Goal: Task Accomplishment & Management: Manage account settings

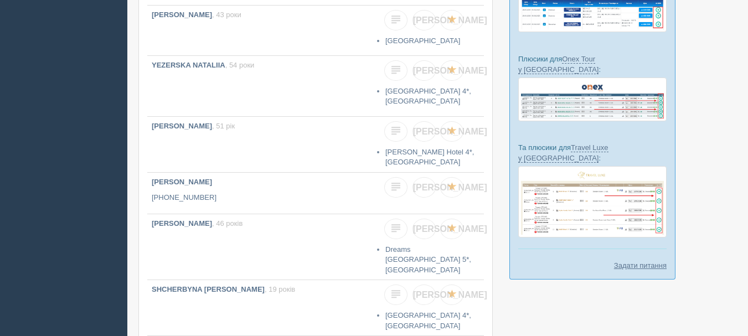
scroll to position [277, 0]
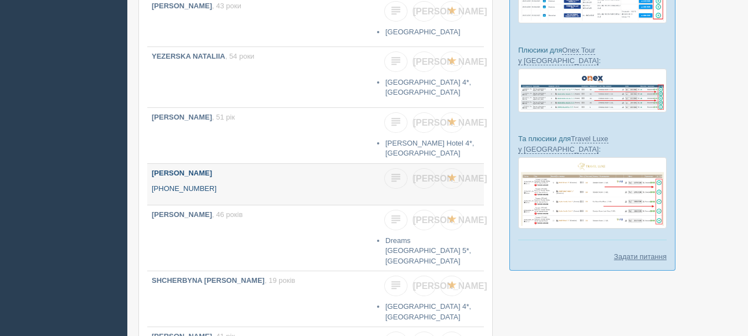
click at [296, 184] on p "[PHONE_NUMBER]" at bounding box center [260, 189] width 217 height 11
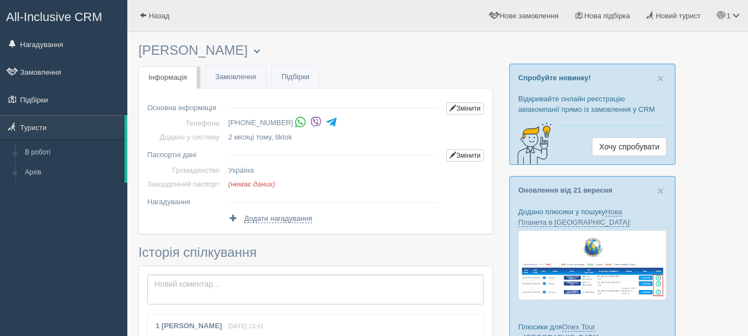
click at [254, 48] on span "button" at bounding box center [257, 51] width 7 height 7
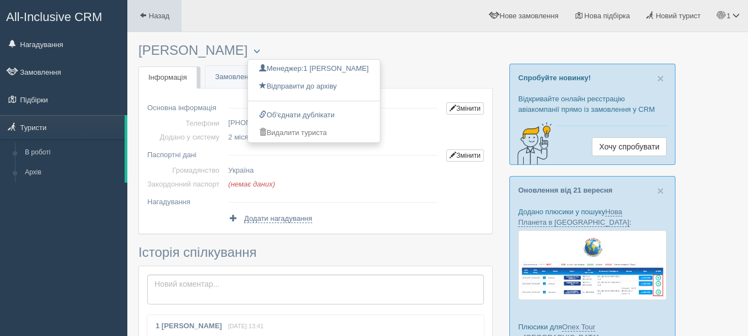
click at [144, 22] on link "Назад" at bounding box center [154, 16] width 54 height 32
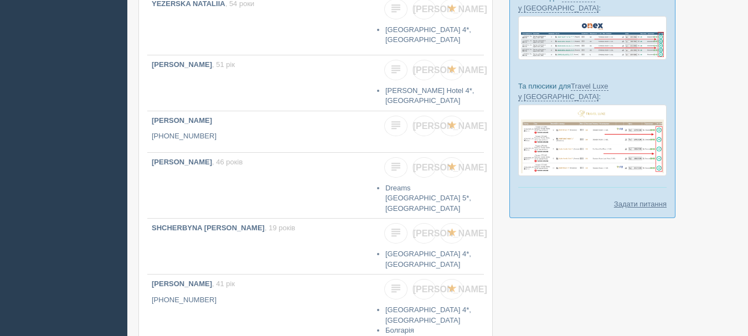
scroll to position [332, 0]
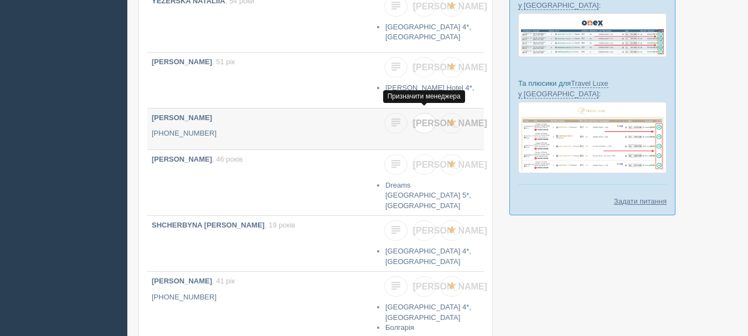
click at [423, 120] on span "[PERSON_NAME]" at bounding box center [450, 122] width 74 height 9
checkbox input "true"
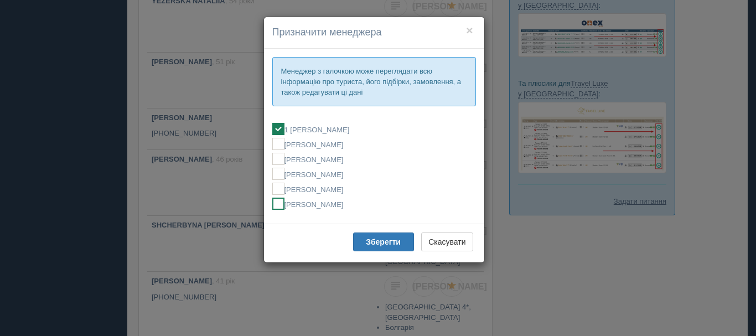
click at [336, 203] on label "[PERSON_NAME]" at bounding box center [374, 204] width 204 height 12
checkbox input "false"
checkbox input "true"
click at [379, 243] on b "Зберегти" at bounding box center [383, 242] width 35 height 9
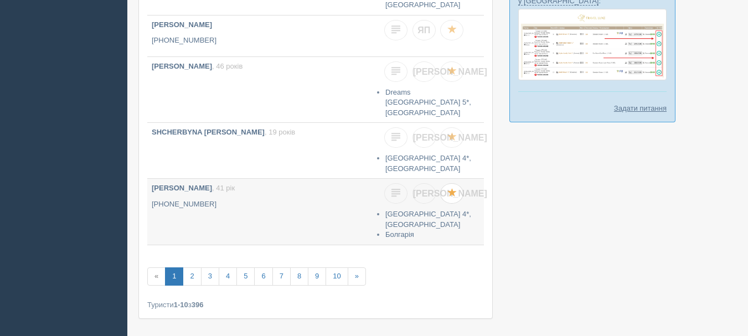
scroll to position [447, 0]
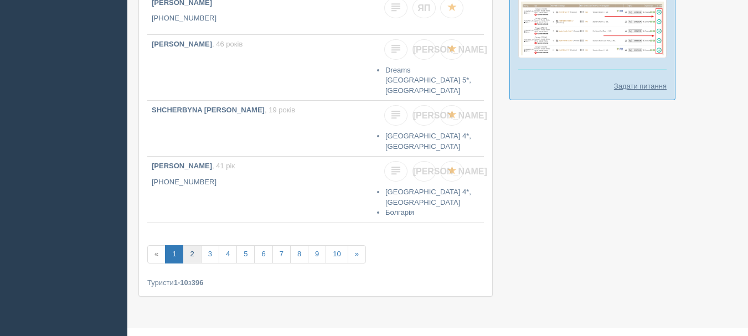
click at [187, 245] on link "2" at bounding box center [192, 254] width 18 height 18
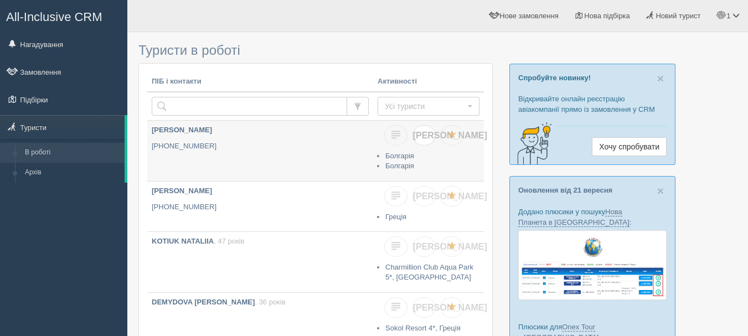
click at [421, 133] on span "[PERSON_NAME]" at bounding box center [450, 135] width 74 height 9
checkbox input "true"
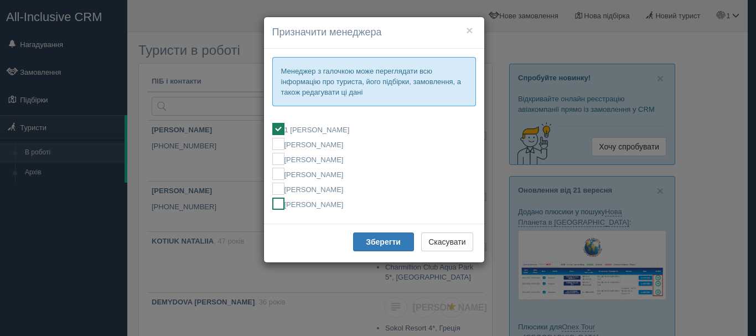
click at [319, 205] on label "[PERSON_NAME]" at bounding box center [374, 204] width 204 height 12
checkbox input "false"
checkbox input "true"
click at [367, 242] on b "Зберегти" at bounding box center [383, 242] width 35 height 9
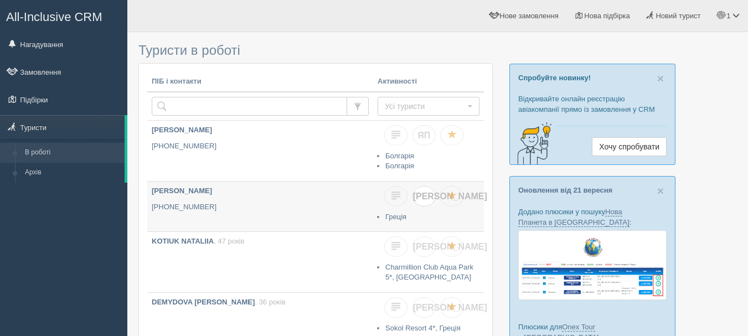
click at [424, 201] on link "[PERSON_NAME]" at bounding box center [424, 196] width 23 height 20
checkbox input "true"
checkbox input "false"
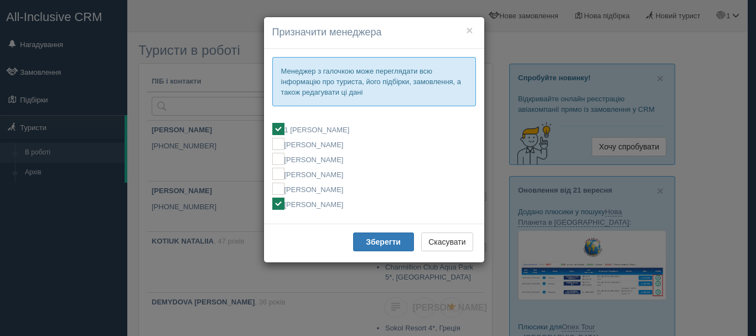
click at [318, 208] on label "[PERSON_NAME]" at bounding box center [374, 204] width 204 height 12
checkbox input "false"
checkbox input "true"
click at [372, 241] on b "Зберегти" at bounding box center [383, 242] width 35 height 9
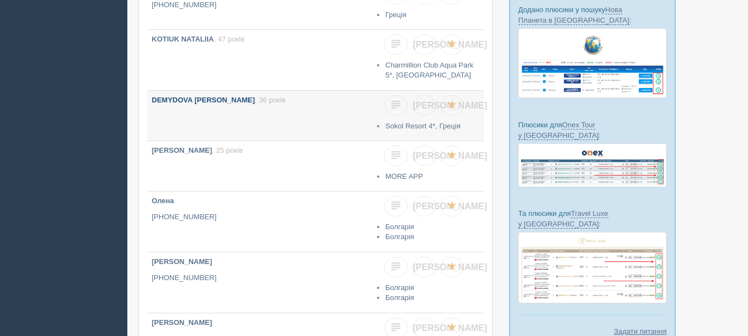
scroll to position [221, 0]
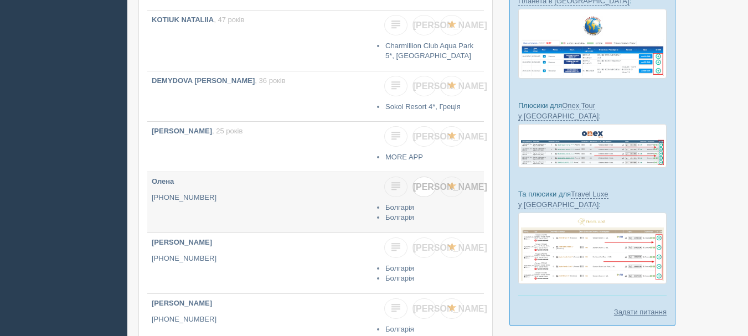
click at [421, 188] on span "[PERSON_NAME]" at bounding box center [450, 186] width 74 height 9
checkbox input "true"
checkbox input "false"
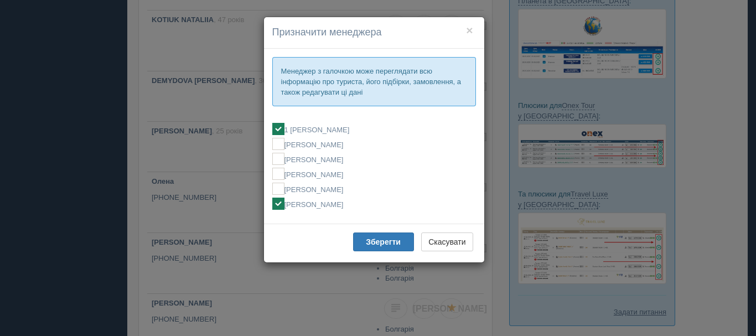
click at [329, 204] on label "[PERSON_NAME]" at bounding box center [374, 204] width 204 height 12
checkbox input "false"
checkbox input "true"
click at [379, 245] on b "Зберегти" at bounding box center [383, 242] width 35 height 9
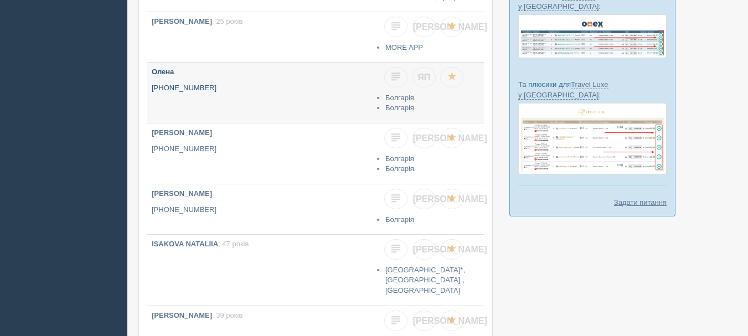
scroll to position [332, 0]
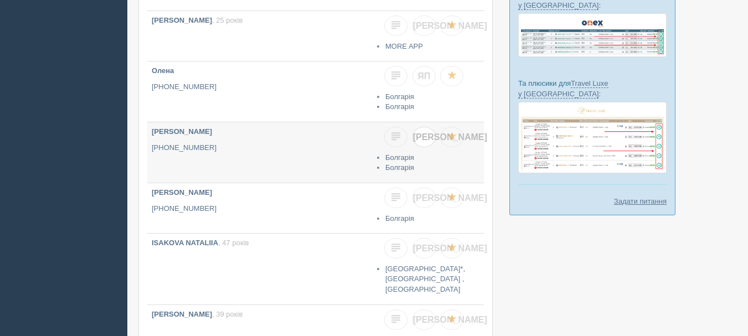
click at [425, 140] on span "[PERSON_NAME]" at bounding box center [450, 136] width 74 height 9
checkbox input "true"
checkbox input "false"
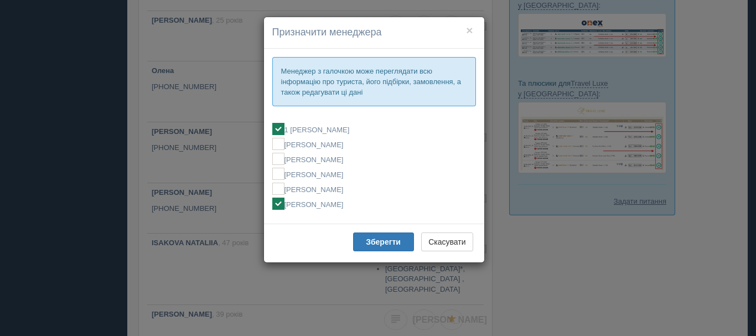
click at [362, 202] on label "[PERSON_NAME]" at bounding box center [374, 204] width 204 height 12
checkbox input "false"
checkbox input "true"
click at [379, 241] on b "Зберегти" at bounding box center [383, 242] width 35 height 9
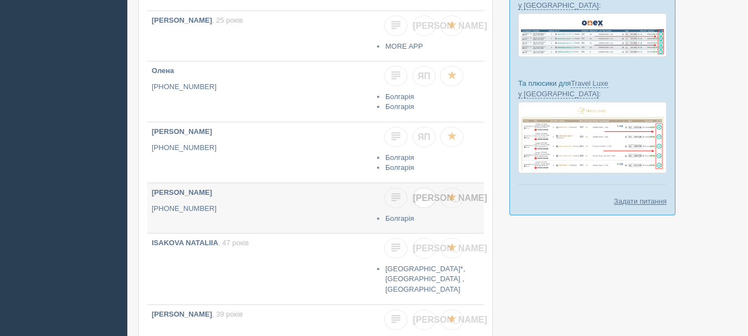
click at [427, 205] on link "[PERSON_NAME]" at bounding box center [424, 198] width 23 height 20
checkbox input "true"
checkbox input "false"
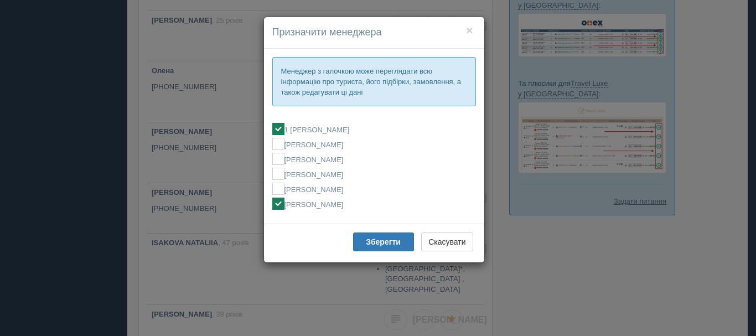
click at [318, 204] on label "[PERSON_NAME]" at bounding box center [374, 204] width 204 height 12
checkbox input "false"
checkbox input "true"
click at [375, 245] on b "Зберегти" at bounding box center [383, 242] width 35 height 9
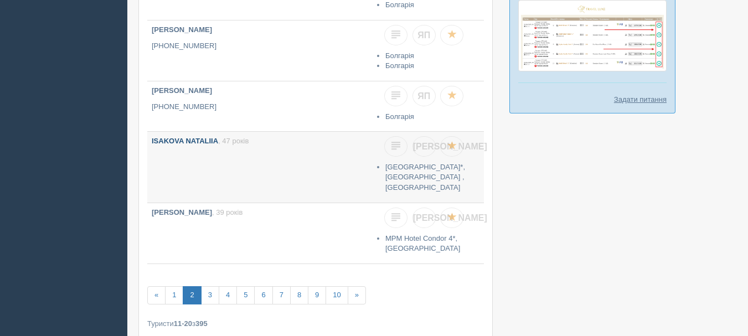
scroll to position [443, 0]
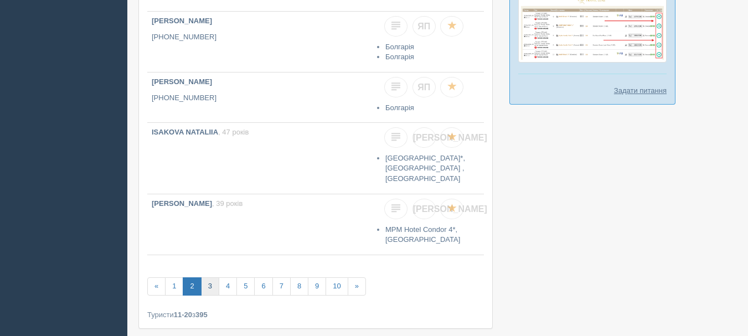
click at [214, 288] on link "3" at bounding box center [210, 286] width 18 height 18
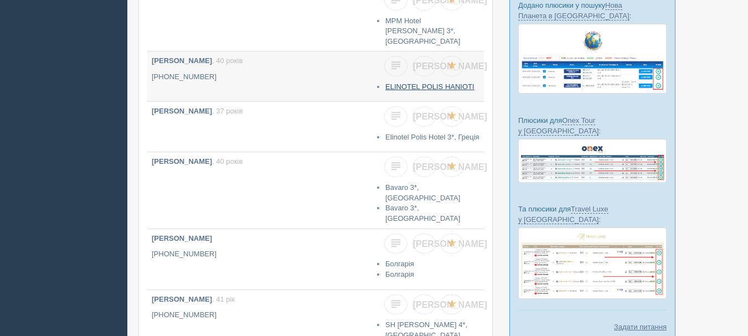
scroll to position [221, 0]
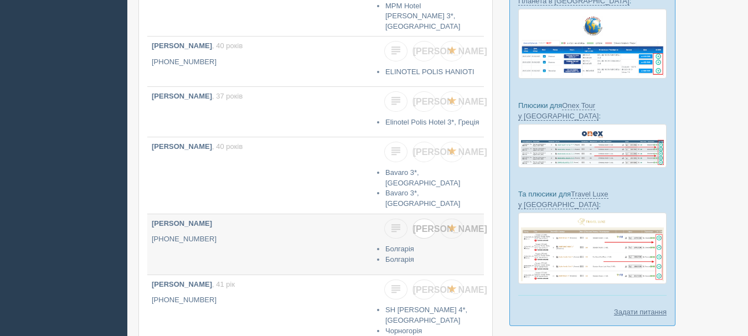
click at [429, 219] on link "[PERSON_NAME]" at bounding box center [424, 229] width 23 height 20
checkbox input "true"
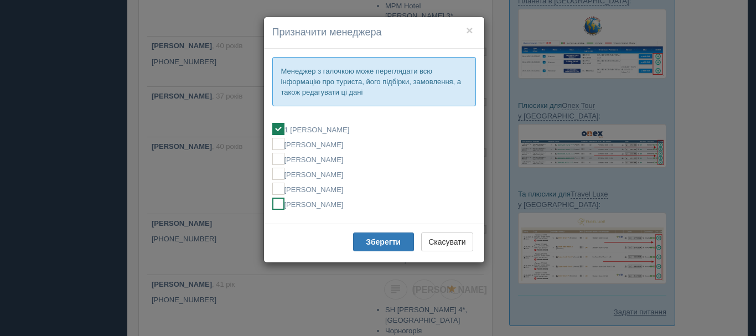
click at [370, 207] on label "[PERSON_NAME]" at bounding box center [374, 204] width 204 height 12
checkbox input "false"
checkbox input "true"
click at [389, 247] on button "Зберегти" at bounding box center [383, 242] width 61 height 19
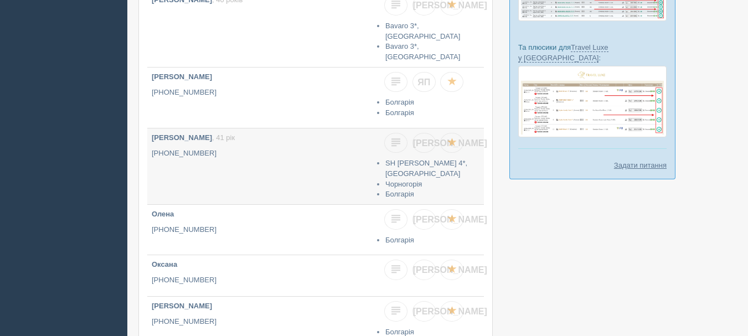
scroll to position [388, 0]
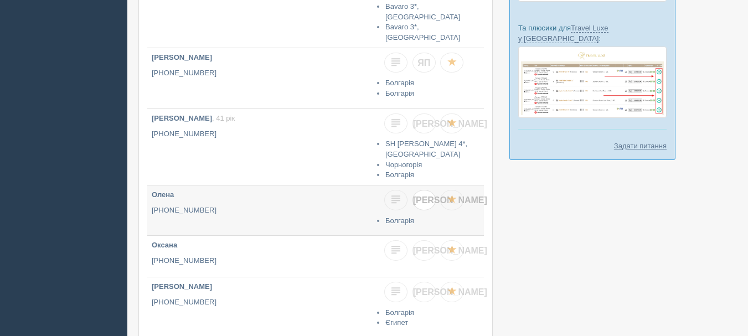
click at [423, 195] on span "[PERSON_NAME]" at bounding box center [450, 199] width 74 height 9
checkbox input "true"
checkbox input "false"
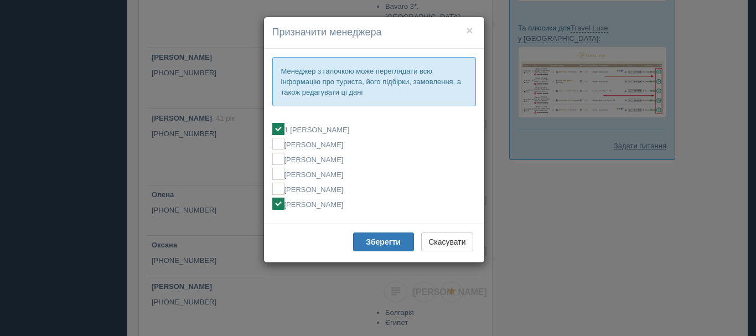
click at [322, 208] on label "[PERSON_NAME]" at bounding box center [374, 204] width 204 height 12
checkbox input "false"
checkbox input "true"
click at [390, 251] on button "Зберегти" at bounding box center [383, 242] width 61 height 19
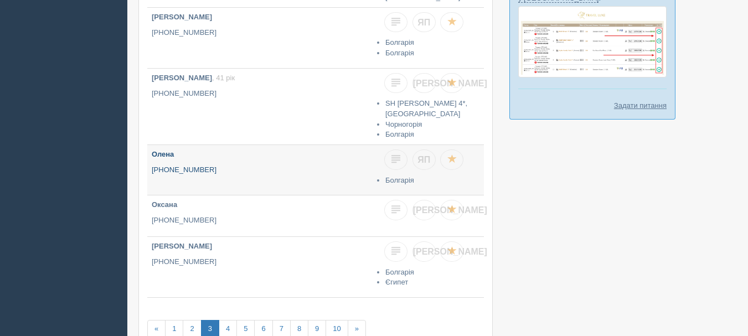
scroll to position [488, 0]
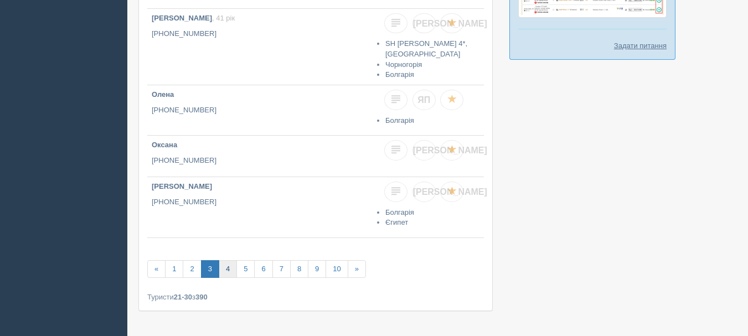
click at [226, 260] on link "4" at bounding box center [228, 269] width 18 height 18
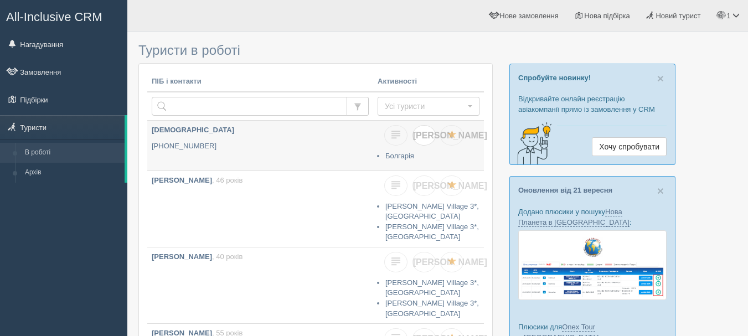
click at [425, 135] on span "[PERSON_NAME]" at bounding box center [450, 135] width 74 height 9
checkbox input "true"
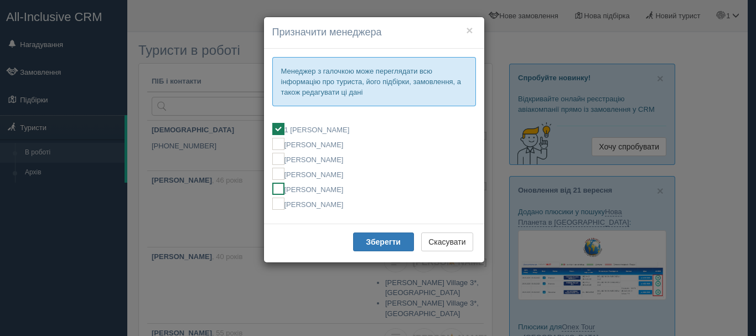
click at [349, 187] on label "[PERSON_NAME]" at bounding box center [374, 189] width 204 height 12
checkbox input "false"
checkbox input "true"
click at [367, 241] on b "Зберегти" at bounding box center [383, 242] width 35 height 9
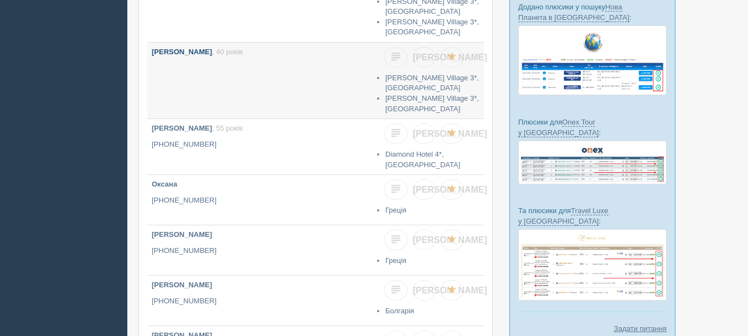
scroll to position [221, 0]
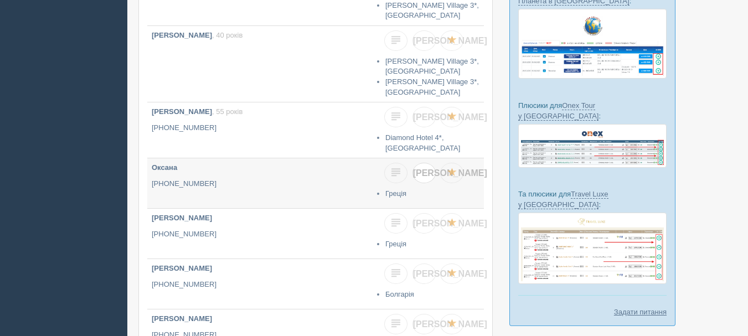
click at [427, 168] on span "[PERSON_NAME]" at bounding box center [450, 172] width 74 height 9
checkbox input "true"
checkbox input "false"
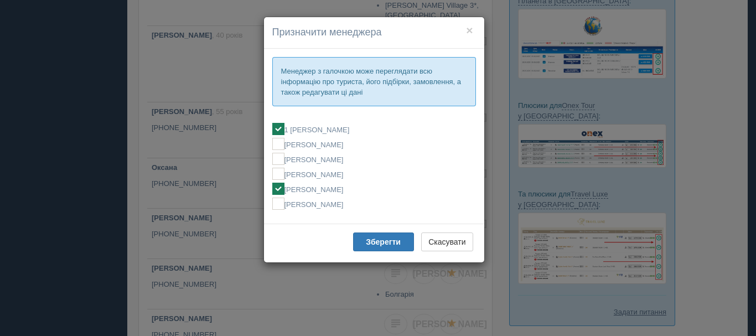
click at [338, 187] on label "[PERSON_NAME]" at bounding box center [374, 189] width 204 height 12
checkbox input "false"
checkbox input "true"
click at [364, 241] on button "Зберегти" at bounding box center [383, 242] width 61 height 19
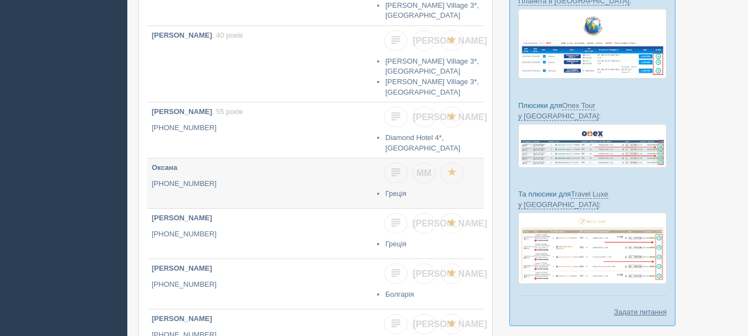
scroll to position [277, 0]
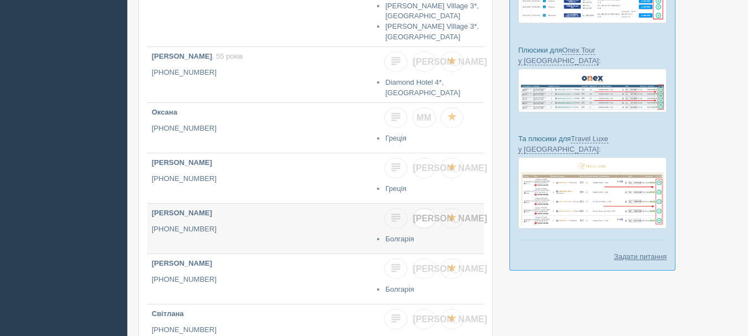
click at [427, 214] on span "[PERSON_NAME]" at bounding box center [450, 218] width 74 height 9
checkbox input "true"
checkbox input "false"
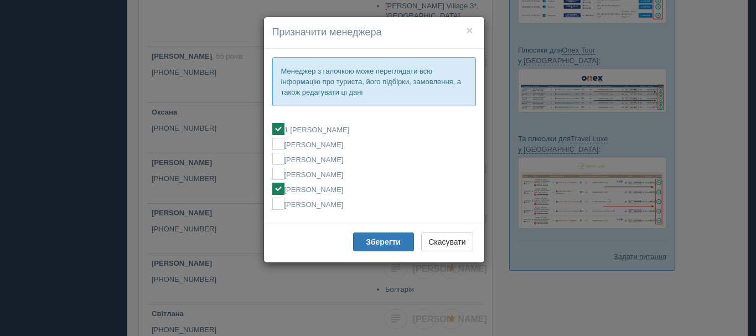
click at [347, 188] on label "[PERSON_NAME]" at bounding box center [374, 189] width 204 height 12
checkbox input "false"
checkbox input "true"
click at [377, 244] on b "Зберегти" at bounding box center [383, 242] width 35 height 9
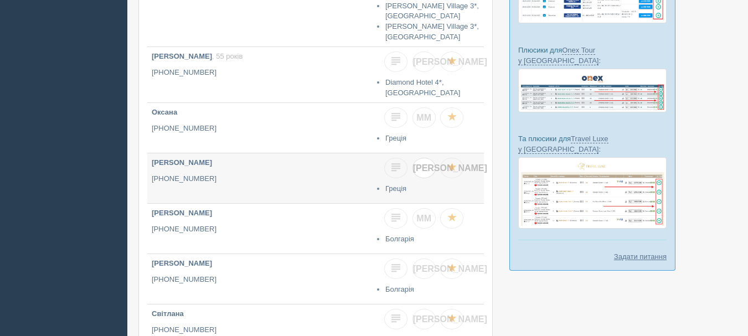
click at [424, 163] on span "[PERSON_NAME]" at bounding box center [450, 167] width 74 height 9
checkbox input "true"
checkbox input "false"
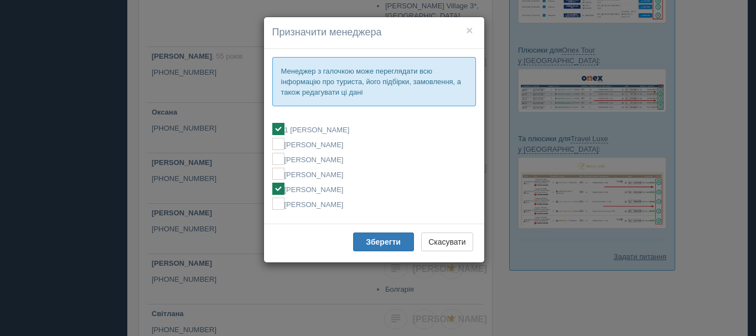
click at [338, 183] on label "[PERSON_NAME]" at bounding box center [374, 189] width 204 height 12
checkbox input "false"
checkbox input "true"
click at [378, 239] on b "Зберегти" at bounding box center [383, 242] width 35 height 9
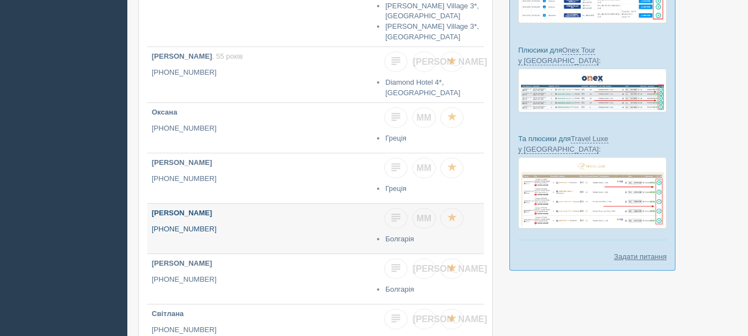
scroll to position [332, 0]
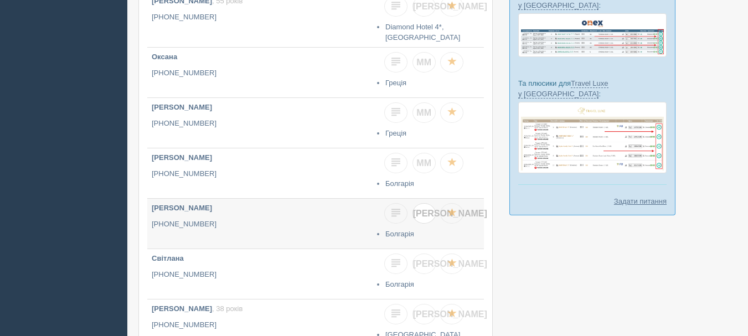
click at [422, 209] on span "[PERSON_NAME]" at bounding box center [450, 213] width 74 height 9
checkbox input "true"
checkbox input "false"
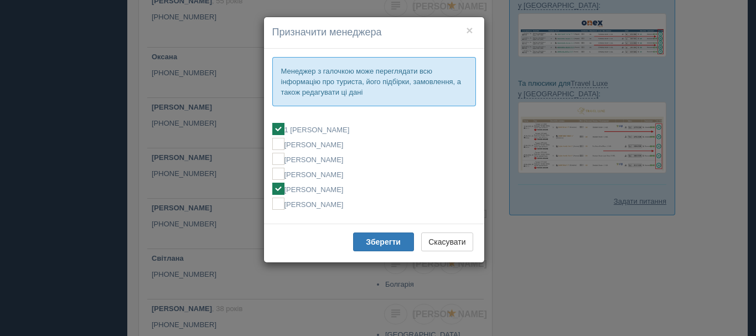
click at [359, 183] on label "[PERSON_NAME]" at bounding box center [374, 189] width 204 height 12
checkbox input "false"
checkbox input "true"
click at [366, 246] on b "Зберегти" at bounding box center [383, 242] width 35 height 9
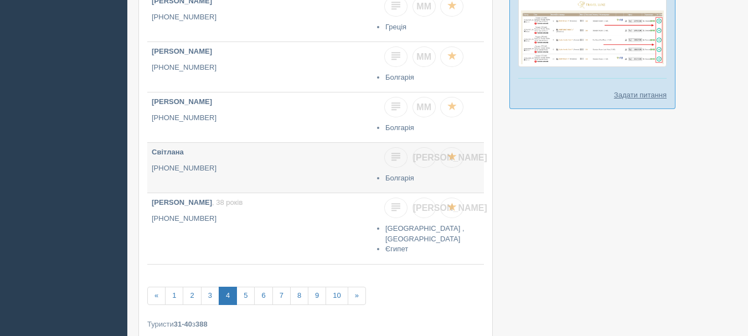
scroll to position [443, 0]
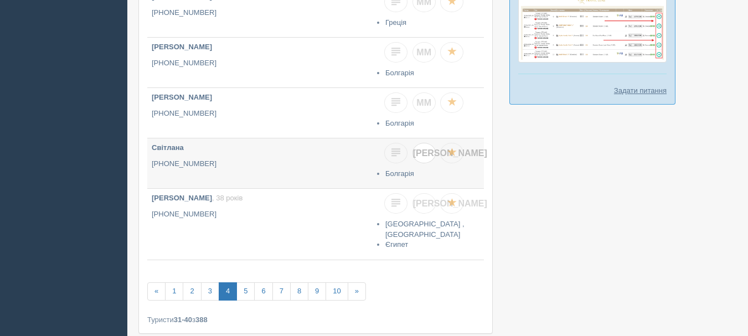
click at [426, 148] on span "[PERSON_NAME]" at bounding box center [450, 152] width 74 height 9
checkbox input "true"
checkbox input "false"
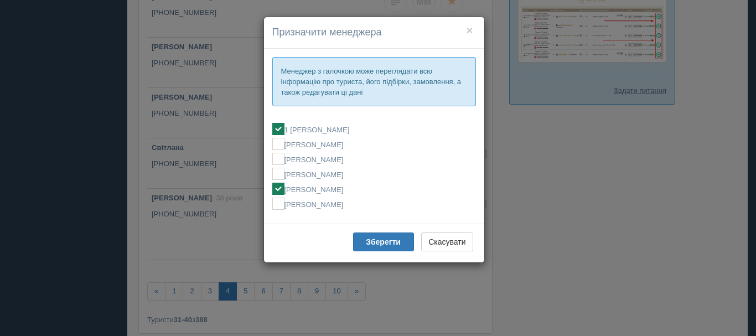
click at [338, 191] on label "[PERSON_NAME]" at bounding box center [374, 189] width 204 height 12
checkbox input "false"
checkbox input "true"
click at [382, 238] on b "Зберегти" at bounding box center [383, 242] width 35 height 9
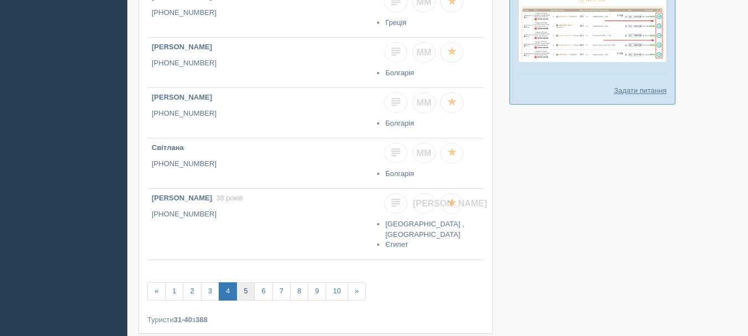
click at [245, 282] on link "5" at bounding box center [245, 291] width 18 height 18
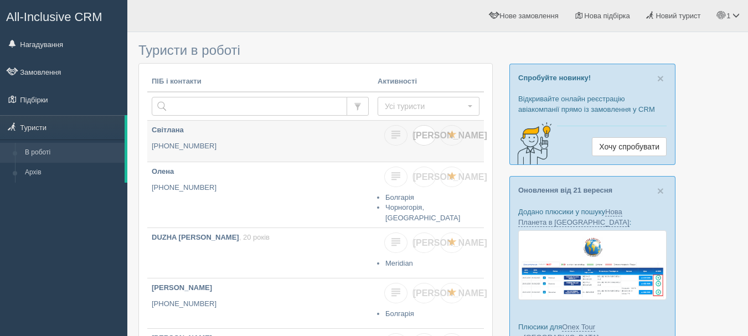
click at [427, 138] on span "[PERSON_NAME]" at bounding box center [450, 135] width 74 height 9
checkbox input "true"
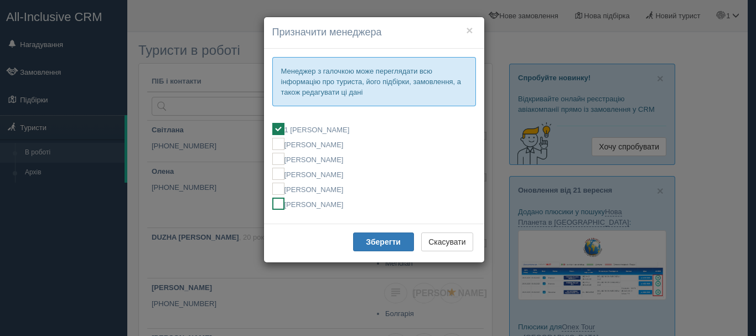
click at [334, 207] on label "[PERSON_NAME]" at bounding box center [374, 204] width 204 height 12
checkbox input "false"
checkbox input "true"
click at [371, 242] on b "Зберегти" at bounding box center [383, 242] width 35 height 9
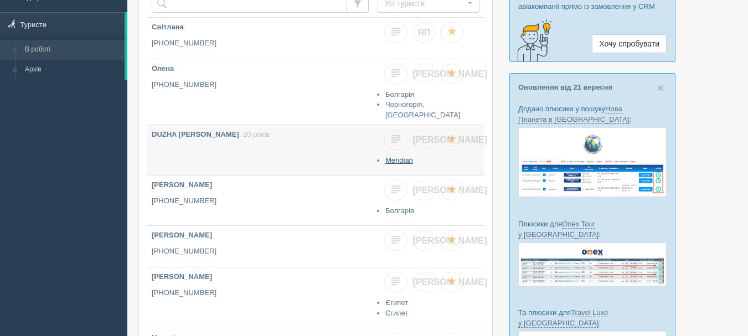
scroll to position [111, 0]
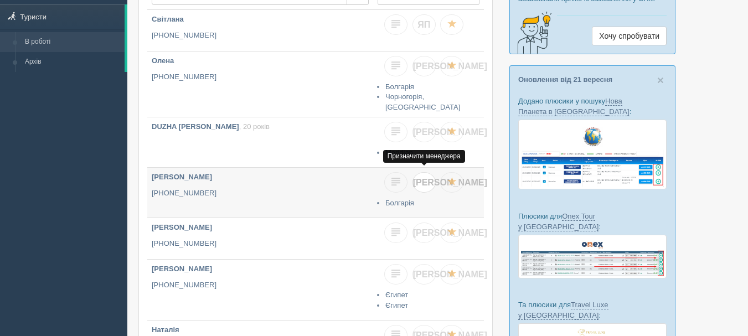
click at [429, 179] on link "[PERSON_NAME]" at bounding box center [424, 182] width 23 height 20
checkbox input "true"
checkbox input "false"
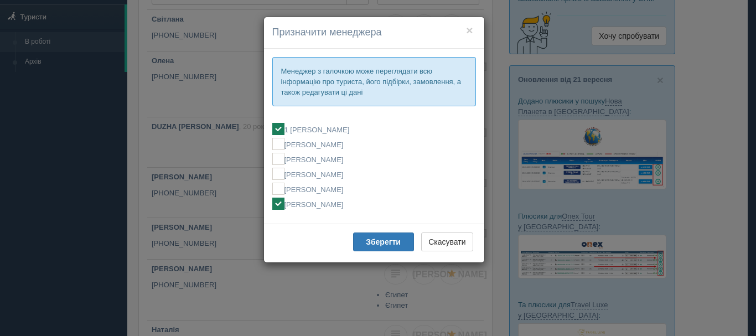
click at [226, 140] on div "× Призначити менеджера Менеджер з галочкою може переглядати всю інформацію про …" at bounding box center [378, 168] width 756 height 336
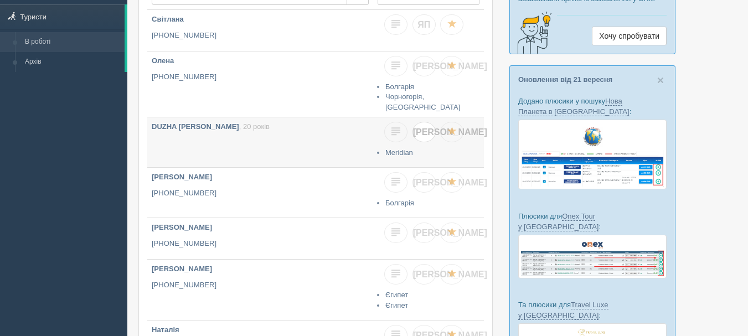
click at [425, 131] on span "[PERSON_NAME]" at bounding box center [450, 131] width 74 height 9
checkbox input "true"
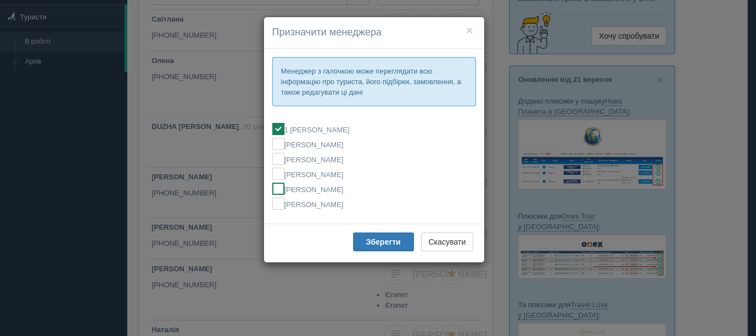
click at [368, 190] on label "[PERSON_NAME]" at bounding box center [374, 189] width 204 height 12
checkbox input "false"
checkbox input "true"
click at [375, 240] on b "Зберегти" at bounding box center [383, 242] width 35 height 9
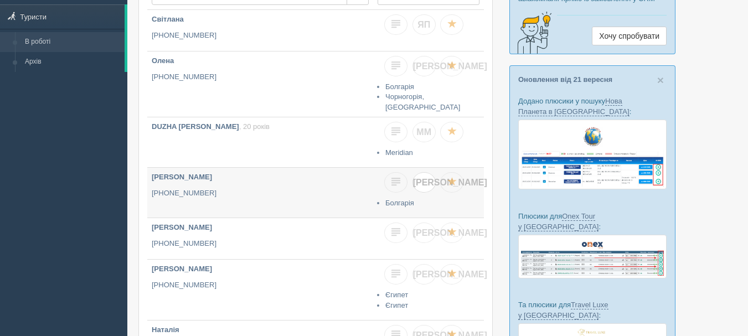
click at [422, 181] on span "[PERSON_NAME]" at bounding box center [450, 182] width 74 height 9
checkbox input "true"
checkbox input "false"
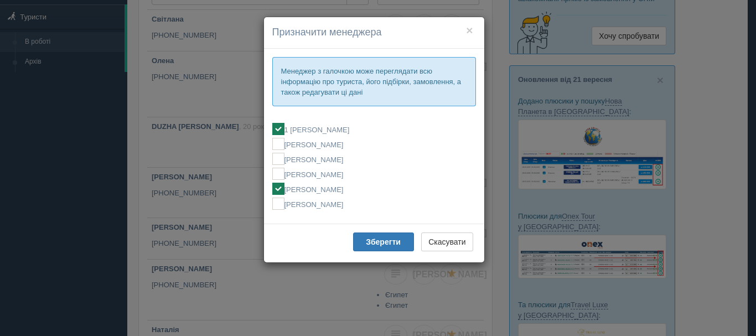
click at [362, 191] on label "[PERSON_NAME]" at bounding box center [374, 189] width 204 height 12
checkbox input "false"
checkbox input "true"
click at [373, 241] on b "Зберегти" at bounding box center [383, 242] width 35 height 9
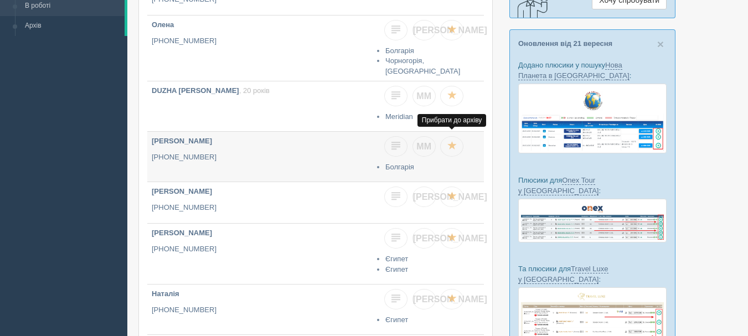
scroll to position [166, 0]
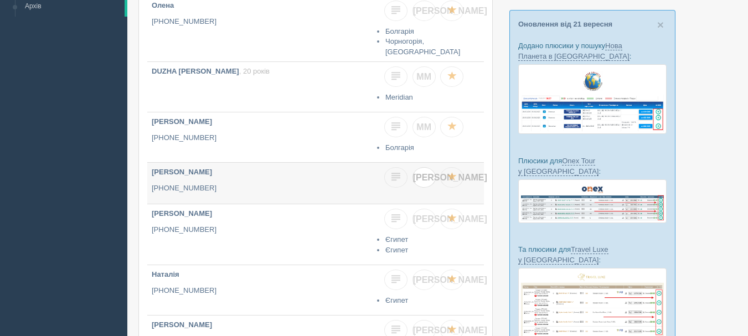
click at [422, 180] on link "[PERSON_NAME]" at bounding box center [424, 177] width 23 height 20
checkbox input "true"
checkbox input "false"
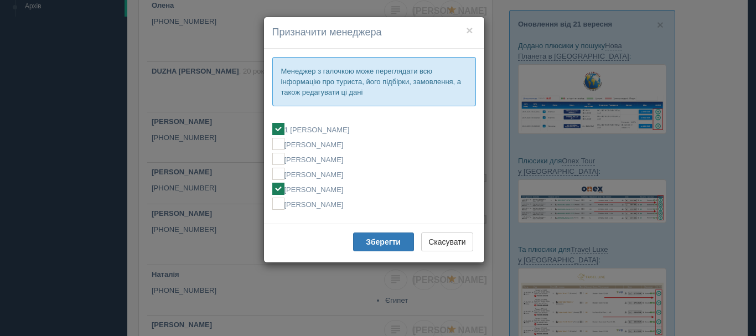
click at [325, 186] on label "[PERSON_NAME]" at bounding box center [374, 189] width 204 height 12
checkbox input "false"
checkbox input "true"
click at [369, 240] on b "Зберегти" at bounding box center [383, 242] width 35 height 9
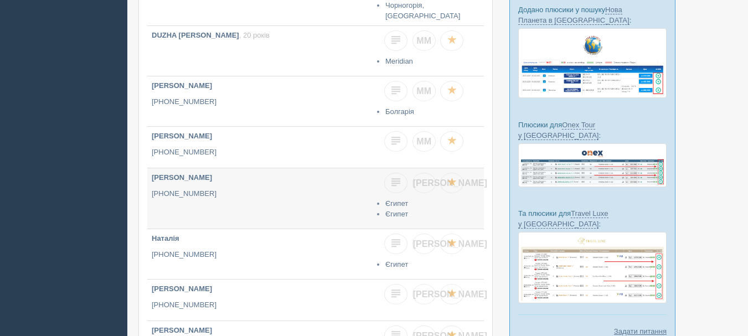
scroll to position [221, 0]
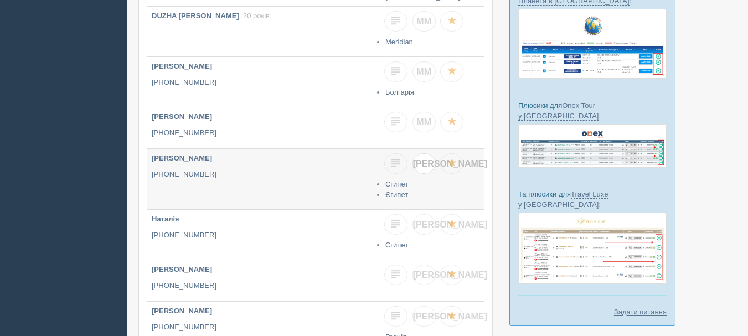
click at [427, 164] on link "[PERSON_NAME]" at bounding box center [424, 163] width 23 height 20
checkbox input "true"
checkbox input "false"
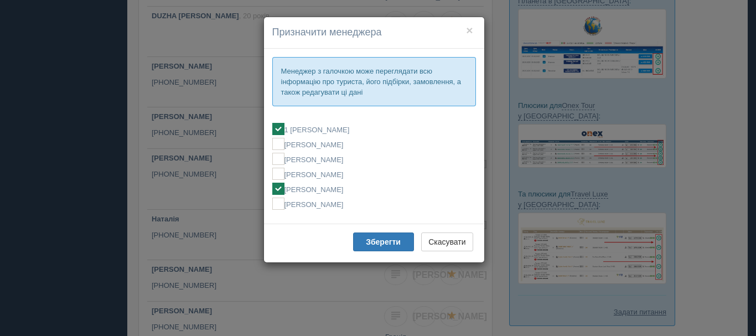
click at [334, 194] on label "[PERSON_NAME]" at bounding box center [374, 189] width 204 height 12
checkbox input "false"
checkbox input "true"
click at [378, 236] on button "Зберегти" at bounding box center [383, 242] width 61 height 19
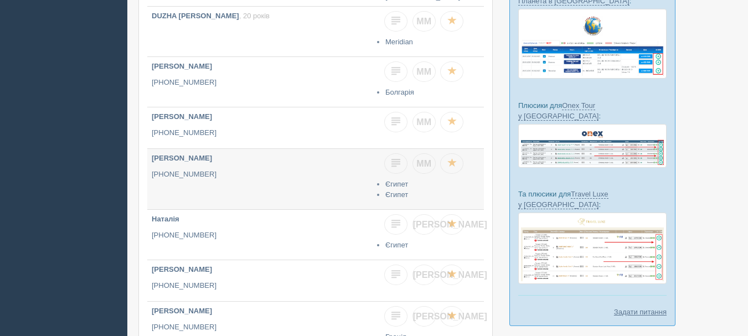
scroll to position [277, 0]
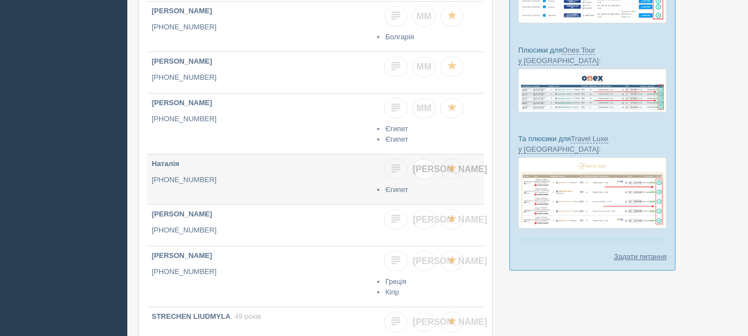
click at [424, 164] on span "[PERSON_NAME]" at bounding box center [450, 168] width 74 height 9
checkbox input "true"
checkbox input "false"
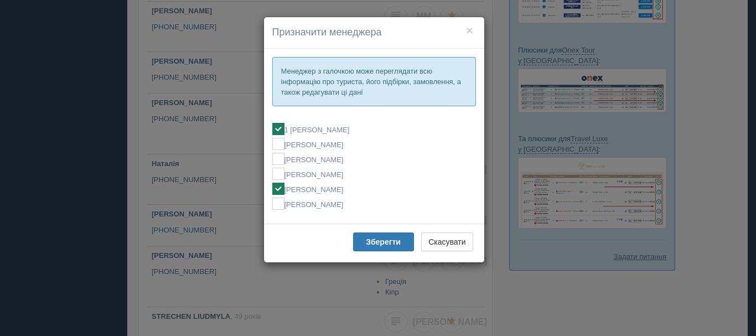
click at [343, 194] on label "[PERSON_NAME]" at bounding box center [374, 189] width 204 height 12
checkbox input "false"
checkbox input "true"
click at [368, 239] on b "Зберегти" at bounding box center [383, 242] width 35 height 9
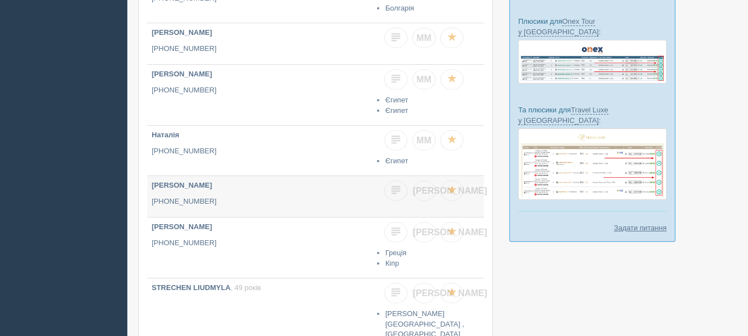
scroll to position [332, 0]
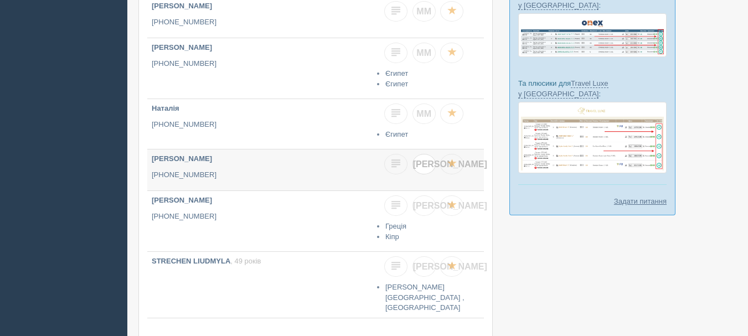
click at [426, 159] on span "[PERSON_NAME]" at bounding box center [450, 163] width 74 height 9
checkbox input "true"
checkbox input "false"
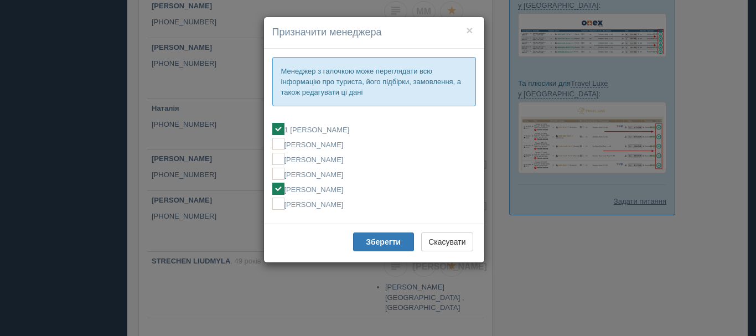
click at [371, 186] on label "[PERSON_NAME]" at bounding box center [374, 189] width 204 height 12
checkbox input "false"
checkbox input "true"
click at [385, 242] on b "Зберегти" at bounding box center [383, 242] width 35 height 9
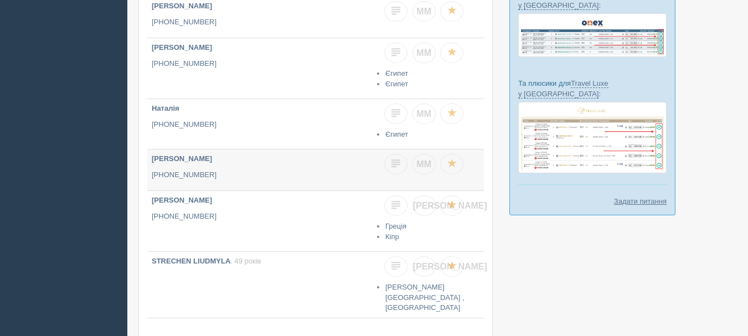
scroll to position [388, 0]
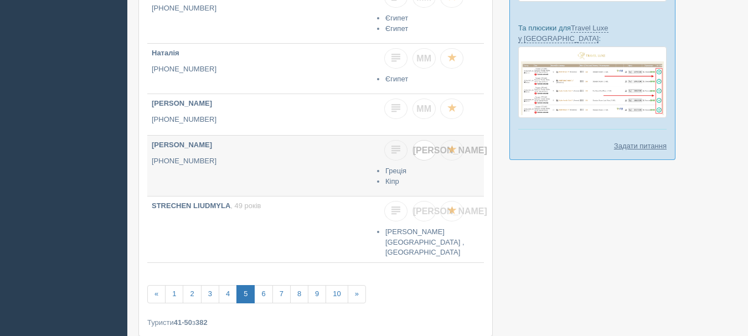
click at [422, 146] on span "[PERSON_NAME]" at bounding box center [450, 150] width 74 height 9
checkbox input "true"
checkbox input "false"
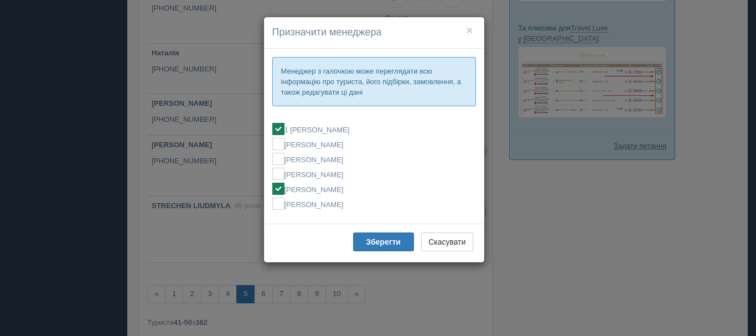
click at [378, 184] on label "[PERSON_NAME]" at bounding box center [374, 189] width 204 height 12
checkbox input "false"
checkbox input "true"
click at [359, 233] on button "Зберегти" at bounding box center [383, 242] width 61 height 19
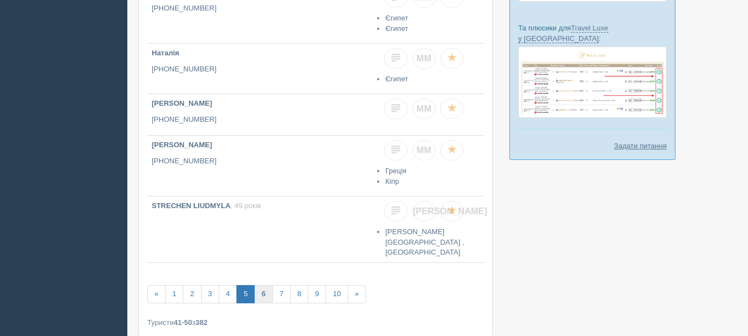
click at [267, 287] on link "6" at bounding box center [263, 294] width 18 height 18
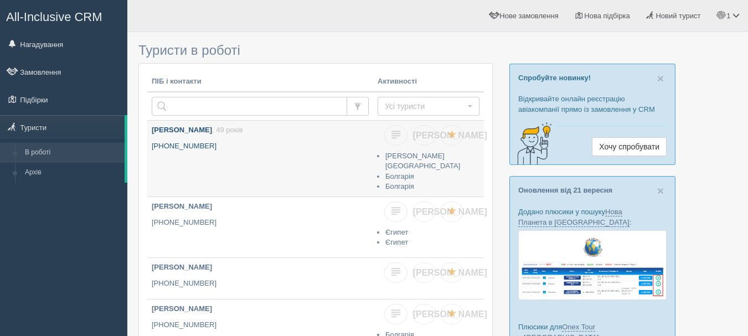
scroll to position [55, 0]
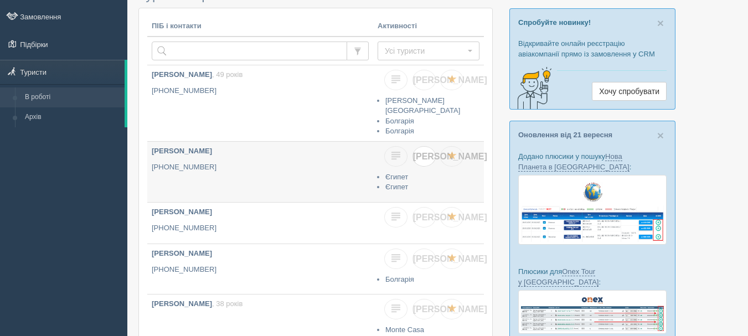
click at [429, 151] on link "[PERSON_NAME]" at bounding box center [424, 156] width 23 height 20
checkbox input "true"
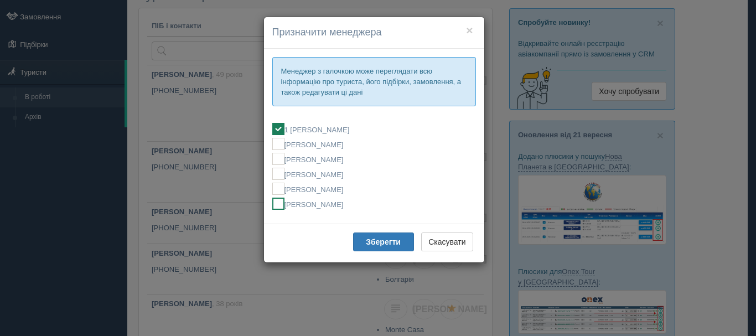
click at [352, 205] on label "[PERSON_NAME]" at bounding box center [374, 204] width 204 height 12
checkbox input "false"
checkbox input "true"
click at [360, 245] on button "Зберегти" at bounding box center [383, 242] width 61 height 19
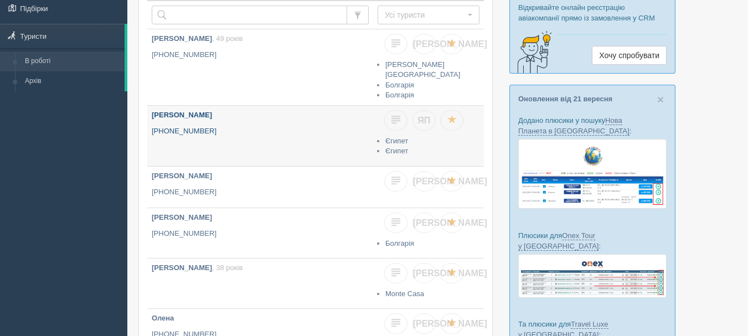
scroll to position [111, 0]
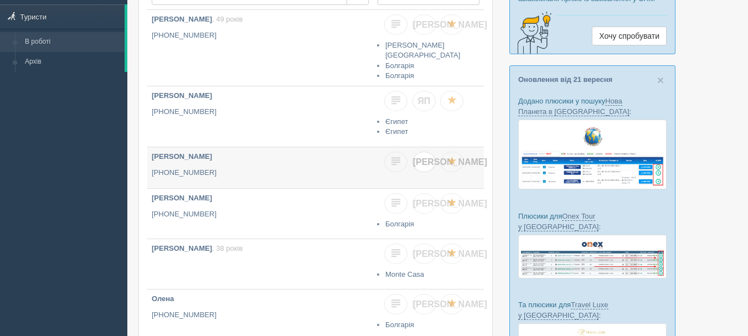
click at [426, 157] on span "[PERSON_NAME]" at bounding box center [450, 161] width 74 height 9
checkbox input "true"
checkbox input "false"
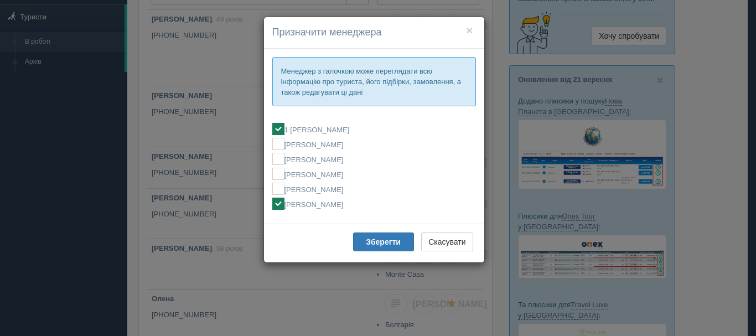
click at [349, 205] on label "[PERSON_NAME]" at bounding box center [374, 204] width 204 height 12
checkbox input "false"
checkbox input "true"
click at [379, 239] on b "Зберегти" at bounding box center [383, 242] width 35 height 9
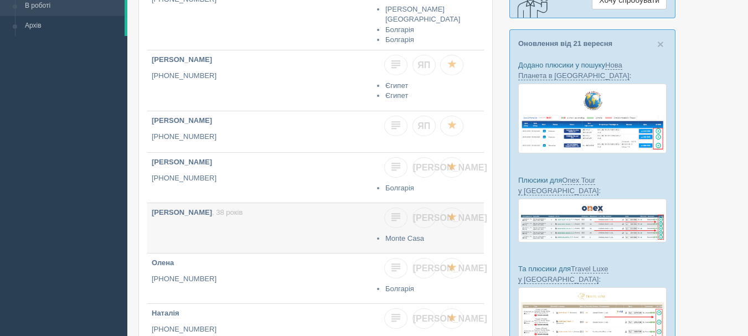
scroll to position [166, 0]
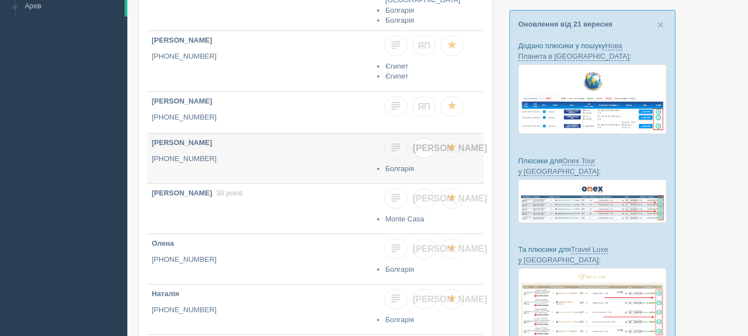
click at [426, 150] on link "[PERSON_NAME]" at bounding box center [424, 148] width 23 height 20
checkbox input "true"
checkbox input "false"
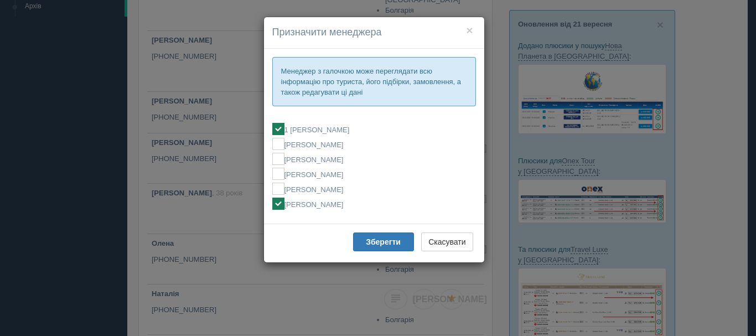
click at [356, 204] on label "[PERSON_NAME]" at bounding box center [374, 204] width 204 height 12
checkbox input "false"
checkbox input "true"
click at [378, 245] on b "Зберегти" at bounding box center [383, 242] width 35 height 9
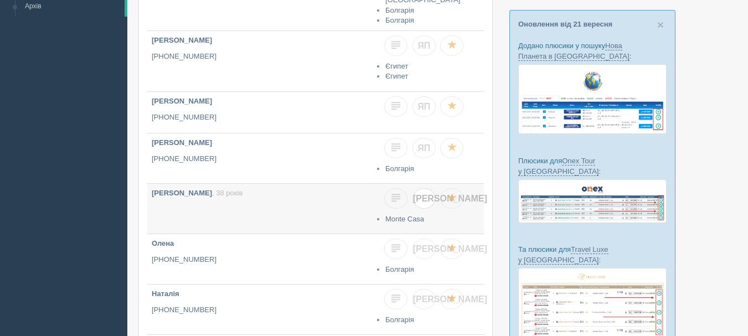
click at [424, 194] on span "[PERSON_NAME]" at bounding box center [450, 198] width 74 height 9
checkbox input "true"
checkbox input "false"
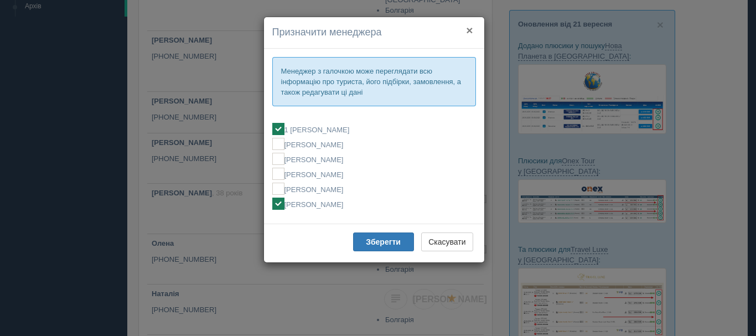
click at [469, 31] on button "×" at bounding box center [469, 30] width 7 height 12
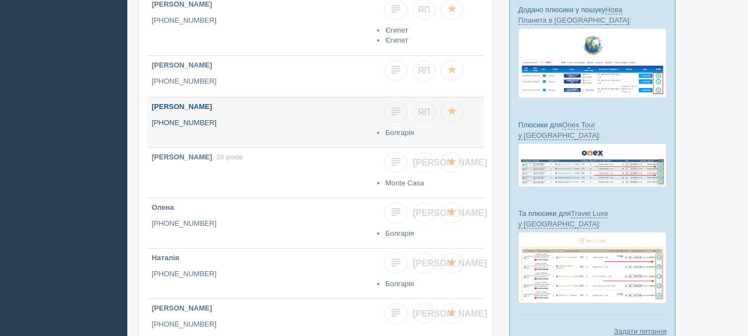
scroll to position [221, 0]
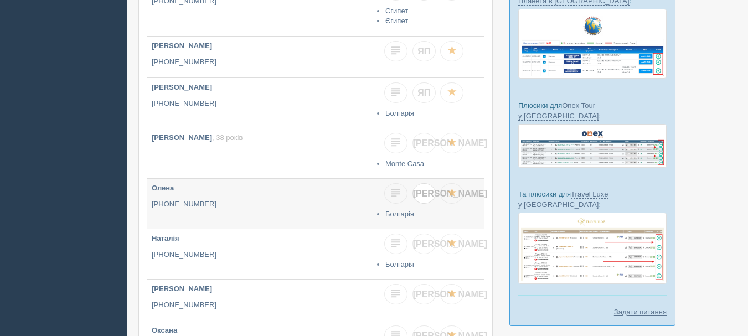
click at [426, 189] on span "[PERSON_NAME]" at bounding box center [450, 193] width 74 height 9
checkbox input "true"
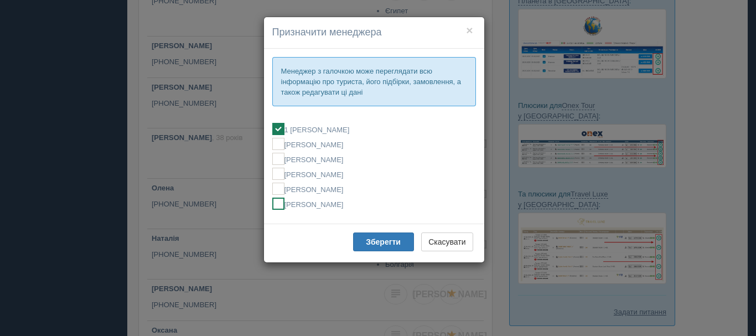
click at [351, 208] on label "[PERSON_NAME]" at bounding box center [374, 204] width 204 height 12
checkbox input "false"
checkbox input "true"
click at [378, 246] on b "Зберегти" at bounding box center [383, 242] width 35 height 9
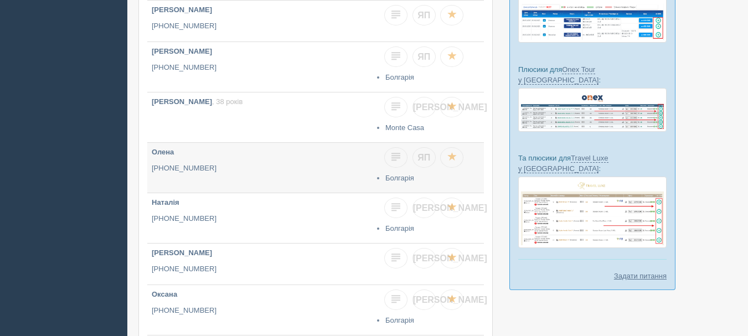
scroll to position [277, 0]
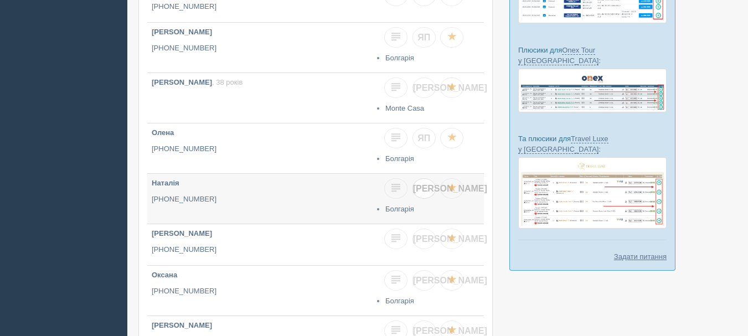
click at [419, 185] on link "[PERSON_NAME]" at bounding box center [424, 188] width 23 height 20
checkbox input "true"
checkbox input "false"
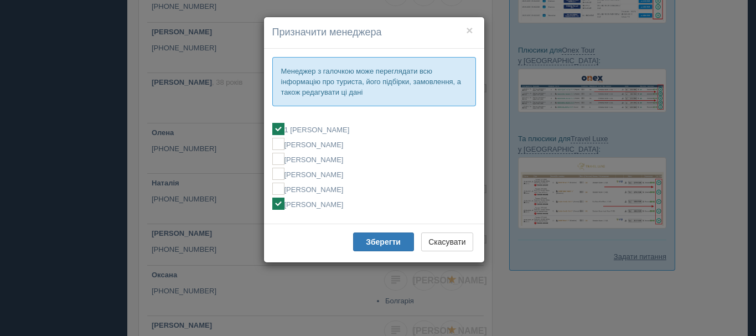
click at [329, 203] on label "[PERSON_NAME]" at bounding box center [374, 204] width 204 height 12
checkbox input "false"
checkbox input "true"
click at [395, 246] on b "Зберегти" at bounding box center [383, 242] width 35 height 9
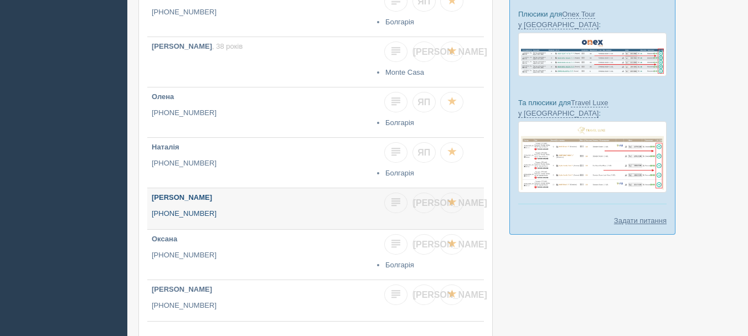
scroll to position [332, 0]
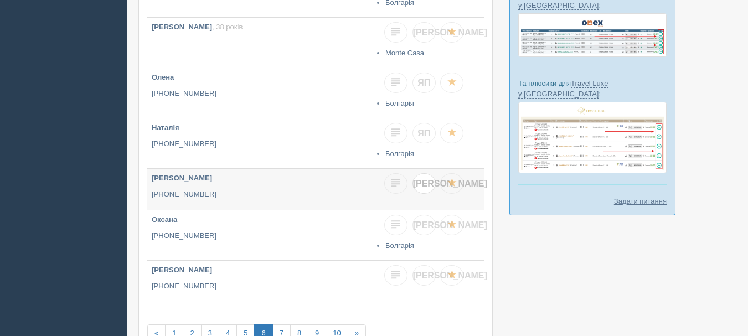
click at [426, 183] on span "[PERSON_NAME]" at bounding box center [450, 183] width 74 height 9
checkbox input "true"
checkbox input "false"
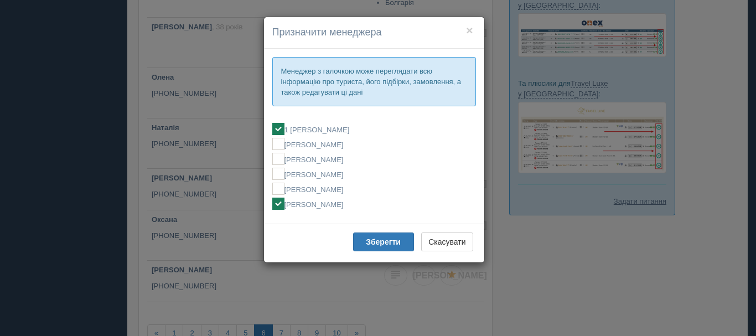
click at [362, 198] on label "[PERSON_NAME]" at bounding box center [374, 204] width 204 height 12
checkbox input "false"
checkbox input "true"
click at [380, 242] on b "Зберегти" at bounding box center [383, 242] width 35 height 9
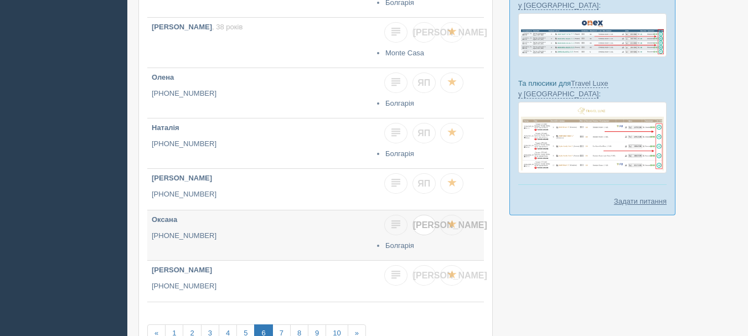
click at [428, 226] on link "[PERSON_NAME]" at bounding box center [424, 225] width 23 height 20
checkbox input "true"
checkbox input "false"
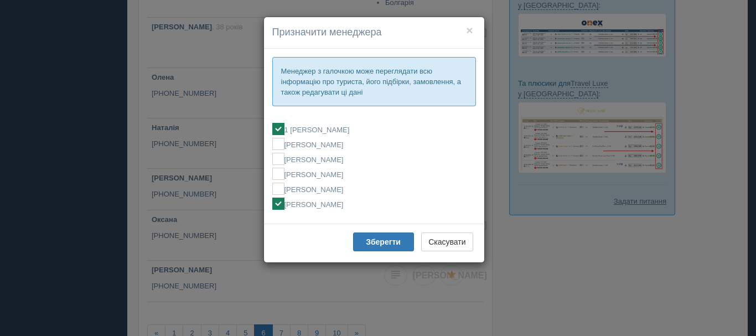
click at [362, 209] on label "[PERSON_NAME]" at bounding box center [374, 204] width 204 height 12
checkbox input "false"
checkbox input "true"
click at [374, 243] on b "Зберегти" at bounding box center [383, 242] width 35 height 9
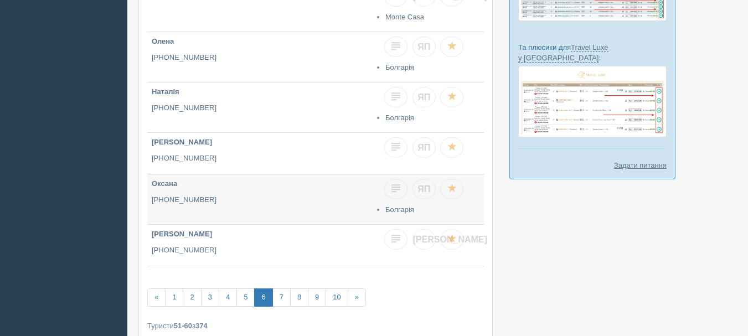
scroll to position [388, 0]
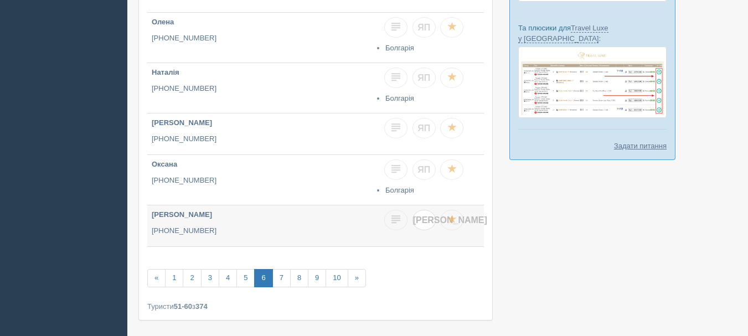
click at [418, 218] on link "[PERSON_NAME]" at bounding box center [424, 220] width 23 height 20
checkbox input "true"
checkbox input "false"
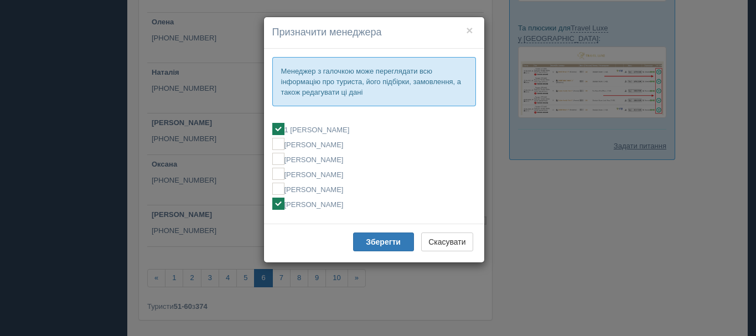
click at [374, 209] on label "[PERSON_NAME]" at bounding box center [374, 204] width 204 height 12
checkbox input "false"
checkbox input "true"
click at [375, 238] on b "Зберегти" at bounding box center [383, 242] width 35 height 9
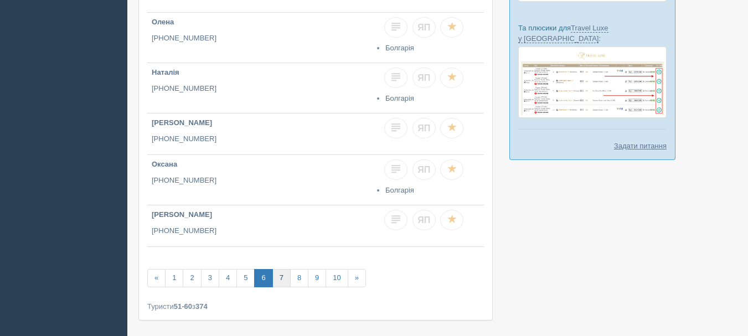
click at [280, 274] on link "7" at bounding box center [281, 278] width 18 height 18
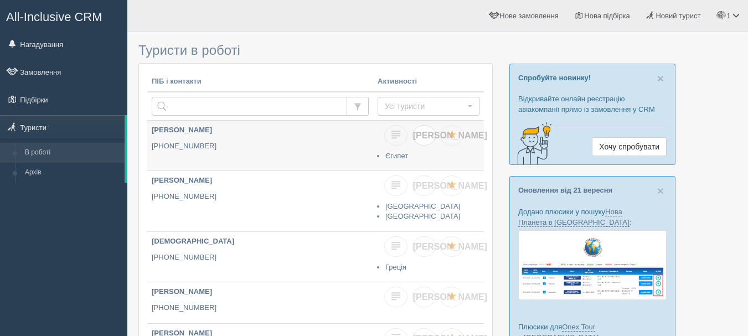
click at [429, 136] on link "[PERSON_NAME]" at bounding box center [424, 135] width 23 height 20
checkbox input "true"
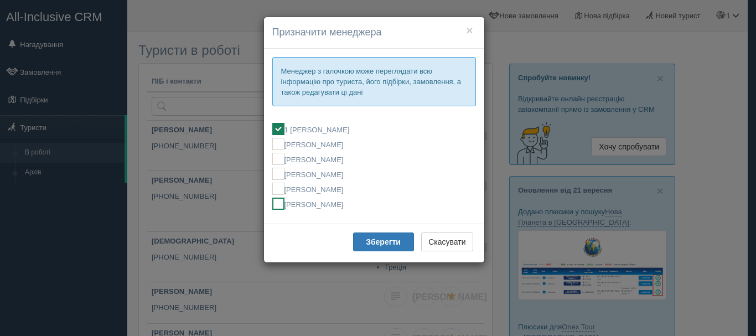
click at [369, 206] on label "[PERSON_NAME]" at bounding box center [374, 204] width 204 height 12
checkbox input "false"
checkbox input "true"
click at [382, 236] on button "Зберегти" at bounding box center [383, 242] width 61 height 19
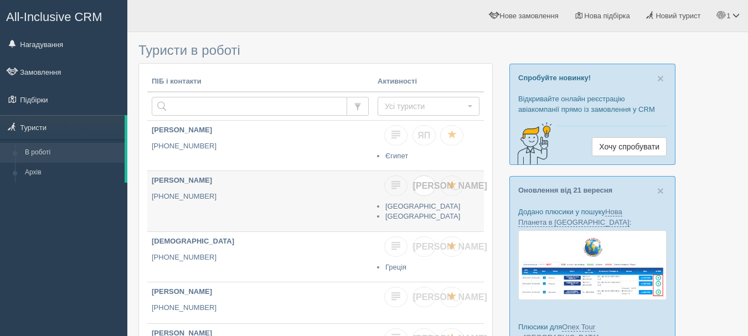
click at [431, 187] on link "[PERSON_NAME]" at bounding box center [424, 186] width 23 height 20
checkbox input "true"
checkbox input "false"
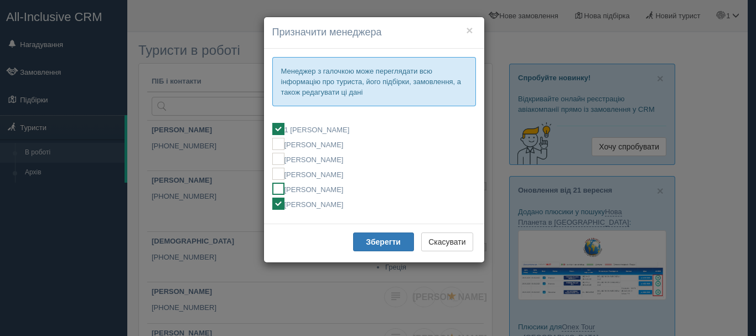
click at [349, 188] on label "[PERSON_NAME]" at bounding box center [374, 189] width 204 height 12
checkbox input "false"
click at [341, 207] on label "[PERSON_NAME]" at bounding box center [374, 204] width 204 height 12
checkbox input "false"
checkbox input "true"
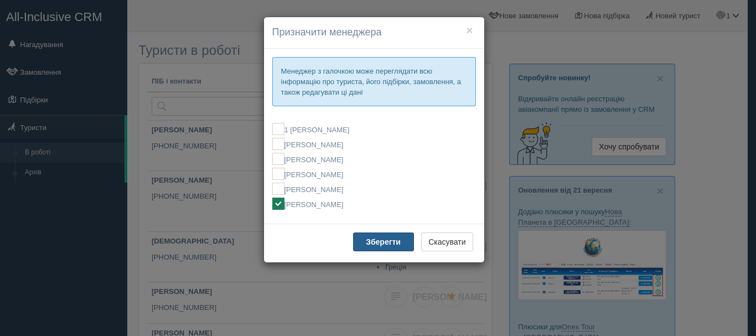
click at [378, 241] on b "Зберегти" at bounding box center [383, 242] width 35 height 9
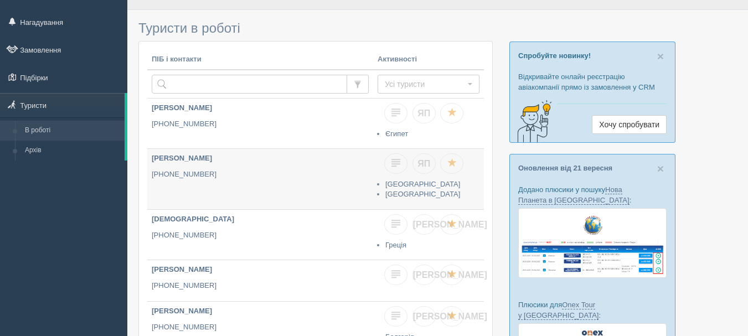
scroll to position [55, 0]
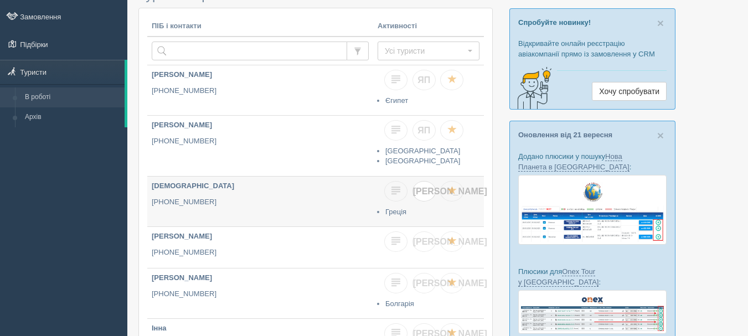
click at [426, 189] on span "[PERSON_NAME]" at bounding box center [450, 191] width 74 height 9
checkbox input "true"
checkbox input "false"
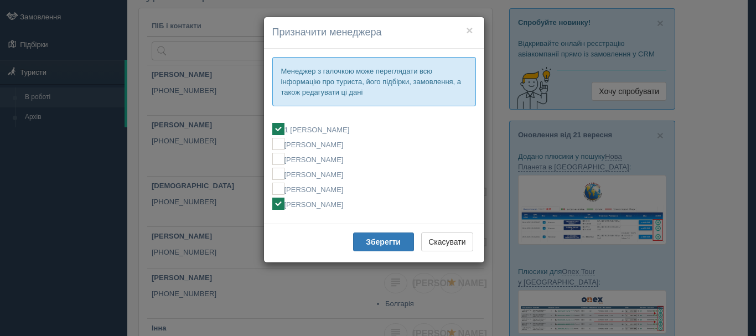
click at [388, 208] on label "[PERSON_NAME]" at bounding box center [374, 204] width 204 height 12
checkbox input "false"
checkbox input "true"
click at [386, 237] on button "Зберегти" at bounding box center [383, 242] width 61 height 19
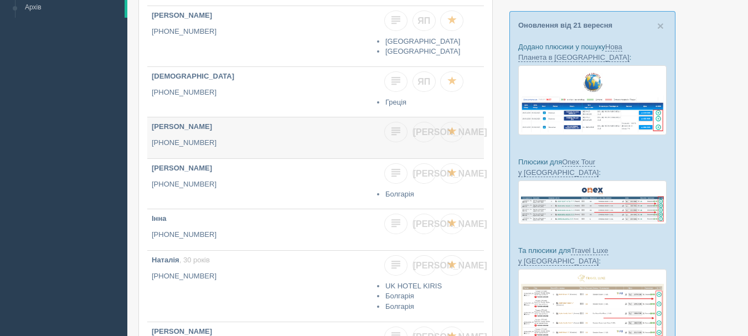
scroll to position [166, 0]
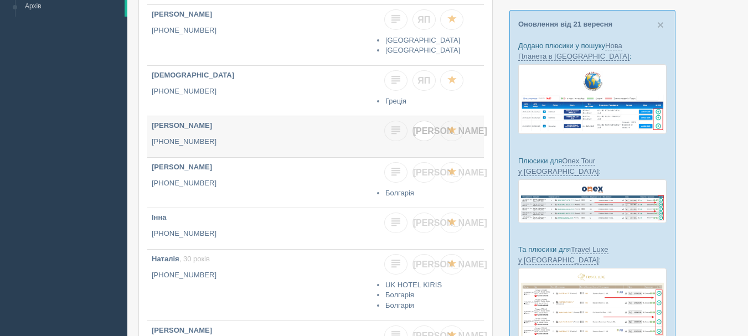
click at [423, 130] on span "[PERSON_NAME]" at bounding box center [450, 130] width 74 height 9
checkbox input "true"
checkbox input "false"
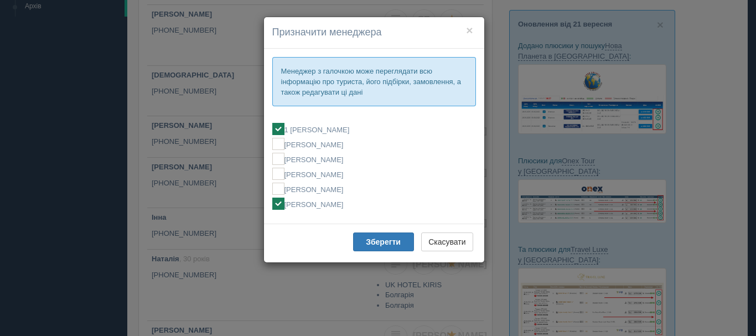
click at [336, 206] on label "[PERSON_NAME]" at bounding box center [374, 204] width 204 height 12
checkbox input "false"
checkbox input "true"
click at [369, 244] on b "Зберегти" at bounding box center [383, 242] width 35 height 9
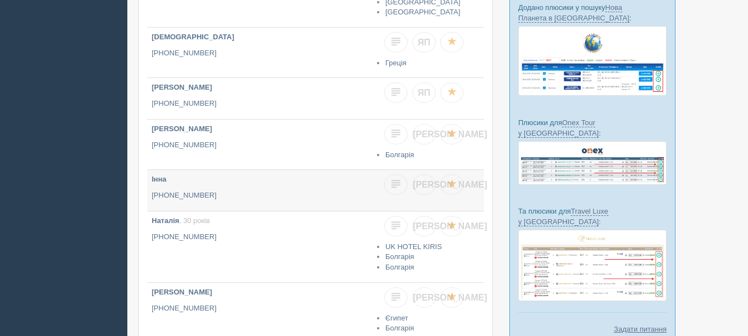
scroll to position [221, 0]
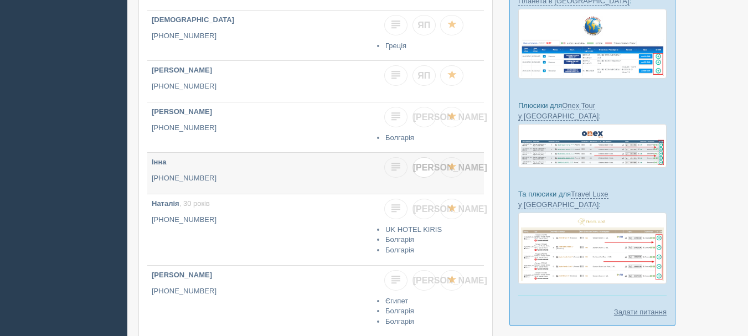
click at [429, 163] on link "[PERSON_NAME]" at bounding box center [424, 167] width 23 height 20
checkbox input "true"
checkbox input "false"
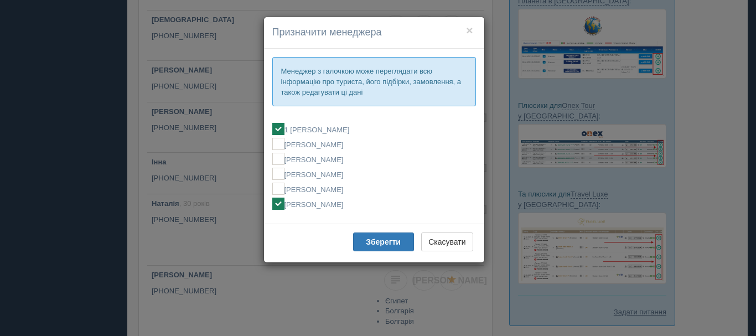
click at [353, 202] on label "[PERSON_NAME]" at bounding box center [374, 204] width 204 height 12
checkbox input "false"
checkbox input "true"
click at [372, 239] on b "Зберегти" at bounding box center [383, 242] width 35 height 9
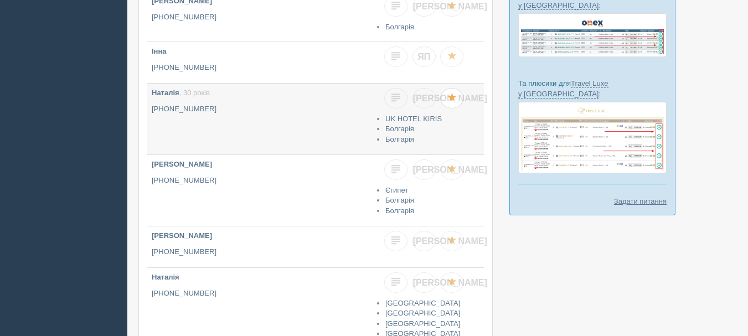
scroll to position [388, 0]
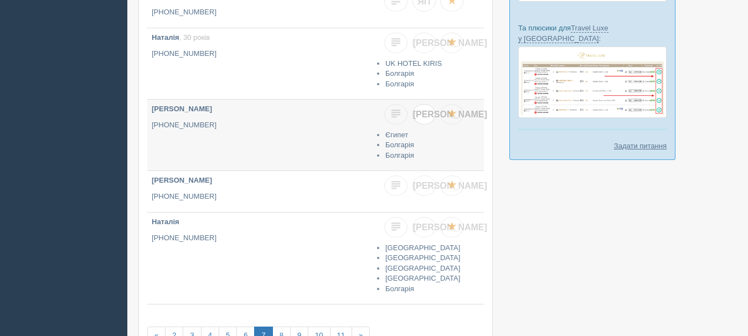
click at [431, 114] on link "[PERSON_NAME]" at bounding box center [424, 114] width 23 height 20
checkbox input "true"
checkbox input "false"
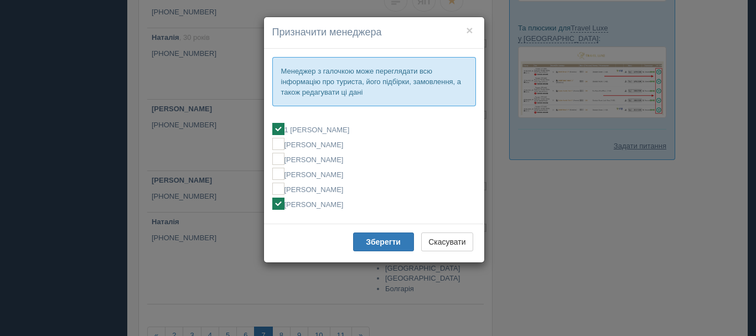
click at [362, 204] on label "[PERSON_NAME]" at bounding box center [374, 204] width 204 height 12
checkbox input "false"
checkbox input "true"
click at [383, 243] on b "Зберегти" at bounding box center [383, 242] width 35 height 9
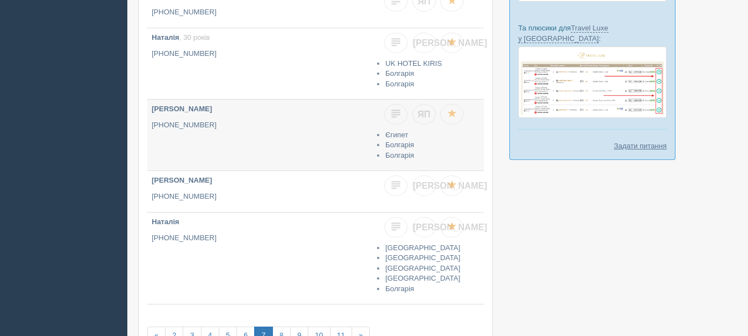
scroll to position [443, 0]
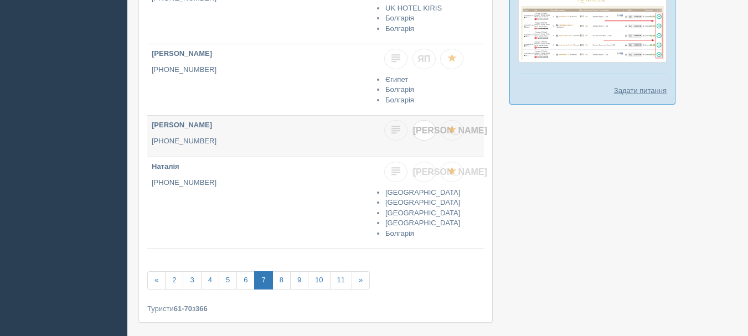
click at [422, 139] on link "[PERSON_NAME]" at bounding box center [424, 130] width 23 height 20
checkbox input "true"
checkbox input "false"
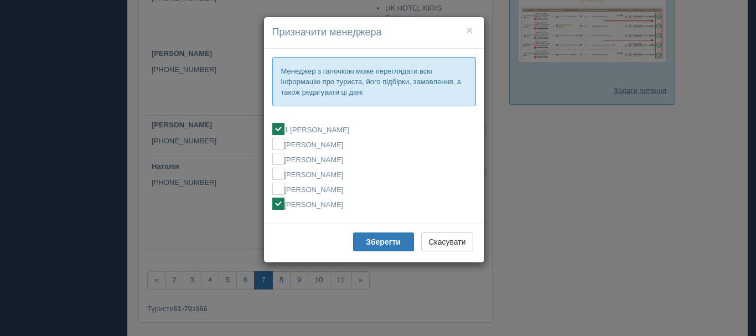
drag, startPoint x: 318, startPoint y: 204, endPoint x: 360, endPoint y: 219, distance: 44.8
click at [318, 204] on label "[PERSON_NAME]" at bounding box center [374, 204] width 204 height 12
checkbox input "false"
checkbox input "true"
click at [385, 241] on b "Зберегти" at bounding box center [383, 242] width 35 height 9
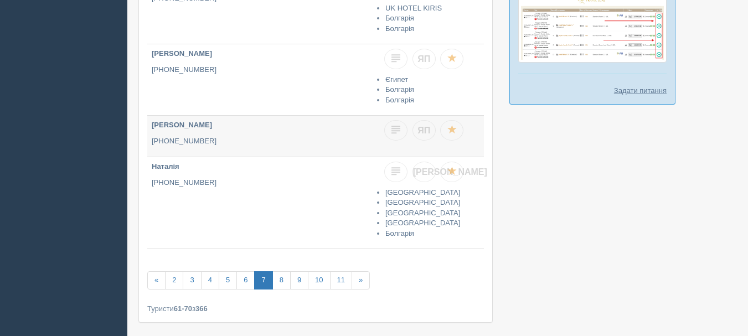
scroll to position [491, 0]
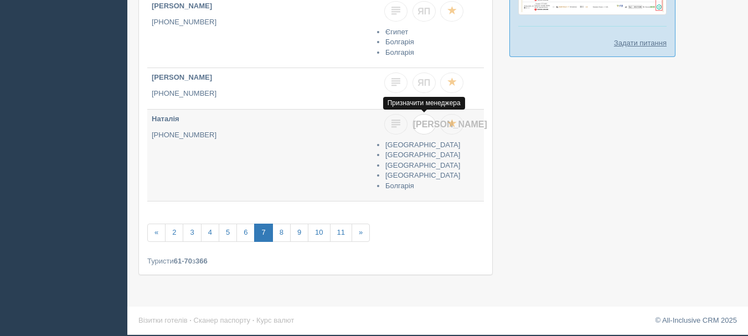
click at [425, 127] on span "[PERSON_NAME]" at bounding box center [450, 124] width 74 height 9
checkbox input "true"
checkbox input "false"
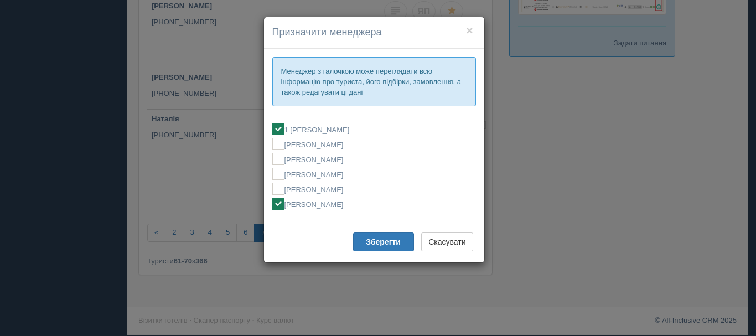
click at [343, 207] on label "[PERSON_NAME]" at bounding box center [374, 204] width 204 height 12
checkbox input "false"
checkbox input "true"
click at [365, 237] on button "Зберегти" at bounding box center [383, 242] width 61 height 19
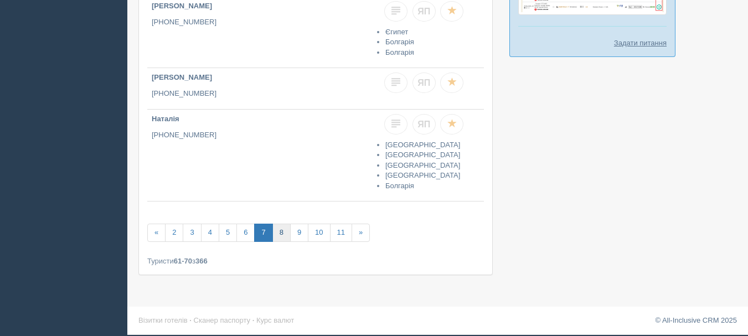
click at [279, 238] on link "8" at bounding box center [281, 233] width 18 height 18
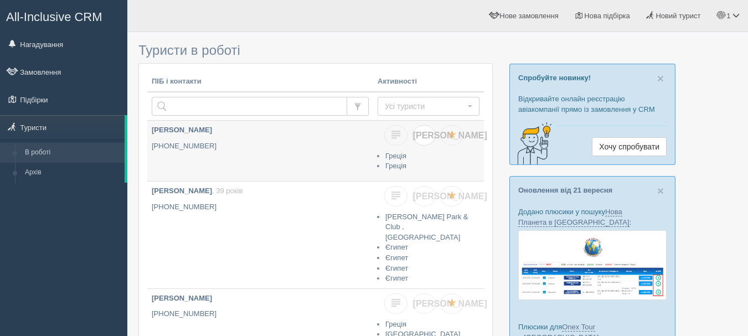
click at [420, 136] on span "[PERSON_NAME]" at bounding box center [450, 135] width 74 height 9
checkbox input "true"
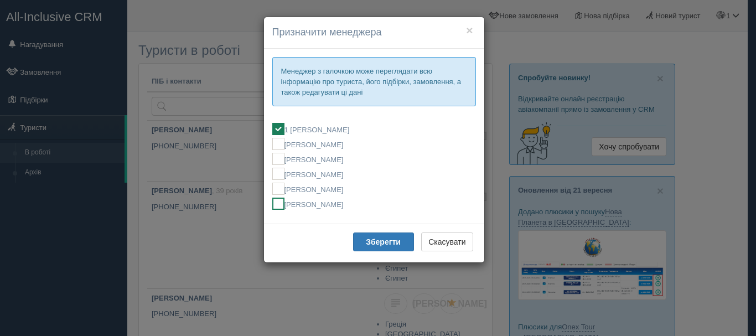
click at [338, 202] on label "[PERSON_NAME]" at bounding box center [374, 204] width 204 height 12
checkbox input "false"
checkbox input "true"
click at [377, 241] on b "Зберегти" at bounding box center [383, 242] width 35 height 9
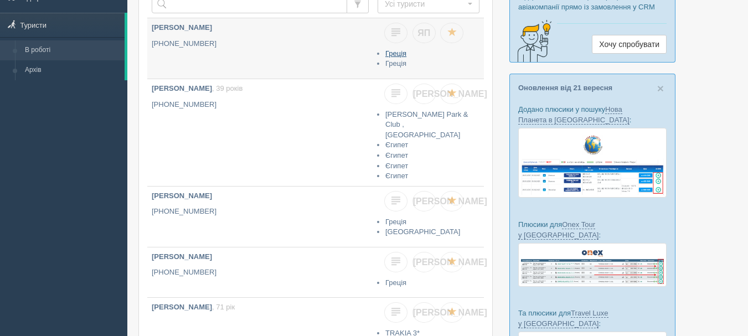
scroll to position [111, 0]
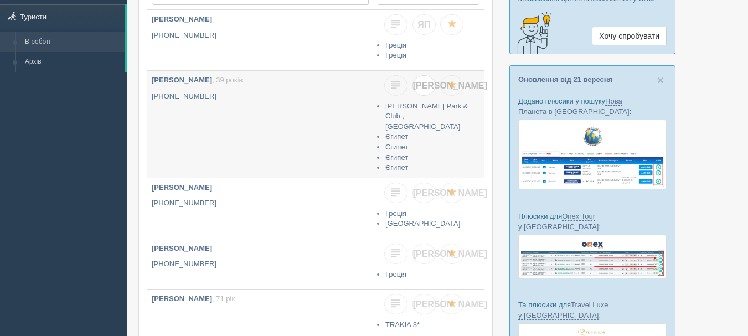
click at [426, 93] on link "[PERSON_NAME]" at bounding box center [424, 85] width 23 height 20
checkbox input "true"
checkbox input "false"
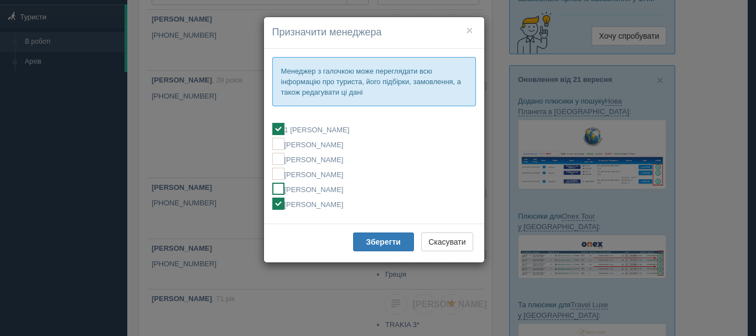
click at [355, 191] on label "[PERSON_NAME]" at bounding box center [374, 189] width 204 height 12
checkbox input "false"
click at [359, 203] on label "[PERSON_NAME]" at bounding box center [374, 204] width 204 height 12
checkbox input "false"
checkbox input "true"
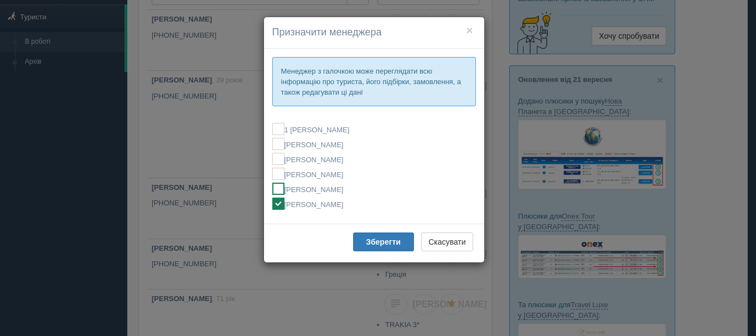
click at [348, 191] on label "[PERSON_NAME]" at bounding box center [374, 189] width 204 height 12
checkbox input "true"
checkbox input "false"
click at [382, 243] on b "Зберегти" at bounding box center [383, 242] width 35 height 9
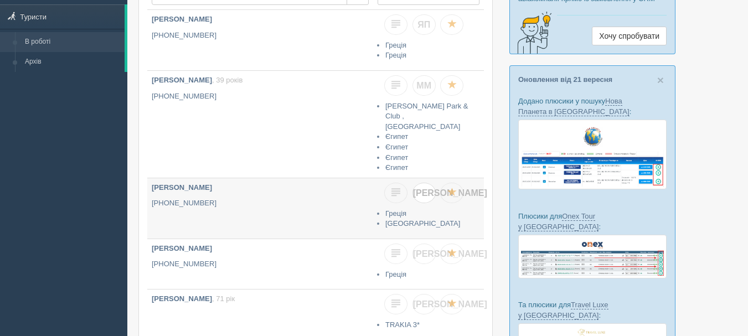
click at [420, 188] on span "[PERSON_NAME]" at bounding box center [450, 192] width 74 height 9
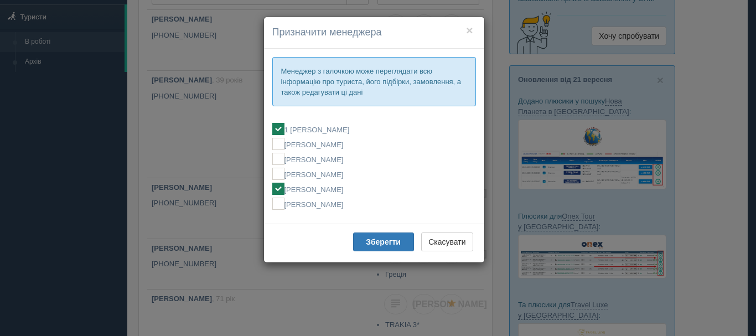
click at [365, 187] on label "[PERSON_NAME]" at bounding box center [374, 189] width 204 height 12
checkbox input "false"
checkbox input "true"
click at [377, 244] on b "Зберегти" at bounding box center [383, 242] width 35 height 9
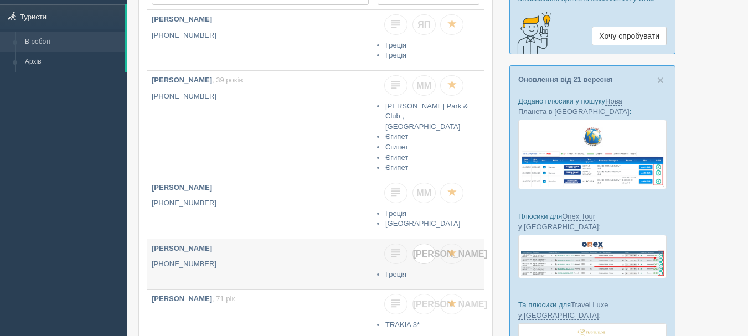
click at [420, 255] on link "[PERSON_NAME]" at bounding box center [424, 254] width 23 height 20
checkbox input "true"
checkbox input "false"
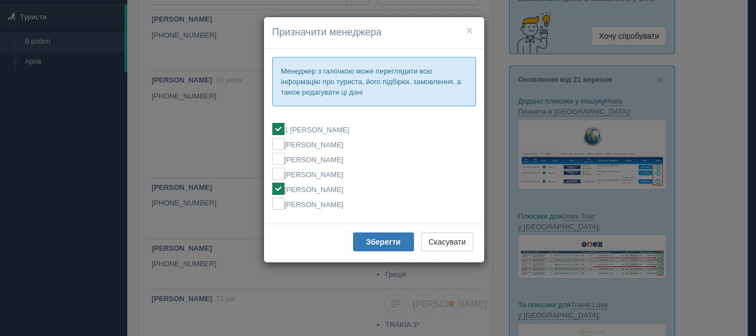
click at [348, 189] on label "[PERSON_NAME]" at bounding box center [374, 189] width 204 height 12
checkbox input "false"
checkbox input "true"
click at [375, 240] on b "Зберегти" at bounding box center [383, 242] width 35 height 9
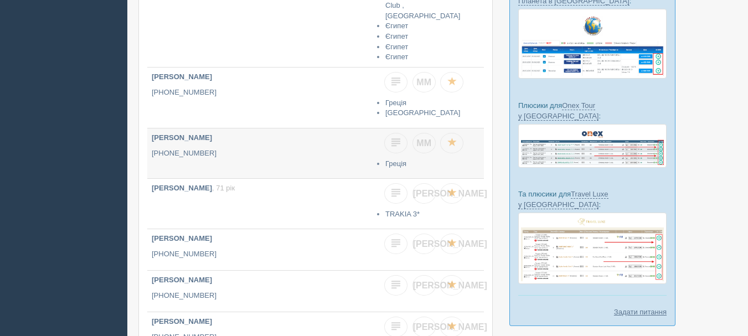
scroll to position [277, 0]
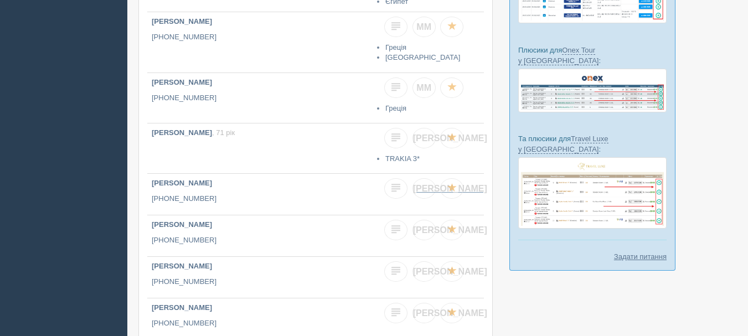
click at [430, 184] on link "[PERSON_NAME]" at bounding box center [424, 188] width 23 height 20
checkbox input "true"
checkbox input "false"
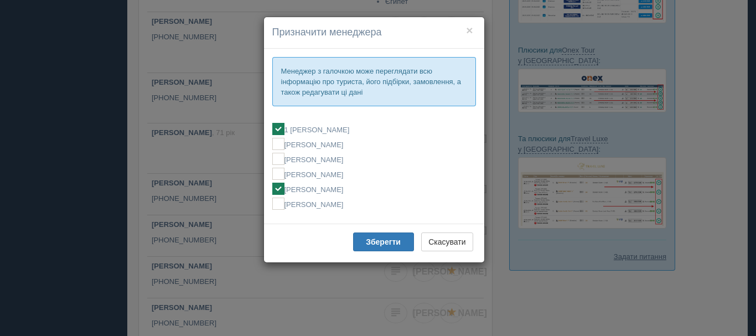
click at [360, 183] on label "[PERSON_NAME]" at bounding box center [374, 189] width 204 height 12
checkbox input "false"
checkbox input "true"
click at [370, 239] on b "Зберегти" at bounding box center [383, 242] width 35 height 9
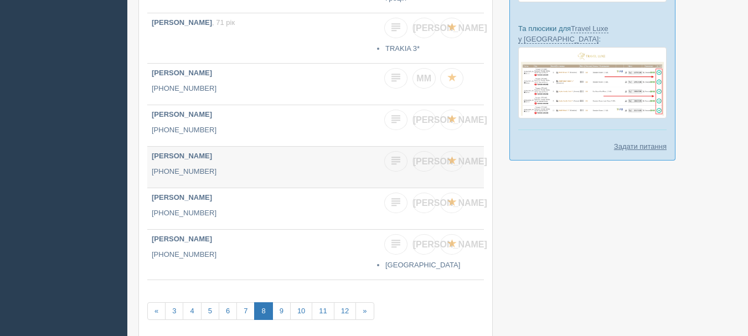
scroll to position [388, 0]
click at [426, 116] on span "[PERSON_NAME]" at bounding box center [450, 119] width 74 height 9
checkbox input "true"
checkbox input "false"
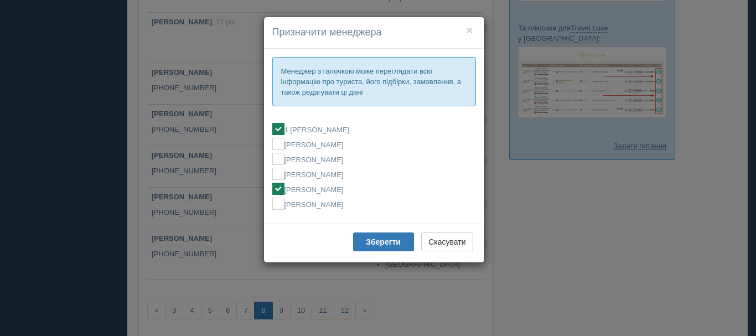
click at [357, 192] on label "[PERSON_NAME]" at bounding box center [374, 189] width 204 height 12
checkbox input "false"
checkbox input "true"
click at [385, 242] on b "Зберегти" at bounding box center [383, 242] width 35 height 9
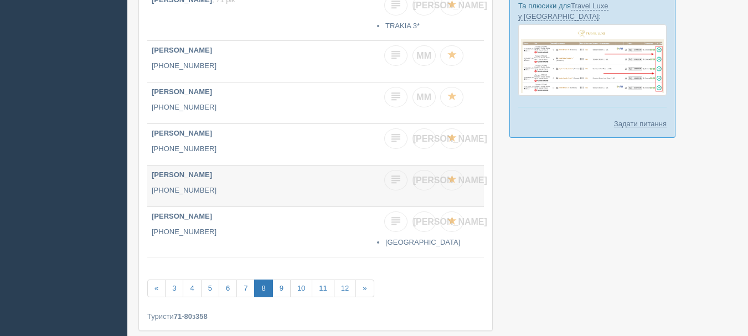
scroll to position [443, 0]
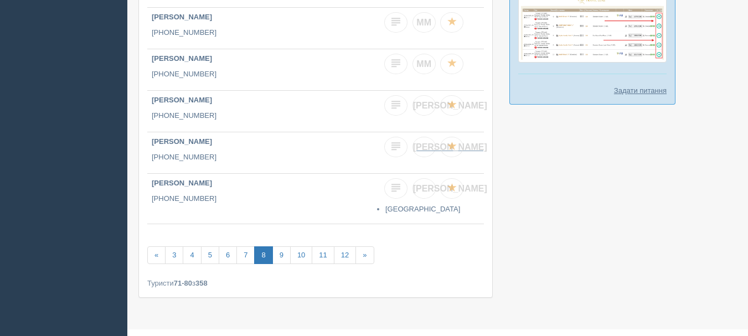
click at [426, 145] on span "[PERSON_NAME]" at bounding box center [450, 146] width 74 height 9
checkbox input "true"
checkbox input "false"
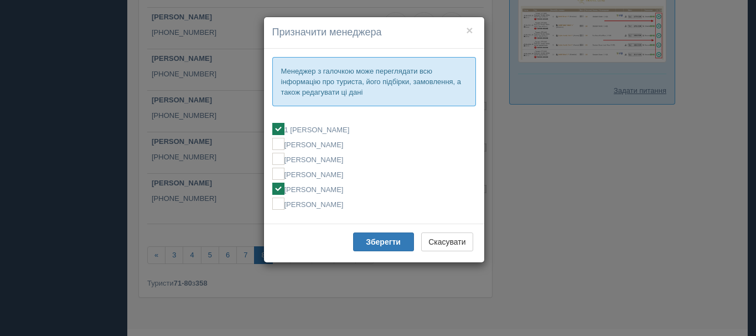
click at [367, 192] on label "[PERSON_NAME]" at bounding box center [374, 189] width 204 height 12
checkbox input "false"
checkbox input "true"
click at [376, 235] on div "Зберегти Скасувати" at bounding box center [374, 243] width 220 height 39
click at [375, 240] on b "Зберегти" at bounding box center [383, 242] width 35 height 9
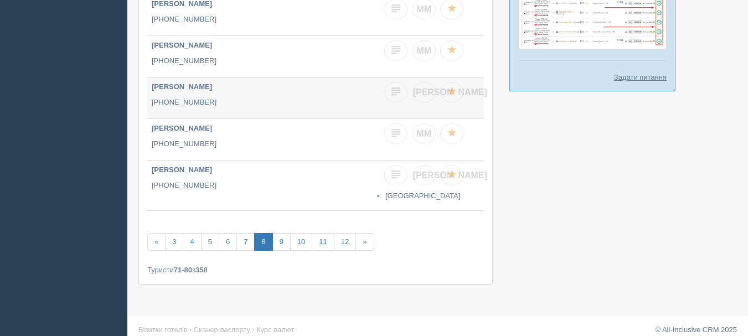
scroll to position [460, 0]
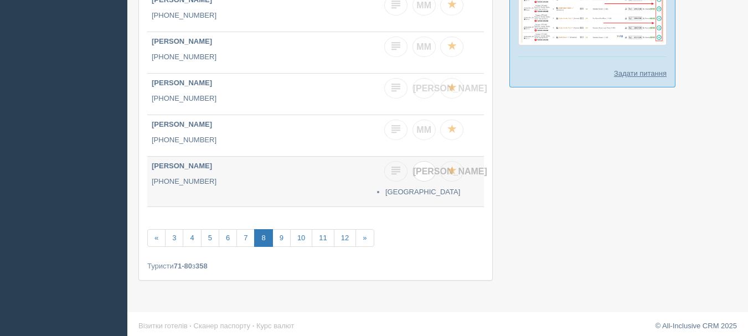
click at [424, 168] on span "[PERSON_NAME]" at bounding box center [450, 171] width 74 height 9
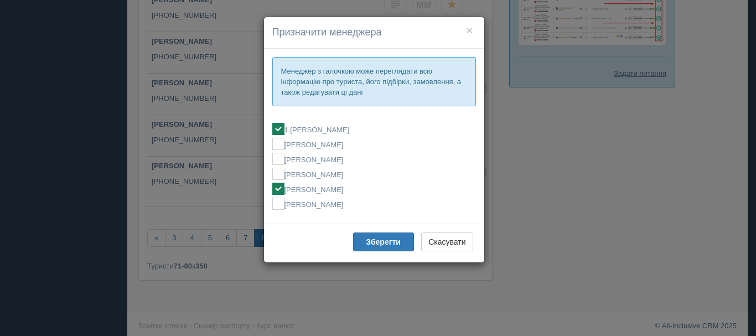
click at [347, 189] on label "[PERSON_NAME]" at bounding box center [374, 189] width 204 height 12
checkbox input "false"
checkbox input "true"
click at [369, 245] on b "Зберегти" at bounding box center [383, 242] width 35 height 9
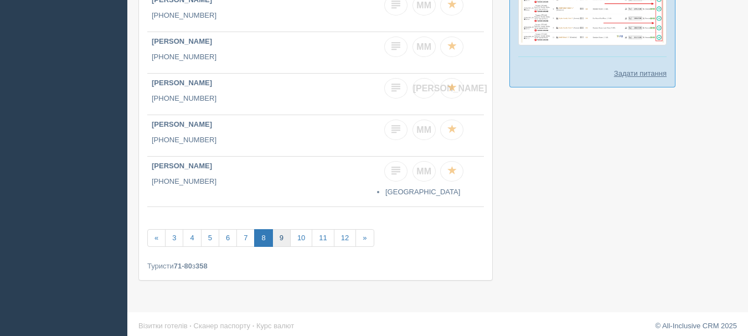
click at [277, 232] on link "9" at bounding box center [281, 238] width 18 height 18
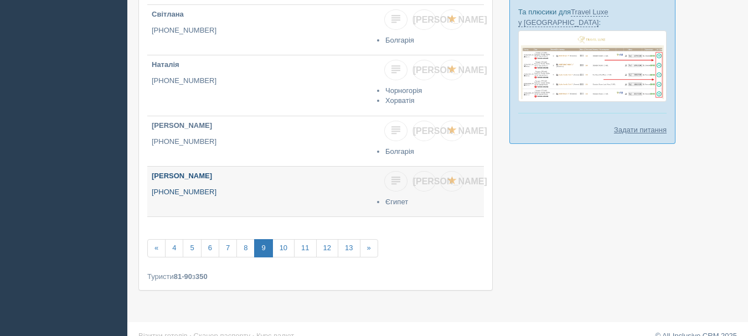
scroll to position [419, 0]
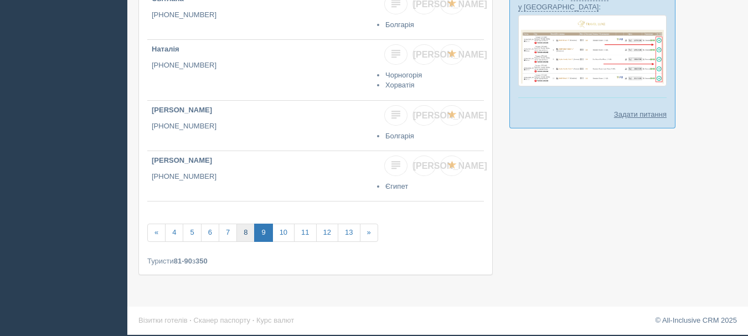
click at [240, 237] on link "8" at bounding box center [245, 233] width 18 height 18
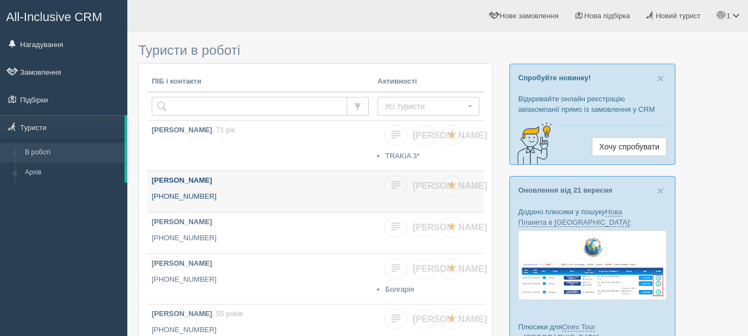
scroll to position [55, 0]
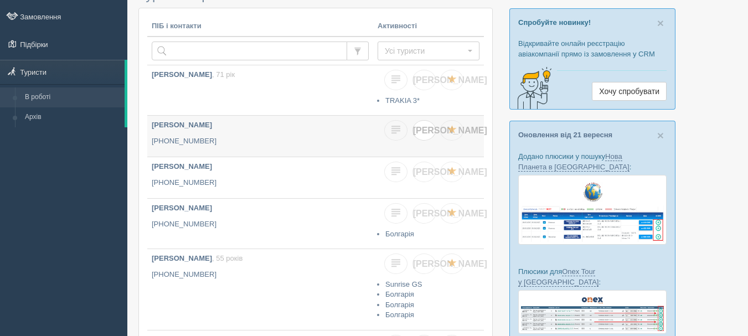
click at [422, 136] on link "[PERSON_NAME]" at bounding box center [424, 130] width 23 height 20
checkbox input "true"
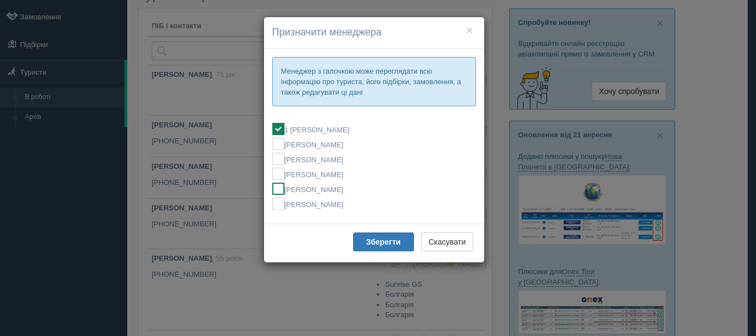
click at [359, 191] on label "[PERSON_NAME]" at bounding box center [374, 189] width 204 height 12
checkbox input "false"
checkbox input "true"
click at [372, 242] on b "Зберегти" at bounding box center [383, 242] width 35 height 9
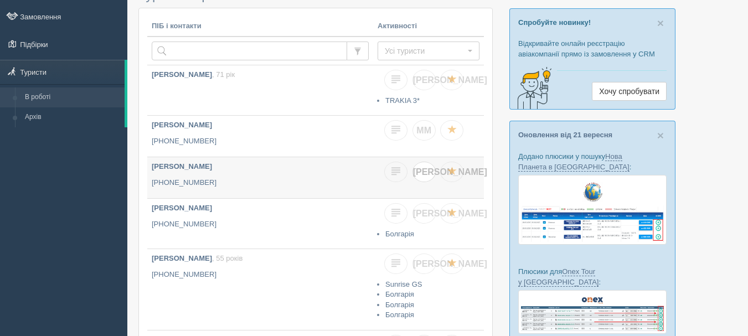
click at [424, 172] on span "[PERSON_NAME]" at bounding box center [450, 171] width 74 height 9
checkbox input "true"
checkbox input "false"
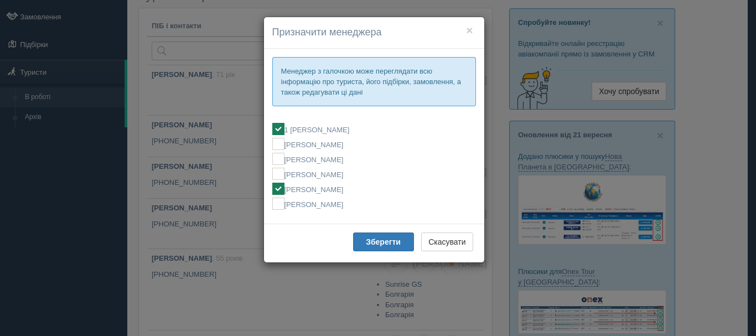
click at [343, 187] on label "[PERSON_NAME]" at bounding box center [374, 189] width 204 height 12
checkbox input "false"
checkbox input "true"
click at [379, 243] on b "Зберегти" at bounding box center [383, 242] width 35 height 9
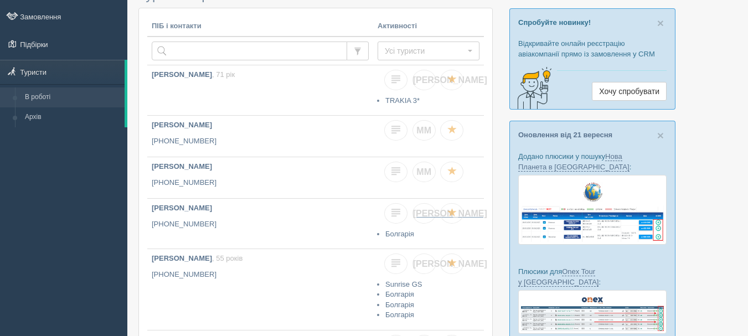
click at [421, 216] on span "[PERSON_NAME]" at bounding box center [450, 213] width 74 height 9
checkbox input "true"
checkbox input "false"
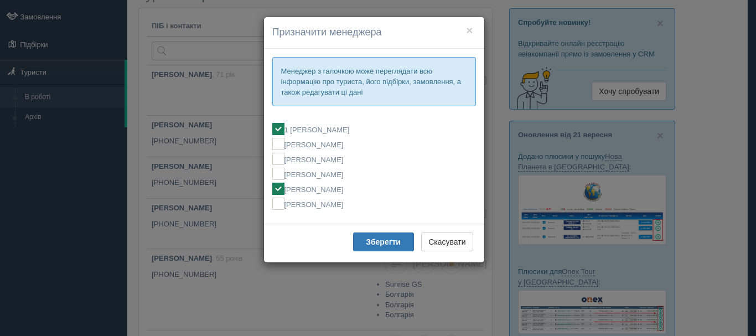
click at [341, 189] on label "[PERSON_NAME]" at bounding box center [374, 189] width 204 height 12
checkbox input "false"
checkbox input "true"
click at [369, 240] on b "Зберегти" at bounding box center [383, 242] width 35 height 9
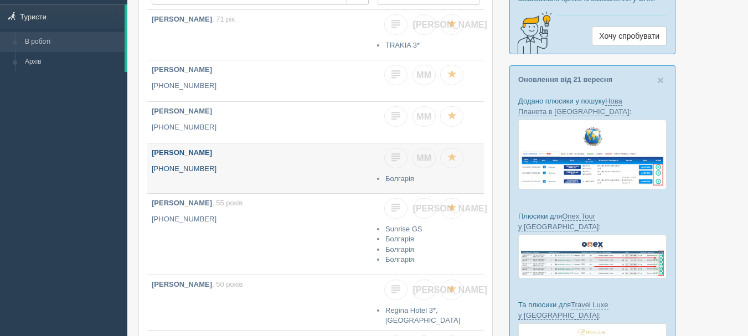
scroll to position [166, 0]
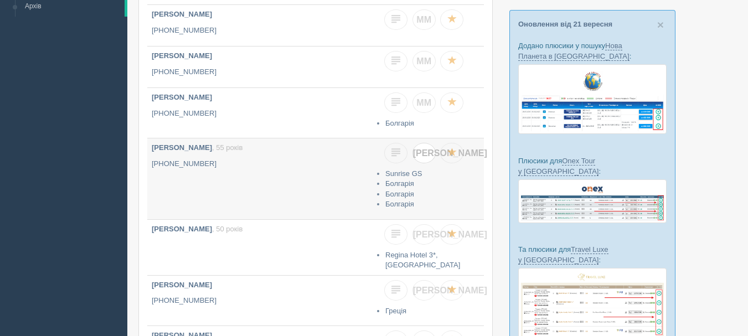
click at [428, 154] on link "[PERSON_NAME]" at bounding box center [424, 153] width 23 height 20
checkbox input "true"
checkbox input "false"
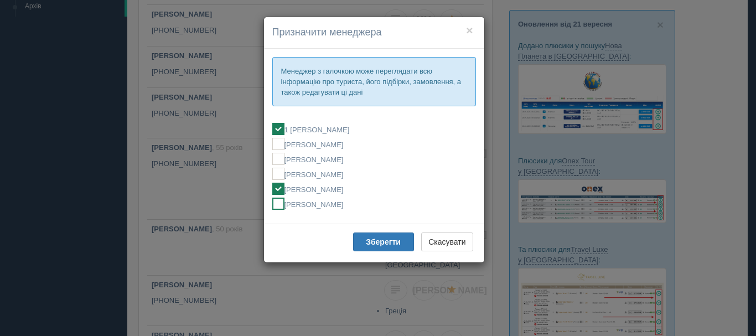
click at [339, 205] on label "[PERSON_NAME]" at bounding box center [374, 204] width 204 height 12
checkbox input "false"
checkbox input "true"
click at [360, 185] on label "[PERSON_NAME]" at bounding box center [374, 189] width 204 height 12
checkbox input "true"
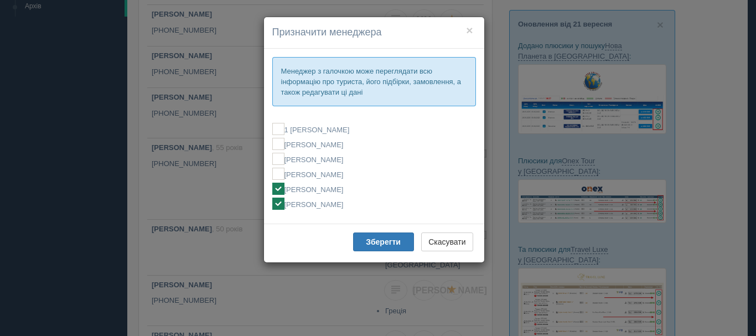
checkbox input "false"
click at [338, 206] on label "[PERSON_NAME]" at bounding box center [374, 204] width 204 height 12
checkbox input "false"
checkbox input "true"
click at [376, 243] on b "Зберегти" at bounding box center [383, 242] width 35 height 9
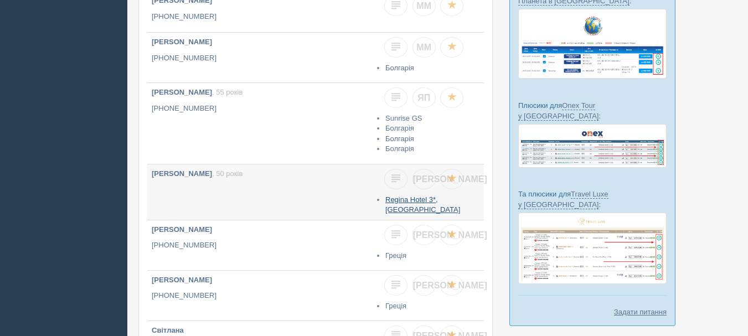
scroll to position [277, 0]
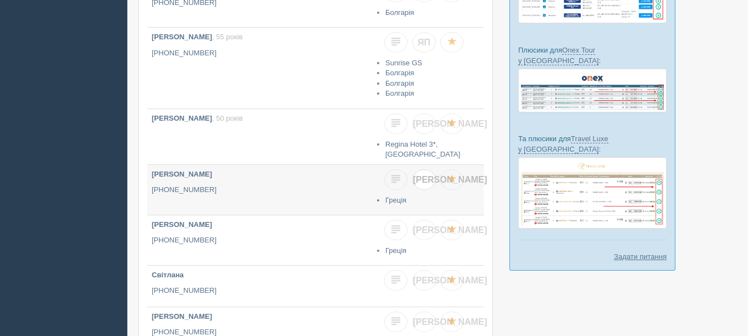
click at [427, 175] on span "[PERSON_NAME]" at bounding box center [450, 179] width 74 height 9
checkbox input "true"
checkbox input "false"
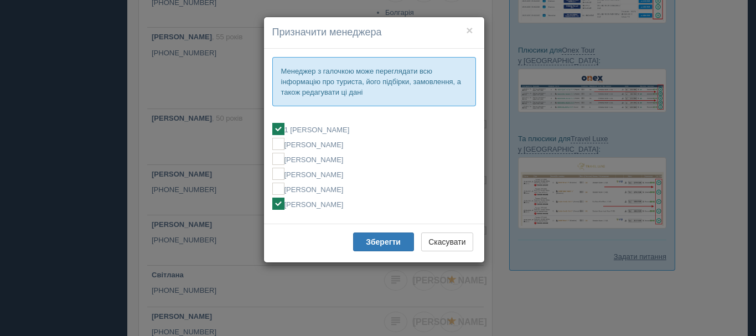
click at [335, 199] on label "[PERSON_NAME]" at bounding box center [374, 204] width 204 height 12
checkbox input "false"
checkbox input "true"
click at [395, 239] on b "Зберегти" at bounding box center [383, 242] width 35 height 9
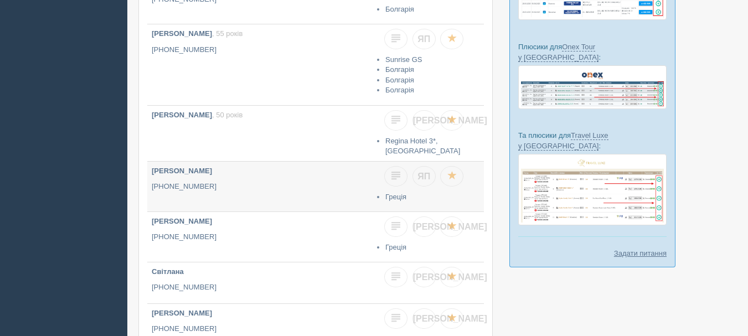
scroll to position [332, 0]
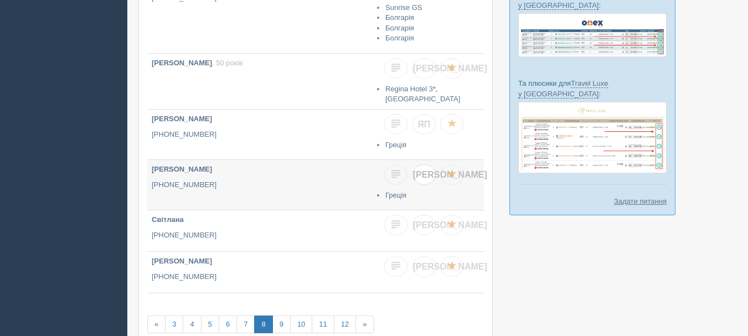
click at [423, 173] on span "[PERSON_NAME]" at bounding box center [450, 174] width 74 height 9
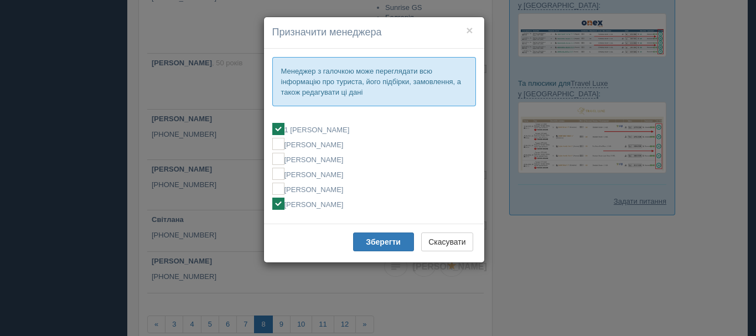
click at [316, 205] on label "[PERSON_NAME]" at bounding box center [374, 204] width 204 height 12
checkbox input "false"
checkbox input "true"
click at [375, 248] on button "Зберегти" at bounding box center [383, 242] width 61 height 19
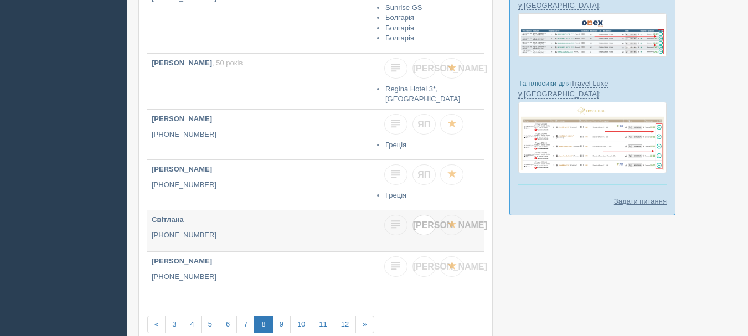
click at [429, 224] on link "[PERSON_NAME]" at bounding box center [424, 225] width 23 height 20
checkbox input "true"
checkbox input "false"
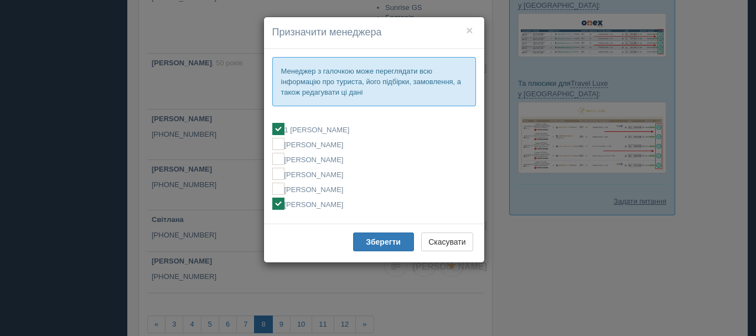
click at [332, 207] on label "[PERSON_NAME]" at bounding box center [374, 204] width 204 height 12
checkbox input "false"
checkbox input "true"
click at [363, 240] on button "Зберегти" at bounding box center [383, 242] width 61 height 19
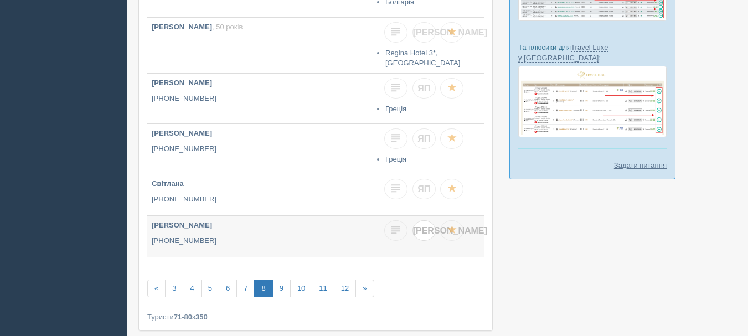
scroll to position [388, 0]
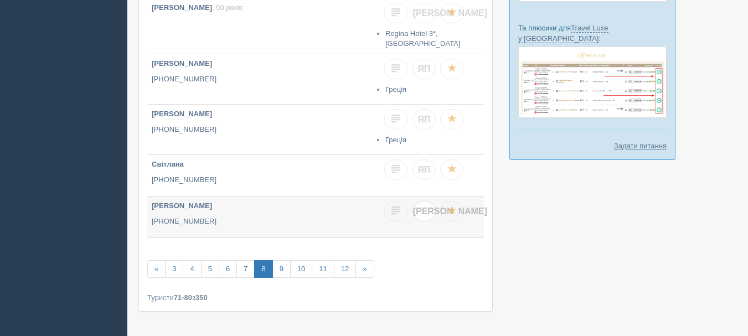
click at [425, 209] on span "[PERSON_NAME]" at bounding box center [450, 211] width 74 height 9
checkbox input "true"
checkbox input "false"
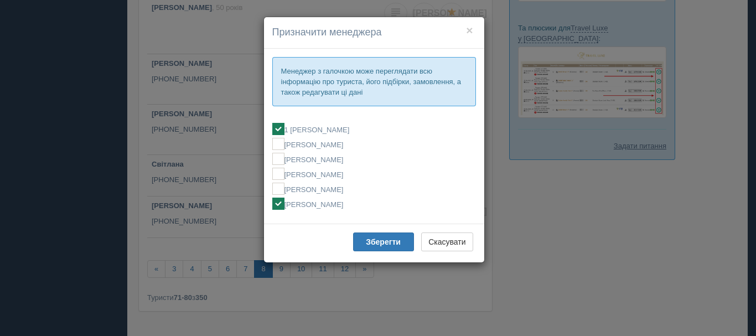
click at [326, 208] on label "[PERSON_NAME]" at bounding box center [374, 204] width 204 height 12
checkbox input "false"
checkbox input "true"
click at [375, 239] on b "Зберегти" at bounding box center [383, 242] width 35 height 9
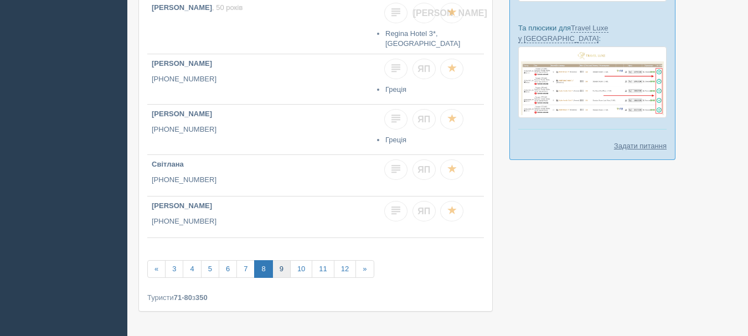
click at [282, 262] on link "9" at bounding box center [281, 269] width 18 height 18
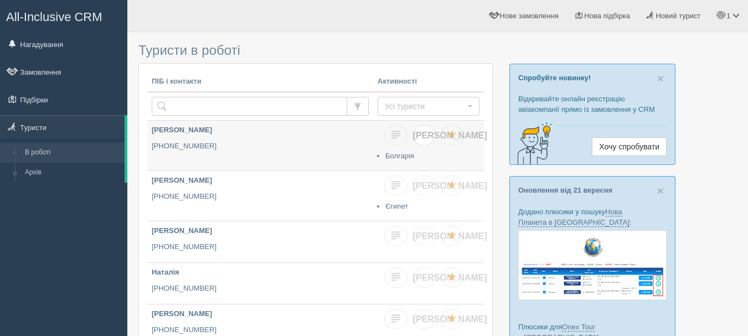
click at [424, 139] on span "[PERSON_NAME]" at bounding box center [450, 135] width 74 height 9
checkbox input "true"
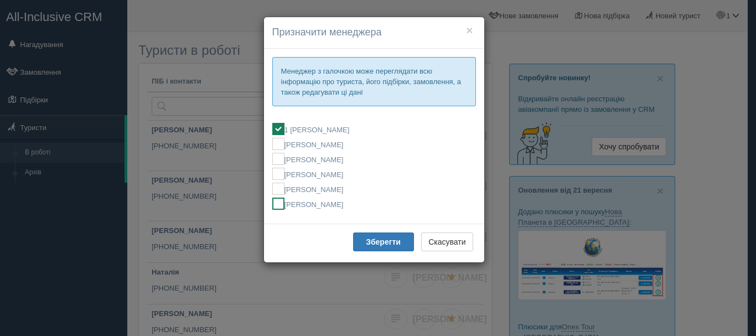
click at [353, 206] on label "[PERSON_NAME]" at bounding box center [374, 204] width 204 height 12
checkbox input "false"
checkbox input "true"
click at [377, 248] on button "Зберегти" at bounding box center [383, 242] width 61 height 19
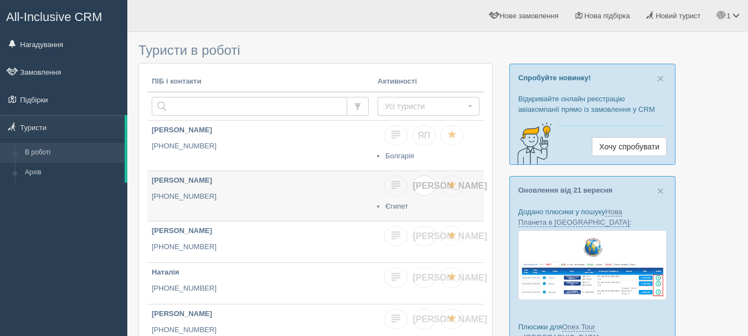
click at [424, 187] on span "[PERSON_NAME]" at bounding box center [450, 185] width 74 height 9
checkbox input "true"
checkbox input "false"
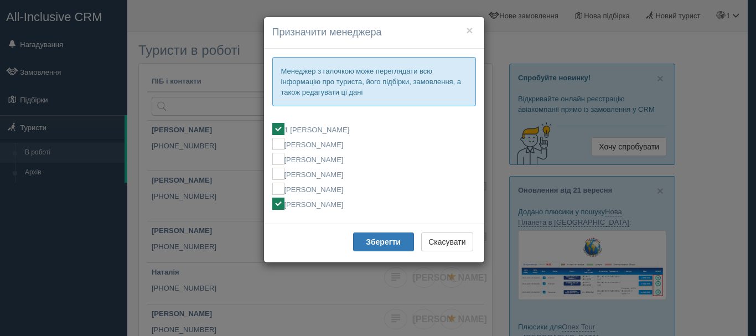
click at [357, 202] on label "[PERSON_NAME]" at bounding box center [374, 204] width 204 height 12
checkbox input "false"
checkbox input "true"
click at [381, 244] on b "Зберегти" at bounding box center [383, 242] width 35 height 9
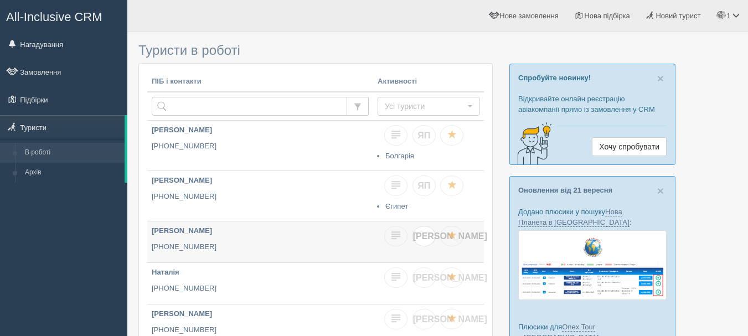
click at [432, 243] on link "[PERSON_NAME]" at bounding box center [424, 236] width 23 height 20
checkbox input "true"
checkbox input "false"
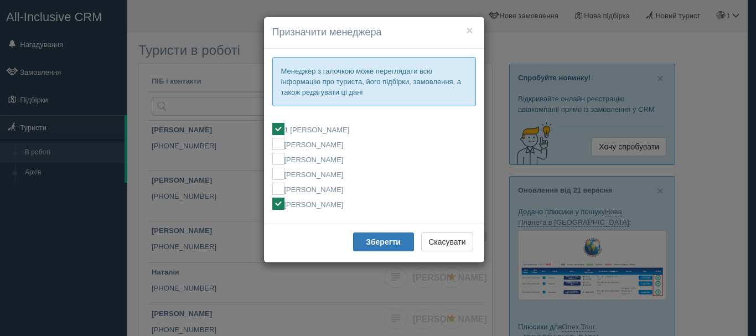
click at [320, 202] on label "[PERSON_NAME]" at bounding box center [374, 204] width 204 height 12
checkbox input "false"
checkbox input "true"
click at [378, 243] on b "Зберегти" at bounding box center [383, 242] width 35 height 9
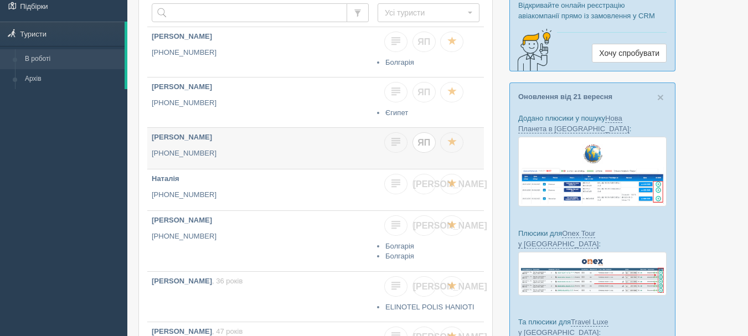
scroll to position [111, 0]
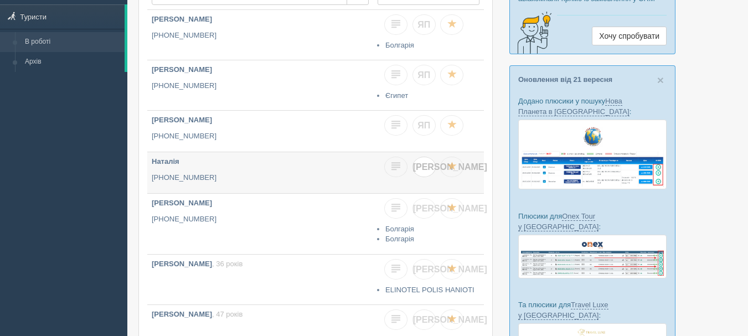
click at [429, 164] on link "[PERSON_NAME]" at bounding box center [424, 167] width 23 height 20
checkbox input "true"
checkbox input "false"
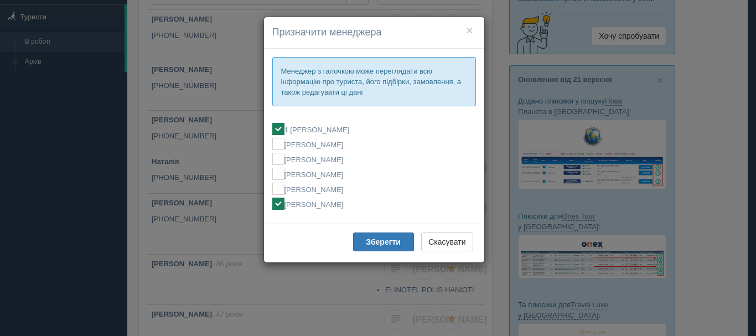
click at [363, 205] on label "[PERSON_NAME]" at bounding box center [374, 204] width 204 height 12
checkbox input "false"
checkbox input "true"
click at [377, 239] on b "Зберегти" at bounding box center [383, 242] width 35 height 9
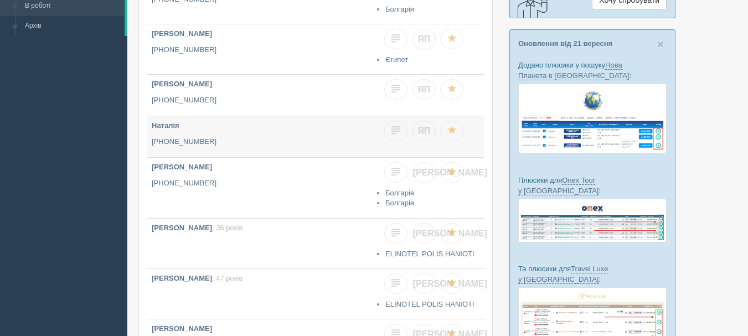
scroll to position [166, 0]
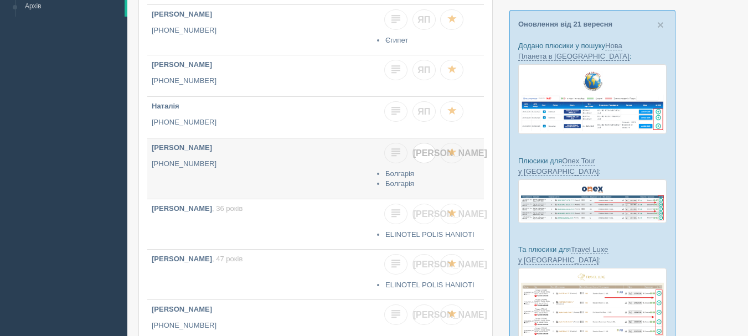
click at [424, 157] on span "[PERSON_NAME]" at bounding box center [450, 152] width 74 height 9
checkbox input "true"
checkbox input "false"
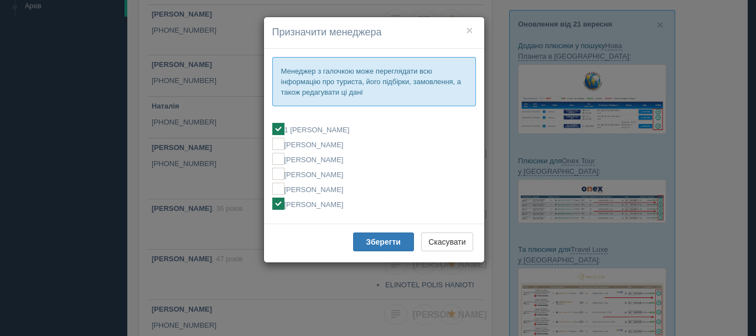
click at [368, 204] on label "[PERSON_NAME]" at bounding box center [374, 204] width 204 height 12
checkbox input "false"
checkbox input "true"
click at [381, 239] on b "Зберегти" at bounding box center [383, 242] width 35 height 9
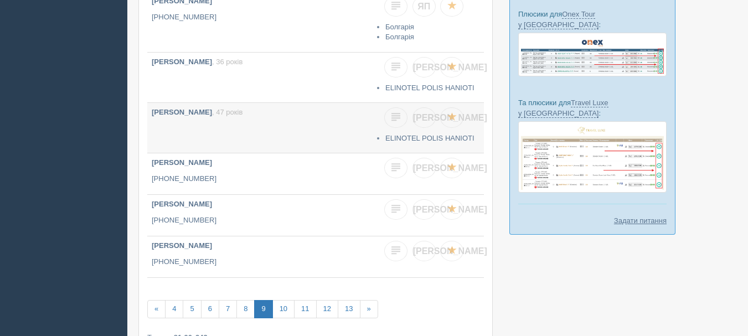
scroll to position [332, 0]
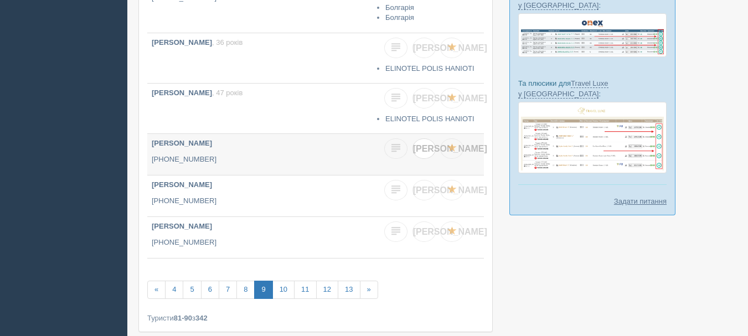
click at [427, 154] on link "[PERSON_NAME]" at bounding box center [424, 148] width 23 height 20
checkbox input "true"
checkbox input "false"
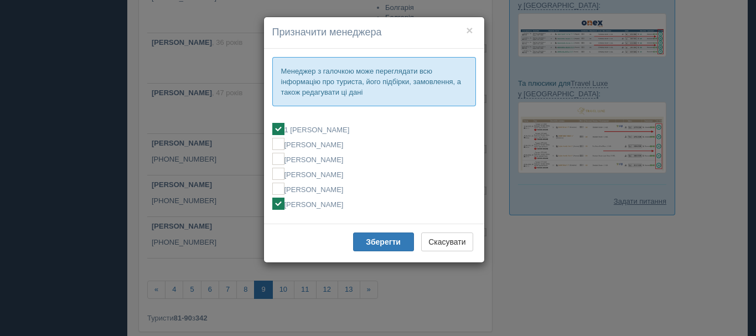
click at [369, 207] on label "[PERSON_NAME]" at bounding box center [374, 204] width 204 height 12
checkbox input "false"
checkbox input "true"
click at [382, 240] on b "Зберегти" at bounding box center [383, 242] width 35 height 9
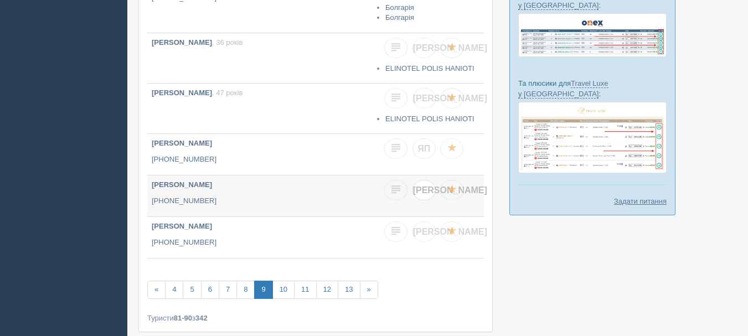
click at [424, 192] on span "[PERSON_NAME]" at bounding box center [450, 189] width 74 height 9
checkbox input "true"
checkbox input "false"
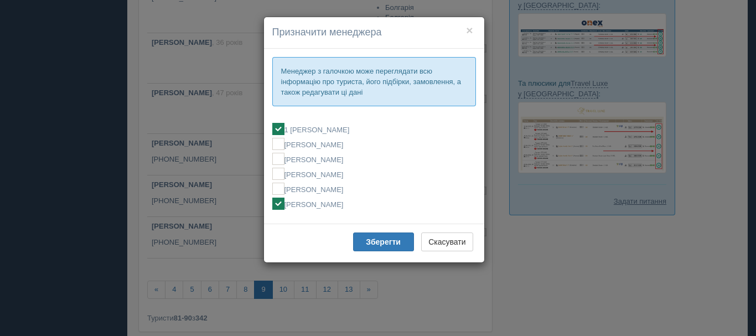
click at [359, 209] on label "[PERSON_NAME]" at bounding box center [374, 204] width 204 height 12
checkbox input "false"
checkbox input "true"
click at [374, 243] on b "Зберегти" at bounding box center [383, 242] width 35 height 9
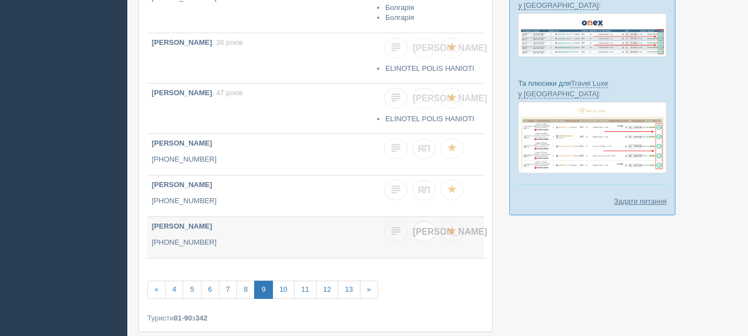
click at [425, 228] on span "[PERSON_NAME]" at bounding box center [450, 231] width 74 height 9
checkbox input "true"
checkbox input "false"
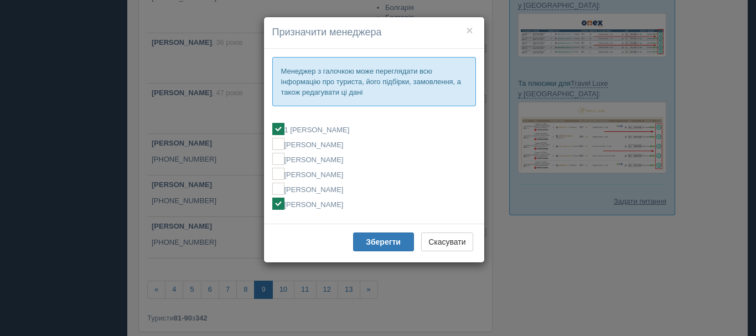
click at [337, 208] on label "[PERSON_NAME]" at bounding box center [374, 204] width 204 height 12
checkbox input "false"
checkbox input "true"
click at [380, 238] on b "Зберегти" at bounding box center [383, 242] width 35 height 9
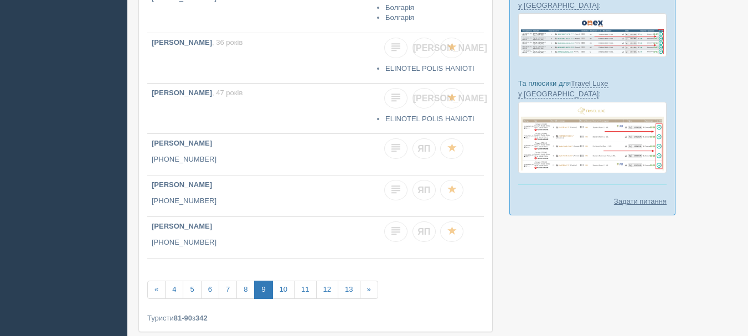
scroll to position [388, 0]
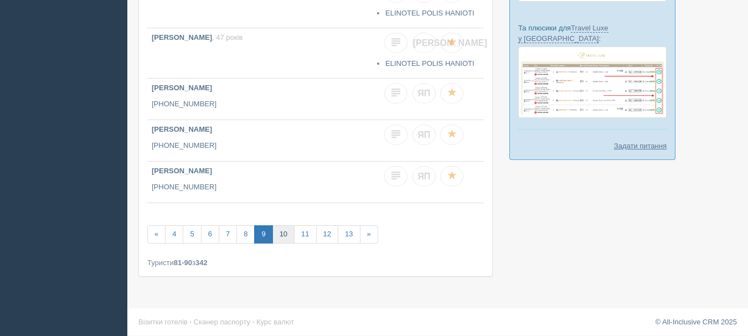
click at [287, 237] on link "10" at bounding box center [283, 234] width 22 height 18
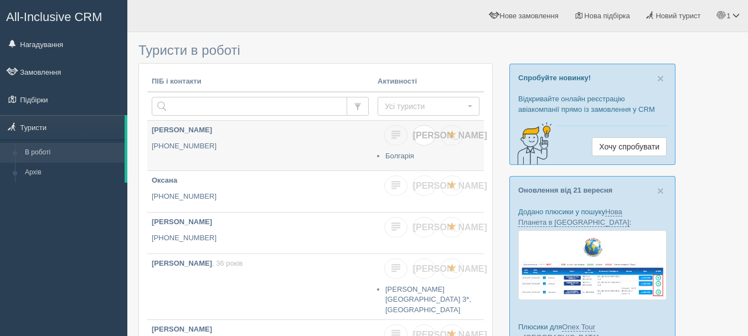
click at [425, 137] on span "[PERSON_NAME]" at bounding box center [450, 135] width 74 height 9
checkbox input "true"
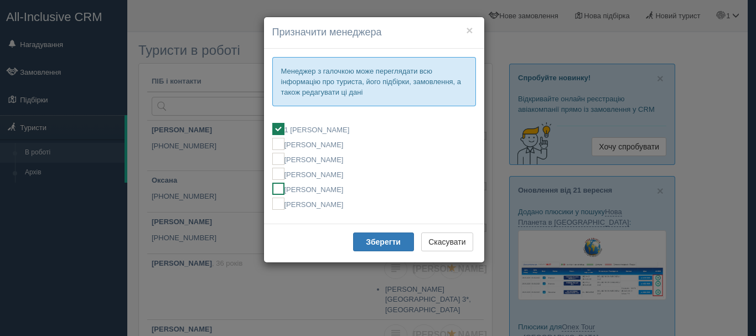
click at [359, 186] on label "[PERSON_NAME]" at bounding box center [374, 189] width 204 height 12
checkbox input "false"
checkbox input "true"
click at [359, 241] on button "Зберегти" at bounding box center [383, 242] width 61 height 19
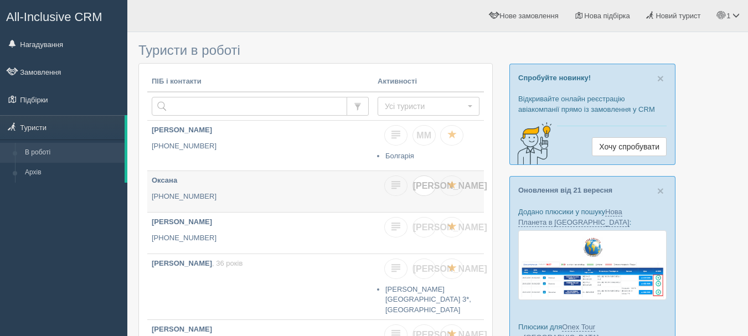
click at [426, 185] on span "[PERSON_NAME]" at bounding box center [450, 185] width 74 height 9
checkbox input "true"
checkbox input "false"
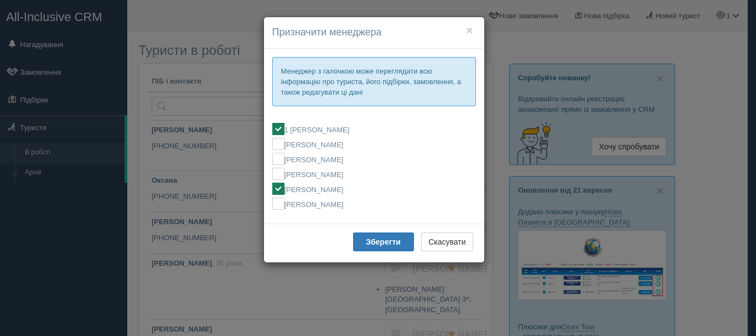
click at [362, 191] on label "[PERSON_NAME]" at bounding box center [374, 189] width 204 height 12
checkbox input "false"
checkbox input "true"
click at [372, 242] on b "Зберегти" at bounding box center [383, 242] width 35 height 9
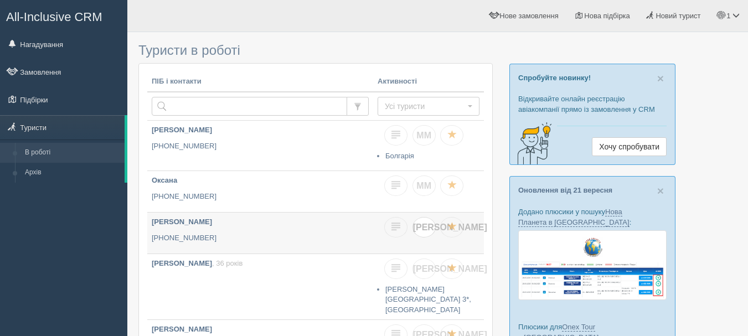
click at [419, 233] on link "[PERSON_NAME]" at bounding box center [424, 227] width 23 height 20
checkbox input "true"
checkbox input "false"
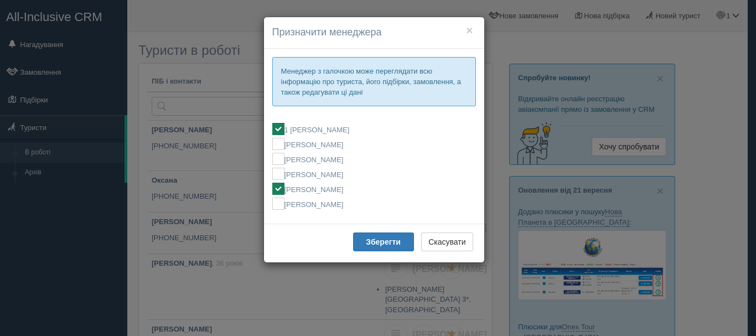
click at [354, 190] on label "[PERSON_NAME]" at bounding box center [374, 189] width 204 height 12
checkbox input "false"
checkbox input "true"
click at [385, 249] on button "Зберегти" at bounding box center [383, 242] width 61 height 19
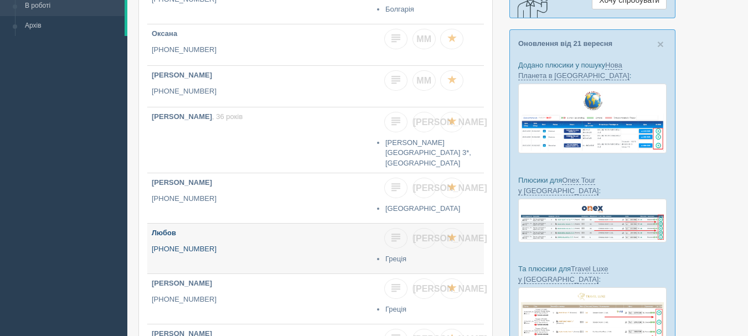
scroll to position [166, 0]
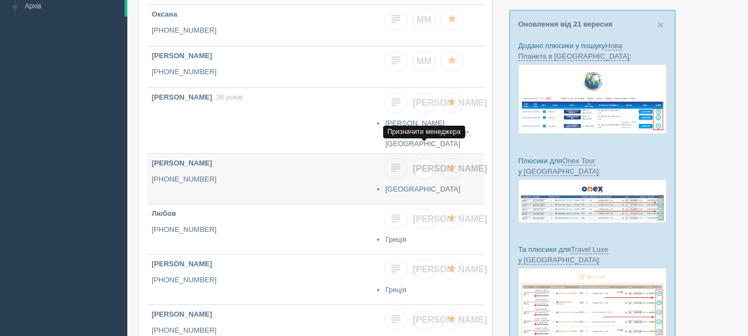
click at [426, 164] on span "[PERSON_NAME]" at bounding box center [450, 168] width 74 height 9
checkbox input "true"
checkbox input "false"
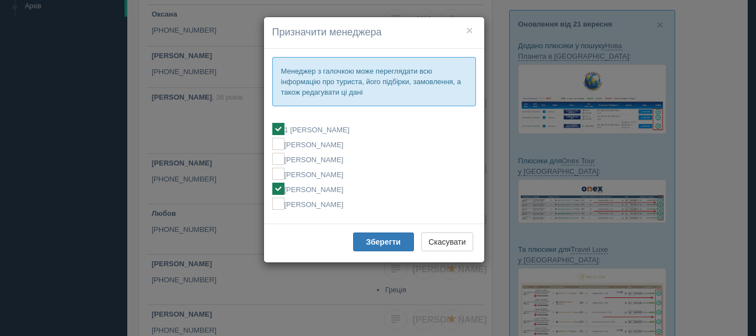
click at [340, 193] on label "[PERSON_NAME]" at bounding box center [374, 189] width 204 height 12
checkbox input "false"
checkbox input "true"
click at [366, 241] on b "Зберегти" at bounding box center [383, 242] width 35 height 9
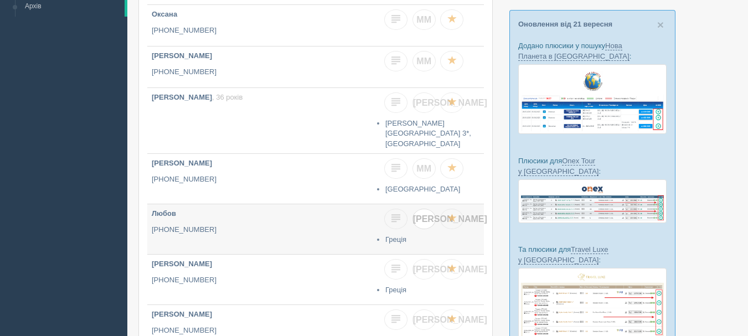
click at [422, 214] on span "[PERSON_NAME]" at bounding box center [450, 218] width 74 height 9
checkbox input "true"
checkbox input "false"
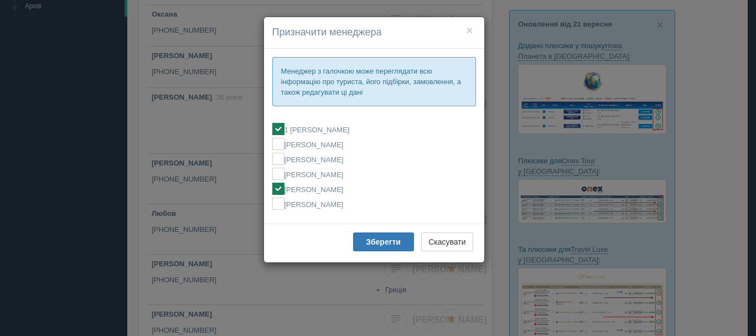
click at [340, 190] on label "[PERSON_NAME]" at bounding box center [374, 189] width 204 height 12
checkbox input "false"
checkbox input "true"
click at [369, 238] on b "Зберегти" at bounding box center [383, 242] width 35 height 9
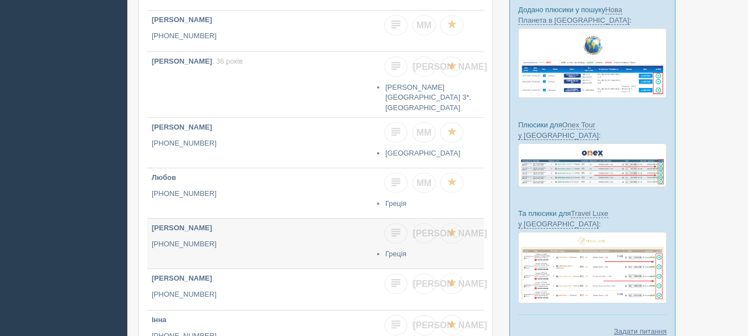
scroll to position [221, 0]
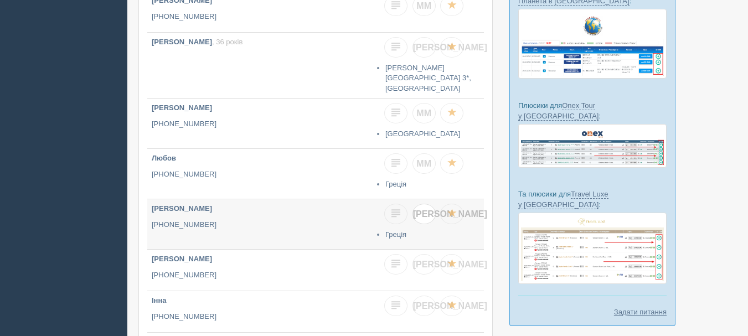
click at [423, 209] on span "[PERSON_NAME]" at bounding box center [450, 213] width 74 height 9
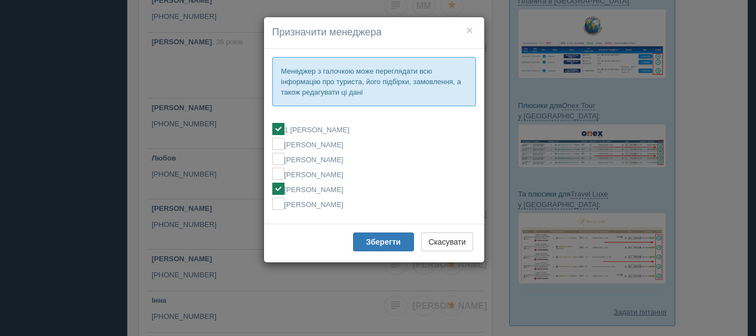
click at [353, 189] on label "[PERSON_NAME]" at bounding box center [374, 189] width 204 height 12
checkbox input "false"
checkbox input "true"
click at [357, 234] on button "Зберегти" at bounding box center [383, 242] width 61 height 19
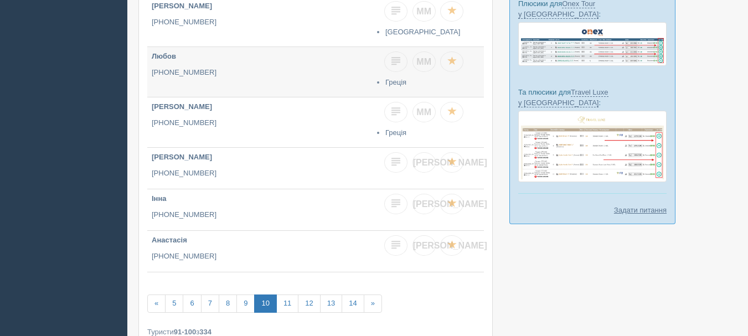
scroll to position [332, 0]
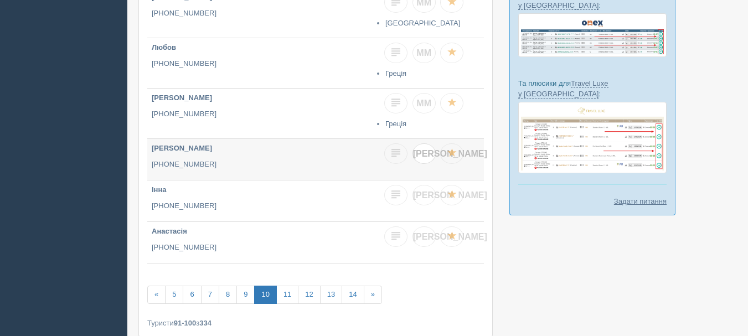
click at [422, 149] on span "[PERSON_NAME]" at bounding box center [450, 153] width 74 height 9
checkbox input "true"
checkbox input "false"
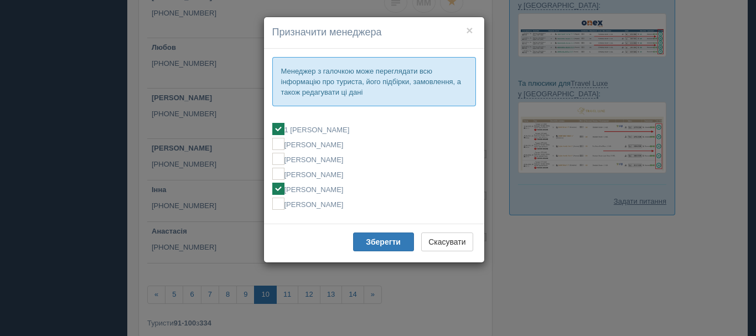
click at [367, 190] on label "[PERSON_NAME]" at bounding box center [374, 189] width 204 height 12
checkbox input "false"
checkbox input "true"
click at [370, 239] on b "Зберегти" at bounding box center [383, 242] width 35 height 9
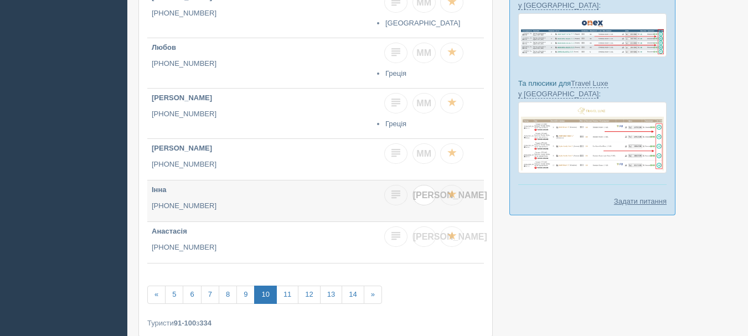
click at [427, 185] on link "[PERSON_NAME]" at bounding box center [424, 195] width 23 height 20
checkbox input "true"
checkbox input "false"
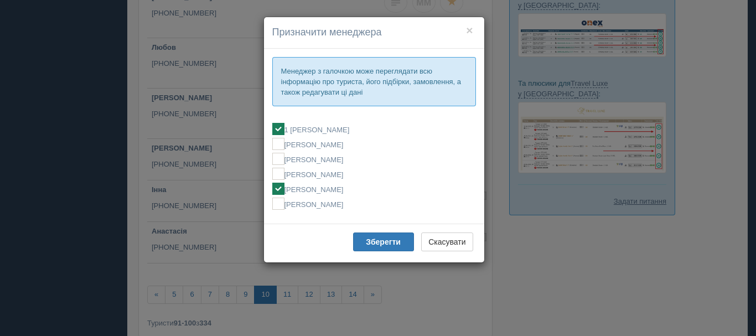
click at [347, 193] on label "[PERSON_NAME]" at bounding box center [374, 189] width 204 height 12
checkbox input "false"
checkbox input "true"
click at [364, 235] on button "Зберегти" at bounding box center [383, 242] width 61 height 19
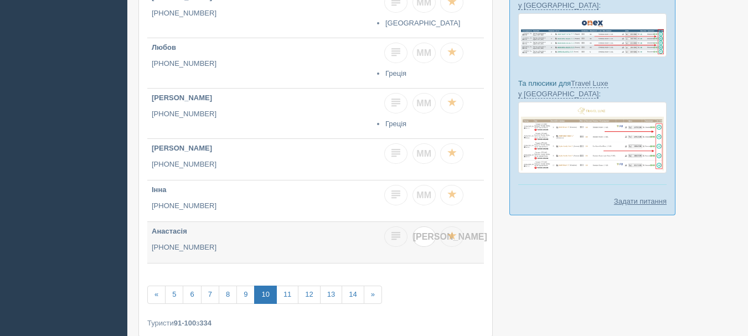
click at [421, 232] on span "[PERSON_NAME]" at bounding box center [450, 236] width 74 height 9
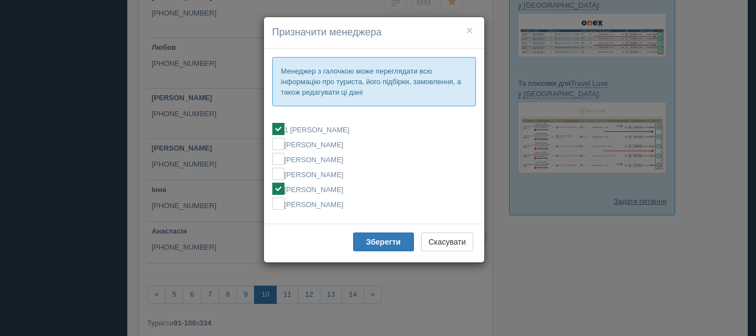
click at [327, 188] on label "[PERSON_NAME]" at bounding box center [374, 189] width 204 height 12
checkbox input "false"
checkbox input "true"
click at [374, 236] on button "Зберегти" at bounding box center [383, 242] width 61 height 19
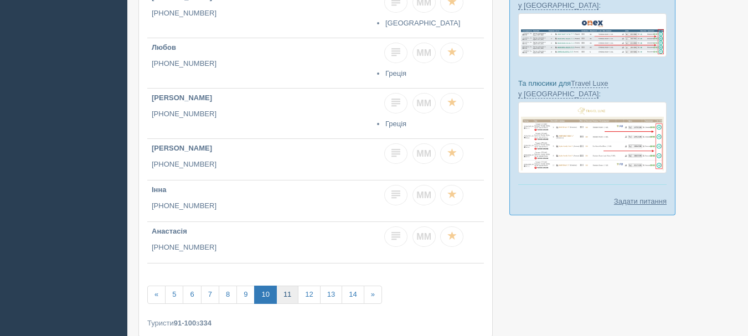
click at [292, 286] on link "11" at bounding box center [287, 295] width 22 height 18
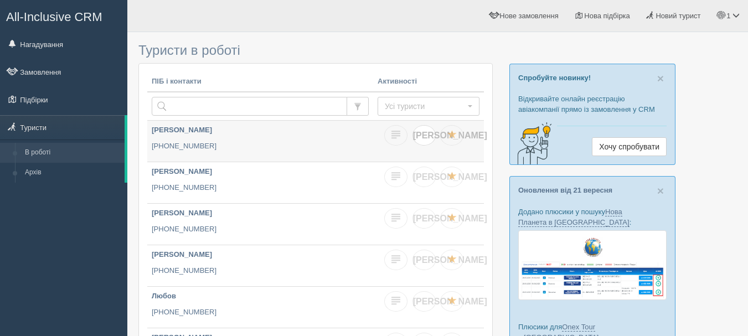
click at [425, 137] on span "[PERSON_NAME]" at bounding box center [450, 135] width 74 height 9
checkbox input "true"
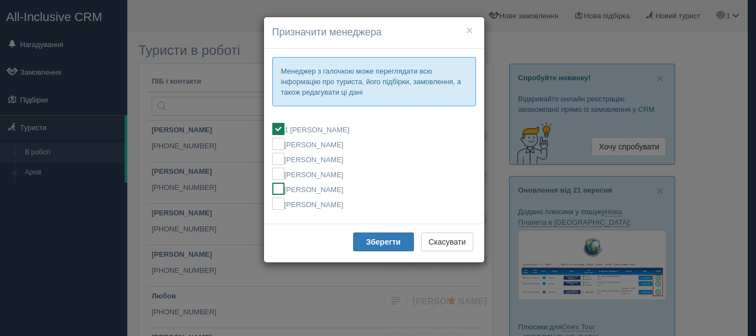
click at [347, 188] on label "[PERSON_NAME]" at bounding box center [374, 189] width 204 height 12
checkbox input "false"
checkbox input "true"
click at [364, 241] on button "Зберегти" at bounding box center [383, 242] width 61 height 19
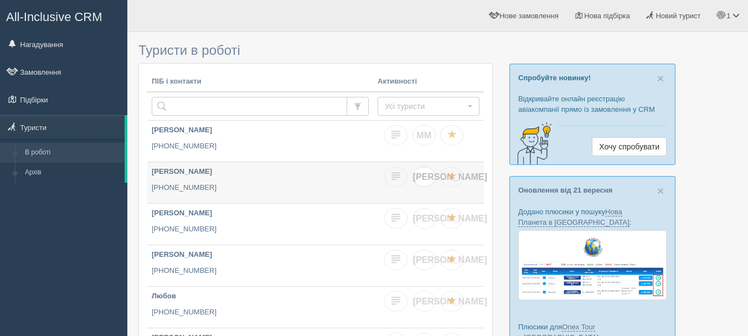
click at [429, 179] on link "[PERSON_NAME]" at bounding box center [424, 177] width 23 height 20
checkbox input "true"
checkbox input "false"
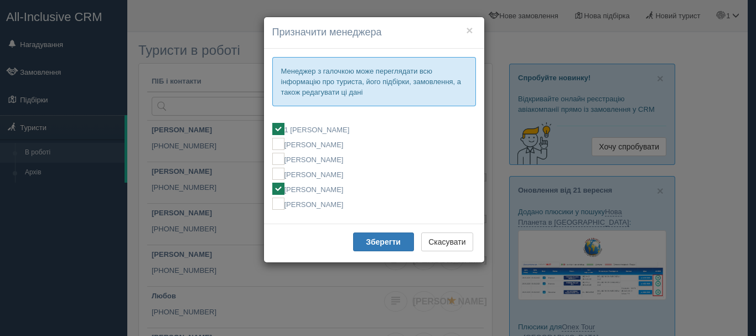
click at [368, 192] on label "[PERSON_NAME]" at bounding box center [374, 189] width 204 height 12
checkbox input "false"
checkbox input "true"
click at [382, 247] on button "Зберегти" at bounding box center [383, 242] width 61 height 19
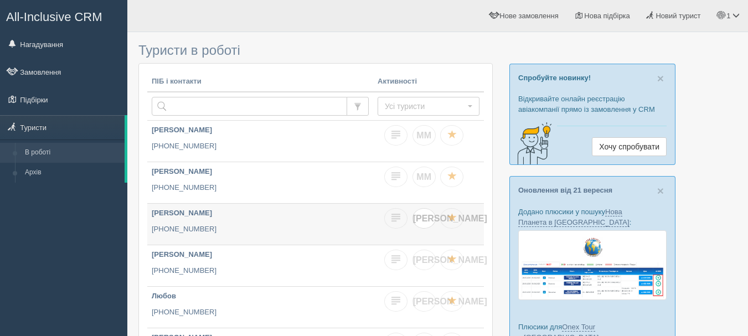
click at [421, 220] on span "[PERSON_NAME]" at bounding box center [450, 218] width 74 height 9
checkbox input "true"
checkbox input "false"
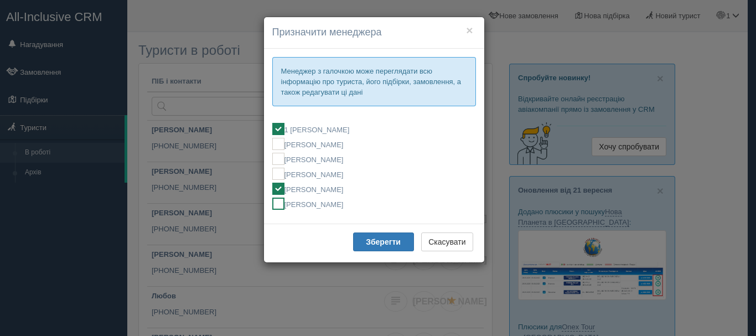
click at [343, 204] on label "[PERSON_NAME]" at bounding box center [374, 204] width 204 height 12
checkbox input "false"
checkbox input "true"
click at [336, 187] on label "[PERSON_NAME]" at bounding box center [374, 189] width 204 height 12
checkbox input "true"
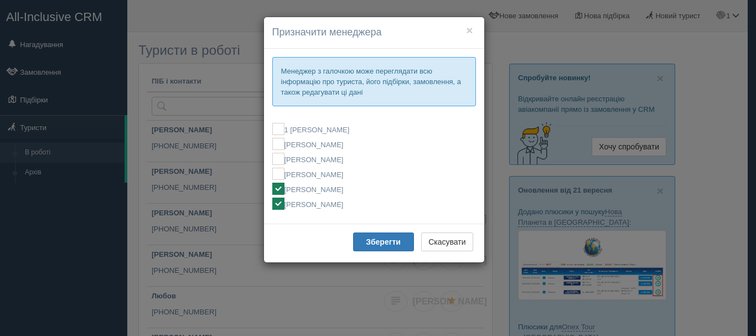
checkbox input "false"
click at [333, 202] on label "[PERSON_NAME]" at bounding box center [374, 204] width 204 height 12
checkbox input "false"
checkbox input "true"
click at [372, 239] on b "Зберегти" at bounding box center [383, 242] width 35 height 9
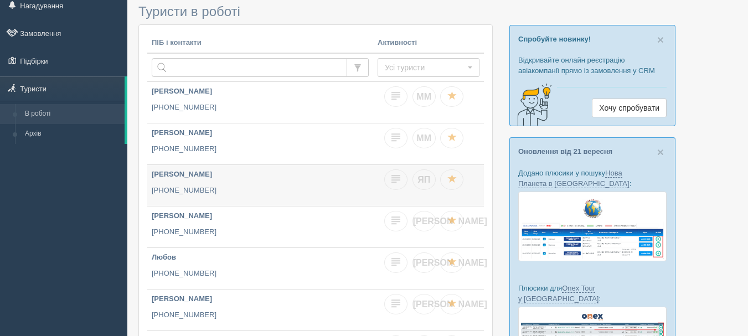
scroll to position [55, 0]
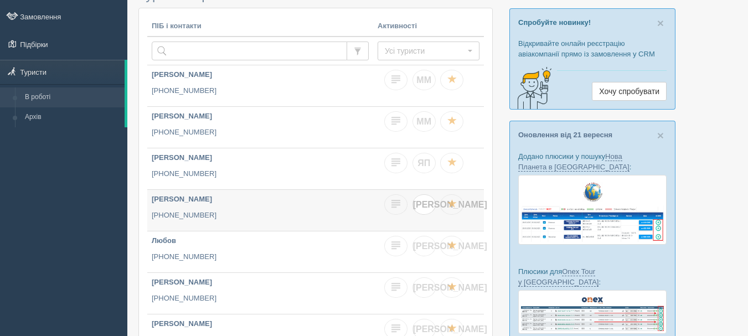
click at [421, 202] on span "[PERSON_NAME]" at bounding box center [450, 204] width 74 height 9
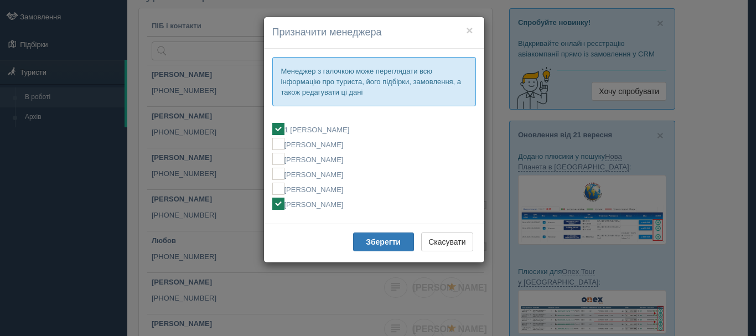
click at [344, 207] on label "[PERSON_NAME]" at bounding box center [374, 204] width 204 height 12
checkbox input "false"
checkbox input "true"
click at [375, 241] on b "Зберегти" at bounding box center [383, 242] width 35 height 9
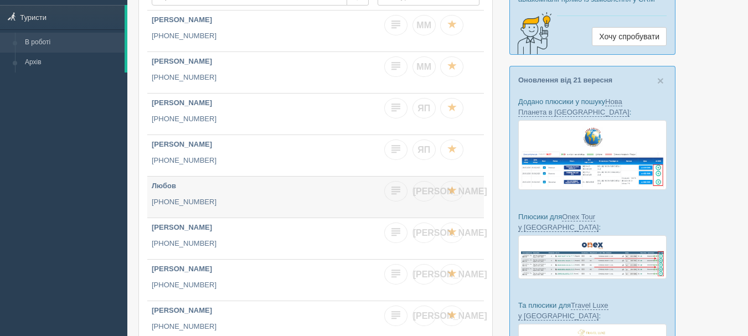
scroll to position [111, 0]
click at [422, 191] on span "[PERSON_NAME]" at bounding box center [450, 190] width 74 height 9
checkbox input "true"
checkbox input "false"
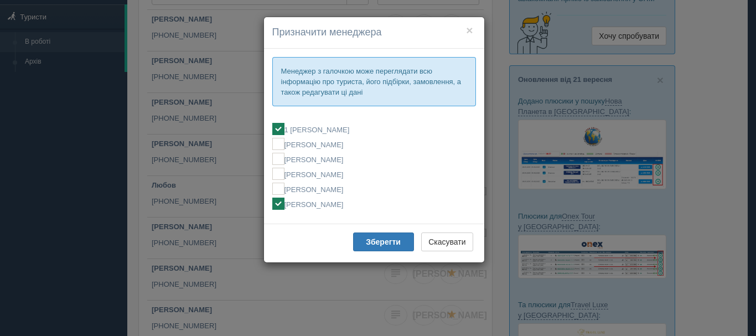
click at [351, 203] on label "[PERSON_NAME]" at bounding box center [374, 204] width 204 height 12
checkbox input "false"
checkbox input "true"
click at [364, 244] on button "Зберегти" at bounding box center [383, 242] width 61 height 19
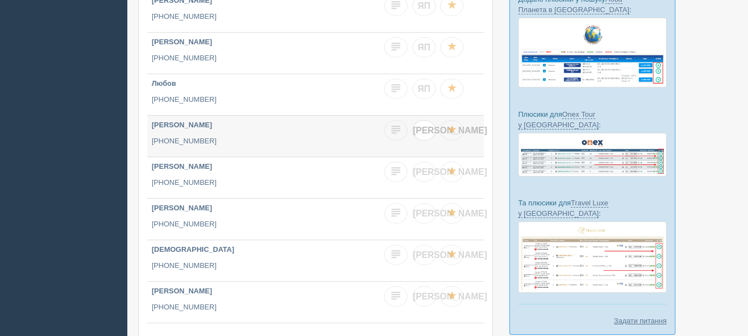
scroll to position [221, 0]
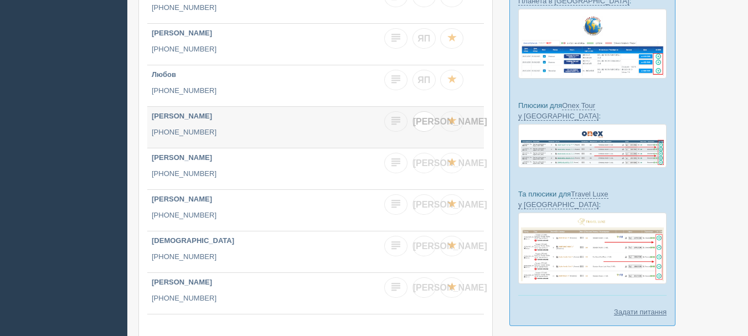
click at [424, 123] on span "[PERSON_NAME]" at bounding box center [450, 121] width 74 height 9
checkbox input "true"
checkbox input "false"
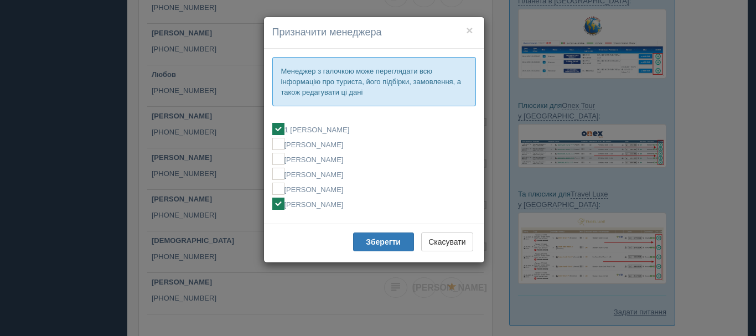
click at [367, 204] on label "[PERSON_NAME]" at bounding box center [374, 204] width 204 height 12
checkbox input "false"
checkbox input "true"
click at [380, 246] on b "Зберегти" at bounding box center [383, 242] width 35 height 9
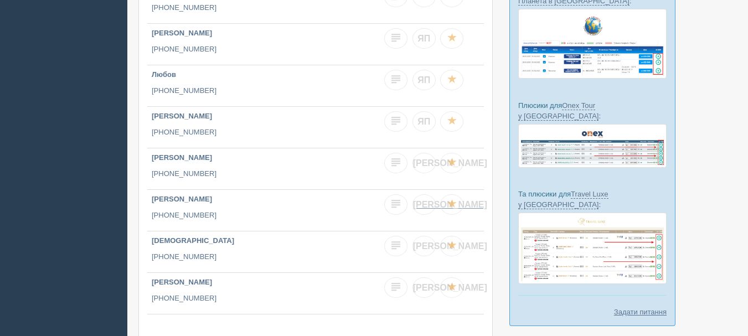
click at [426, 202] on span "[PERSON_NAME]" at bounding box center [450, 204] width 74 height 9
checkbox input "true"
checkbox input "false"
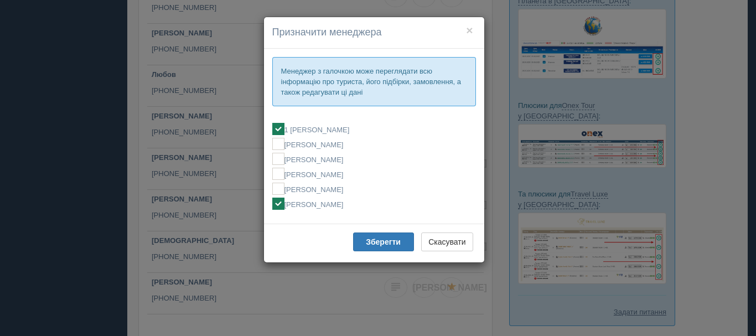
click at [341, 207] on label "[PERSON_NAME]" at bounding box center [374, 204] width 204 height 12
checkbox input "false"
checkbox input "true"
click at [365, 238] on button "Зберегти" at bounding box center [383, 242] width 61 height 19
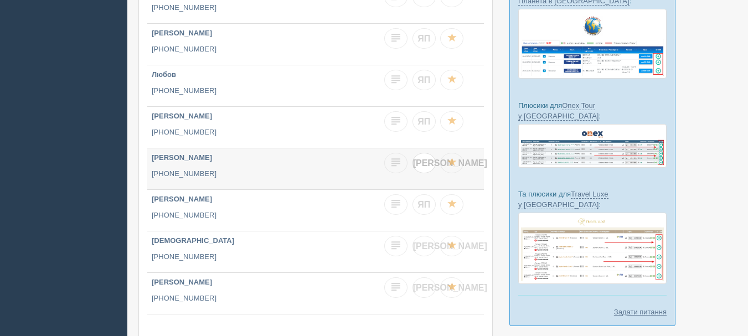
click at [424, 168] on link "[PERSON_NAME]" at bounding box center [424, 163] width 23 height 20
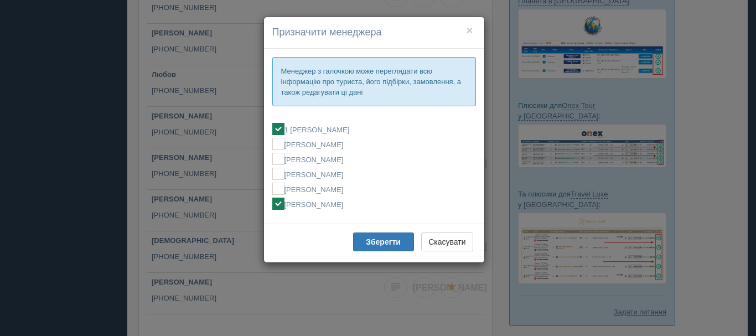
click at [371, 205] on label "[PERSON_NAME]" at bounding box center [374, 204] width 204 height 12
checkbox input "false"
checkbox input "true"
click at [374, 241] on b "Зберегти" at bounding box center [383, 242] width 35 height 9
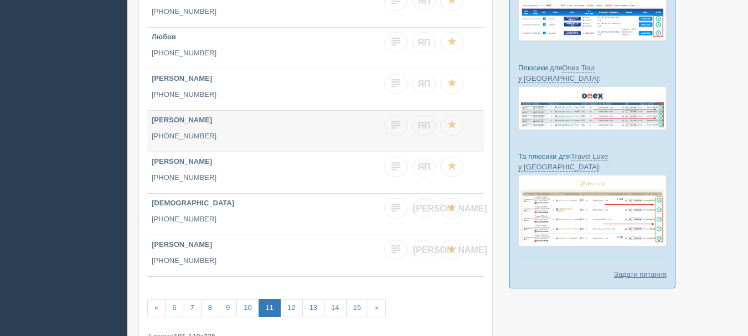
scroll to position [277, 0]
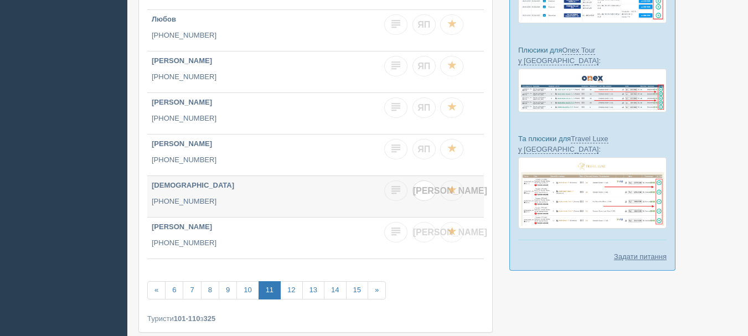
click at [421, 192] on span "[PERSON_NAME]" at bounding box center [450, 190] width 74 height 9
checkbox input "true"
checkbox input "false"
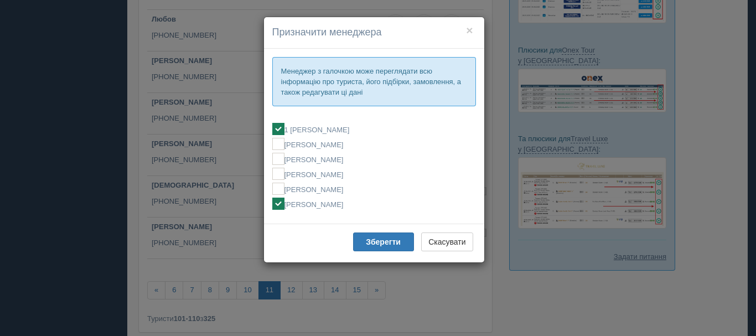
click at [353, 210] on fieldset "1 Мирослава МОСТИЦЬКА Алла Бобчук Ельвіна Кондратюк Ірина Кісільова МИРОСЛАВА М…" at bounding box center [374, 166] width 204 height 98
click at [353, 202] on label "[PERSON_NAME]" at bounding box center [374, 204] width 204 height 12
checkbox input "false"
checkbox input "true"
click at [370, 233] on button "Зберегти" at bounding box center [383, 242] width 61 height 19
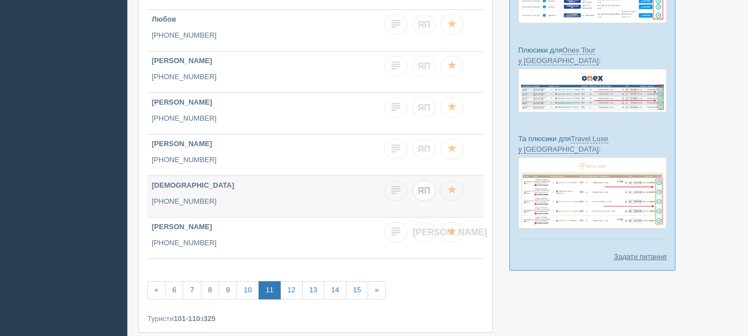
scroll to position [332, 0]
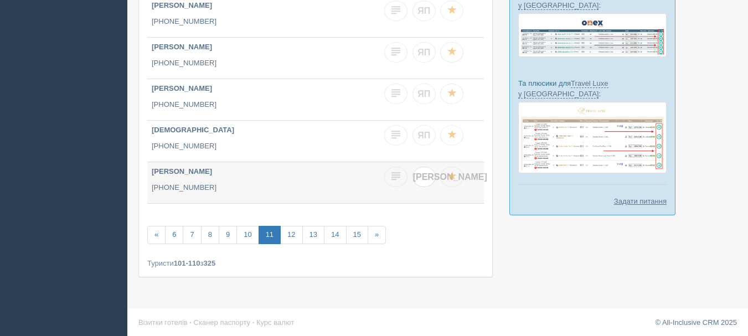
click at [420, 183] on link "[PERSON_NAME]" at bounding box center [424, 177] width 23 height 20
checkbox input "true"
checkbox input "false"
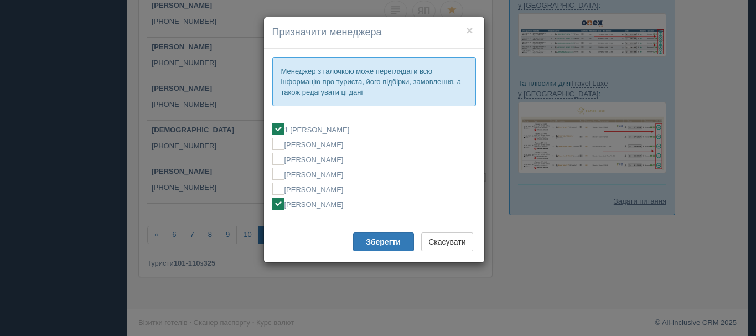
click at [332, 204] on label "[PERSON_NAME]" at bounding box center [374, 204] width 204 height 12
checkbox input "false"
checkbox input "true"
click at [366, 239] on b "Зберегти" at bounding box center [383, 242] width 35 height 9
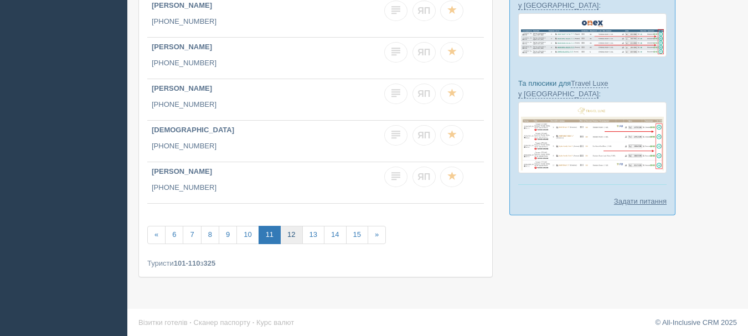
click at [290, 229] on link "12" at bounding box center [291, 235] width 22 height 18
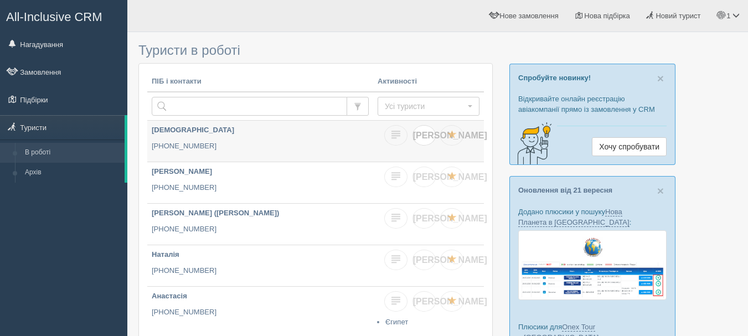
click at [425, 138] on span "[PERSON_NAME]" at bounding box center [450, 135] width 74 height 9
checkbox input "true"
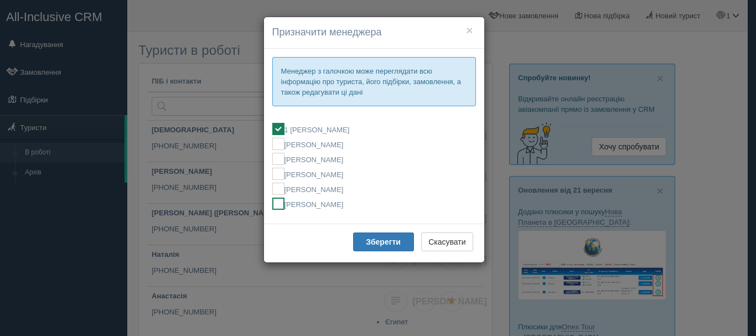
click at [357, 203] on label "[PERSON_NAME]" at bounding box center [374, 204] width 204 height 12
checkbox input "false"
checkbox input "true"
click at [375, 249] on button "Зберегти" at bounding box center [383, 242] width 61 height 19
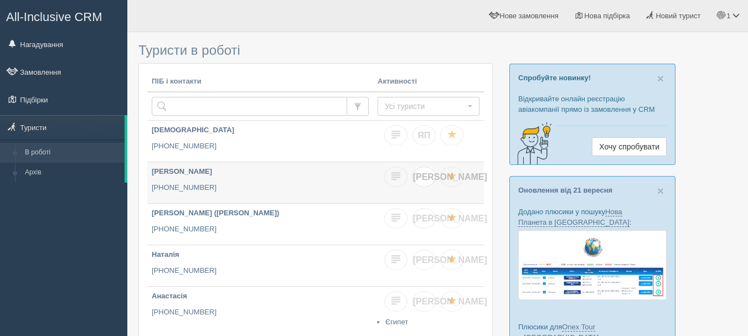
drag, startPoint x: 423, startPoint y: 174, endPoint x: 400, endPoint y: 207, distance: 40.1
click at [423, 176] on span "[PERSON_NAME]" at bounding box center [450, 176] width 74 height 9
checkbox input "true"
checkbox input "false"
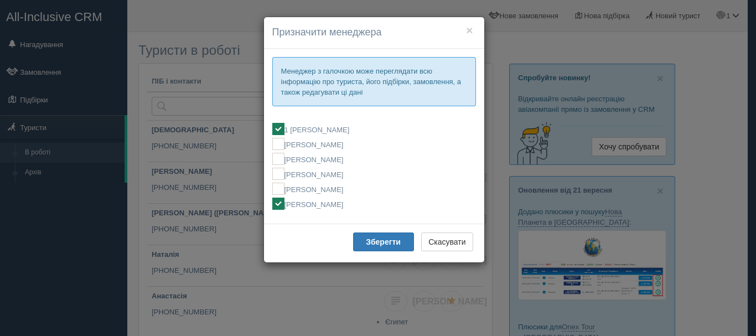
click at [364, 208] on label "[PERSON_NAME]" at bounding box center [374, 204] width 204 height 12
checkbox input "false"
checkbox input "true"
click at [376, 239] on b "Зберегти" at bounding box center [383, 242] width 35 height 9
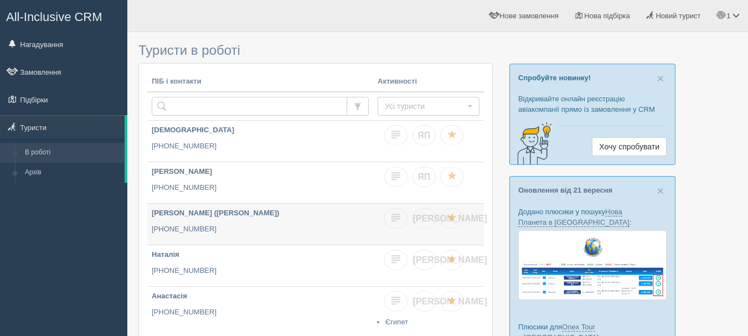
click at [430, 228] on div "[PERSON_NAME]" at bounding box center [431, 219] width 95 height 23
click at [423, 220] on span "[PERSON_NAME]" at bounding box center [450, 218] width 74 height 9
checkbox input "true"
checkbox input "false"
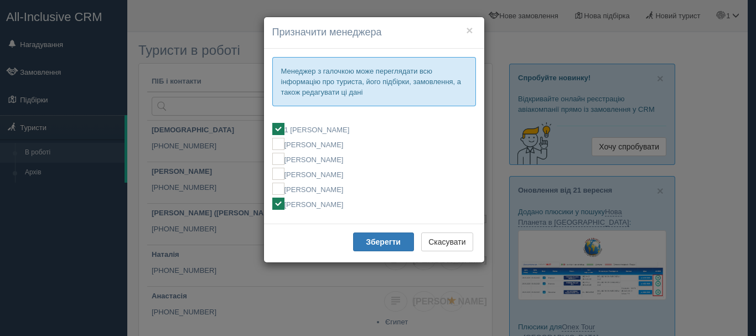
click at [348, 208] on label "[PERSON_NAME]" at bounding box center [374, 204] width 204 height 12
checkbox input "false"
checkbox input "true"
click at [377, 239] on b "Зберегти" at bounding box center [383, 242] width 35 height 9
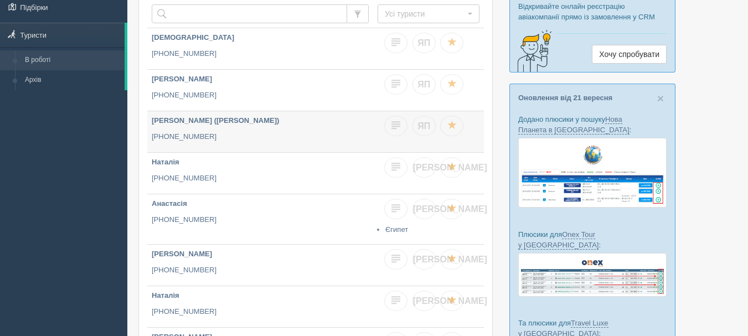
scroll to position [111, 0]
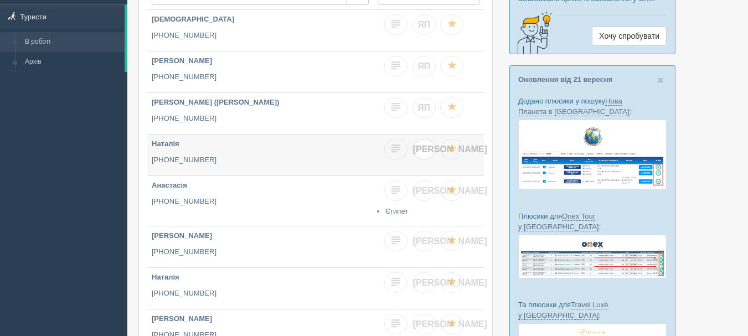
click at [427, 150] on span "[PERSON_NAME]" at bounding box center [450, 149] width 74 height 9
checkbox input "true"
checkbox input "false"
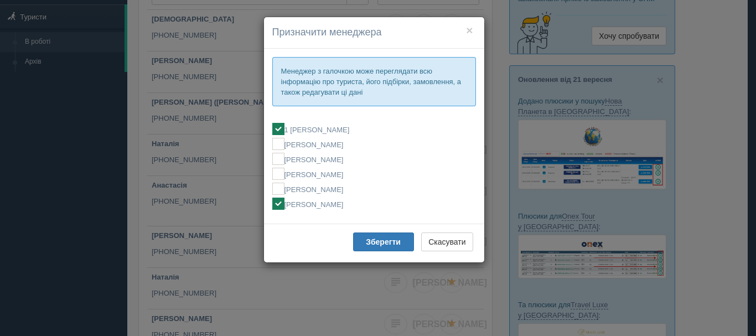
click at [383, 205] on label "[PERSON_NAME]" at bounding box center [374, 204] width 204 height 12
checkbox input "false"
checkbox input "true"
click at [379, 246] on b "Зберегти" at bounding box center [383, 242] width 35 height 9
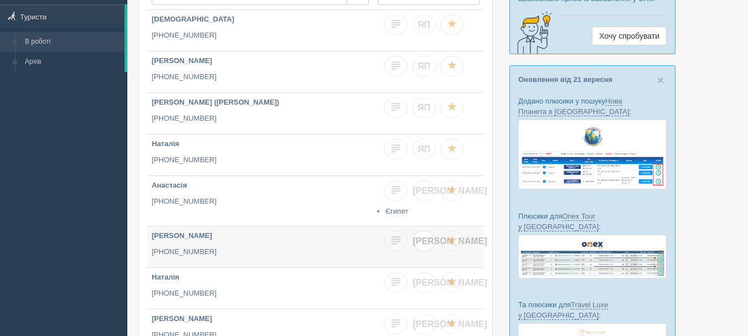
click at [421, 243] on span "[PERSON_NAME]" at bounding box center [450, 240] width 74 height 9
checkbox input "true"
checkbox input "false"
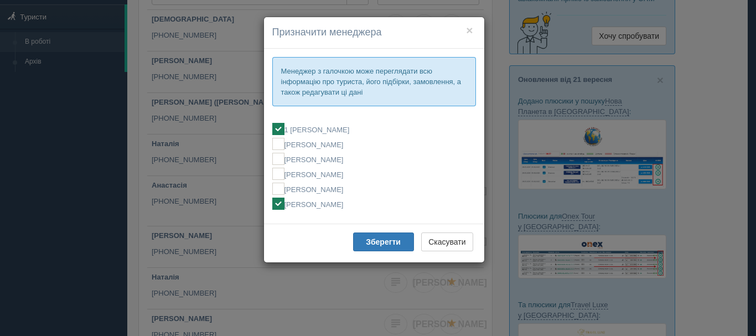
click at [346, 199] on label "[PERSON_NAME]" at bounding box center [374, 204] width 204 height 12
checkbox input "false"
checkbox input "true"
click at [380, 240] on b "Зберегти" at bounding box center [383, 242] width 35 height 9
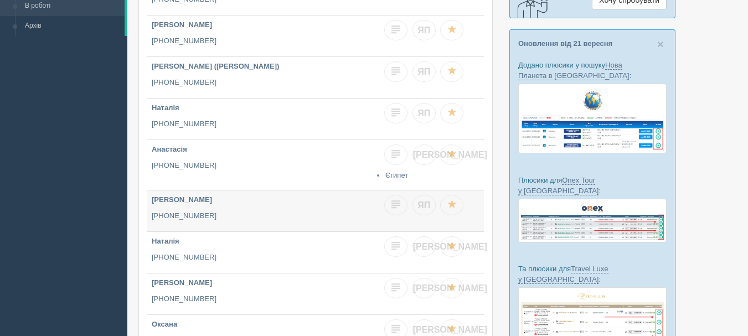
scroll to position [166, 0]
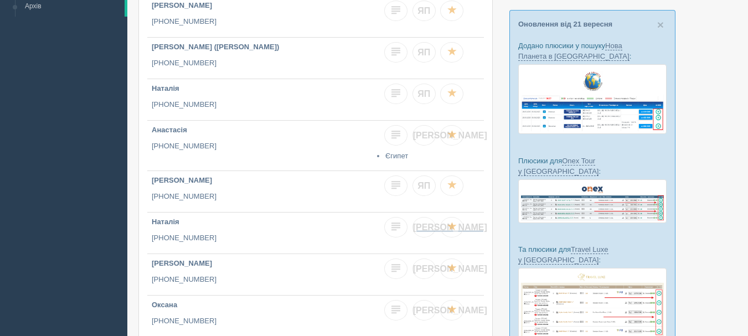
click at [425, 222] on link "[PERSON_NAME]" at bounding box center [424, 227] width 23 height 20
checkbox input "true"
checkbox input "false"
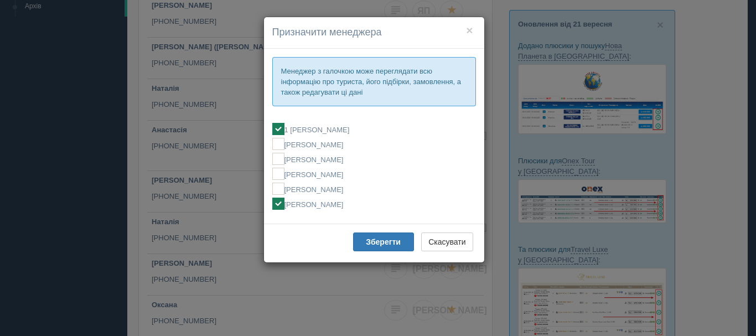
click at [346, 209] on label "[PERSON_NAME]" at bounding box center [374, 204] width 204 height 12
checkbox input "false"
checkbox input "true"
click at [380, 239] on b "Зберегти" at bounding box center [383, 242] width 35 height 9
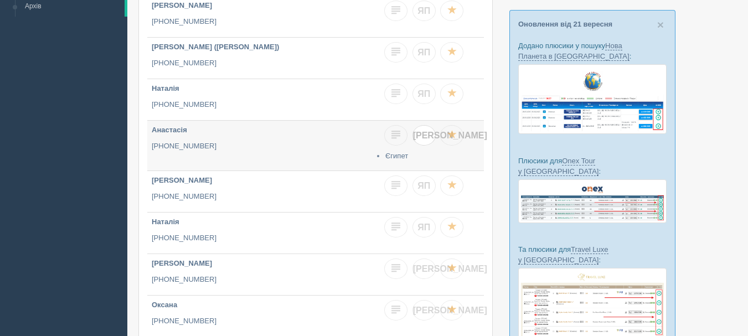
click at [421, 135] on span "[PERSON_NAME]" at bounding box center [450, 135] width 74 height 9
checkbox input "true"
checkbox input "false"
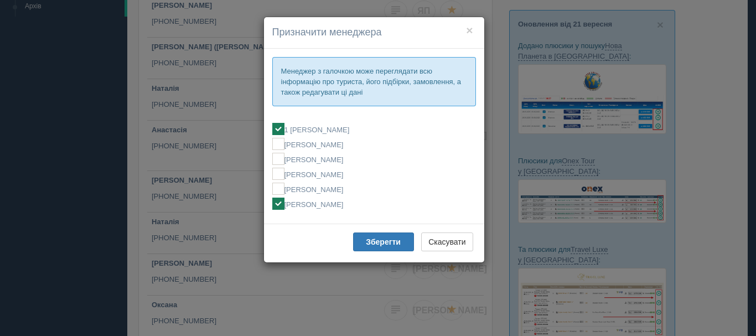
click at [339, 201] on label "[PERSON_NAME]" at bounding box center [374, 204] width 204 height 12
checkbox input "false"
checkbox input "true"
click at [373, 243] on b "Зберегти" at bounding box center [383, 242] width 35 height 9
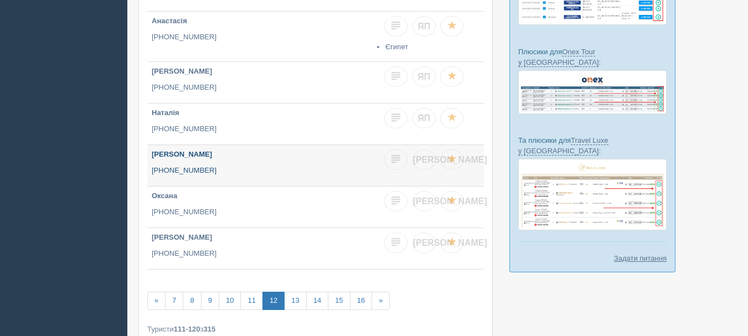
scroll to position [277, 0]
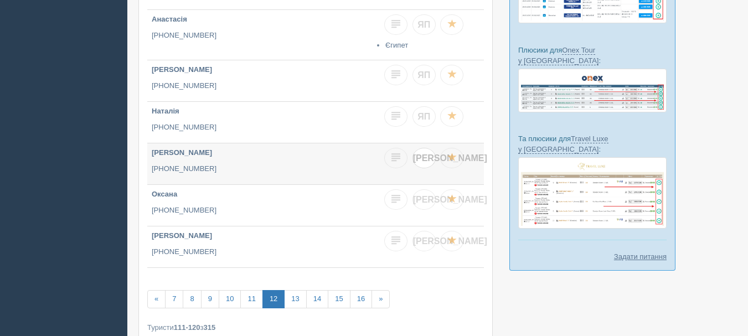
click at [417, 160] on link "[PERSON_NAME]" at bounding box center [424, 158] width 23 height 20
checkbox input "true"
checkbox input "false"
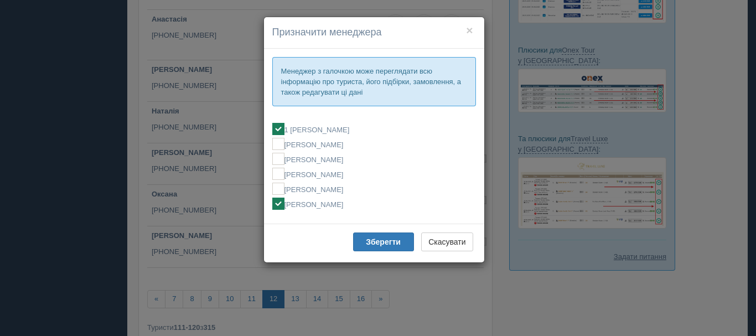
click at [378, 204] on label "[PERSON_NAME]" at bounding box center [374, 204] width 204 height 12
checkbox input "false"
checkbox input "true"
click at [391, 246] on b "Зберегти" at bounding box center [383, 242] width 35 height 9
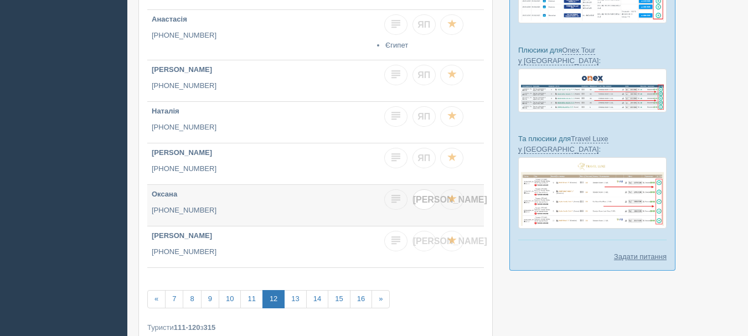
click at [425, 205] on link "[PERSON_NAME]" at bounding box center [424, 199] width 23 height 20
checkbox input "true"
checkbox input "false"
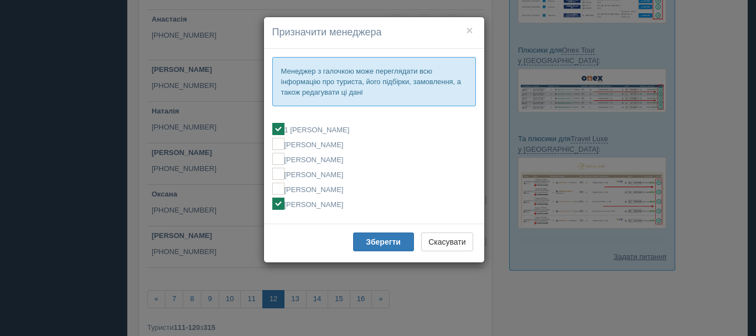
click at [356, 209] on label "[PERSON_NAME]" at bounding box center [374, 204] width 204 height 12
checkbox input "false"
checkbox input "true"
click at [377, 239] on b "Зберегти" at bounding box center [383, 242] width 35 height 9
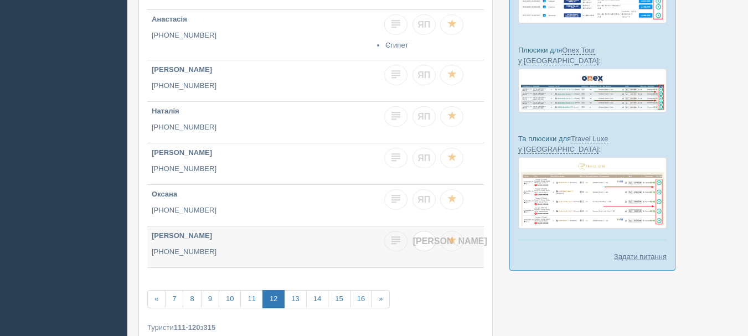
click at [428, 238] on link "[PERSON_NAME]" at bounding box center [424, 241] width 23 height 20
checkbox input "true"
checkbox input "false"
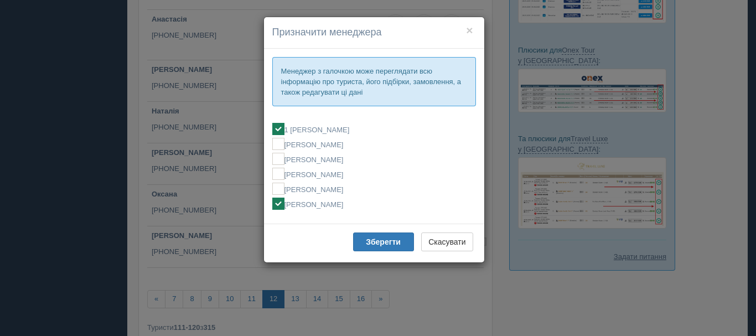
drag, startPoint x: 336, startPoint y: 206, endPoint x: 354, endPoint y: 217, distance: 21.1
click at [336, 205] on label "[PERSON_NAME]" at bounding box center [374, 204] width 204 height 12
checkbox input "false"
checkbox input "true"
click at [380, 244] on b "Зберегти" at bounding box center [383, 242] width 35 height 9
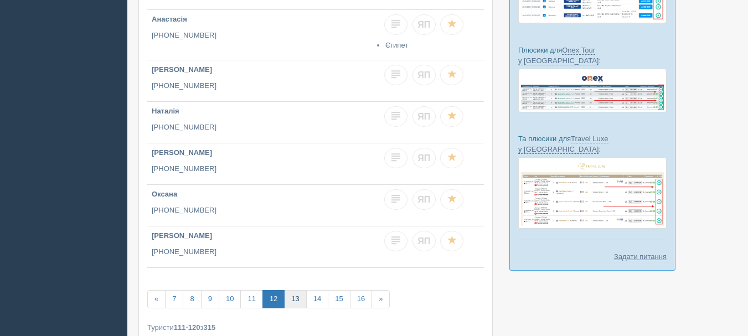
click at [293, 297] on link "13" at bounding box center [295, 299] width 22 height 18
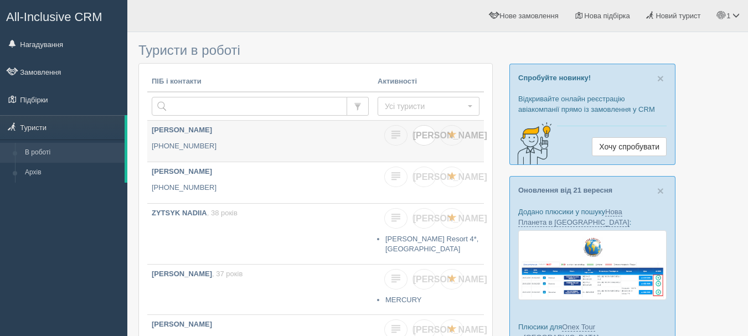
click at [424, 143] on link "[PERSON_NAME]" at bounding box center [424, 135] width 23 height 20
checkbox input "true"
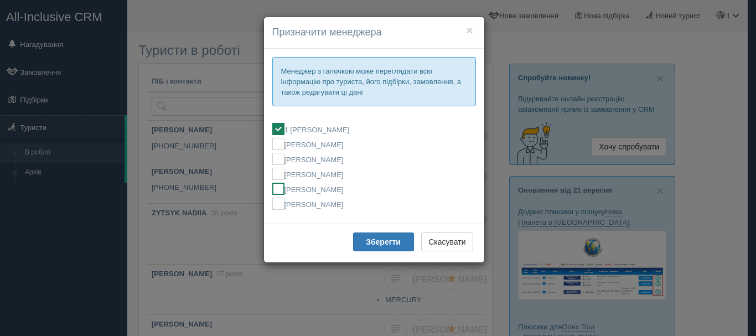
click at [328, 190] on label "[PERSON_NAME]" at bounding box center [374, 189] width 204 height 12
checkbox input "false"
checkbox input "true"
click at [364, 241] on button "Зберегти" at bounding box center [383, 242] width 61 height 19
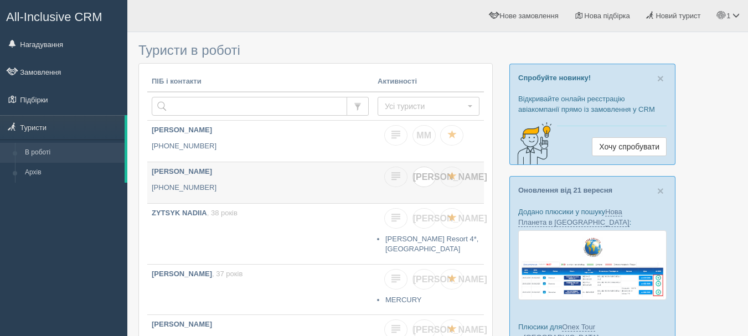
click at [427, 182] on link "[PERSON_NAME]" at bounding box center [424, 177] width 23 height 20
checkbox input "true"
checkbox input "false"
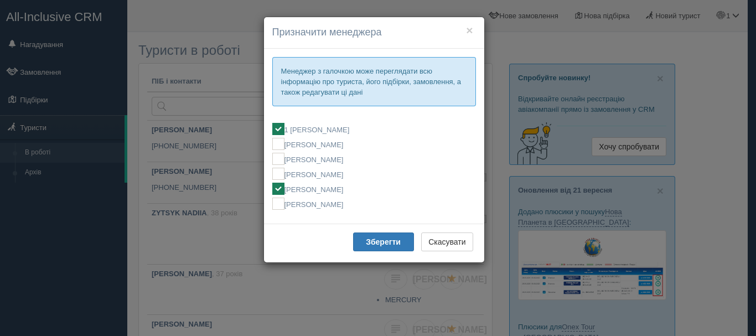
click at [342, 188] on label "[PERSON_NAME]" at bounding box center [374, 189] width 204 height 12
checkbox input "false"
checkbox input "true"
click at [375, 246] on b "Зберегти" at bounding box center [383, 242] width 35 height 9
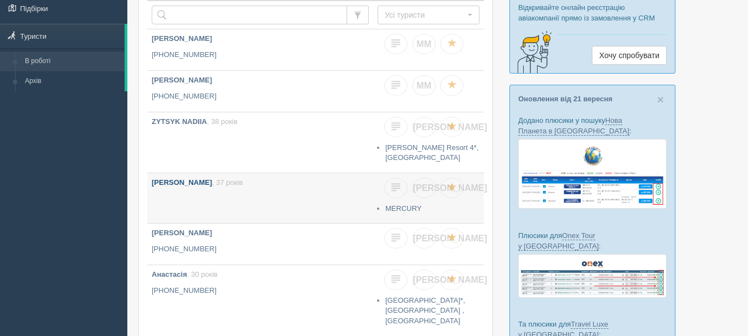
scroll to position [111, 0]
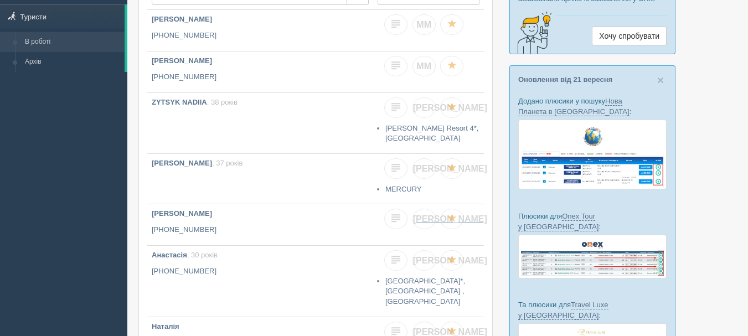
click at [424, 220] on span "[PERSON_NAME]" at bounding box center [450, 218] width 74 height 9
checkbox input "true"
checkbox input "false"
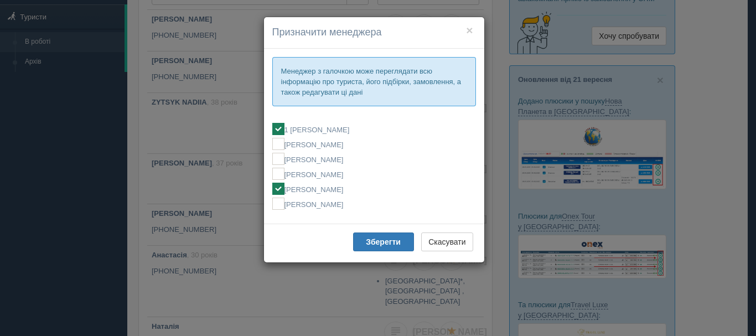
click at [327, 190] on label "[PERSON_NAME]" at bounding box center [374, 189] width 204 height 12
checkbox input "false"
checkbox input "true"
click at [363, 237] on button "Зберегти" at bounding box center [383, 242] width 61 height 19
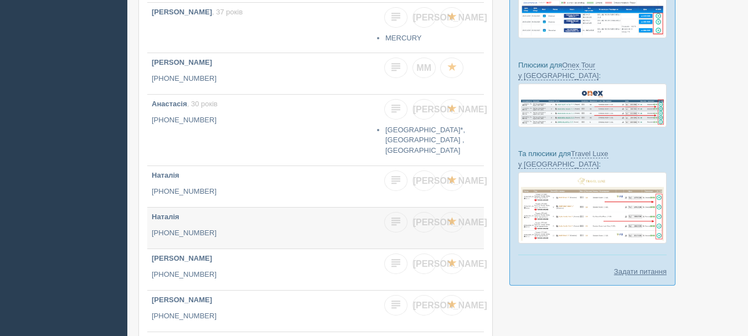
scroll to position [277, 0]
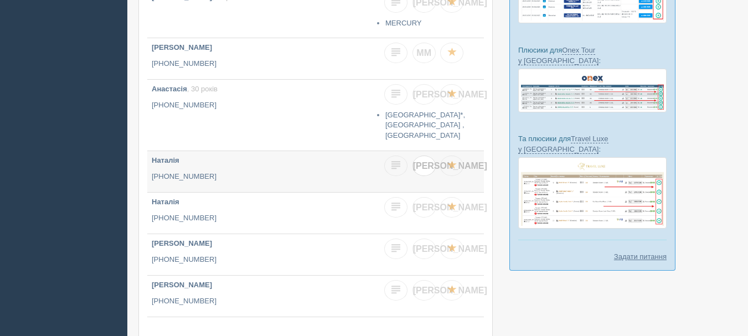
click at [425, 168] on span "[PERSON_NAME]" at bounding box center [450, 165] width 74 height 9
checkbox input "true"
checkbox input "false"
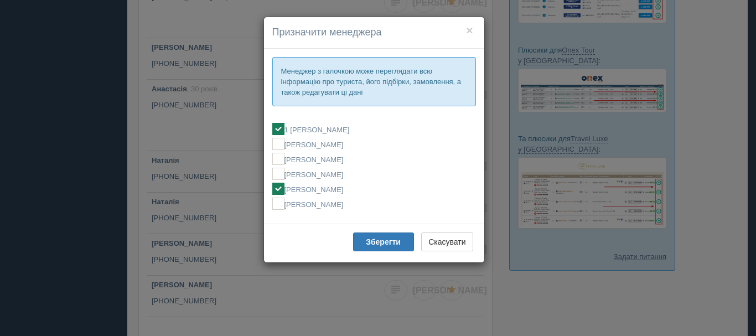
drag, startPoint x: 341, startPoint y: 185, endPoint x: 345, endPoint y: 194, distance: 9.7
click at [341, 185] on label "[PERSON_NAME]" at bounding box center [374, 189] width 204 height 12
checkbox input "false"
checkbox input "true"
click at [379, 240] on b "Зберегти" at bounding box center [383, 242] width 35 height 9
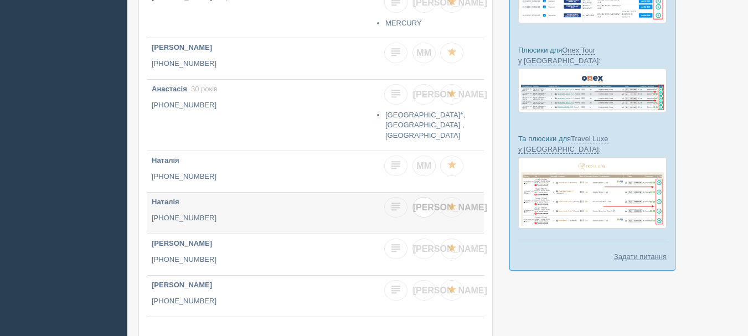
click at [431, 207] on link "[PERSON_NAME]" at bounding box center [424, 207] width 23 height 20
checkbox input "true"
checkbox input "false"
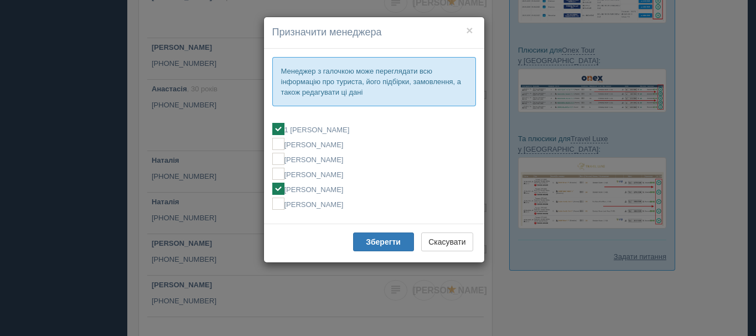
click at [354, 189] on label "[PERSON_NAME]" at bounding box center [374, 189] width 204 height 12
checkbox input "false"
checkbox input "true"
click at [361, 243] on button "Зберегти" at bounding box center [383, 242] width 61 height 19
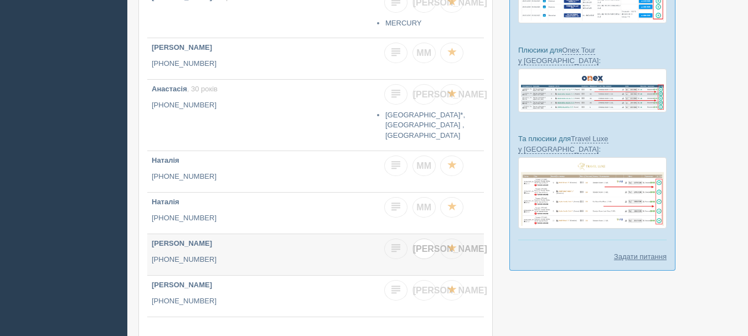
click at [422, 245] on span "[PERSON_NAME]" at bounding box center [450, 248] width 74 height 9
checkbox input "true"
checkbox input "false"
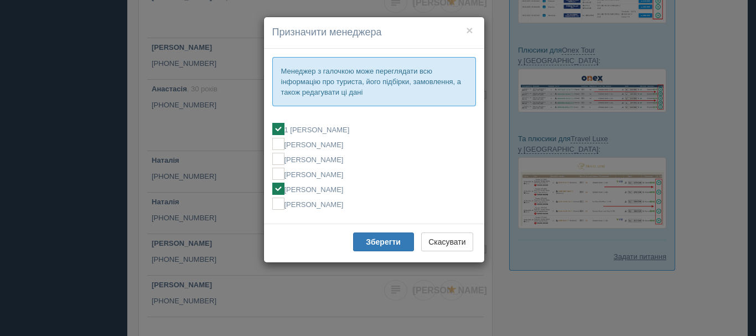
click at [340, 191] on label "[PERSON_NAME]" at bounding box center [374, 189] width 204 height 12
checkbox input "false"
checkbox input "true"
click at [386, 248] on button "Зберегти" at bounding box center [383, 242] width 61 height 19
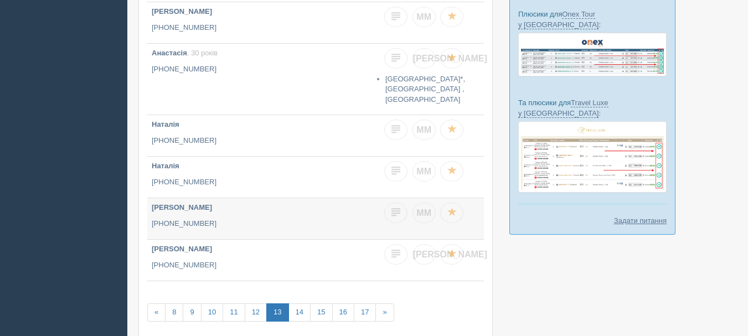
scroll to position [332, 0]
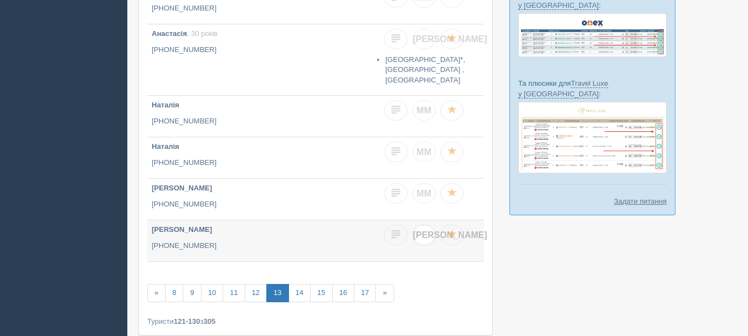
click at [422, 236] on span "[PERSON_NAME]" at bounding box center [450, 234] width 74 height 9
checkbox input "true"
checkbox input "false"
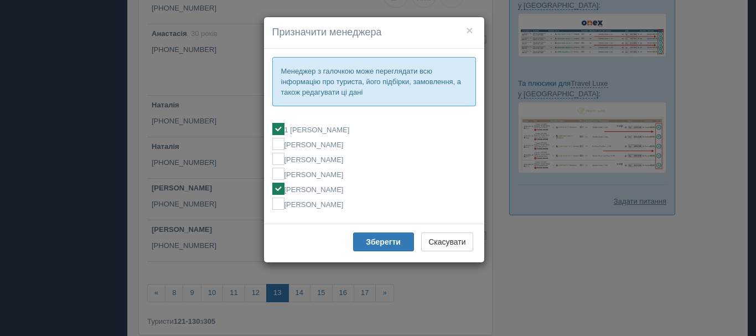
click at [357, 185] on label "[PERSON_NAME]" at bounding box center [374, 189] width 204 height 12
checkbox input "false"
checkbox input "true"
click at [382, 244] on b "Зберегти" at bounding box center [383, 242] width 35 height 9
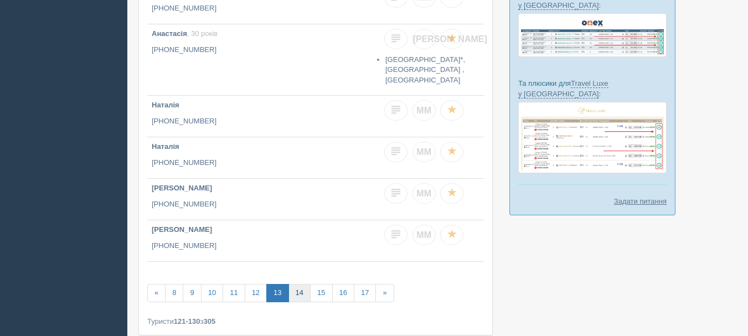
click at [296, 295] on link "14" at bounding box center [299, 293] width 22 height 18
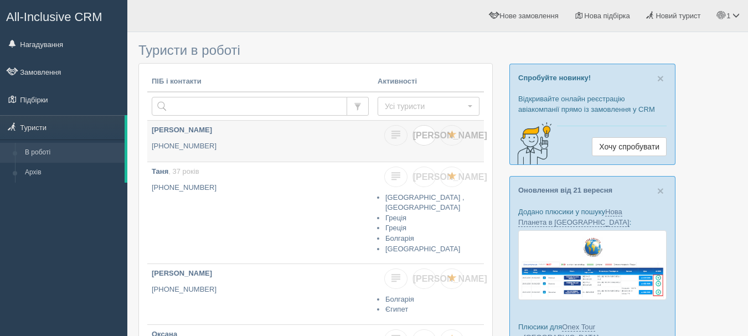
click at [422, 134] on span "[PERSON_NAME]" at bounding box center [450, 135] width 74 height 9
checkbox input "true"
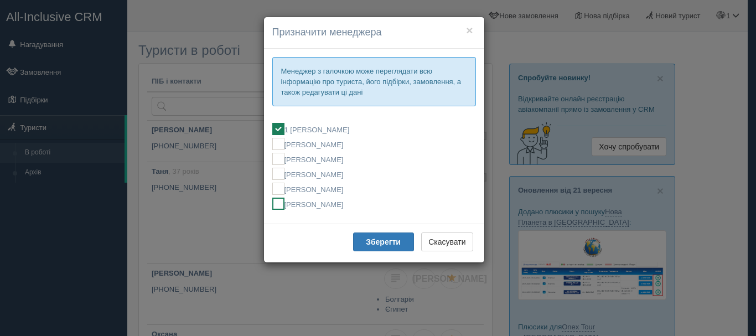
click at [368, 208] on label "[PERSON_NAME]" at bounding box center [374, 204] width 204 height 12
checkbox input "false"
checkbox input "true"
click at [385, 248] on button "Зберегти" at bounding box center [383, 242] width 61 height 19
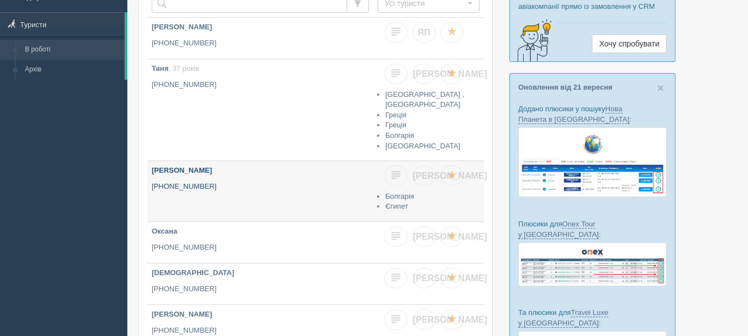
scroll to position [111, 0]
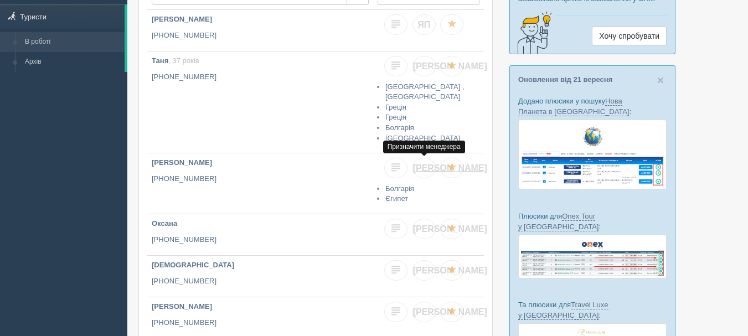
drag, startPoint x: 427, startPoint y: 169, endPoint x: 424, endPoint y: 180, distance: 11.0
click at [427, 171] on link "[PERSON_NAME]" at bounding box center [424, 168] width 23 height 20
checkbox input "true"
checkbox input "false"
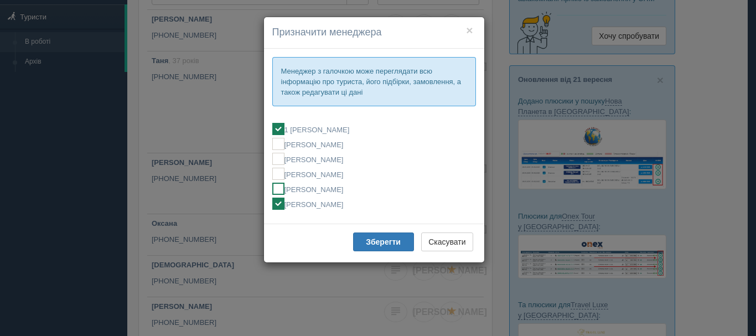
drag, startPoint x: 354, startPoint y: 192, endPoint x: 349, endPoint y: 210, distance: 18.9
click at [354, 191] on label "[PERSON_NAME]" at bounding box center [374, 189] width 204 height 12
checkbox input "false"
click at [356, 208] on label "[PERSON_NAME]" at bounding box center [374, 204] width 204 height 12
checkbox input "false"
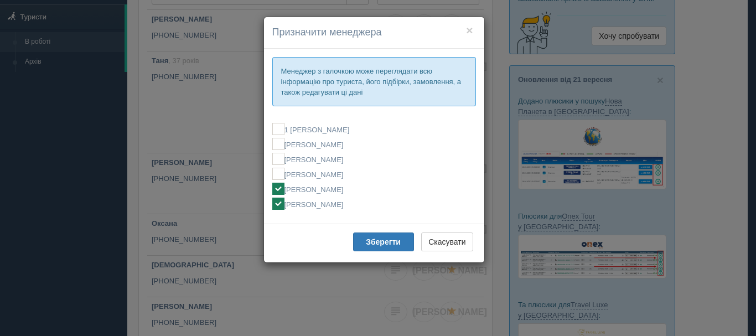
checkbox input "true"
click at [363, 193] on label "[PERSON_NAME]" at bounding box center [374, 189] width 204 height 12
checkbox input "true"
checkbox input "false"
click at [383, 244] on b "Зберегти" at bounding box center [383, 242] width 35 height 9
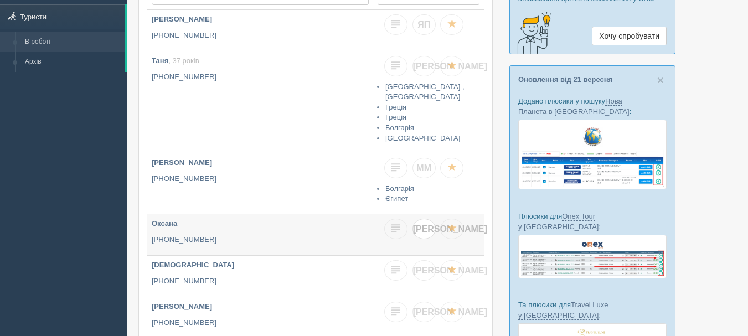
click at [421, 223] on link "[PERSON_NAME]" at bounding box center [424, 229] width 23 height 20
checkbox input "true"
checkbox input "false"
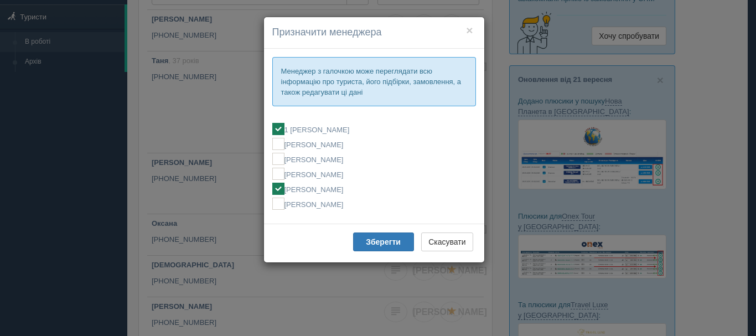
click at [342, 190] on label "[PERSON_NAME]" at bounding box center [374, 189] width 204 height 12
checkbox input "false"
checkbox input "true"
click at [379, 245] on b "Зберегти" at bounding box center [383, 242] width 35 height 9
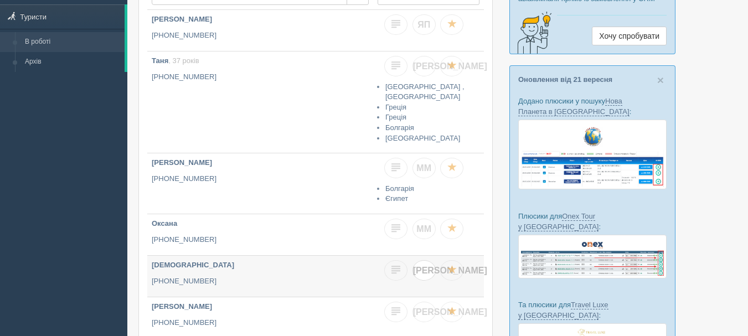
click at [419, 268] on link "[PERSON_NAME]" at bounding box center [424, 270] width 23 height 20
checkbox input "true"
checkbox input "false"
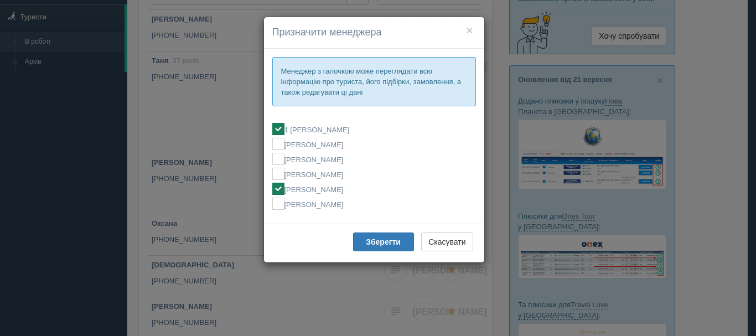
click at [338, 188] on label "[PERSON_NAME]" at bounding box center [374, 189] width 204 height 12
checkbox input "false"
checkbox input "true"
click at [375, 238] on b "Зберегти" at bounding box center [383, 242] width 35 height 9
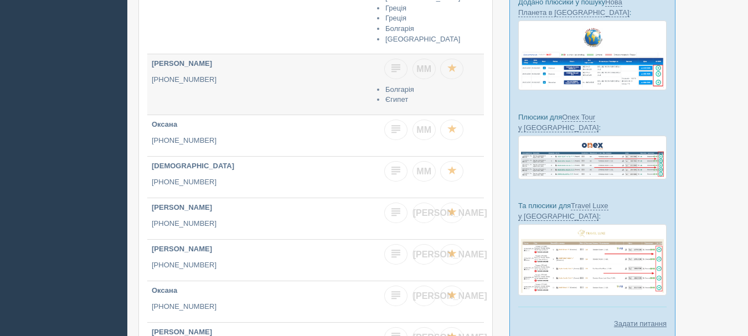
scroll to position [221, 0]
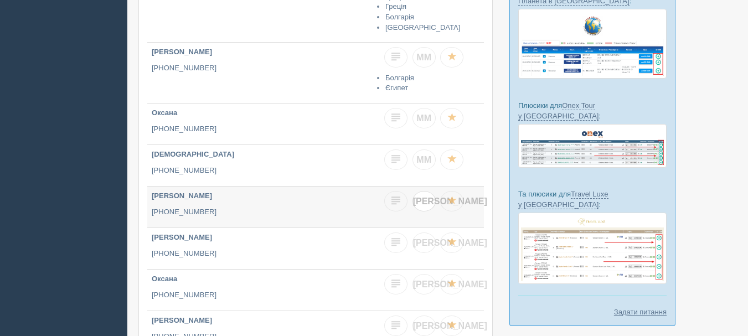
click at [419, 193] on link "[PERSON_NAME]" at bounding box center [424, 201] width 23 height 20
checkbox input "true"
checkbox input "false"
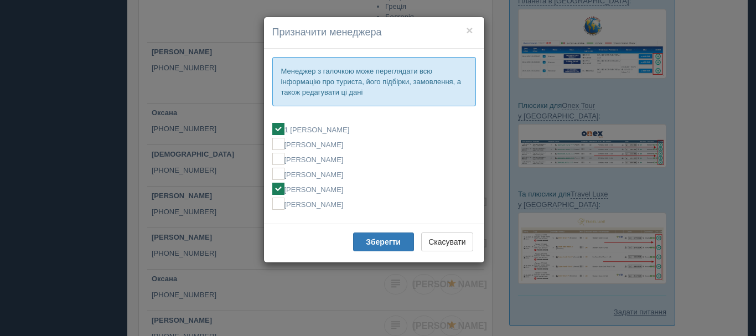
click at [358, 183] on label "[PERSON_NAME]" at bounding box center [374, 189] width 204 height 12
checkbox input "false"
checkbox input "true"
click at [386, 245] on b "Зберегти" at bounding box center [383, 242] width 35 height 9
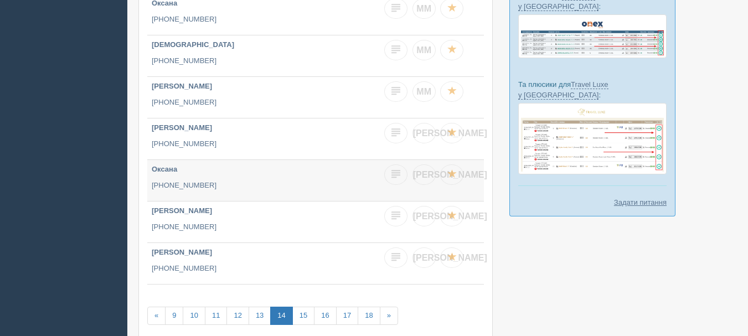
scroll to position [332, 0]
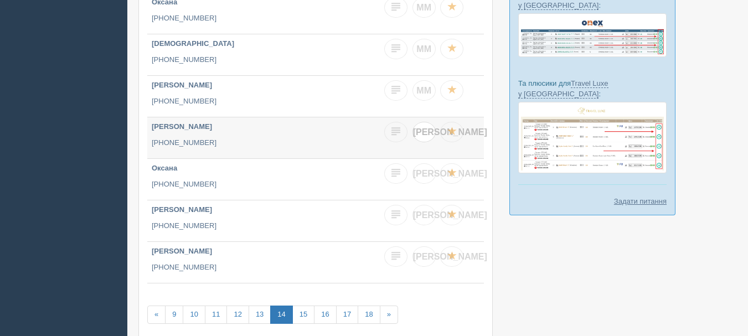
click at [428, 127] on link "[PERSON_NAME]" at bounding box center [424, 132] width 23 height 20
checkbox input "true"
checkbox input "false"
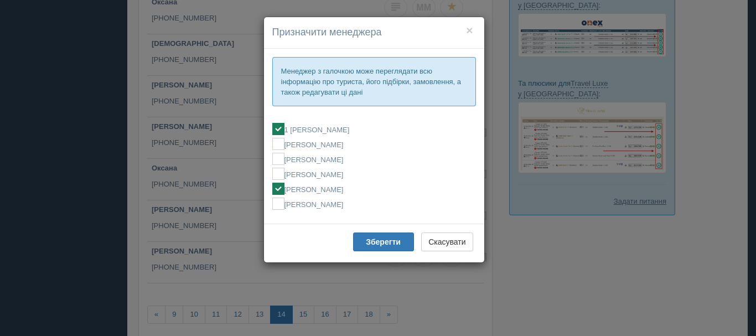
click at [358, 193] on label "[PERSON_NAME]" at bounding box center [374, 189] width 204 height 12
checkbox input "false"
checkbox input "true"
click at [368, 234] on button "Зберегти" at bounding box center [383, 242] width 61 height 19
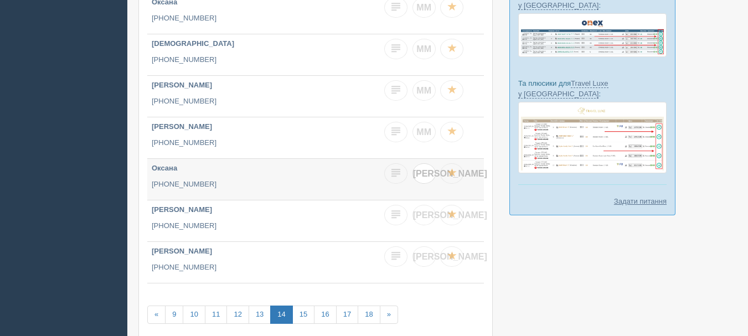
click at [431, 178] on link "[PERSON_NAME]" at bounding box center [424, 173] width 23 height 20
checkbox input "true"
checkbox input "false"
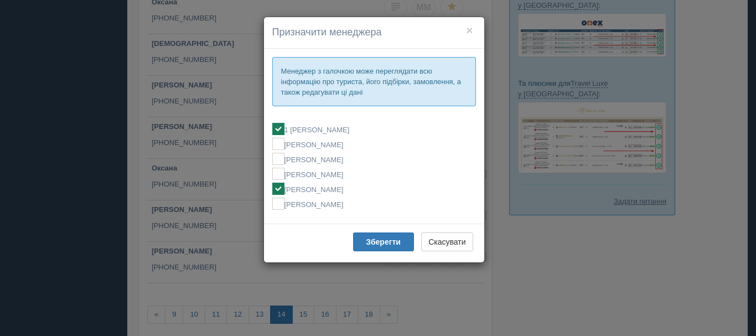
click at [368, 196] on fieldset "1 [PERSON_NAME] [PERSON_NAME] [PERSON_NAME] [PERSON_NAME] [PERSON_NAME] [PERSON…" at bounding box center [374, 166] width 204 height 98
click at [354, 183] on label "[PERSON_NAME]" at bounding box center [374, 189] width 204 height 12
checkbox input "false"
checkbox input "true"
click at [368, 241] on b "Зберегти" at bounding box center [383, 242] width 35 height 9
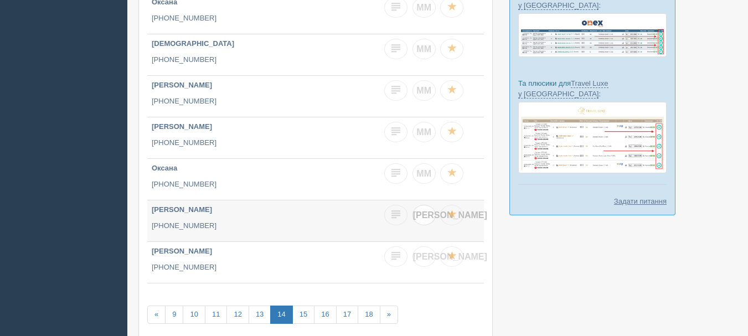
click at [420, 224] on link "[PERSON_NAME]" at bounding box center [424, 215] width 23 height 20
checkbox input "true"
checkbox input "false"
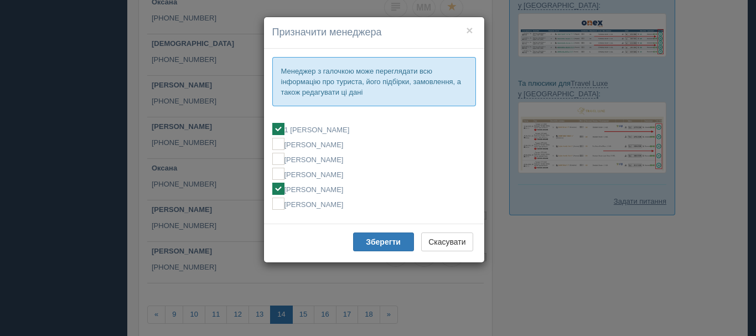
click at [345, 189] on label "[PERSON_NAME]" at bounding box center [374, 189] width 204 height 12
checkbox input "false"
checkbox input "true"
click at [384, 248] on button "Зберегти" at bounding box center [383, 242] width 61 height 19
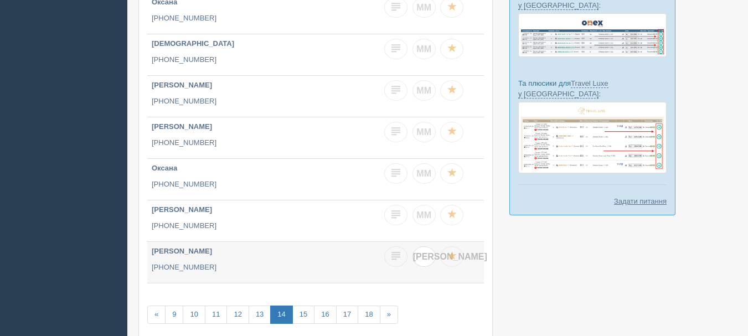
click at [429, 251] on link "[PERSON_NAME]" at bounding box center [424, 256] width 23 height 20
checkbox input "true"
checkbox input "false"
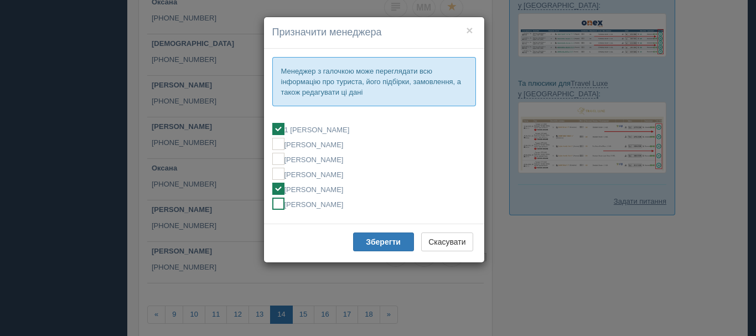
click at [335, 203] on label "[PERSON_NAME]" at bounding box center [374, 204] width 204 height 12
checkbox input "false"
click at [335, 203] on label "[PERSON_NAME]" at bounding box center [374, 204] width 204 height 12
checkbox input "true"
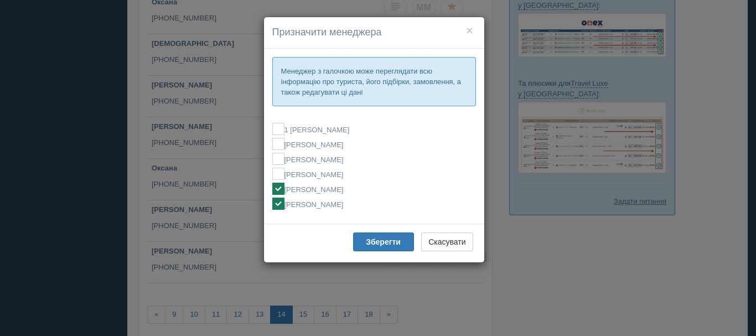
click at [277, 189] on ins at bounding box center [278, 189] width 12 height 12
checkbox input "true"
checkbox input "false"
click at [277, 204] on ins at bounding box center [278, 204] width 12 height 12
checkbox input "false"
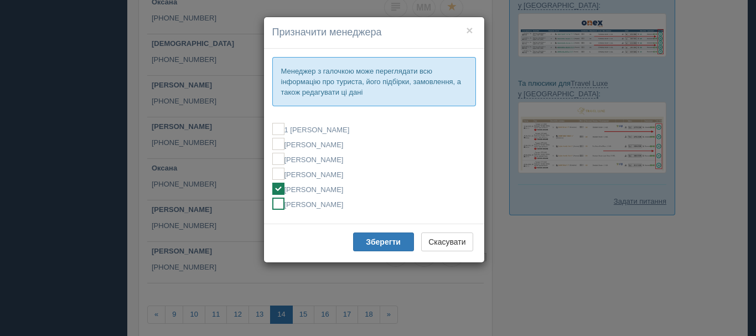
checkbox input "true"
click at [372, 249] on button "Зберегти" at bounding box center [383, 242] width 61 height 19
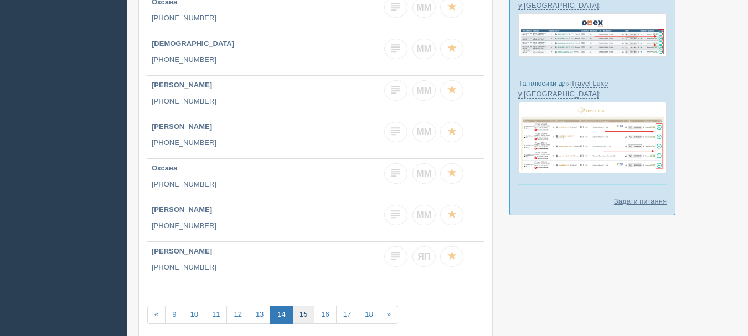
click at [307, 315] on link "15" at bounding box center [303, 315] width 22 height 18
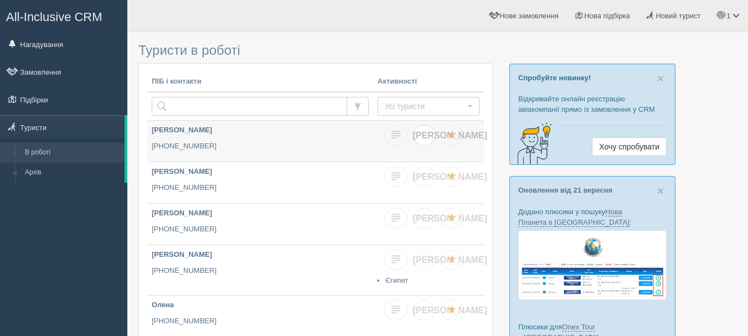
click at [426, 134] on span "[PERSON_NAME]" at bounding box center [450, 135] width 74 height 9
checkbox input "true"
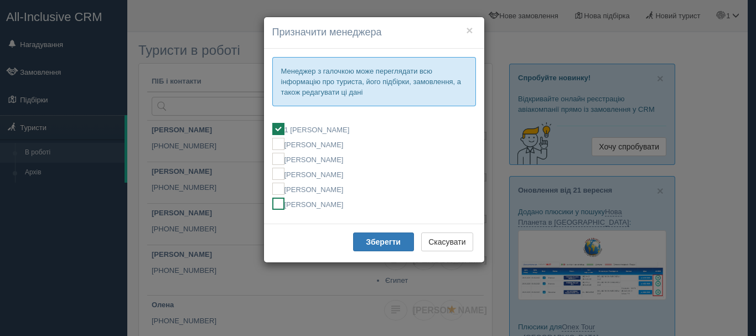
click at [354, 203] on label "[PERSON_NAME]" at bounding box center [374, 204] width 204 height 12
checkbox input "false"
checkbox input "true"
click at [368, 241] on b "Зберегти" at bounding box center [383, 242] width 35 height 9
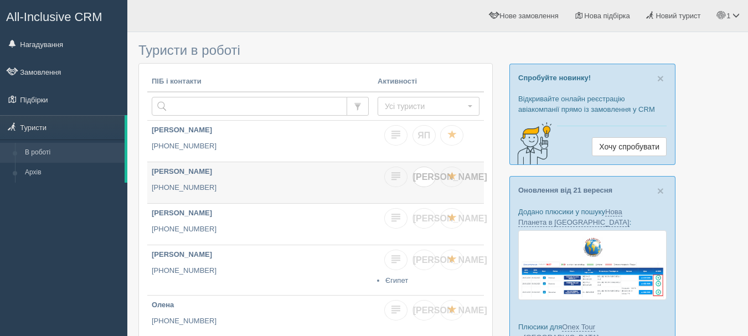
click at [427, 178] on span "[PERSON_NAME]" at bounding box center [450, 176] width 74 height 9
checkbox input "true"
checkbox input "false"
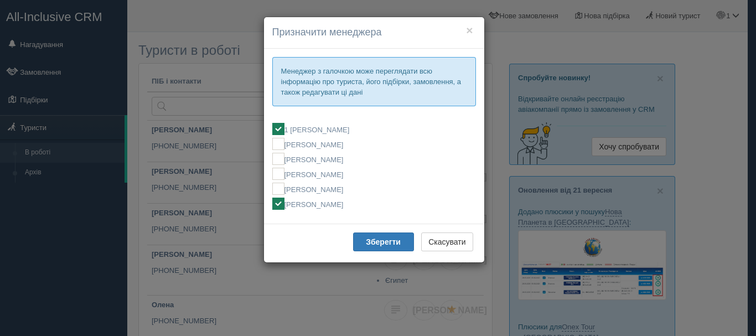
click at [349, 203] on label "[PERSON_NAME]" at bounding box center [374, 204] width 204 height 12
checkbox input "false"
checkbox input "true"
click at [380, 248] on button "Зберегти" at bounding box center [383, 242] width 61 height 19
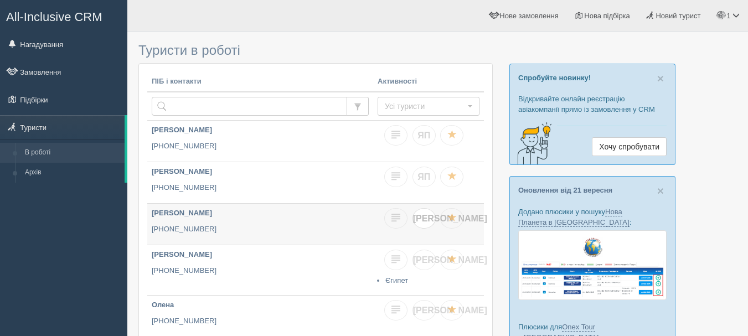
click at [425, 212] on link "[PERSON_NAME]" at bounding box center [424, 218] width 23 height 20
checkbox input "true"
checkbox input "false"
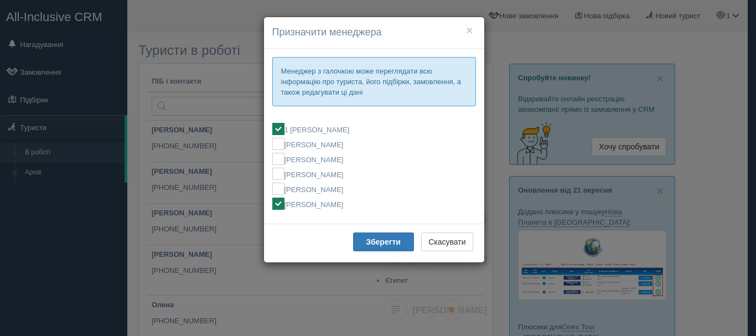
click at [333, 202] on label "[PERSON_NAME]" at bounding box center [374, 204] width 204 height 12
checkbox input "false"
checkbox input "true"
click at [372, 239] on b "Зберегти" at bounding box center [383, 242] width 35 height 9
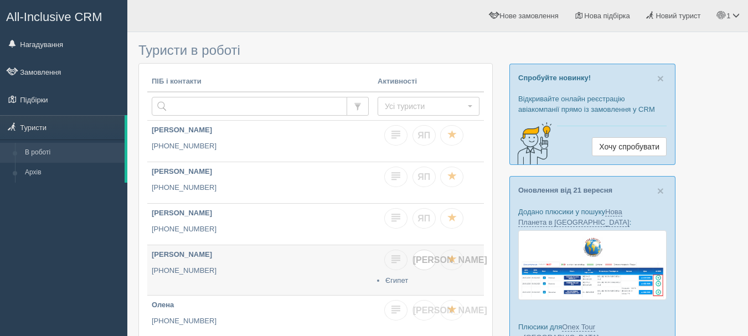
click at [427, 255] on span "[PERSON_NAME]" at bounding box center [450, 259] width 74 height 9
checkbox input "true"
checkbox input "false"
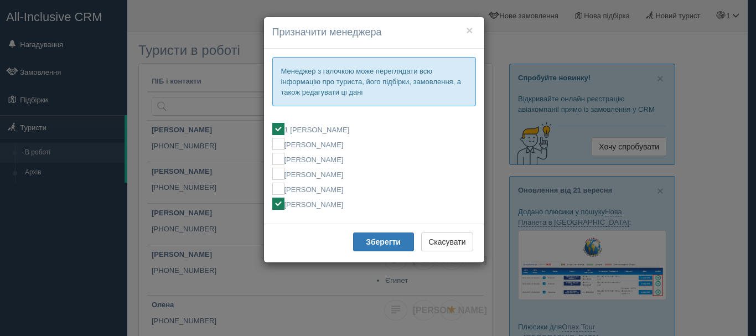
click at [338, 209] on label "[PERSON_NAME]" at bounding box center [374, 204] width 204 height 12
checkbox input "false"
checkbox input "true"
click at [377, 248] on button "Зберегти" at bounding box center [383, 242] width 61 height 19
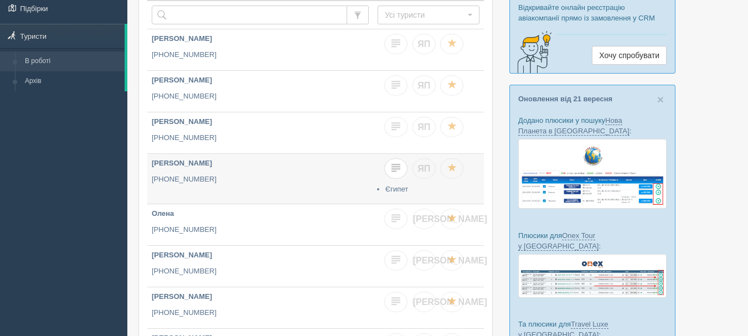
scroll to position [111, 0]
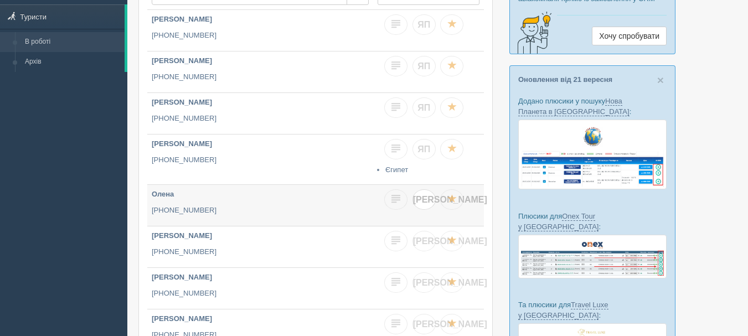
click at [418, 202] on link "[PERSON_NAME]" at bounding box center [424, 199] width 23 height 20
checkbox input "true"
checkbox input "false"
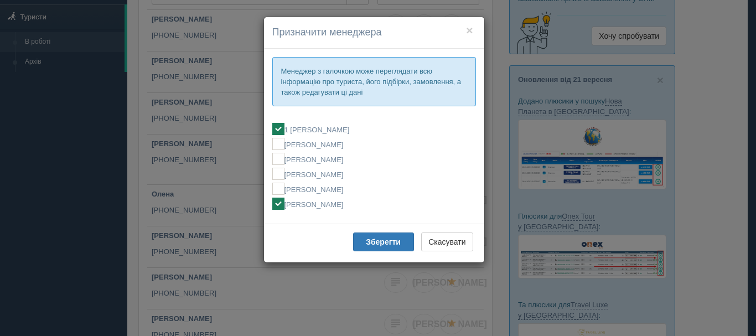
click at [339, 200] on label "[PERSON_NAME]" at bounding box center [374, 204] width 204 height 12
checkbox input "false"
checkbox input "true"
click at [377, 243] on b "Зберегти" at bounding box center [383, 242] width 35 height 9
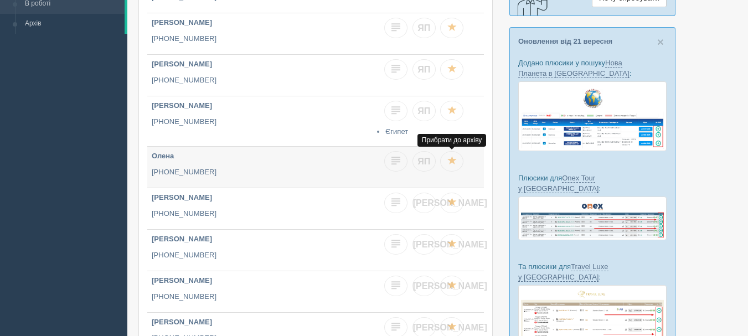
scroll to position [166, 0]
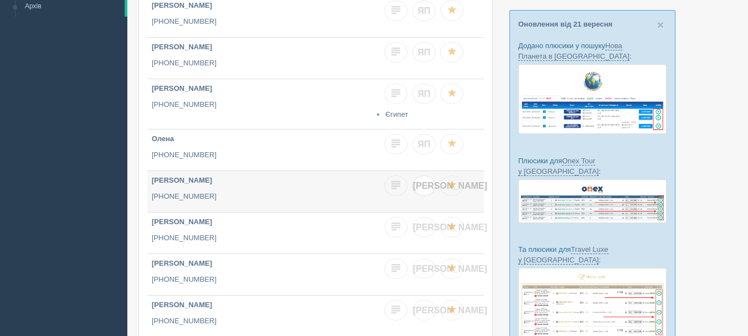
click at [426, 188] on span "[PERSON_NAME]" at bounding box center [450, 185] width 74 height 9
checkbox input "true"
checkbox input "false"
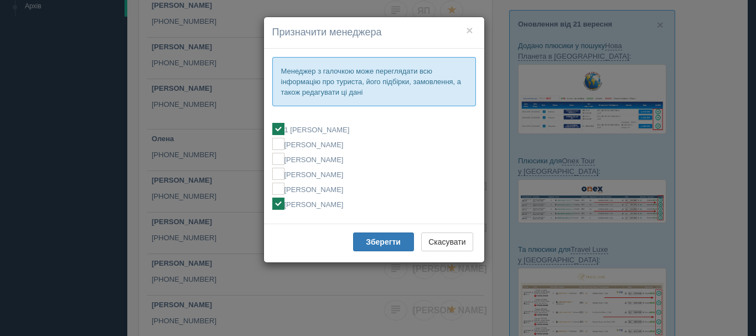
click at [343, 202] on label "[PERSON_NAME]" at bounding box center [374, 204] width 204 height 12
checkbox input "false"
checkbox input "true"
click at [369, 243] on b "Зберегти" at bounding box center [383, 242] width 35 height 9
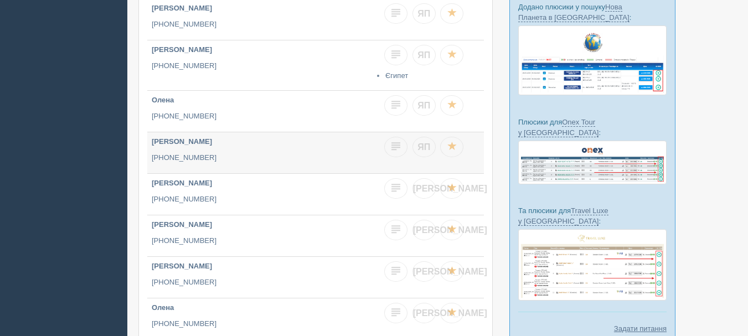
scroll to position [221, 0]
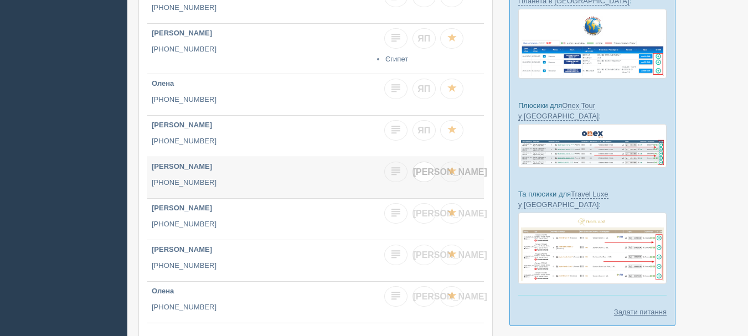
click at [424, 173] on span "[PERSON_NAME]" at bounding box center [450, 171] width 74 height 9
checkbox input "true"
checkbox input "false"
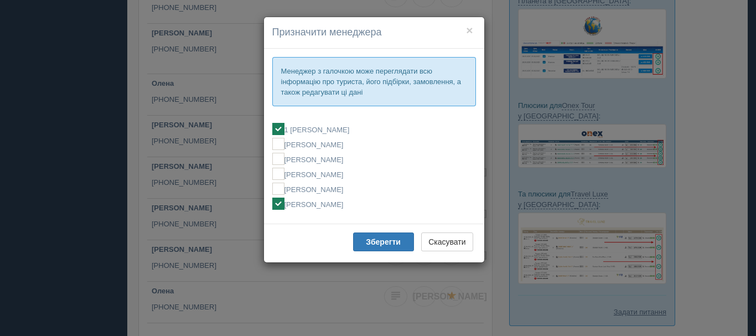
click at [344, 207] on label "[PERSON_NAME]" at bounding box center [374, 204] width 204 height 12
checkbox input "false"
checkbox input "true"
click at [378, 243] on b "Зберегти" at bounding box center [383, 242] width 35 height 9
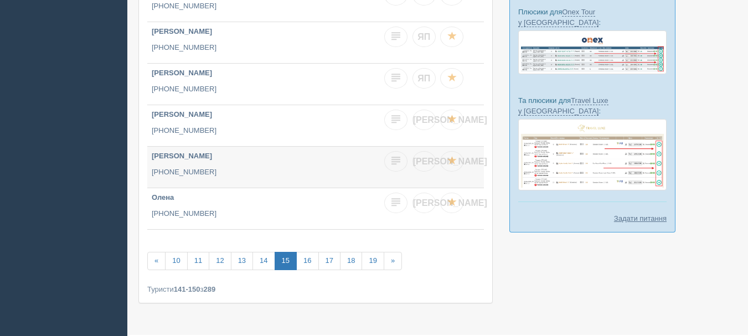
scroll to position [332, 0]
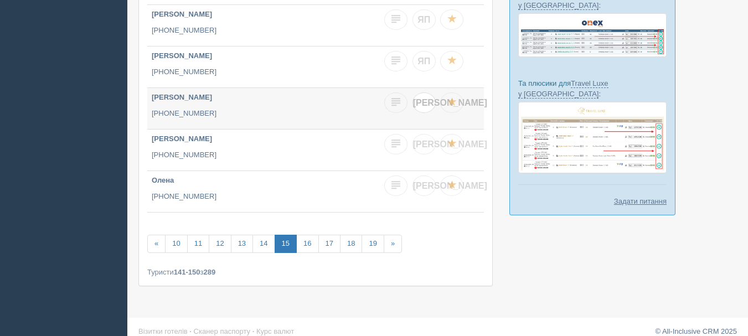
click at [425, 103] on span "[PERSON_NAME]" at bounding box center [450, 102] width 74 height 9
checkbox input "true"
checkbox input "false"
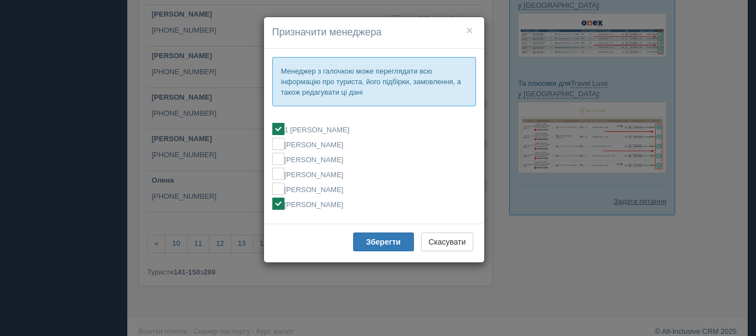
click at [334, 203] on label "[PERSON_NAME]" at bounding box center [374, 204] width 204 height 12
checkbox input "false"
checkbox input "true"
click at [368, 242] on b "Зберегти" at bounding box center [383, 242] width 35 height 9
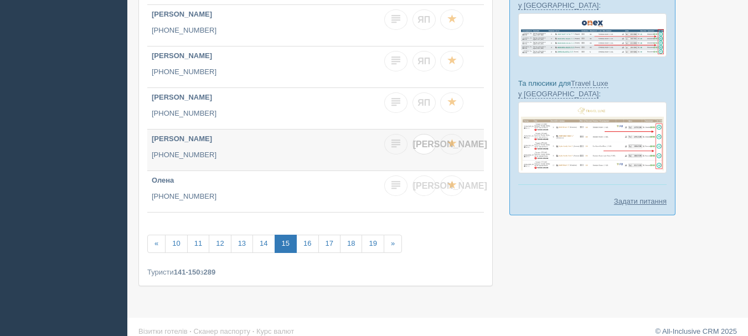
click at [431, 143] on link "[PERSON_NAME]" at bounding box center [424, 144] width 23 height 20
checkbox input "true"
checkbox input "false"
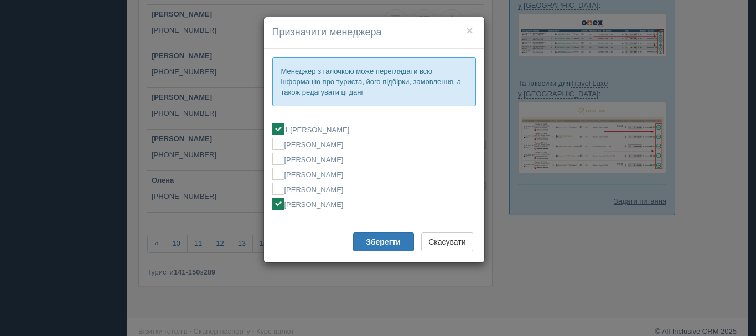
click at [333, 209] on label "[PERSON_NAME]" at bounding box center [374, 204] width 204 height 12
checkbox input "false"
checkbox input "true"
click at [372, 241] on b "Зберегти" at bounding box center [383, 242] width 35 height 9
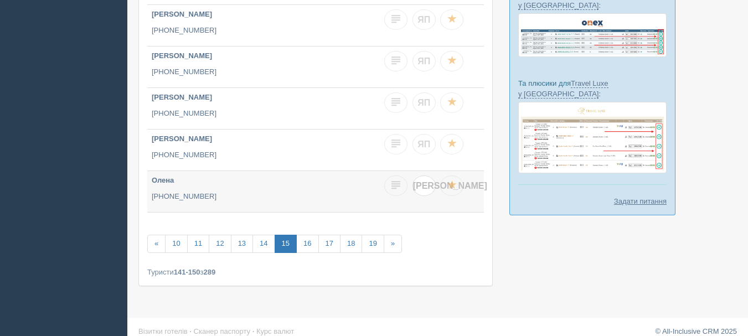
click at [419, 190] on link "[PERSON_NAME]" at bounding box center [424, 186] width 23 height 20
checkbox input "true"
checkbox input "false"
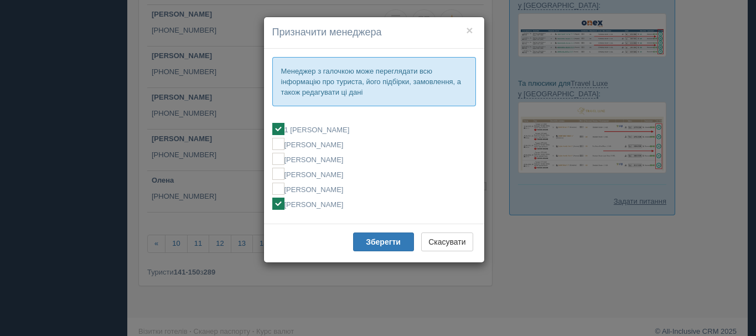
click at [341, 209] on label "[PERSON_NAME]" at bounding box center [374, 204] width 204 height 12
checkbox input "false"
checkbox input "true"
click at [369, 237] on button "Зберегти" at bounding box center [383, 242] width 61 height 19
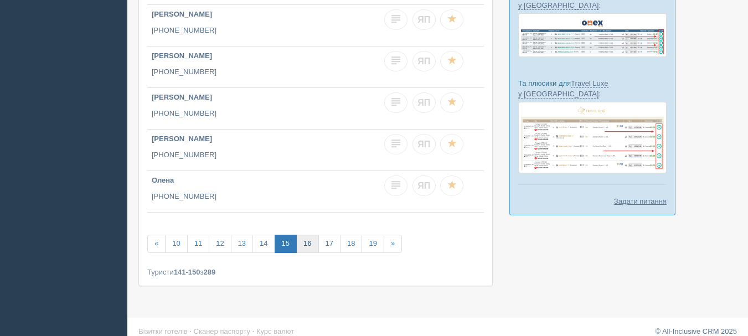
click at [309, 246] on link "16" at bounding box center [307, 244] width 22 height 18
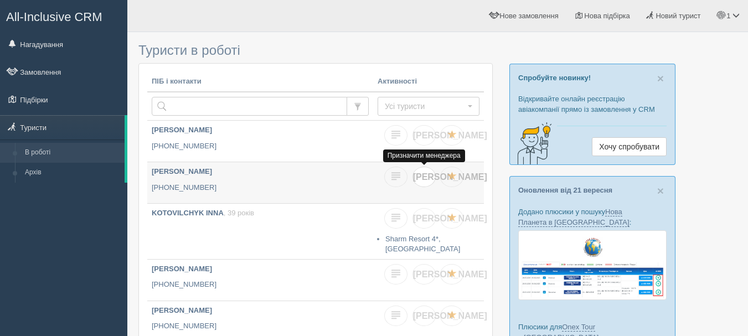
click at [429, 181] on link "[PERSON_NAME]" at bounding box center [424, 177] width 23 height 20
checkbox input "true"
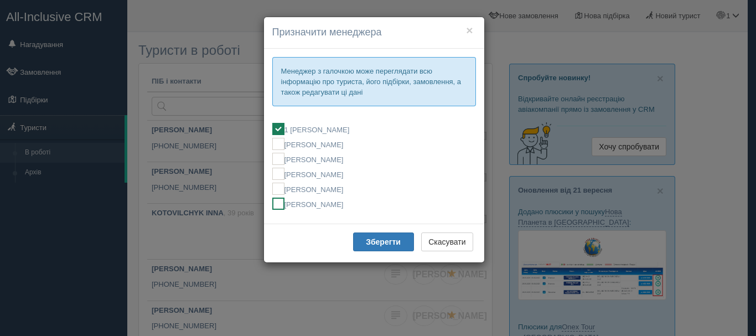
click at [341, 204] on label "[PERSON_NAME]" at bounding box center [374, 204] width 204 height 12
checkbox input "false"
checkbox input "true"
click at [370, 237] on button "Зберегти" at bounding box center [383, 242] width 61 height 19
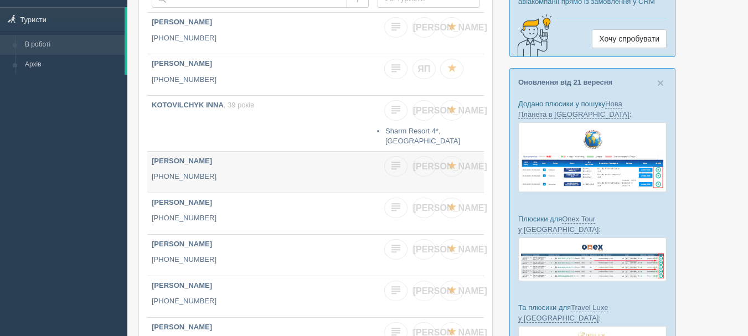
scroll to position [111, 0]
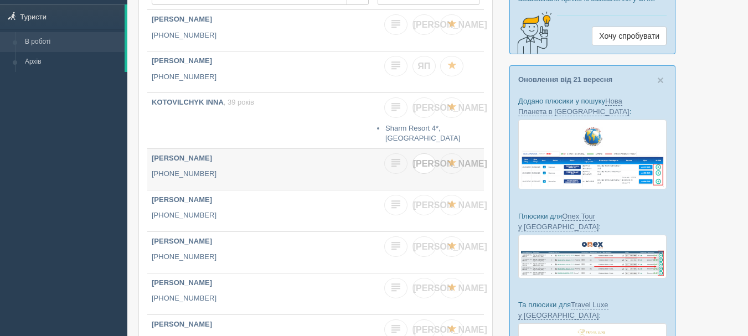
click at [422, 165] on link "[PERSON_NAME]" at bounding box center [424, 163] width 23 height 20
checkbox input "true"
checkbox input "false"
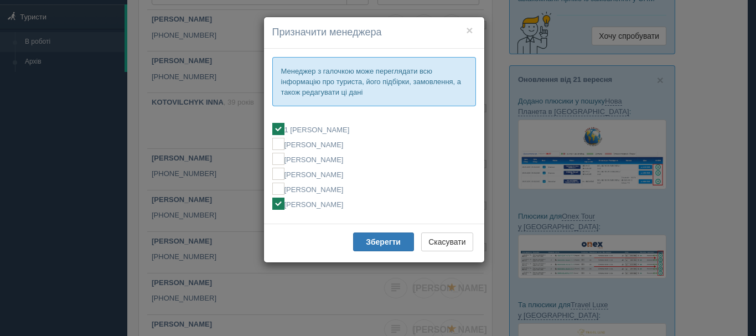
click at [332, 202] on label "[PERSON_NAME]" at bounding box center [374, 204] width 204 height 12
checkbox input "false"
checkbox input "true"
click at [379, 244] on b "Зберегти" at bounding box center [383, 242] width 35 height 9
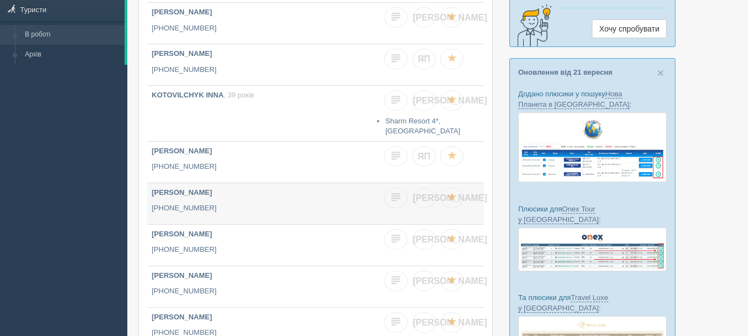
scroll to position [166, 0]
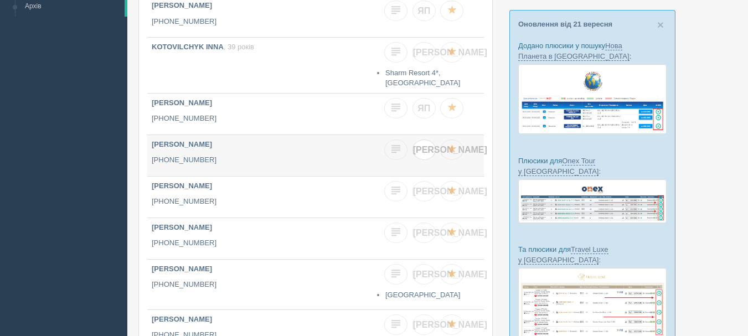
click at [424, 149] on link "[PERSON_NAME]" at bounding box center [424, 150] width 23 height 20
checkbox input "true"
checkbox input "false"
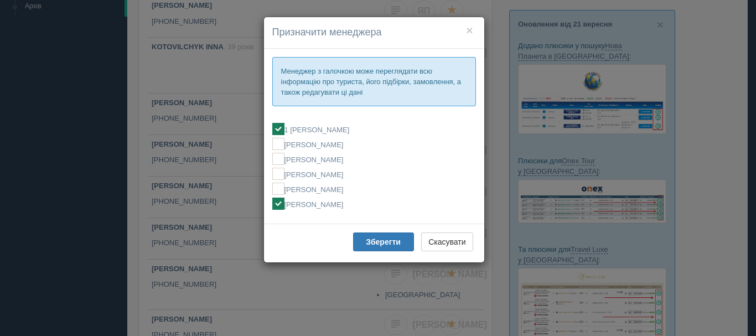
click at [344, 208] on label "[PERSON_NAME]" at bounding box center [374, 204] width 204 height 12
checkbox input "false"
checkbox input "true"
click at [380, 246] on b "Зберегти" at bounding box center [383, 242] width 35 height 9
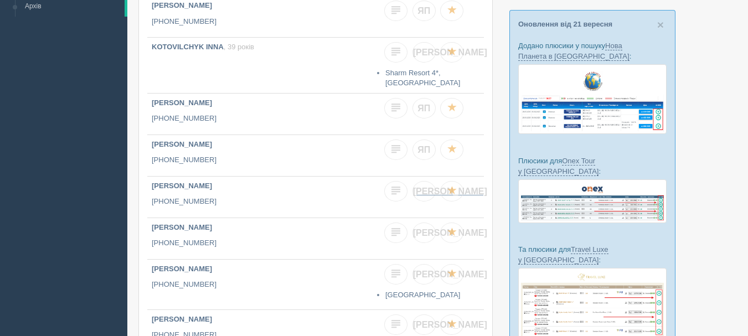
click at [427, 184] on link "[PERSON_NAME]" at bounding box center [424, 191] width 23 height 20
checkbox input "true"
checkbox input "false"
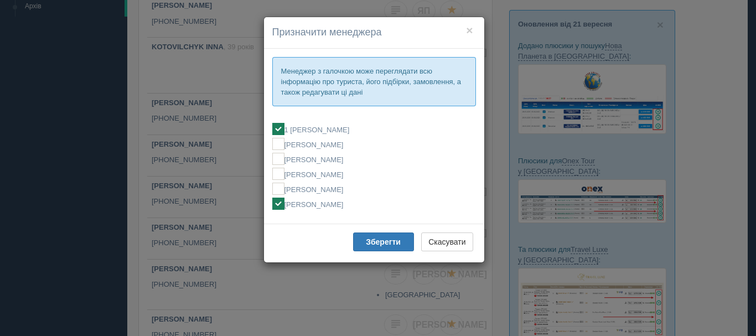
click at [347, 212] on fieldset "1 [PERSON_NAME] [PERSON_NAME] [PERSON_NAME] [PERSON_NAME] [PERSON_NAME] [PERSON…" at bounding box center [374, 166] width 204 height 98
click at [347, 205] on label "[PERSON_NAME]" at bounding box center [374, 204] width 204 height 12
checkbox input "false"
checkbox input "true"
click at [371, 239] on b "Зберегти" at bounding box center [383, 242] width 35 height 9
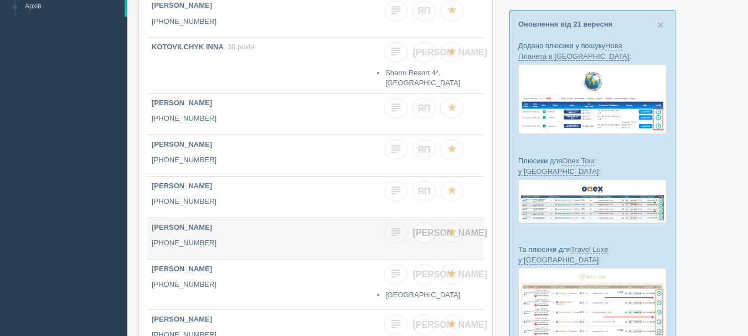
click at [426, 233] on link "[PERSON_NAME]" at bounding box center [424, 233] width 23 height 20
checkbox input "true"
checkbox input "false"
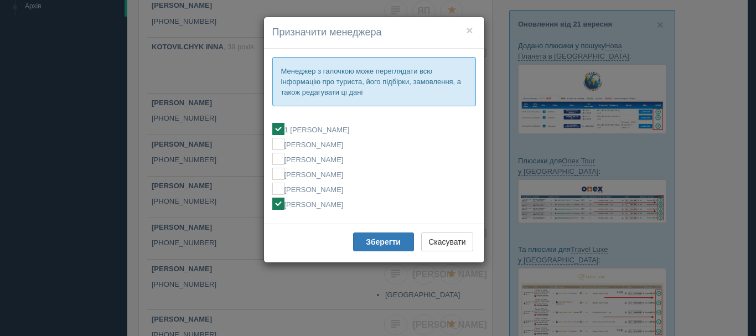
click at [343, 205] on label "[PERSON_NAME]" at bounding box center [374, 204] width 204 height 12
checkbox input "false"
checkbox input "true"
click at [362, 237] on button "Зберегти" at bounding box center [383, 242] width 61 height 19
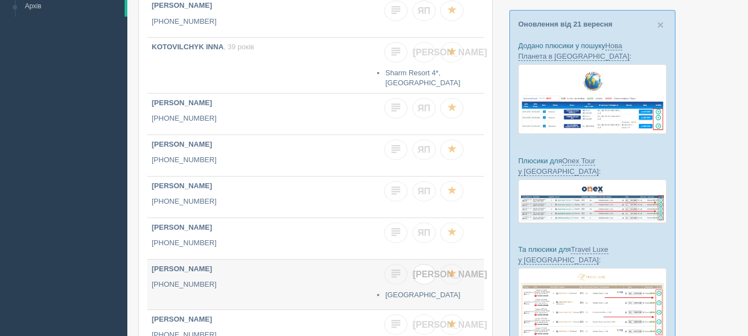
click at [424, 272] on span "[PERSON_NAME]" at bounding box center [450, 274] width 74 height 9
checkbox input "true"
checkbox input "false"
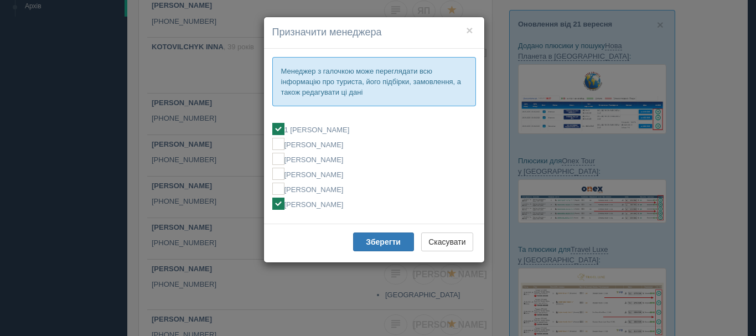
click at [329, 208] on label "[PERSON_NAME]" at bounding box center [374, 204] width 204 height 12
checkbox input "false"
checkbox input "true"
click at [369, 242] on b "Зберегти" at bounding box center [383, 242] width 35 height 9
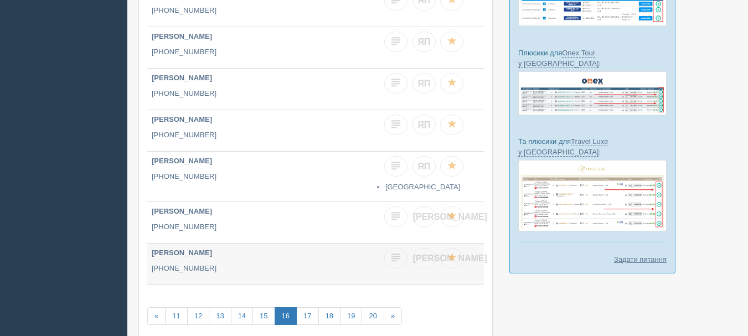
scroll to position [277, 0]
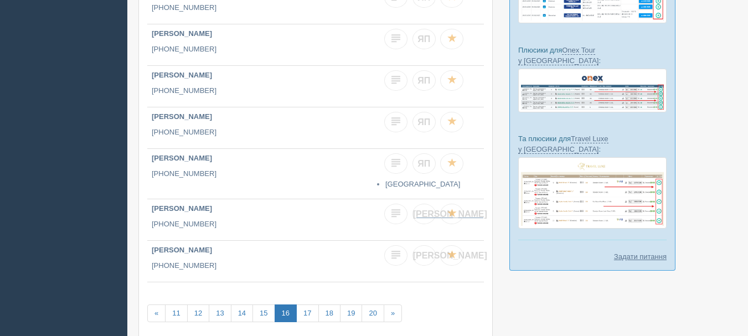
click at [429, 206] on link "[PERSON_NAME]" at bounding box center [424, 214] width 23 height 20
checkbox input "true"
checkbox input "false"
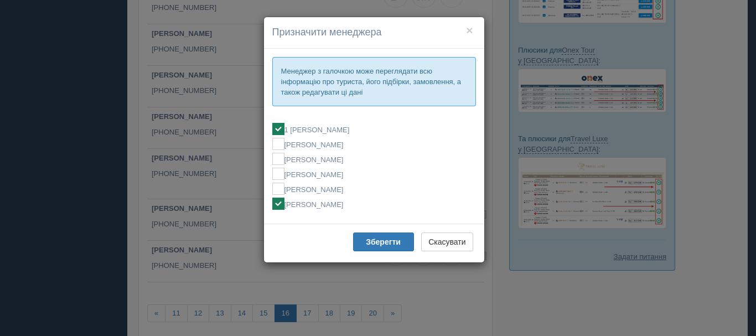
click at [341, 205] on label "[PERSON_NAME]" at bounding box center [374, 204] width 204 height 12
checkbox input "false"
checkbox input "true"
click at [369, 244] on b "Зберегти" at bounding box center [383, 242] width 35 height 9
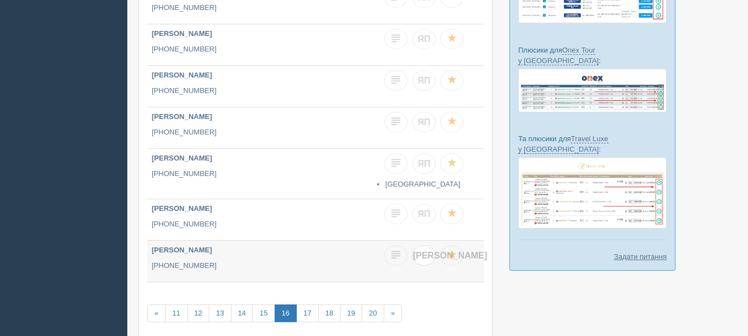
click at [429, 250] on link "[PERSON_NAME]" at bounding box center [424, 255] width 23 height 20
checkbox input "true"
checkbox input "false"
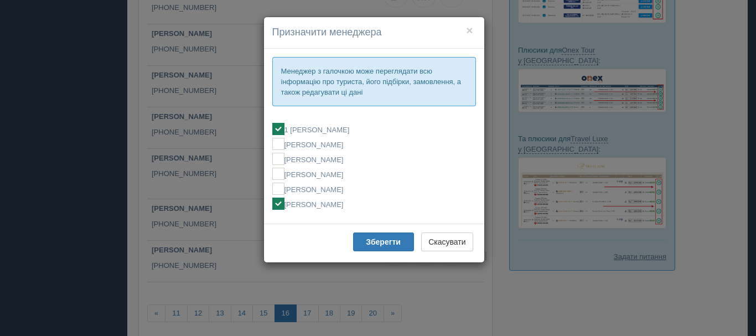
click at [342, 208] on label "[PERSON_NAME]" at bounding box center [374, 204] width 204 height 12
checkbox input "false"
checkbox input "true"
click at [362, 245] on button "Зберегти" at bounding box center [383, 242] width 61 height 19
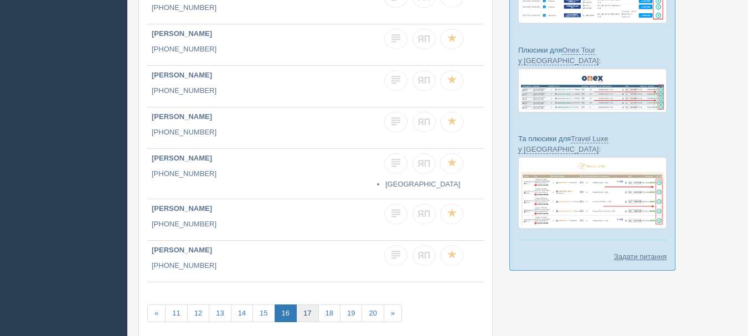
click at [306, 305] on link "17" at bounding box center [307, 314] width 22 height 18
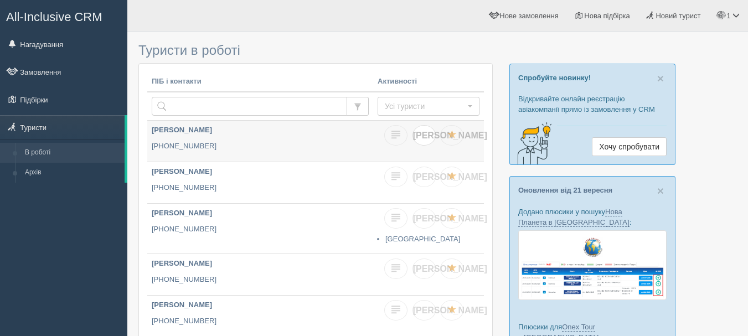
click at [426, 135] on span "[PERSON_NAME]" at bounding box center [450, 135] width 74 height 9
checkbox input "true"
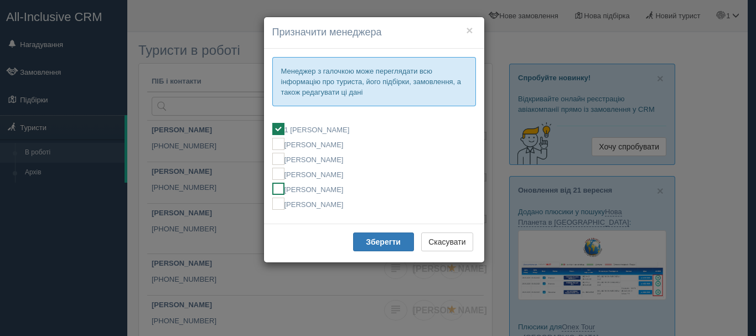
click at [329, 186] on label "[PERSON_NAME]" at bounding box center [374, 189] width 204 height 12
checkbox input "false"
checkbox input "true"
click at [371, 241] on b "Зберегти" at bounding box center [383, 242] width 35 height 9
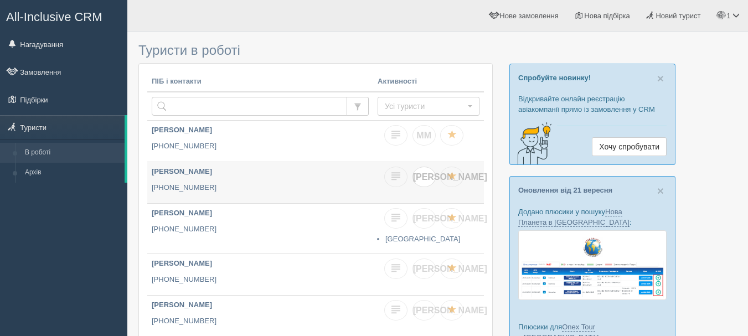
click at [419, 181] on link "[PERSON_NAME]" at bounding box center [424, 177] width 23 height 20
checkbox input "true"
checkbox input "false"
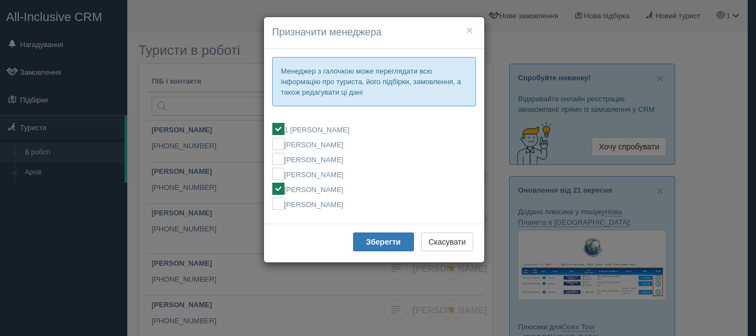
click at [293, 187] on label "[PERSON_NAME]" at bounding box center [374, 189] width 204 height 12
checkbox input "false"
checkbox input "true"
click at [380, 241] on b "Зберегти" at bounding box center [383, 242] width 35 height 9
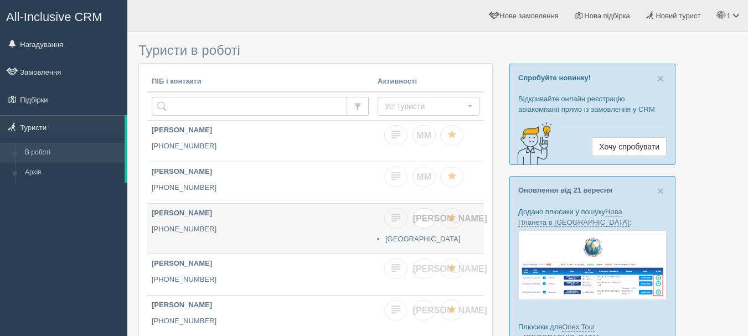
click at [422, 218] on span "[PERSON_NAME]" at bounding box center [450, 218] width 74 height 9
checkbox input "true"
checkbox input "false"
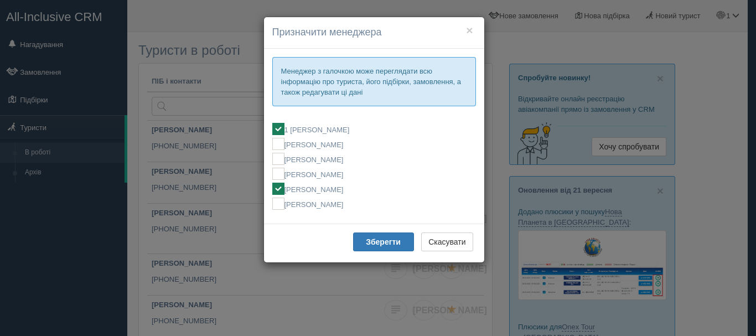
click at [326, 184] on label "[PERSON_NAME]" at bounding box center [374, 189] width 204 height 12
checkbox input "false"
checkbox input "true"
click at [355, 237] on button "Зберегти" at bounding box center [383, 242] width 61 height 19
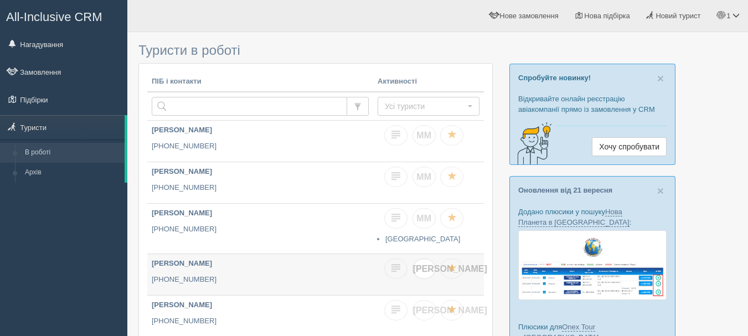
click at [421, 271] on span "[PERSON_NAME]" at bounding box center [450, 268] width 74 height 9
checkbox input "true"
checkbox input "false"
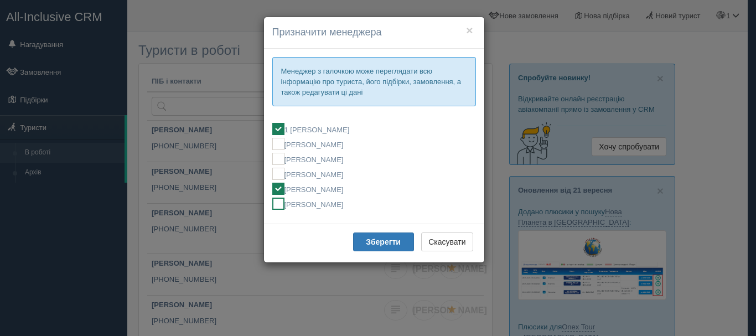
click at [309, 205] on label "[PERSON_NAME]" at bounding box center [374, 204] width 204 height 12
checkbox input "false"
checkbox input "true"
click at [323, 182] on fieldset "1 Мирослава МОСТИЦЬКА Алла Бобчук Ельвіна Кондратюк Ірина Кісільова МИРОСЛАВА М…" at bounding box center [374, 166] width 204 height 98
click at [326, 191] on label "[PERSON_NAME]" at bounding box center [374, 189] width 204 height 12
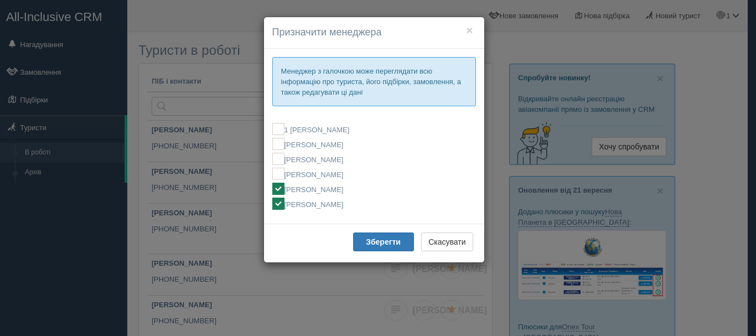
checkbox input "true"
checkbox input "false"
click at [321, 203] on label "[PERSON_NAME]" at bounding box center [374, 204] width 204 height 12
checkbox input "false"
checkbox input "true"
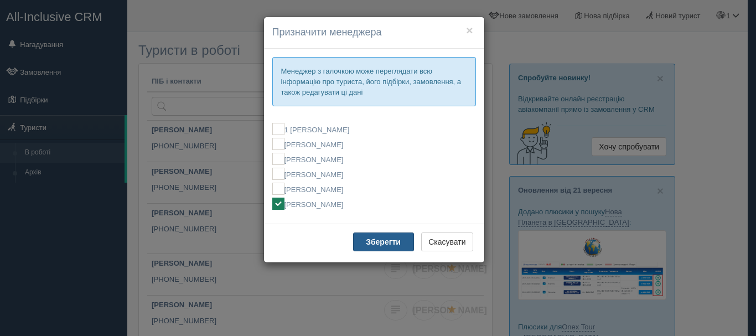
click at [372, 240] on b "Зберегти" at bounding box center [383, 242] width 35 height 9
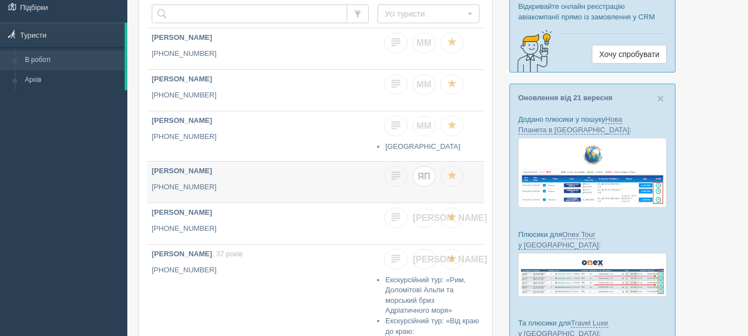
scroll to position [111, 0]
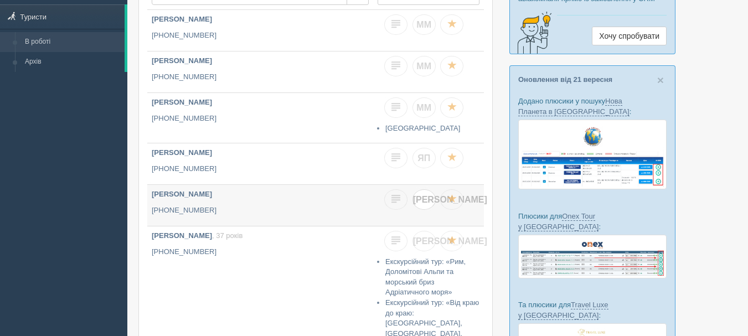
click at [421, 200] on span "[PERSON_NAME]" at bounding box center [450, 199] width 74 height 9
checkbox input "true"
checkbox input "false"
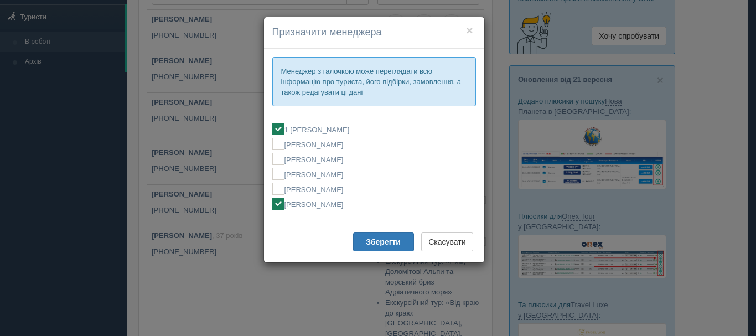
click at [329, 205] on label "[PERSON_NAME]" at bounding box center [374, 204] width 204 height 12
checkbox input "false"
checkbox input "true"
click at [376, 241] on b "Зберегти" at bounding box center [383, 242] width 35 height 9
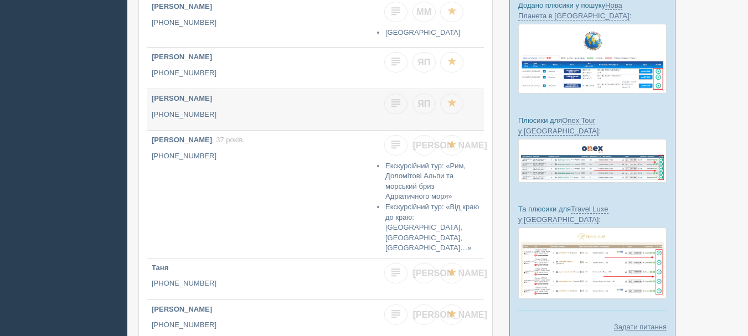
scroll to position [221, 0]
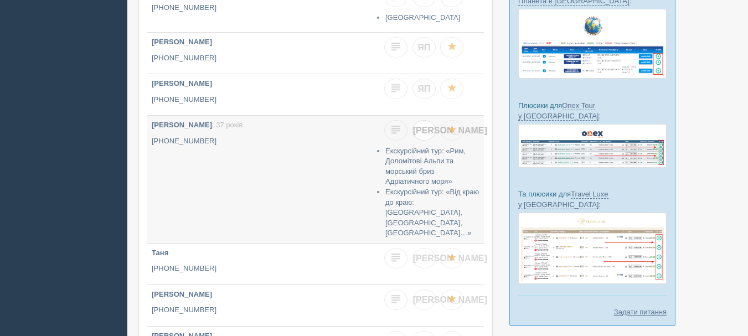
click at [424, 127] on span "[PERSON_NAME]" at bounding box center [450, 130] width 74 height 9
checkbox input "true"
checkbox input "false"
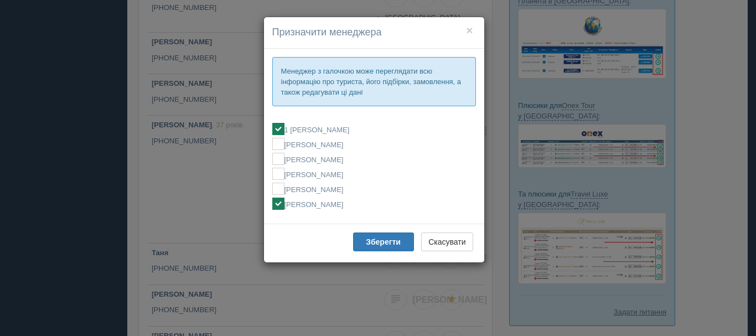
click at [295, 204] on label "[PERSON_NAME]" at bounding box center [374, 204] width 204 height 12
checkbox input "false"
checkbox input "true"
click at [379, 243] on b "Зберегти" at bounding box center [383, 242] width 35 height 9
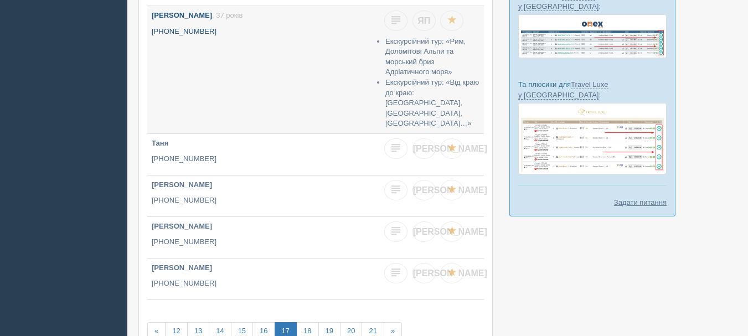
scroll to position [332, 0]
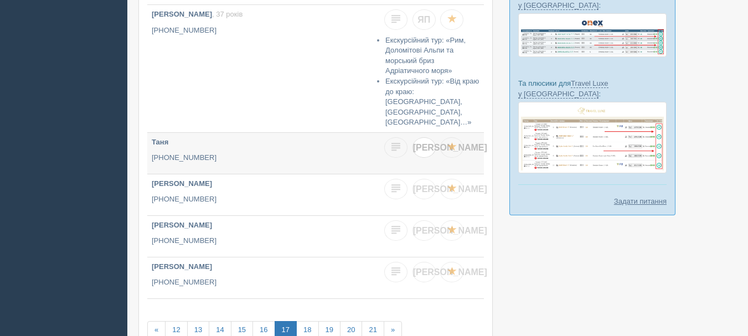
click at [423, 143] on span "[PERSON_NAME]" at bounding box center [450, 147] width 74 height 9
checkbox input "true"
checkbox input "false"
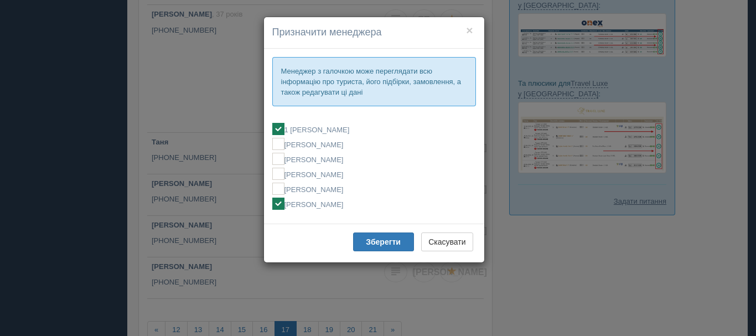
click at [328, 207] on label "[PERSON_NAME]" at bounding box center [374, 204] width 204 height 12
checkbox input "false"
checkbox input "true"
click at [378, 240] on b "Зберегти" at bounding box center [383, 242] width 35 height 9
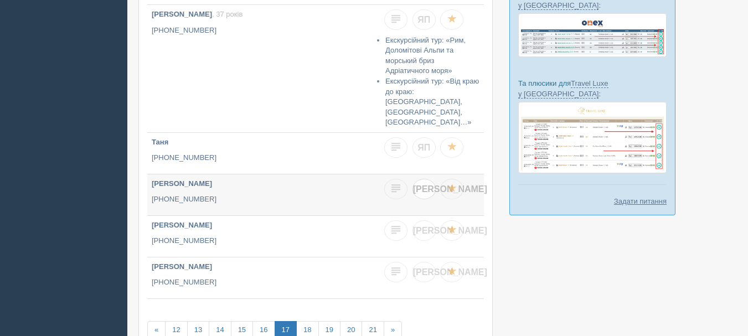
click at [424, 184] on span "[PERSON_NAME]" at bounding box center [450, 188] width 74 height 9
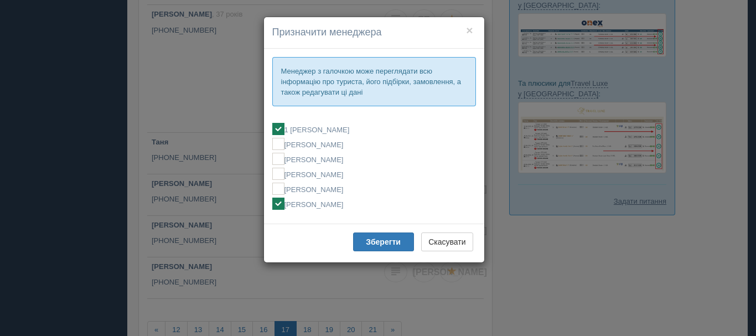
click at [351, 200] on label "[PERSON_NAME]" at bounding box center [374, 204] width 204 height 12
checkbox input "false"
checkbox input "true"
click at [377, 242] on b "Зберегти" at bounding box center [383, 242] width 35 height 9
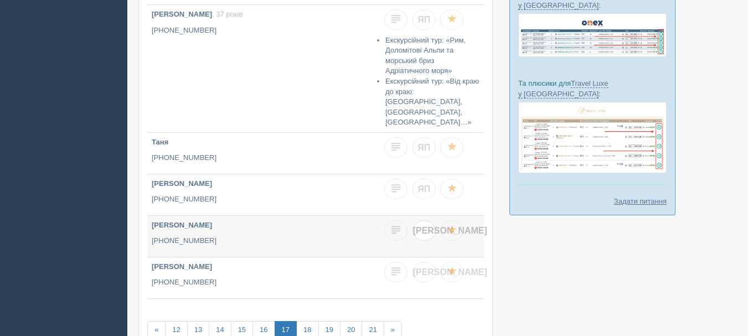
click at [424, 226] on span "[PERSON_NAME]" at bounding box center [450, 230] width 74 height 9
checkbox input "true"
checkbox input "false"
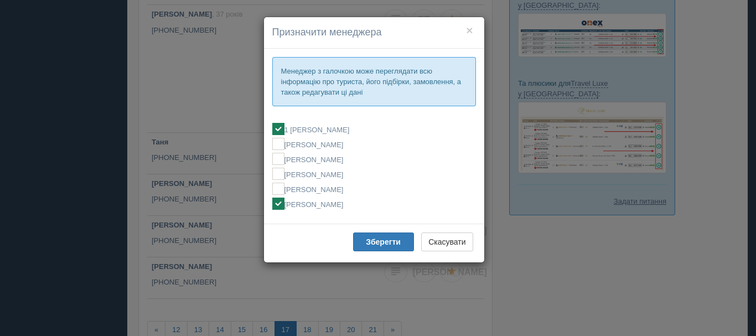
click at [348, 200] on label "[PERSON_NAME]" at bounding box center [374, 204] width 204 height 12
checkbox input "false"
checkbox input "true"
click at [373, 235] on button "Зберегти" at bounding box center [383, 242] width 61 height 19
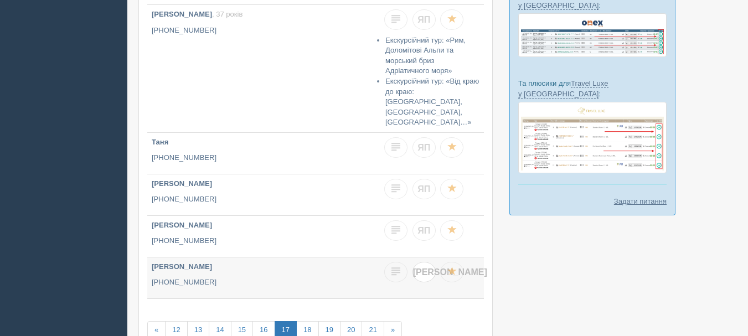
click at [420, 267] on span "[PERSON_NAME]" at bounding box center [450, 271] width 74 height 9
checkbox input "true"
checkbox input "false"
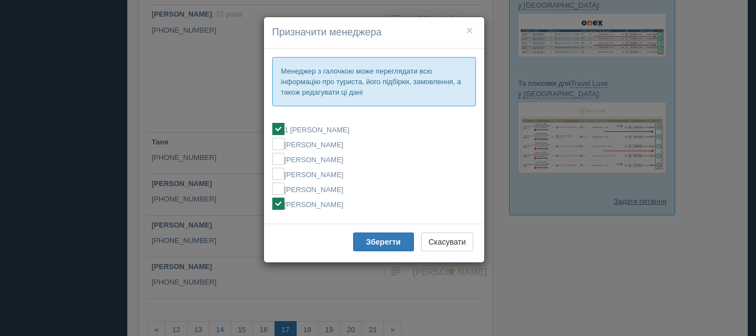
click at [343, 205] on label "[PERSON_NAME]" at bounding box center [374, 204] width 204 height 12
checkbox input "false"
checkbox input "true"
click at [372, 244] on b "Зберегти" at bounding box center [383, 242] width 35 height 9
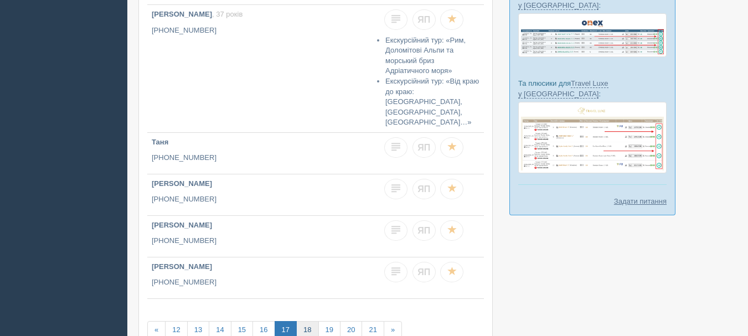
click at [310, 321] on link "18" at bounding box center [307, 330] width 22 height 18
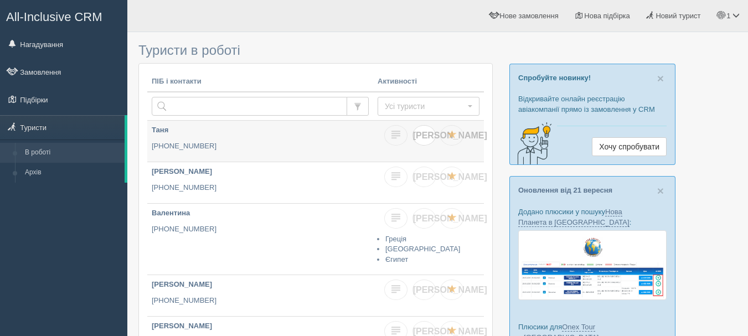
click at [428, 134] on link "[PERSON_NAME]" at bounding box center [424, 135] width 23 height 20
checkbox input "true"
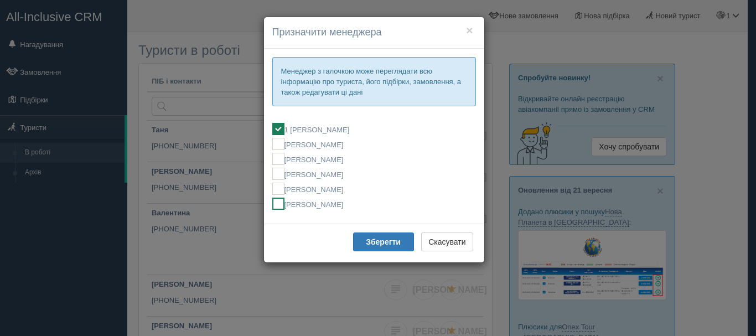
click at [346, 205] on label "[PERSON_NAME]" at bounding box center [374, 204] width 204 height 12
checkbox input "false"
checkbox input "true"
click at [374, 249] on button "Зберегти" at bounding box center [383, 242] width 61 height 19
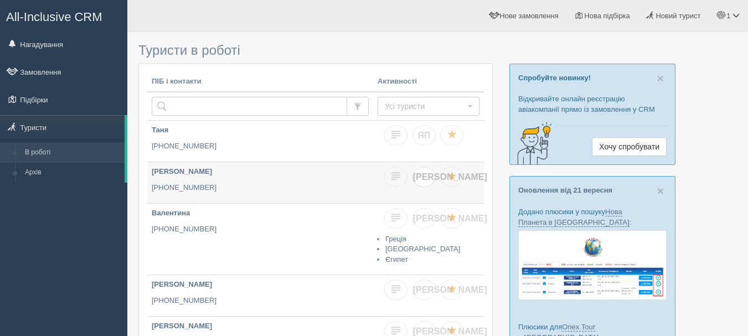
click at [413, 174] on link "[PERSON_NAME]" at bounding box center [424, 177] width 23 height 20
checkbox input "true"
checkbox input "false"
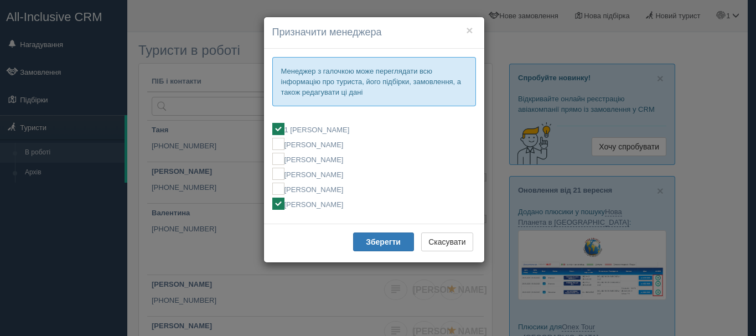
click at [324, 204] on label "[PERSON_NAME]" at bounding box center [374, 204] width 204 height 12
checkbox input "false"
checkbox input "true"
click at [368, 238] on b "Зберегти" at bounding box center [383, 242] width 35 height 9
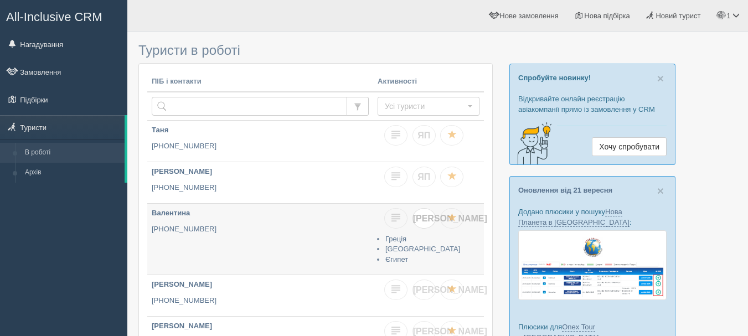
click at [424, 222] on span "[PERSON_NAME]" at bounding box center [450, 218] width 74 height 9
checkbox input "true"
checkbox input "false"
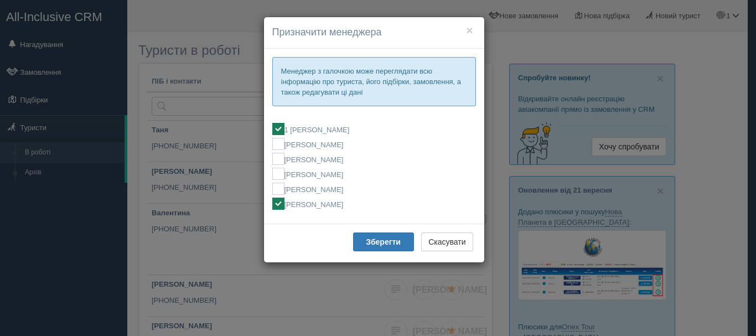
click at [335, 203] on label "[PERSON_NAME]" at bounding box center [374, 204] width 204 height 12
checkbox input "false"
checkbox input "true"
click at [388, 248] on button "Зберегти" at bounding box center [383, 242] width 61 height 19
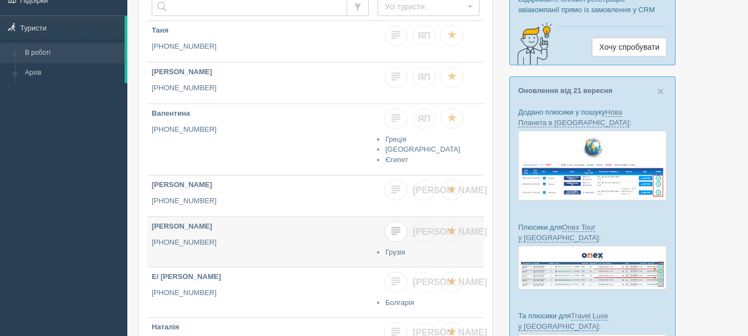
scroll to position [111, 0]
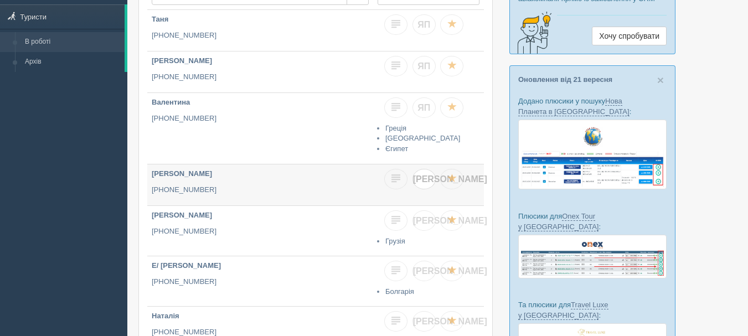
click at [424, 178] on span "[PERSON_NAME]" at bounding box center [450, 178] width 74 height 9
checkbox input "true"
checkbox input "false"
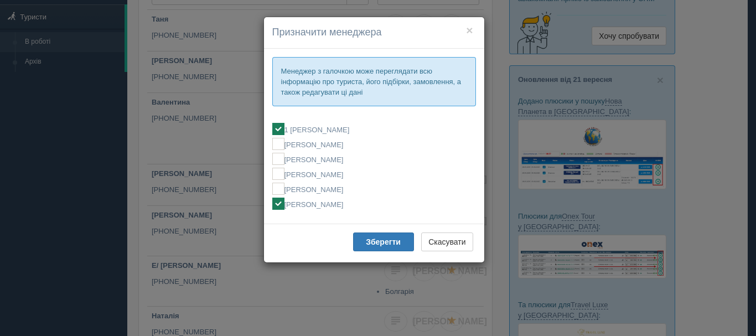
click at [352, 209] on label "[PERSON_NAME]" at bounding box center [374, 204] width 204 height 12
checkbox input "false"
checkbox input "true"
click at [377, 243] on b "Зберегти" at bounding box center [383, 242] width 35 height 9
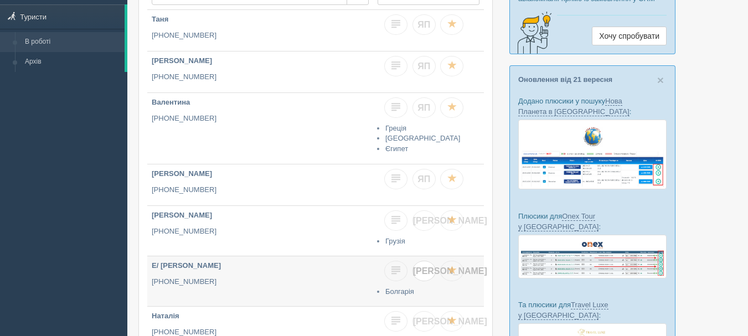
click at [424, 272] on span "[PERSON_NAME]" at bounding box center [450, 270] width 74 height 9
checkbox input "true"
checkbox input "false"
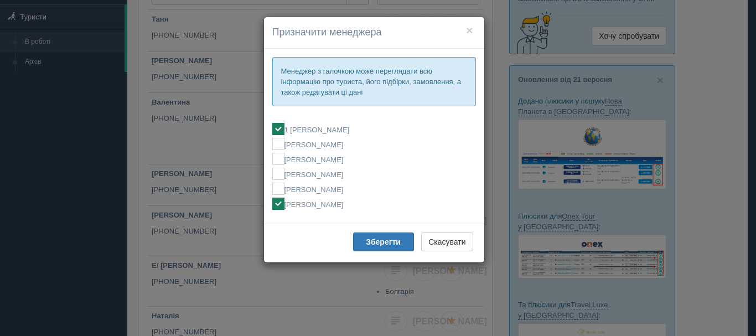
click at [327, 200] on label "[PERSON_NAME]" at bounding box center [374, 204] width 204 height 12
checkbox input "false"
checkbox input "true"
click at [386, 240] on b "Зберегти" at bounding box center [383, 242] width 35 height 9
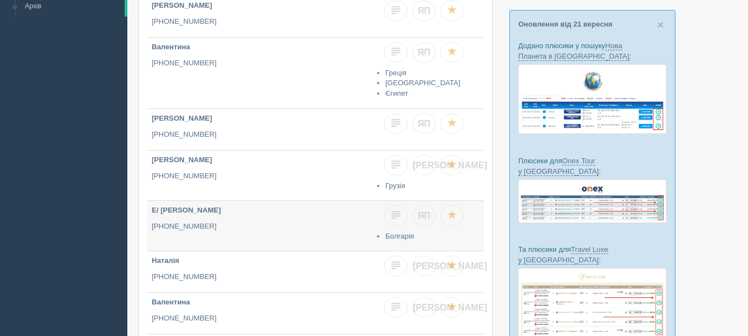
scroll to position [221, 0]
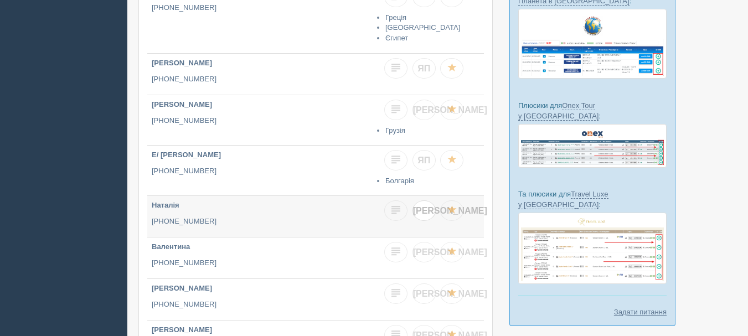
click at [426, 204] on link "[PERSON_NAME]" at bounding box center [424, 210] width 23 height 20
checkbox input "true"
checkbox input "false"
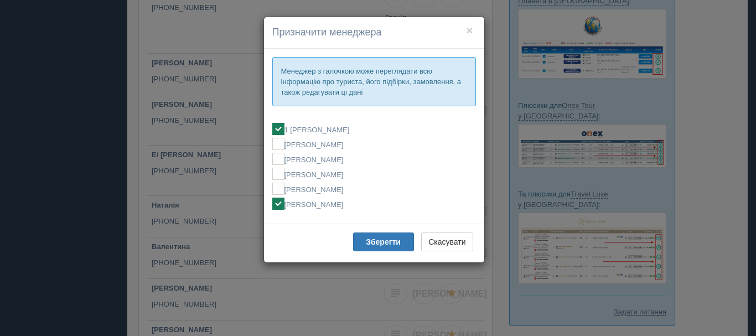
click at [366, 206] on label "[PERSON_NAME]" at bounding box center [374, 204] width 204 height 12
checkbox input "false"
checkbox input "true"
click at [370, 236] on button "Зберегти" at bounding box center [383, 242] width 61 height 19
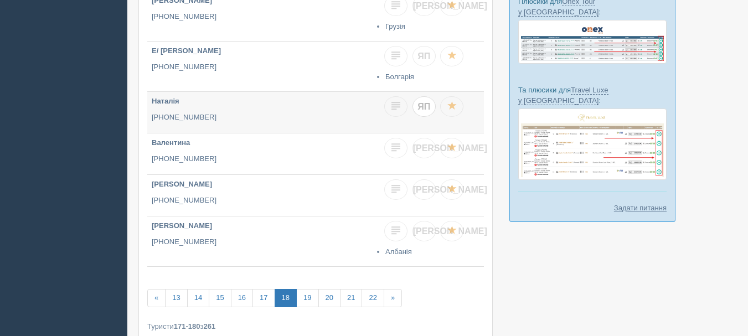
scroll to position [332, 0]
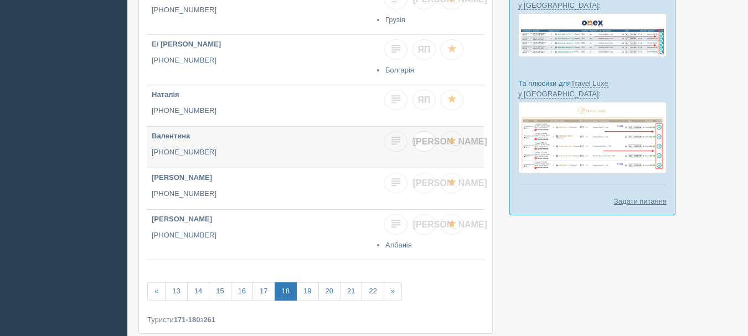
click at [429, 147] on link "[PERSON_NAME]" at bounding box center [424, 141] width 23 height 20
checkbox input "true"
checkbox input "false"
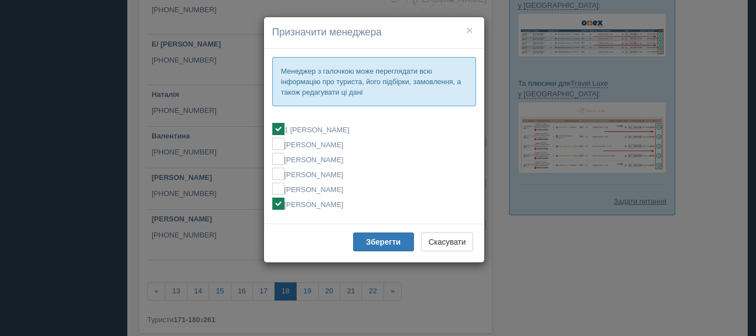
click at [357, 200] on label "[PERSON_NAME]" at bounding box center [374, 204] width 204 height 12
checkbox input "false"
checkbox input "true"
click at [369, 244] on b "Зберегти" at bounding box center [383, 242] width 35 height 9
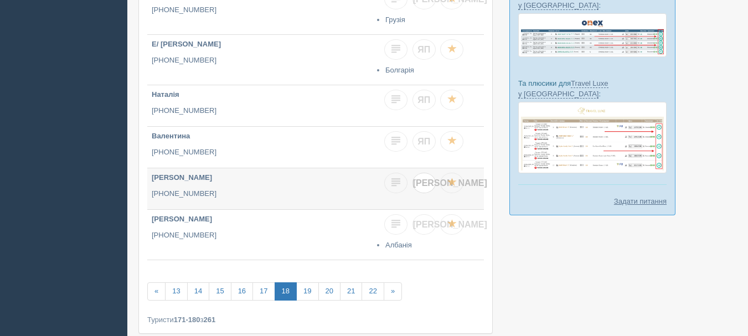
click at [429, 183] on link "[PERSON_NAME]" at bounding box center [424, 183] width 23 height 20
checkbox input "true"
checkbox input "false"
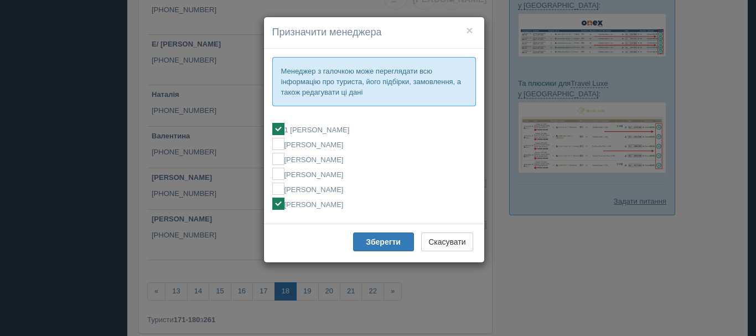
click at [352, 210] on label "[PERSON_NAME]" at bounding box center [374, 204] width 204 height 12
checkbox input "false"
checkbox input "true"
click at [375, 244] on b "Зберегти" at bounding box center [383, 242] width 35 height 9
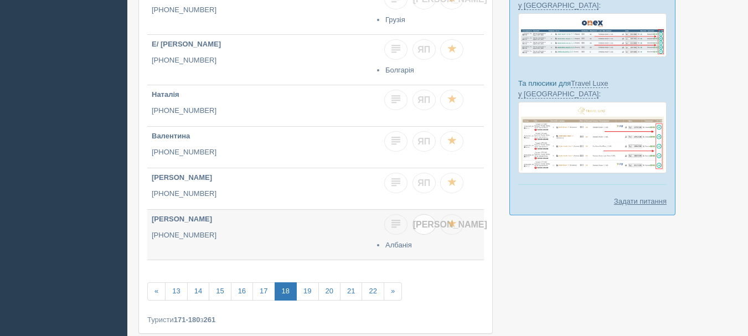
click at [426, 229] on link "[PERSON_NAME]" at bounding box center [424, 224] width 23 height 20
checkbox input "true"
checkbox input "false"
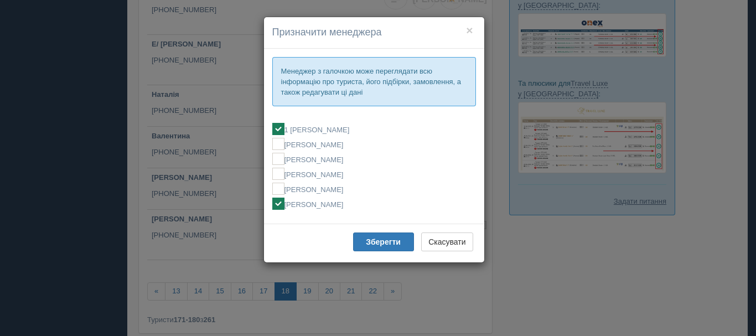
click at [303, 204] on label "[PERSON_NAME]" at bounding box center [374, 204] width 204 height 12
checkbox input "false"
checkbox input "true"
click at [364, 242] on button "Зберегти" at bounding box center [383, 242] width 61 height 19
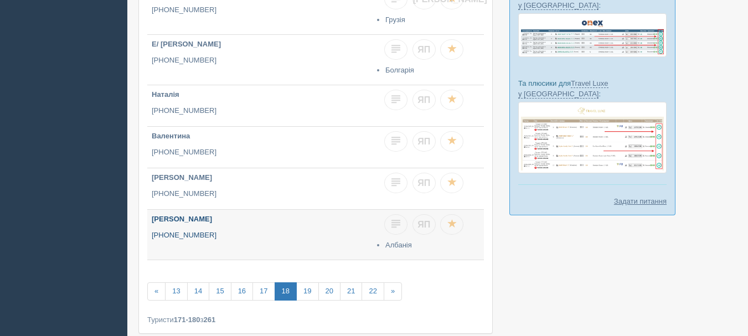
scroll to position [388, 0]
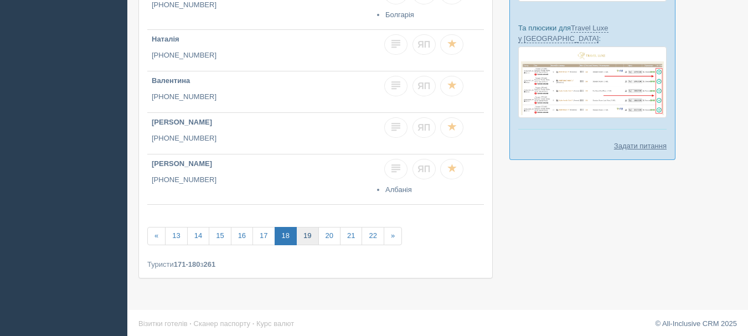
click at [311, 238] on link "19" at bounding box center [307, 236] width 22 height 18
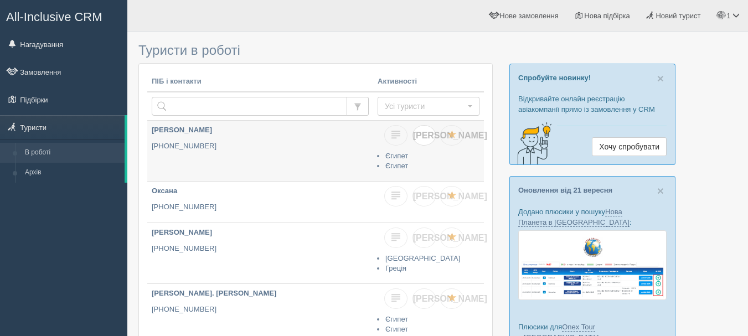
click at [422, 140] on span "[PERSON_NAME]" at bounding box center [450, 135] width 74 height 9
checkbox input "true"
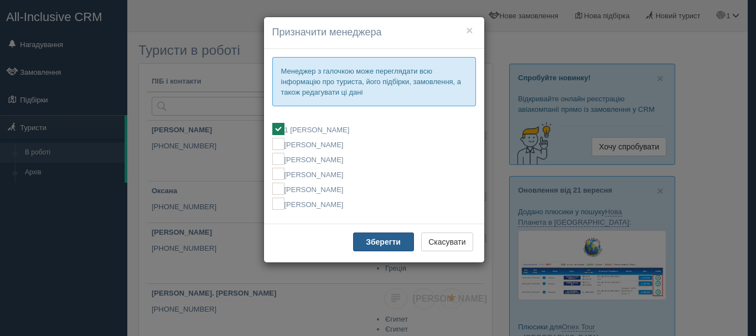
click at [382, 239] on b "Зберегти" at bounding box center [383, 242] width 35 height 9
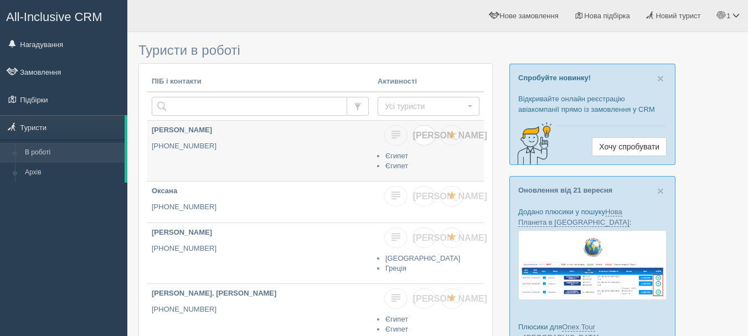
click at [425, 133] on span "[PERSON_NAME]" at bounding box center [450, 135] width 74 height 9
checkbox input "true"
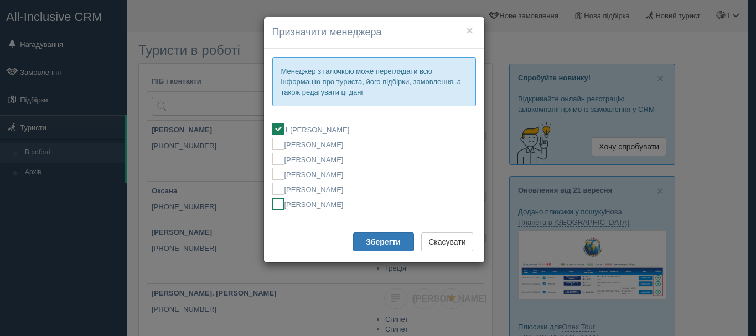
click at [353, 203] on label "[PERSON_NAME]" at bounding box center [374, 204] width 204 height 12
checkbox input "false"
checkbox input "true"
drag, startPoint x: 367, startPoint y: 243, endPoint x: 395, endPoint y: 243, distance: 27.7
click at [368, 243] on b "Зберегти" at bounding box center [383, 242] width 35 height 9
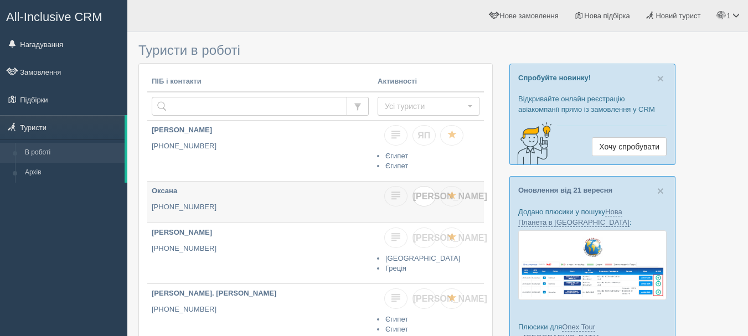
click at [430, 200] on link "[PERSON_NAME]" at bounding box center [424, 196] width 23 height 20
checkbox input "true"
checkbox input "false"
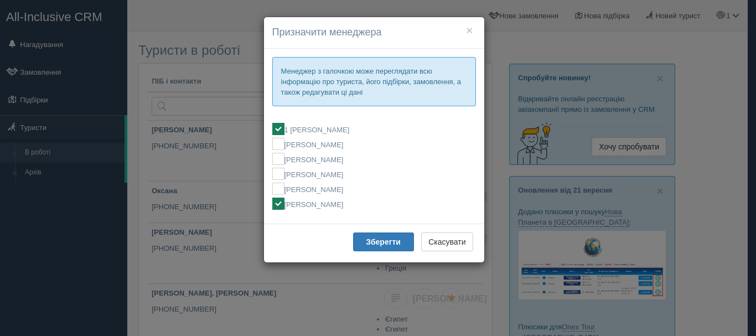
click at [327, 202] on label "[PERSON_NAME]" at bounding box center [374, 204] width 204 height 12
checkbox input "false"
checkbox input "true"
click at [373, 242] on b "Зберегти" at bounding box center [383, 242] width 35 height 9
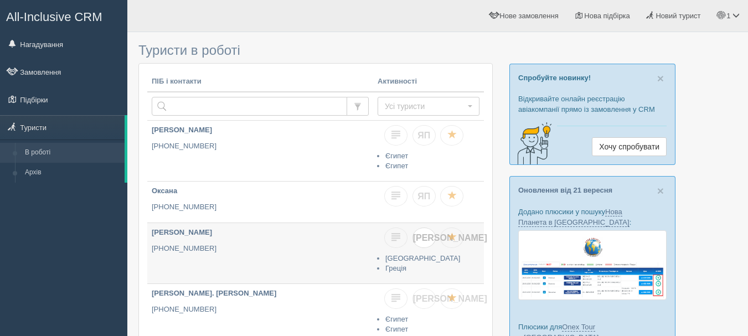
click at [425, 232] on link "[PERSON_NAME]" at bounding box center [424, 238] width 23 height 20
checkbox input "true"
checkbox input "false"
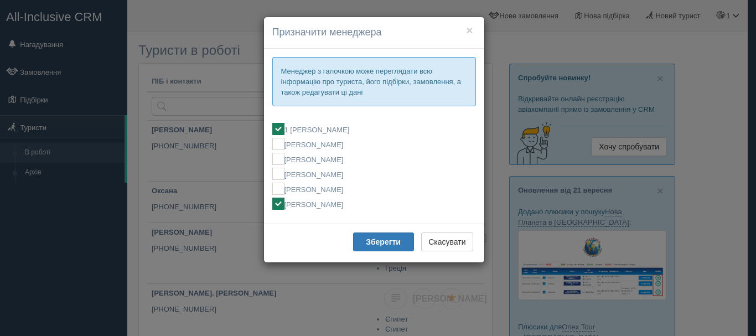
click at [319, 205] on label "[PERSON_NAME]" at bounding box center [374, 204] width 204 height 12
checkbox input "false"
checkbox input "true"
click at [364, 240] on button "Зберегти" at bounding box center [383, 242] width 61 height 19
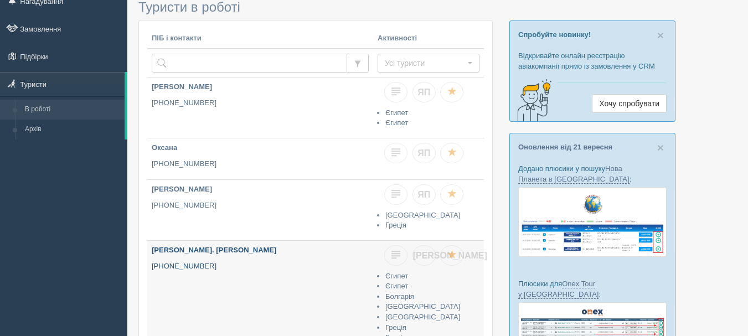
scroll to position [111, 0]
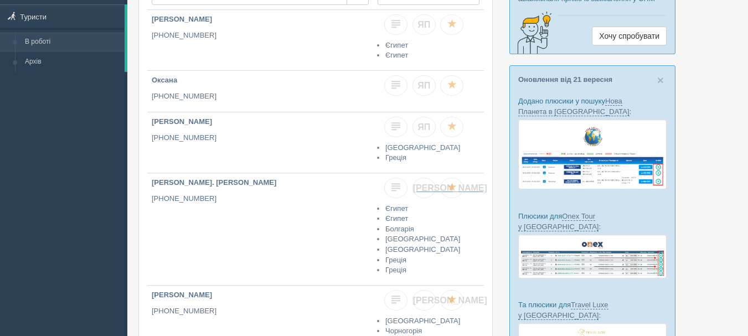
click at [422, 192] on span "[PERSON_NAME]" at bounding box center [450, 187] width 74 height 9
checkbox input "true"
checkbox input "false"
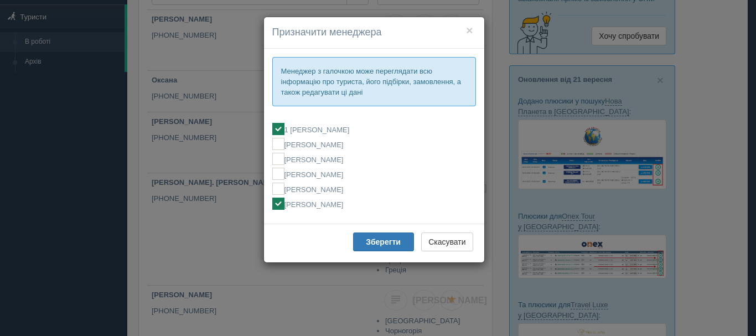
click at [332, 200] on label "[PERSON_NAME]" at bounding box center [374, 204] width 204 height 12
checkbox input "false"
checkbox input "true"
click at [372, 241] on b "Зберегти" at bounding box center [383, 242] width 35 height 9
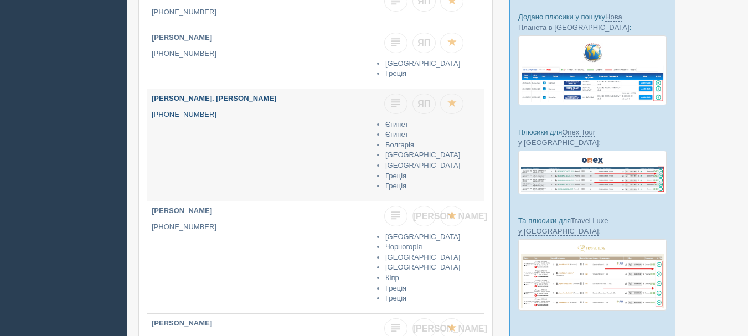
scroll to position [221, 0]
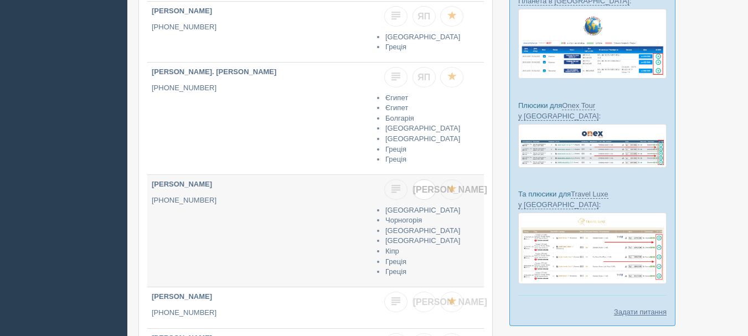
click at [429, 188] on link "[PERSON_NAME]" at bounding box center [424, 189] width 23 height 20
checkbox input "true"
checkbox input "false"
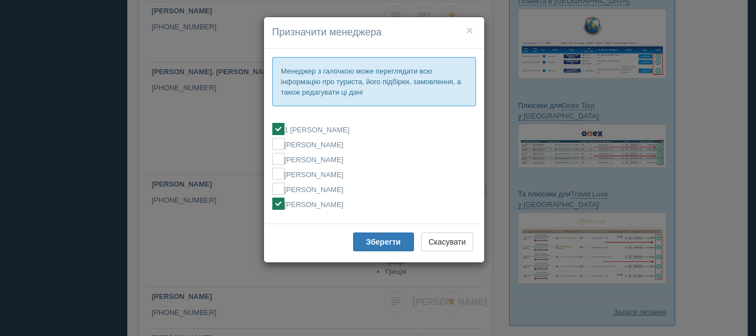
click at [346, 208] on label "[PERSON_NAME]" at bounding box center [374, 204] width 204 height 12
checkbox input "false"
checkbox input "true"
click at [368, 239] on b "Зберегти" at bounding box center [383, 242] width 35 height 9
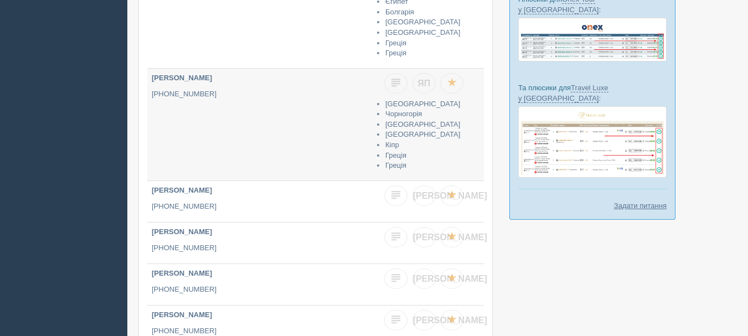
scroll to position [332, 0]
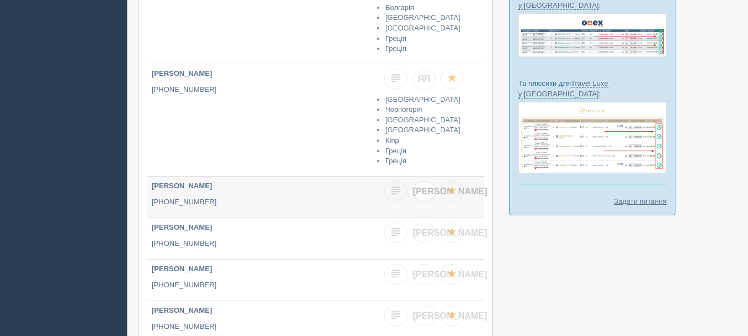
click at [423, 193] on span "[PERSON_NAME]" at bounding box center [450, 191] width 74 height 9
checkbox input "true"
checkbox input "false"
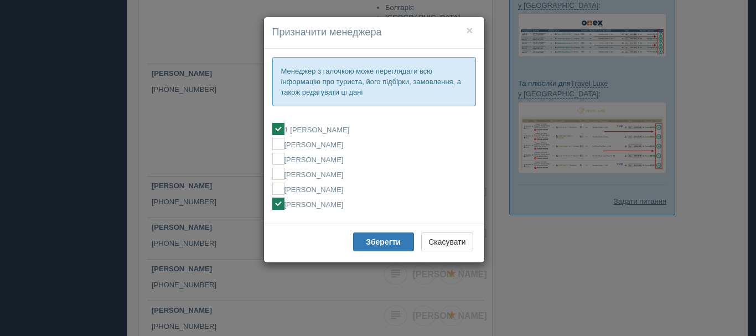
click at [337, 207] on label "[PERSON_NAME]" at bounding box center [374, 204] width 204 height 12
checkbox input "false"
checkbox input "true"
click at [365, 239] on button "Зберегти" at bounding box center [383, 242] width 61 height 19
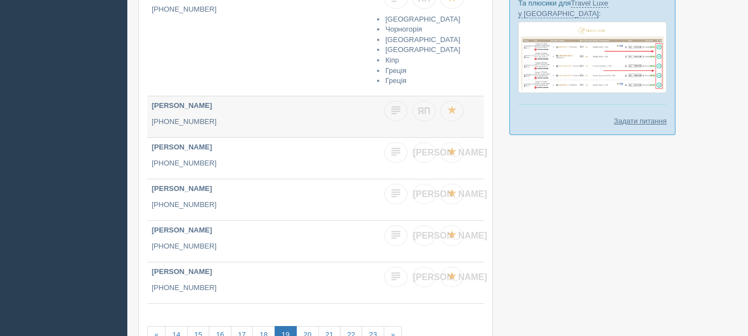
scroll to position [443, 0]
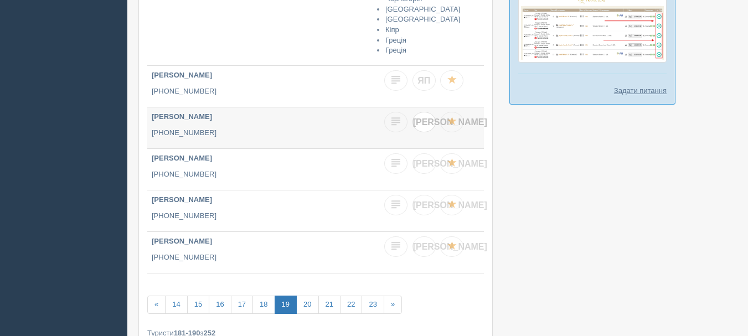
click at [423, 126] on span "[PERSON_NAME]" at bounding box center [450, 121] width 74 height 9
checkbox input "true"
checkbox input "false"
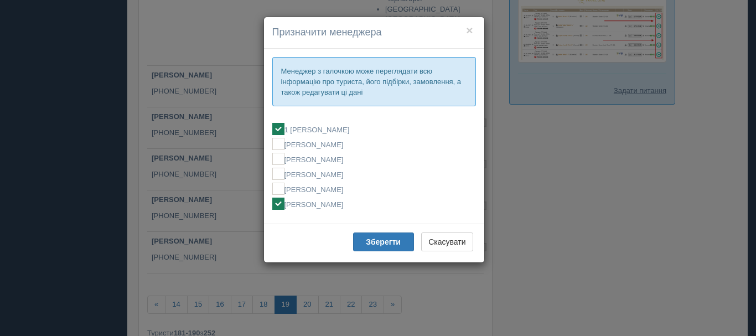
click at [335, 207] on label "[PERSON_NAME]" at bounding box center [374, 204] width 204 height 12
checkbox input "false"
checkbox input "true"
click at [367, 238] on b "Зберегти" at bounding box center [383, 242] width 35 height 9
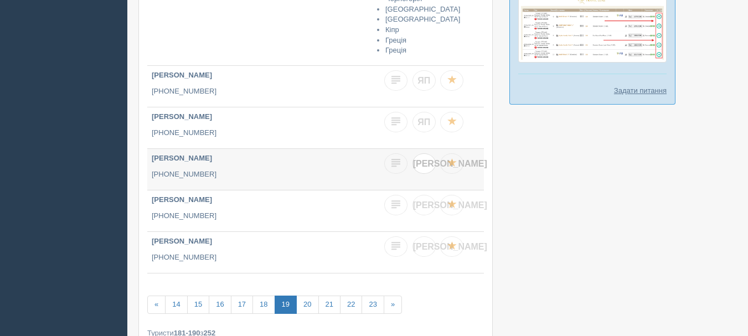
click at [423, 166] on span "[PERSON_NAME]" at bounding box center [450, 163] width 74 height 9
checkbox input "true"
checkbox input "false"
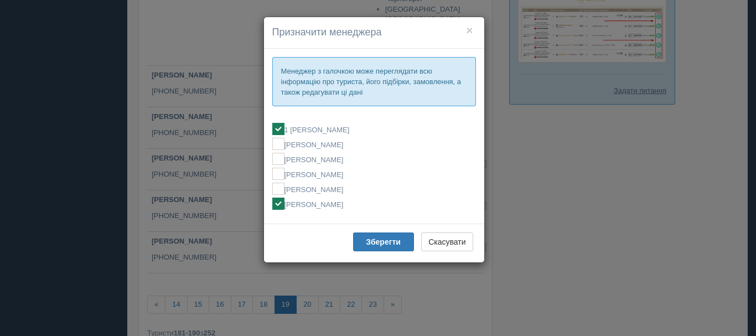
click at [349, 198] on label "[PERSON_NAME]" at bounding box center [374, 204] width 204 height 12
checkbox input "false"
checkbox input "true"
click at [374, 249] on button "Зберегти" at bounding box center [383, 242] width 61 height 19
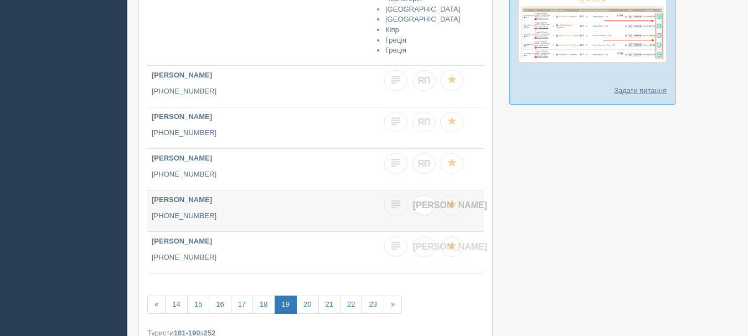
click at [424, 208] on span "[PERSON_NAME]" at bounding box center [450, 204] width 74 height 9
checkbox input "true"
checkbox input "false"
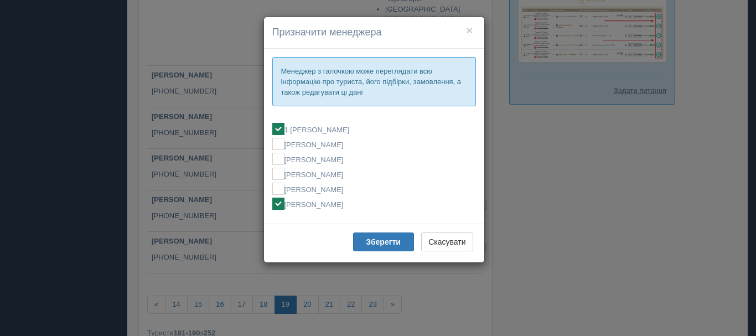
click at [326, 205] on label "[PERSON_NAME]" at bounding box center [374, 204] width 204 height 12
checkbox input "false"
checkbox input "true"
click at [373, 238] on b "Зберегти" at bounding box center [383, 242] width 35 height 9
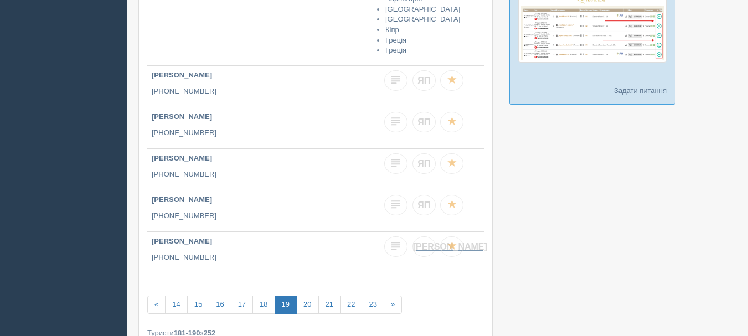
click at [424, 244] on span "[PERSON_NAME]" at bounding box center [450, 246] width 74 height 9
checkbox input "true"
checkbox input "false"
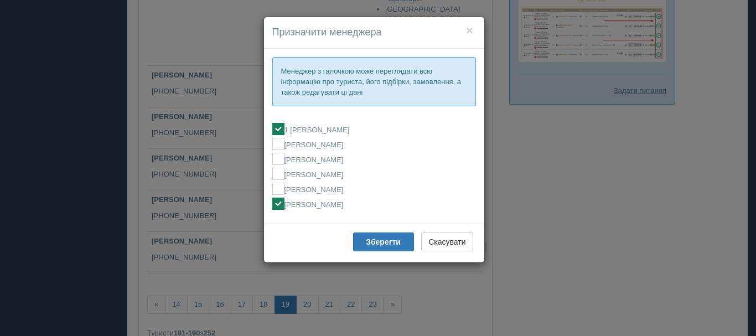
click at [320, 208] on label "[PERSON_NAME]" at bounding box center [374, 204] width 204 height 12
checkbox input "false"
checkbox input "true"
click at [370, 239] on b "Зберегти" at bounding box center [383, 242] width 35 height 9
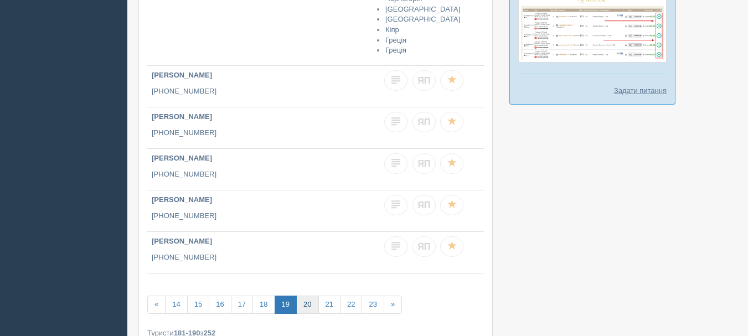
click at [305, 307] on link "20" at bounding box center [307, 305] width 22 height 18
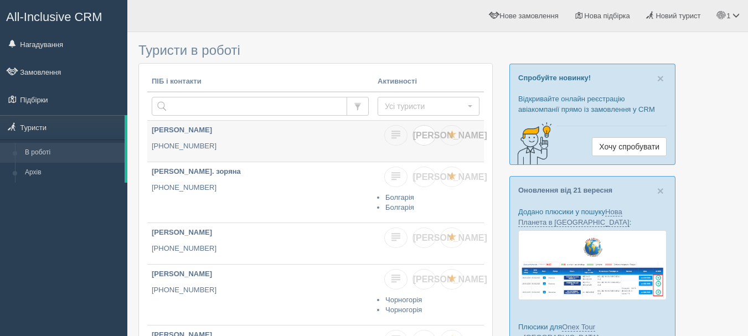
click at [425, 133] on span "[PERSON_NAME]" at bounding box center [450, 135] width 74 height 9
checkbox input "true"
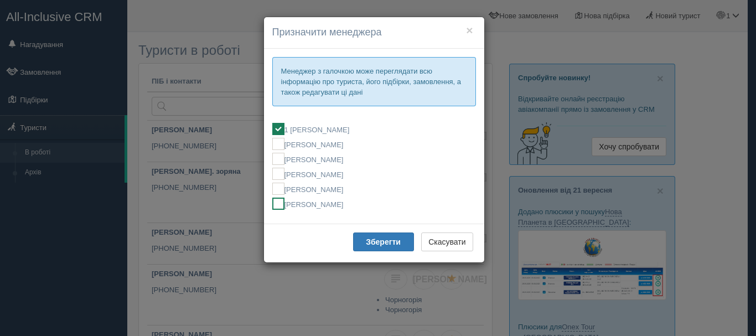
click at [370, 207] on label "[PERSON_NAME]" at bounding box center [374, 204] width 204 height 12
checkbox input "false"
checkbox input "true"
click at [373, 239] on b "Зберегти" at bounding box center [383, 242] width 35 height 9
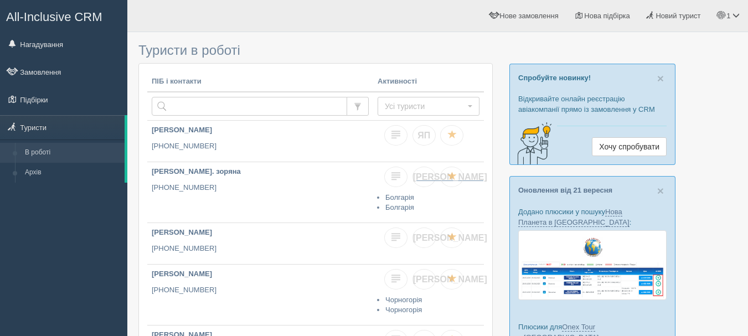
drag, startPoint x: 425, startPoint y: 171, endPoint x: 414, endPoint y: 179, distance: 13.4
click at [424, 172] on link "[PERSON_NAME]" at bounding box center [424, 177] width 23 height 20
checkbox input "true"
checkbox input "false"
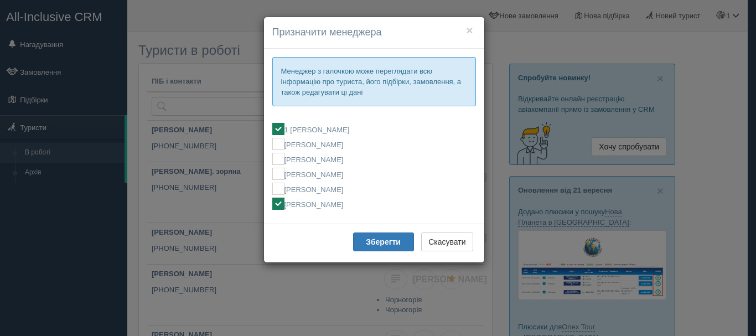
click at [348, 208] on label "[PERSON_NAME]" at bounding box center [374, 204] width 204 height 12
checkbox input "false"
checkbox input "true"
click at [377, 241] on b "Зберегти" at bounding box center [383, 242] width 35 height 9
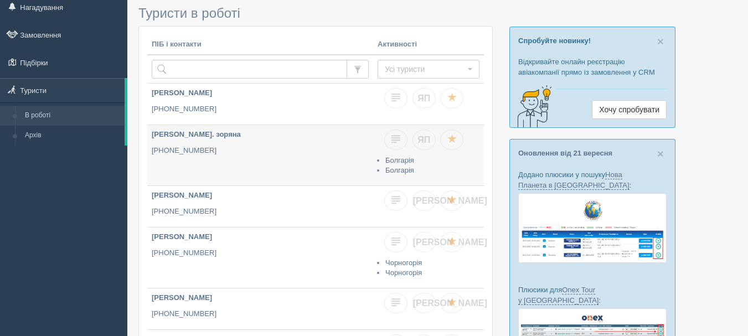
scroll to position [55, 0]
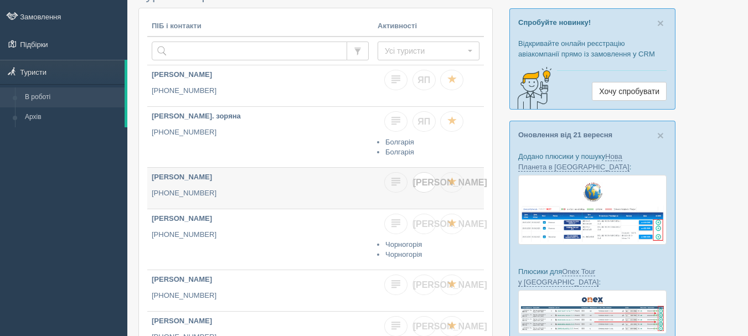
click at [427, 188] on link "[PERSON_NAME]" at bounding box center [424, 182] width 23 height 20
checkbox input "true"
checkbox input "false"
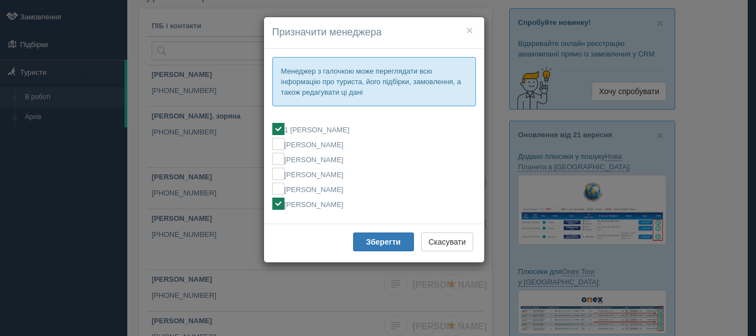
click at [323, 202] on label "[PERSON_NAME]" at bounding box center [374, 204] width 204 height 12
checkbox input "false"
checkbox input "true"
click at [362, 241] on button "Зберегти" at bounding box center [383, 242] width 61 height 19
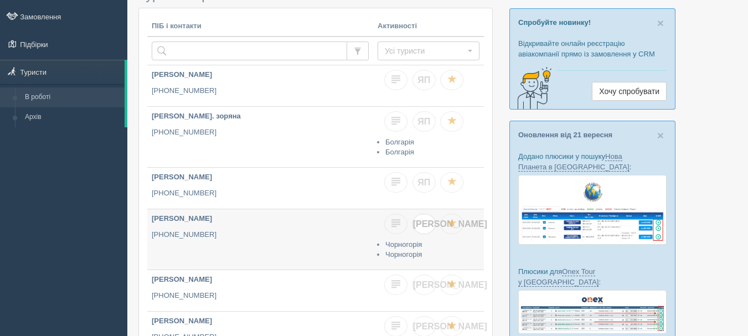
click at [426, 229] on link "[PERSON_NAME]" at bounding box center [424, 224] width 23 height 20
checkbox input "true"
checkbox input "false"
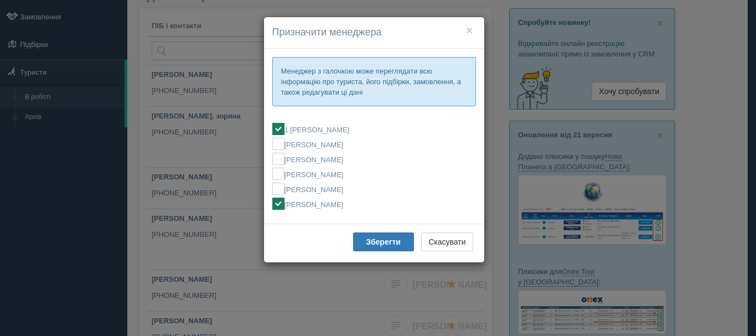
click at [324, 208] on label "[PERSON_NAME]" at bounding box center [374, 204] width 204 height 12
checkbox input "false"
checkbox input "true"
click at [368, 237] on button "Зберегти" at bounding box center [383, 242] width 61 height 19
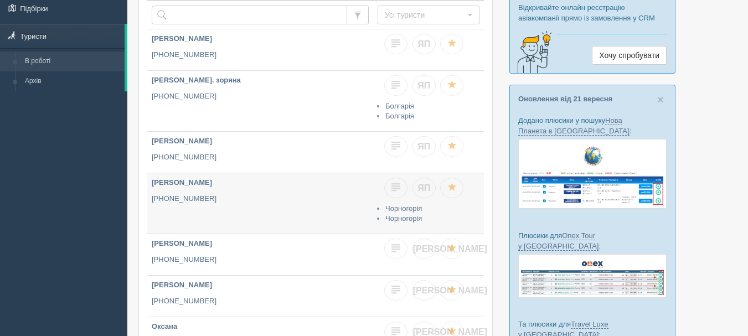
scroll to position [111, 0]
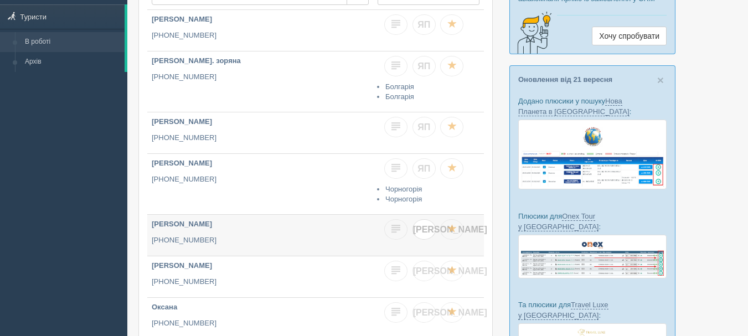
click at [423, 228] on span "[PERSON_NAME]" at bounding box center [450, 229] width 74 height 9
checkbox input "true"
checkbox input "false"
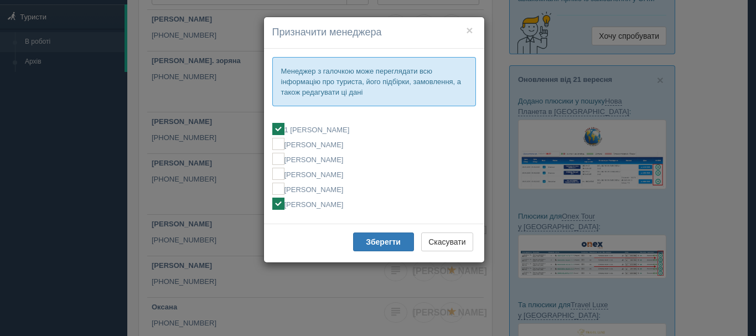
click at [332, 209] on label "[PERSON_NAME]" at bounding box center [374, 204] width 204 height 12
checkbox input "false"
checkbox input "true"
click at [373, 247] on button "Зберегти" at bounding box center [383, 242] width 61 height 19
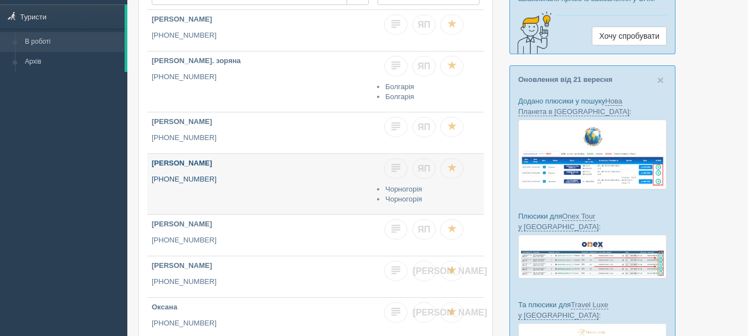
scroll to position [166, 0]
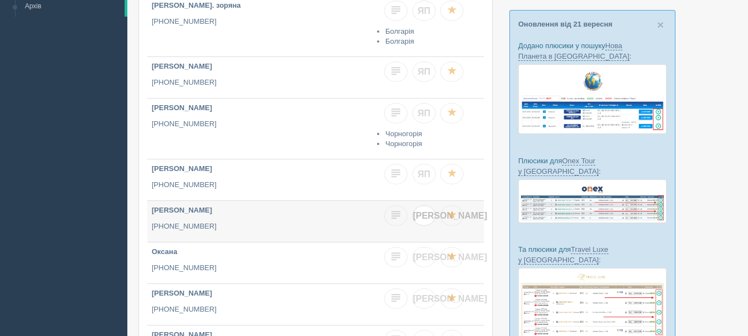
click at [421, 220] on span "[PERSON_NAME]" at bounding box center [450, 215] width 74 height 9
checkbox input "true"
checkbox input "false"
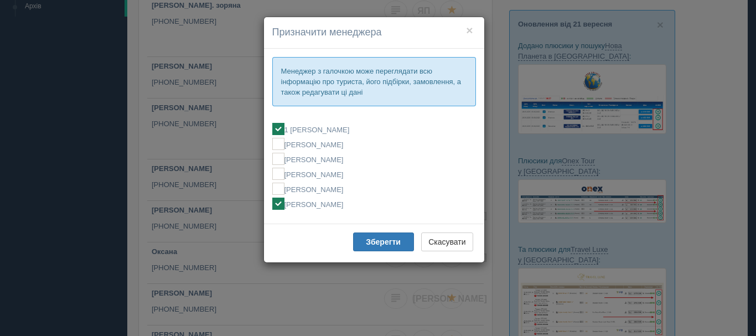
click at [328, 207] on label "[PERSON_NAME]" at bounding box center [374, 204] width 204 height 12
checkbox input "false"
checkbox input "true"
click at [364, 233] on button "Зберегти" at bounding box center [383, 242] width 61 height 19
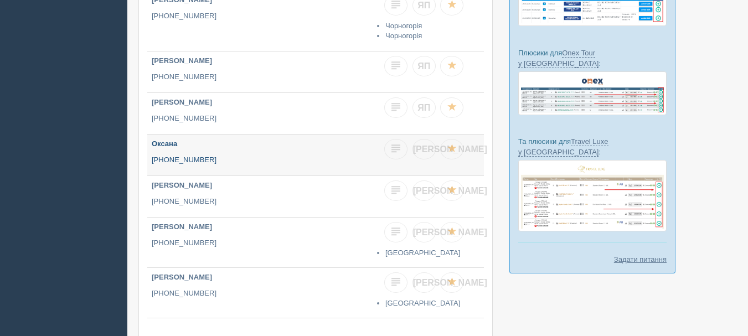
scroll to position [277, 0]
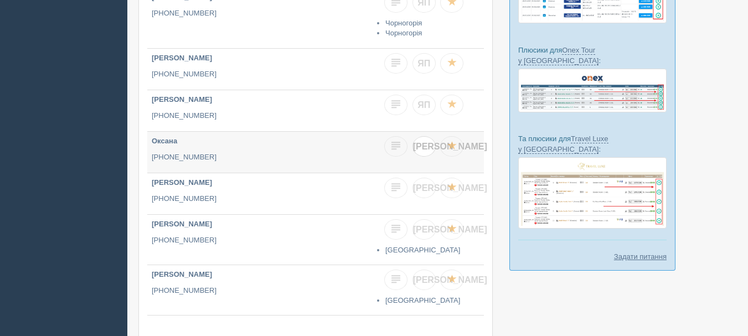
click at [424, 146] on span "[PERSON_NAME]" at bounding box center [450, 146] width 74 height 9
checkbox input "true"
checkbox input "false"
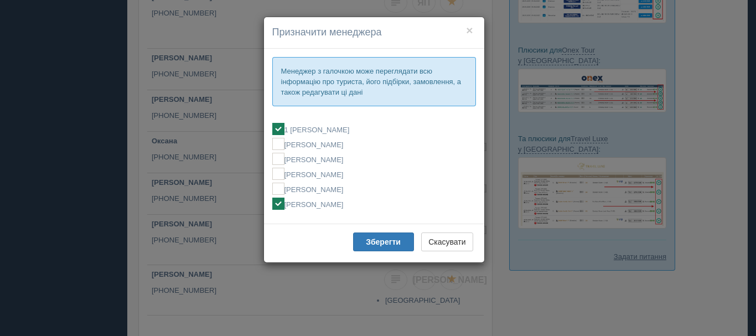
click at [329, 202] on label "[PERSON_NAME]" at bounding box center [374, 204] width 204 height 12
checkbox input "false"
checkbox input "true"
click at [377, 244] on b "Зберегти" at bounding box center [383, 242] width 35 height 9
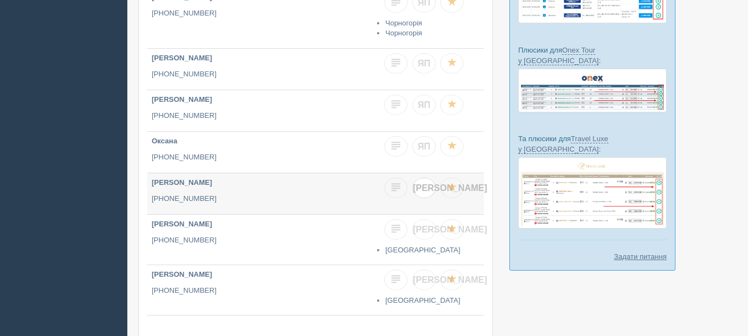
click at [429, 185] on link "[PERSON_NAME]" at bounding box center [424, 188] width 23 height 20
checkbox input "true"
checkbox input "false"
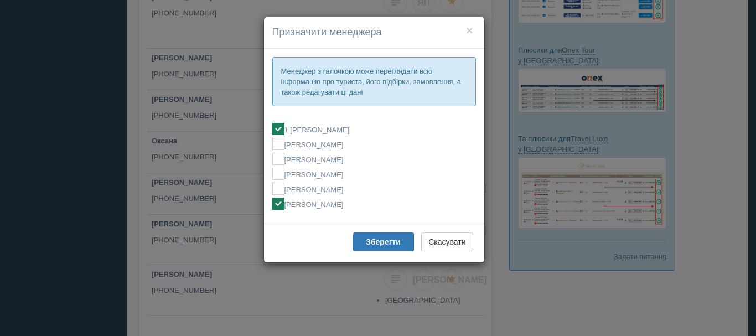
drag, startPoint x: 328, startPoint y: 201, endPoint x: 342, endPoint y: 210, distance: 16.3
click at [328, 201] on label "[PERSON_NAME]" at bounding box center [374, 204] width 204 height 12
checkbox input "false"
checkbox input "true"
click at [364, 235] on button "Зберегти" at bounding box center [383, 242] width 61 height 19
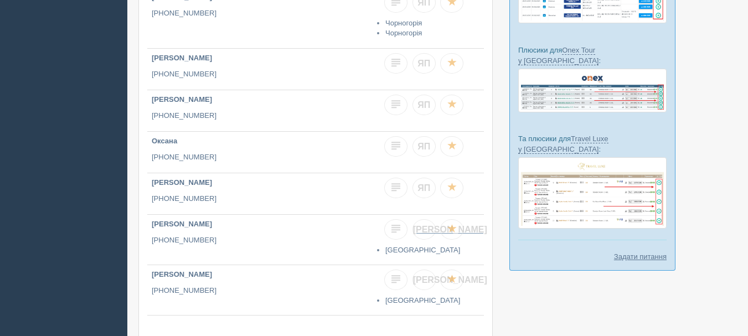
drag, startPoint x: 434, startPoint y: 224, endPoint x: 405, endPoint y: 225, distance: 28.8
click at [433, 224] on link "[PERSON_NAME]" at bounding box center [424, 229] width 23 height 20
checkbox input "true"
checkbox input "false"
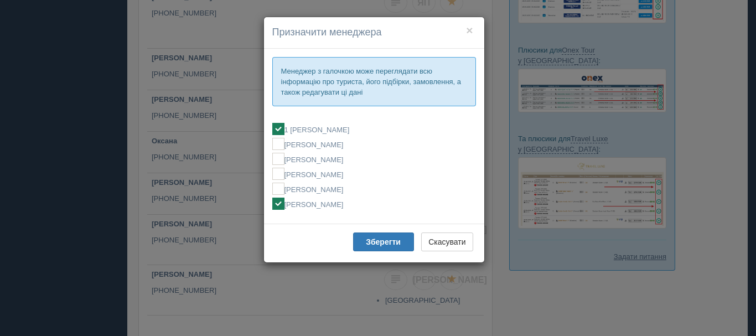
drag, startPoint x: 336, startPoint y: 204, endPoint x: 341, endPoint y: 214, distance: 10.9
click at [336, 204] on label "[PERSON_NAME]" at bounding box center [374, 204] width 204 height 12
checkbox input "false"
checkbox input "true"
click at [368, 245] on b "Зберегти" at bounding box center [383, 242] width 35 height 9
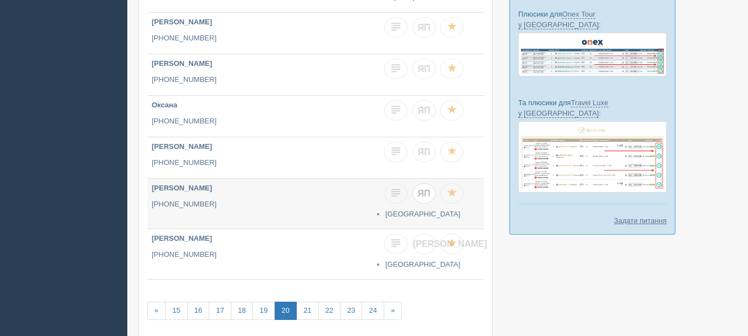
scroll to position [332, 0]
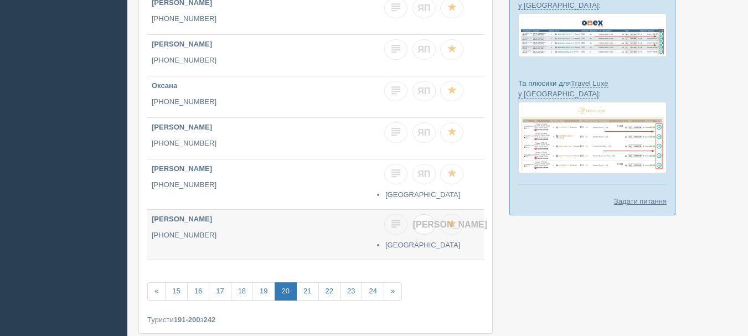
click at [419, 226] on link "[PERSON_NAME]" at bounding box center [424, 224] width 23 height 20
checkbox input "true"
checkbox input "false"
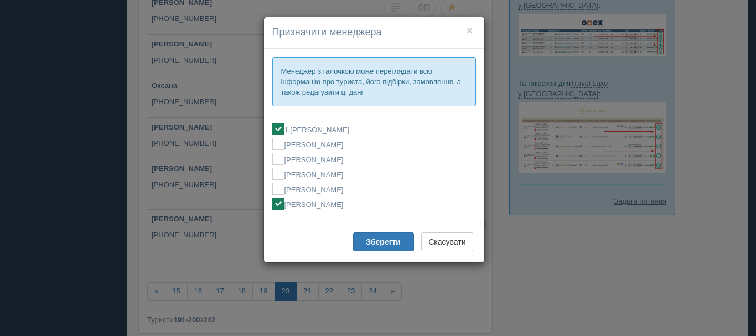
click at [339, 208] on label "[PERSON_NAME]" at bounding box center [374, 204] width 204 height 12
checkbox input "false"
checkbox input "true"
click at [360, 239] on button "Зберегти" at bounding box center [383, 242] width 61 height 19
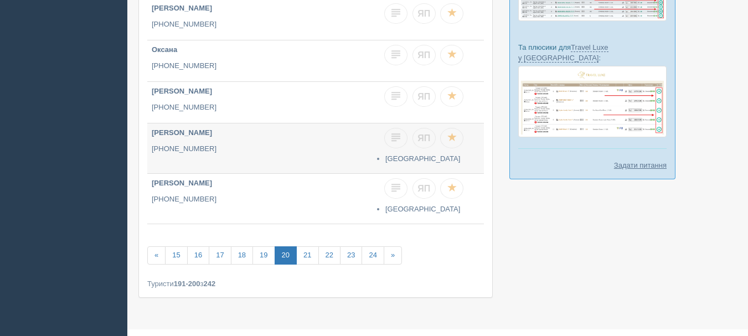
scroll to position [388, 0]
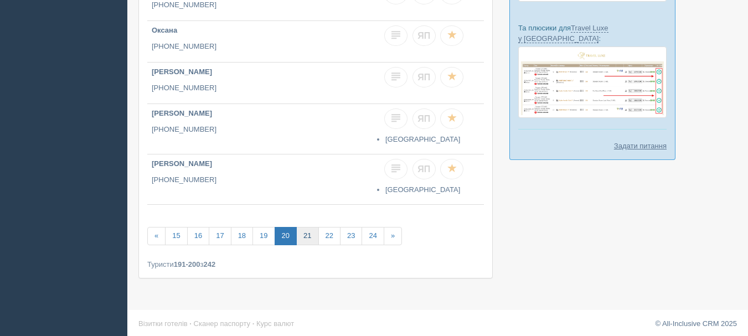
click at [308, 238] on link "21" at bounding box center [307, 236] width 22 height 18
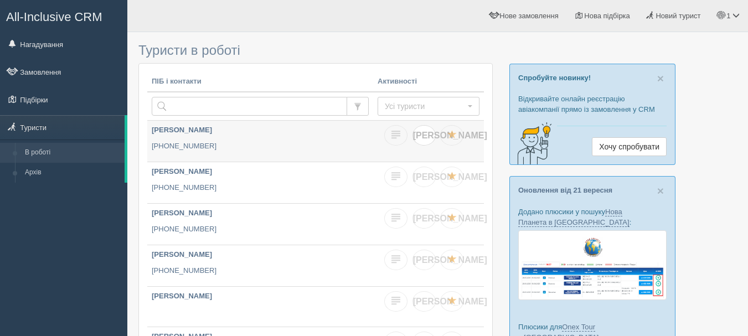
click at [414, 138] on link "[PERSON_NAME]" at bounding box center [424, 135] width 23 height 20
checkbox input "true"
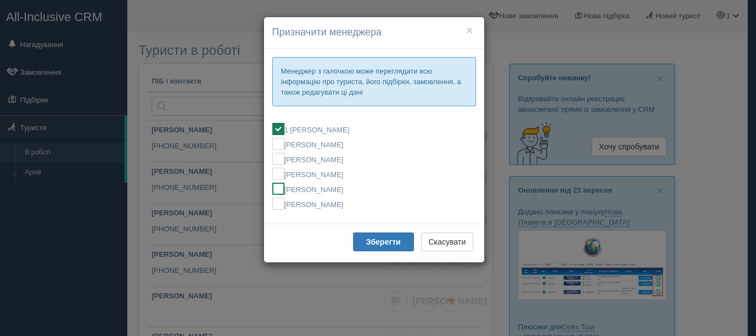
click at [363, 189] on label "[PERSON_NAME]" at bounding box center [374, 189] width 204 height 12
checkbox input "false"
checkbox input "true"
click at [374, 239] on b "Зберегти" at bounding box center [383, 242] width 35 height 9
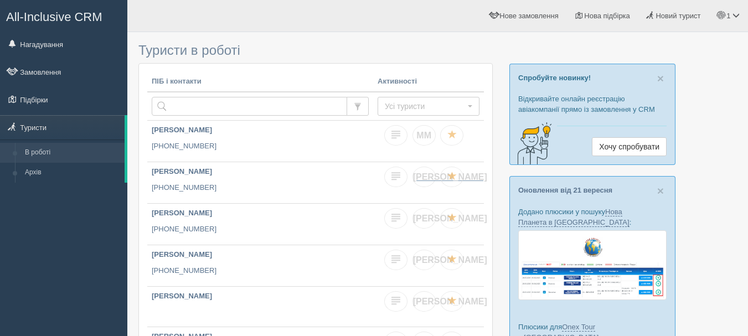
click at [420, 178] on link "[PERSON_NAME]" at bounding box center [424, 177] width 23 height 20
checkbox input "true"
checkbox input "false"
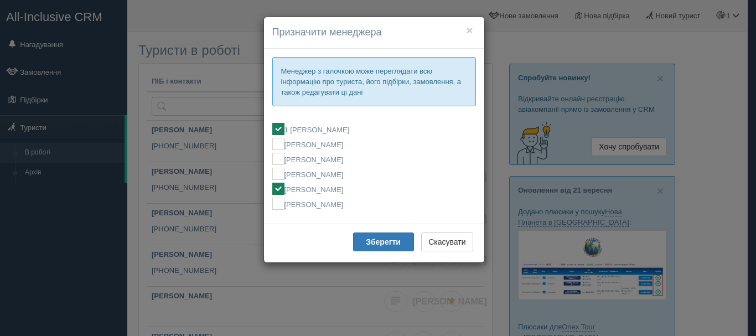
click at [359, 192] on label "[PERSON_NAME]" at bounding box center [374, 189] width 204 height 12
checkbox input "false"
checkbox input "true"
click at [379, 241] on b "Зберегти" at bounding box center [383, 242] width 35 height 9
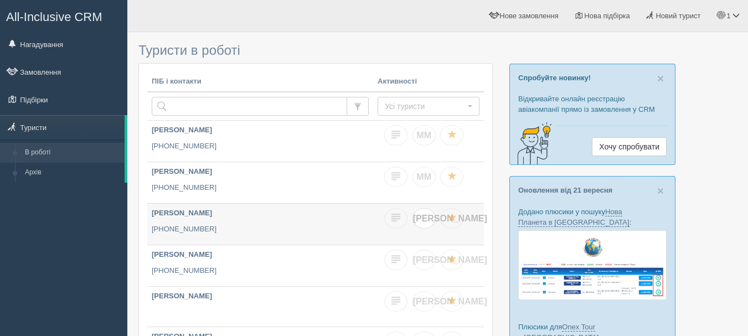
click at [426, 214] on span "[PERSON_NAME]" at bounding box center [450, 218] width 74 height 9
checkbox input "true"
checkbox input "false"
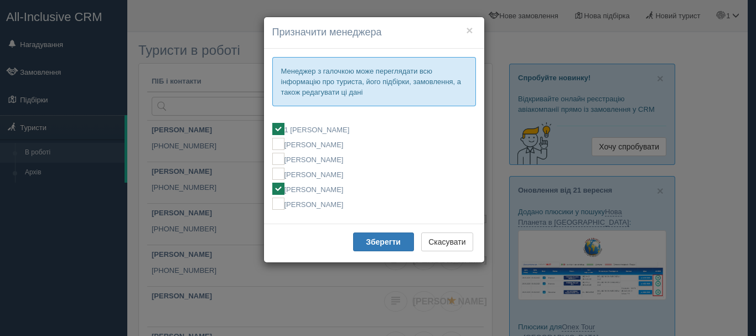
click at [355, 189] on label "[PERSON_NAME]" at bounding box center [374, 189] width 204 height 12
checkbox input "false"
checkbox input "true"
click at [377, 246] on b "Зберегти" at bounding box center [383, 242] width 35 height 9
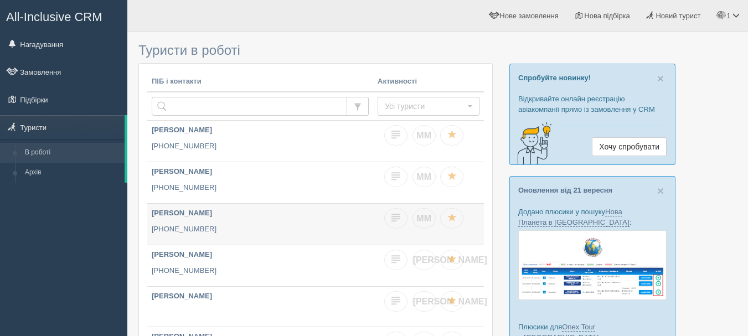
scroll to position [55, 0]
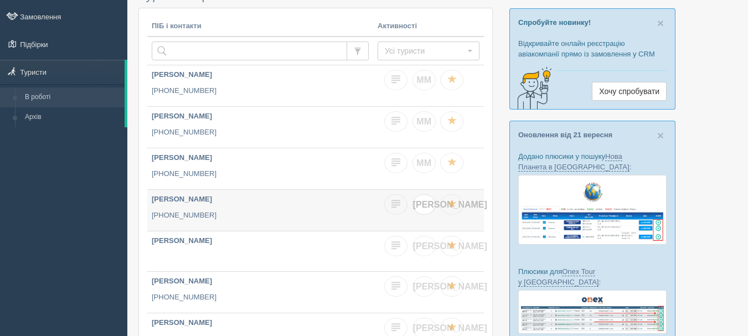
click at [418, 210] on link "[PERSON_NAME]" at bounding box center [424, 204] width 23 height 20
checkbox input "true"
checkbox input "false"
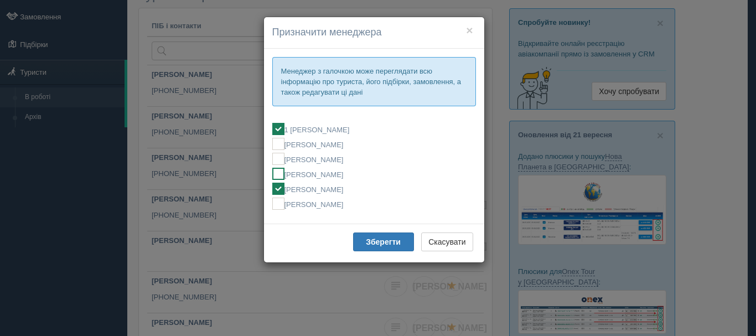
click at [334, 179] on label "[PERSON_NAME]" at bounding box center [374, 174] width 204 height 12
checkbox input "false"
click at [339, 188] on label "[PERSON_NAME]" at bounding box center [374, 189] width 204 height 12
checkbox input "false"
checkbox input "true"
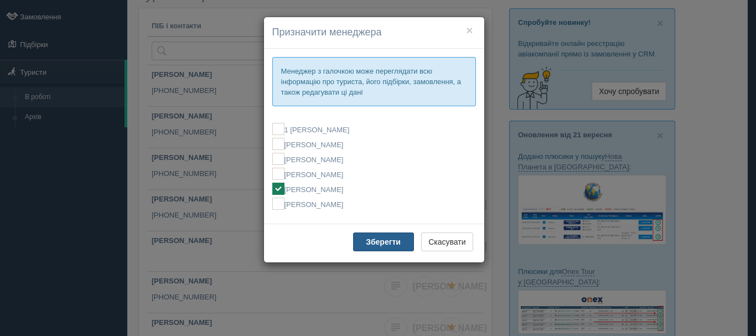
click at [385, 244] on b "Зберегти" at bounding box center [383, 242] width 35 height 9
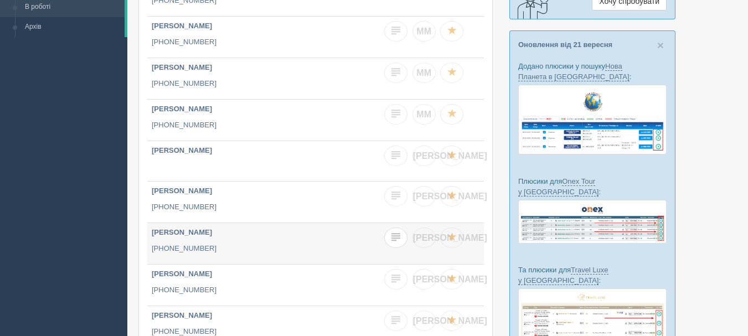
scroll to position [166, 0]
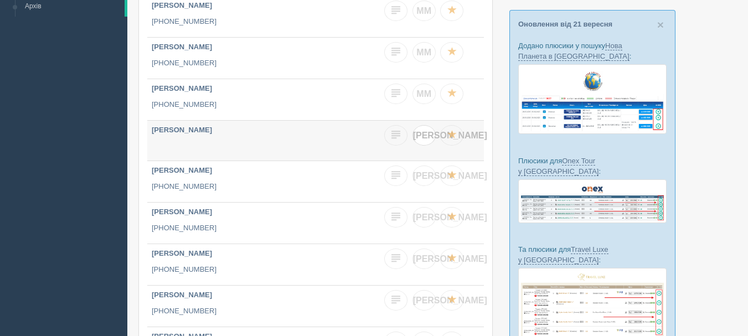
click at [427, 140] on link "[PERSON_NAME]" at bounding box center [424, 135] width 23 height 20
checkbox input "true"
checkbox input "false"
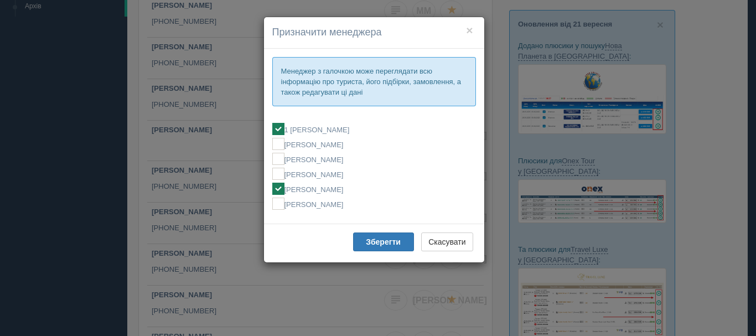
click at [331, 189] on label "[PERSON_NAME]" at bounding box center [374, 189] width 204 height 12
checkbox input "false"
checkbox input "true"
click at [374, 237] on button "Зберегти" at bounding box center [383, 242] width 61 height 19
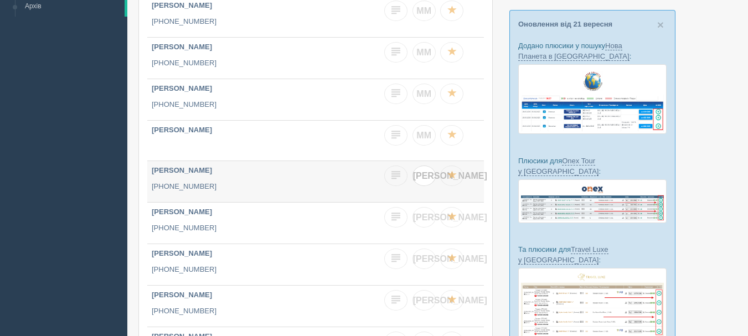
click at [419, 176] on link "[PERSON_NAME]" at bounding box center [424, 176] width 23 height 20
checkbox input "true"
checkbox input "false"
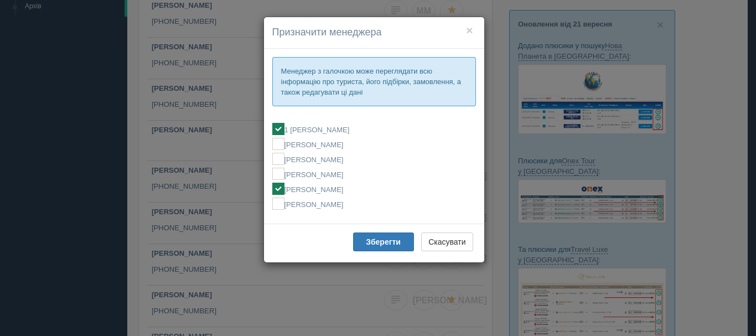
click at [353, 187] on label "[PERSON_NAME]" at bounding box center [374, 189] width 204 height 12
checkbox input "false"
checkbox input "true"
click at [378, 246] on b "Зберегти" at bounding box center [383, 242] width 35 height 9
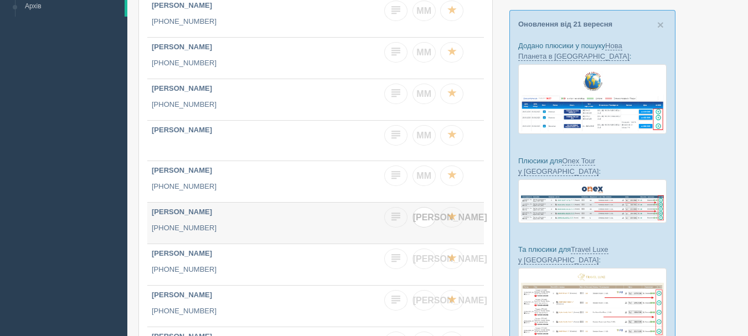
click at [429, 218] on link "[PERSON_NAME]" at bounding box center [424, 217] width 23 height 20
checkbox input "true"
checkbox input "false"
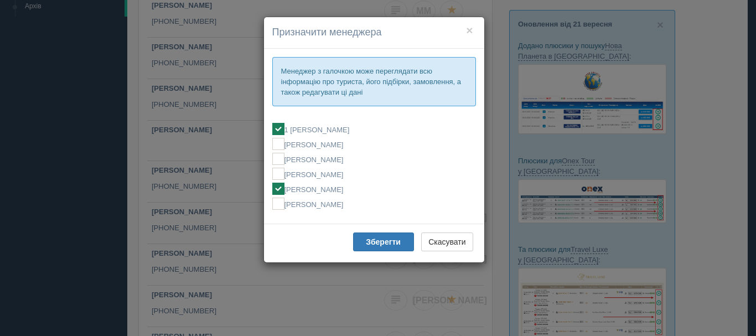
click at [338, 192] on label "[PERSON_NAME]" at bounding box center [374, 189] width 204 height 12
checkbox input "false"
click at [374, 243] on b "Зберегти" at bounding box center [383, 242] width 35 height 9
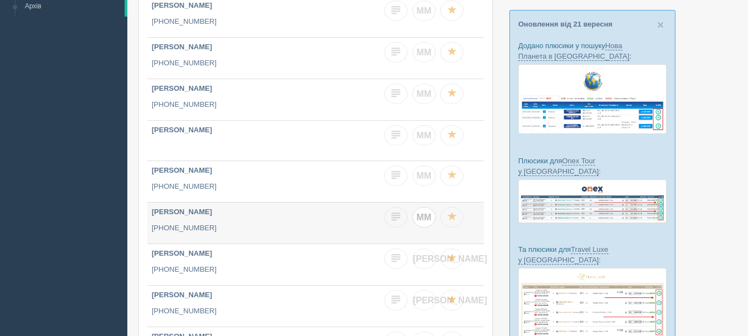
click at [429, 220] on span "ММ" at bounding box center [423, 217] width 15 height 9
checkbox input "true"
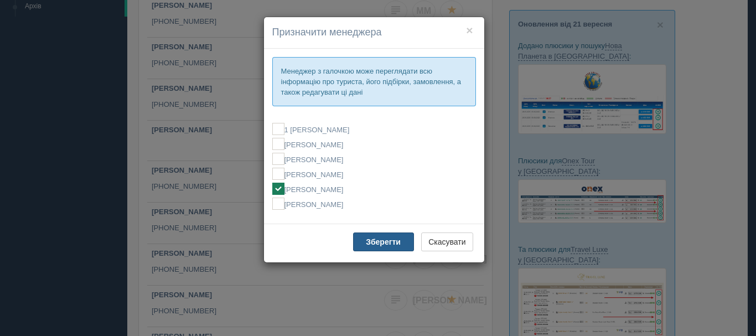
click at [372, 245] on b "Зберегти" at bounding box center [383, 242] width 35 height 9
click at [374, 241] on b "Зберегти" at bounding box center [383, 242] width 35 height 9
click at [470, 28] on button "×" at bounding box center [469, 30] width 7 height 12
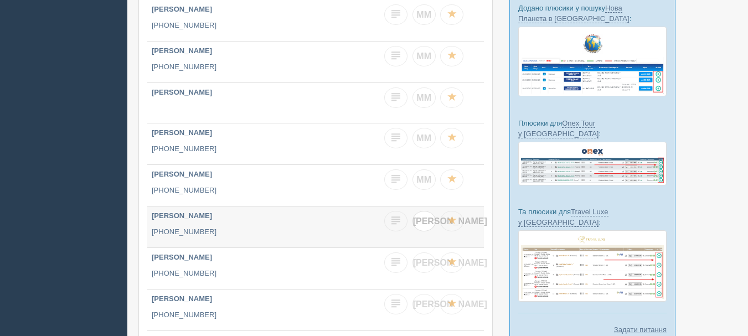
scroll to position [221, 0]
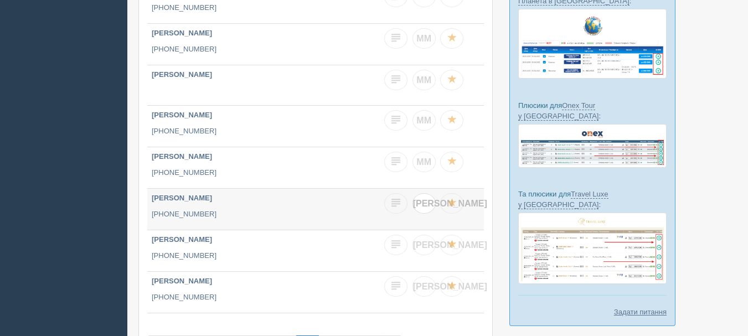
click at [423, 202] on span "[PERSON_NAME]" at bounding box center [450, 203] width 74 height 9
checkbox input "true"
checkbox input "false"
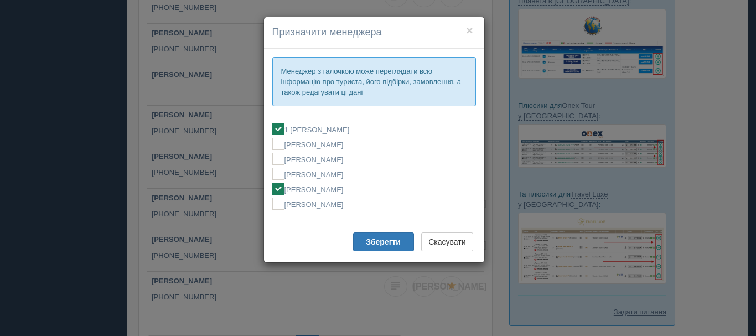
click at [328, 192] on label "[PERSON_NAME]" at bounding box center [374, 189] width 204 height 12
checkbox input "false"
checkbox input "true"
click at [370, 245] on b "Зберегти" at bounding box center [383, 242] width 35 height 9
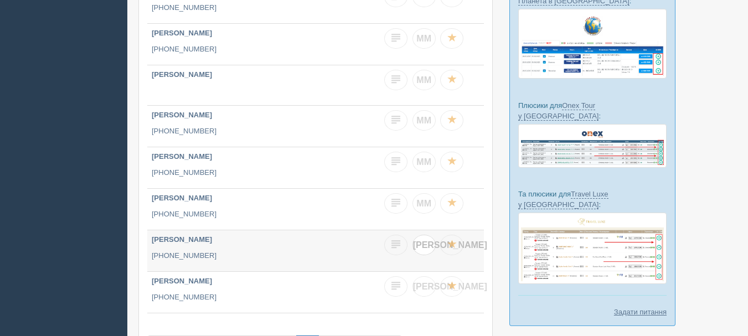
click at [425, 251] on link "[PERSON_NAME]" at bounding box center [424, 245] width 23 height 20
checkbox input "true"
checkbox input "false"
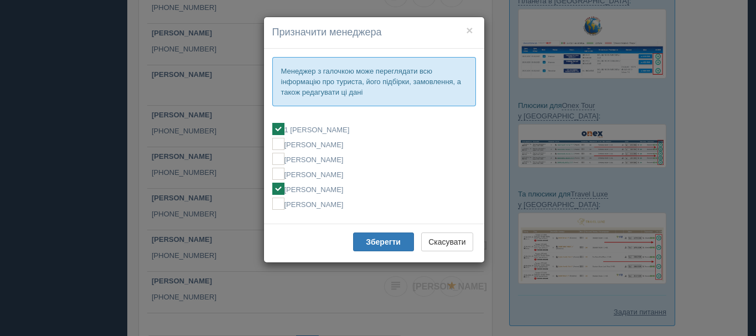
click at [332, 191] on label "[PERSON_NAME]" at bounding box center [374, 189] width 204 height 12
checkbox input "false"
checkbox input "true"
click at [372, 243] on b "Зберегти" at bounding box center [383, 242] width 35 height 9
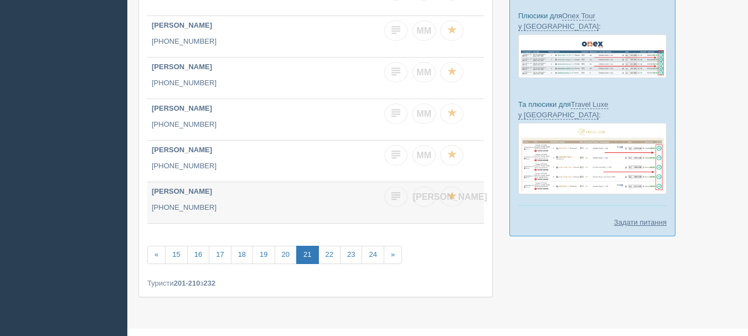
scroll to position [332, 0]
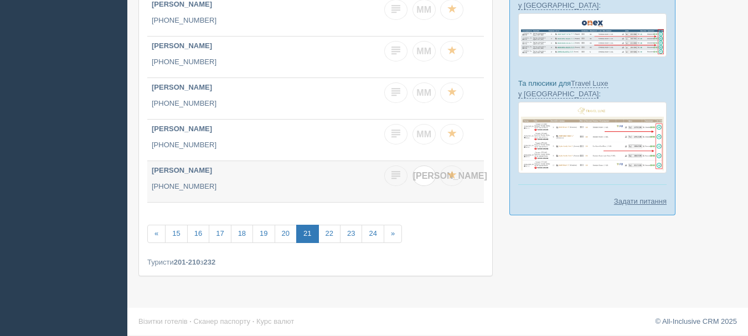
click at [420, 181] on link "[PERSON_NAME]" at bounding box center [424, 176] width 23 height 20
checkbox input "true"
checkbox input "false"
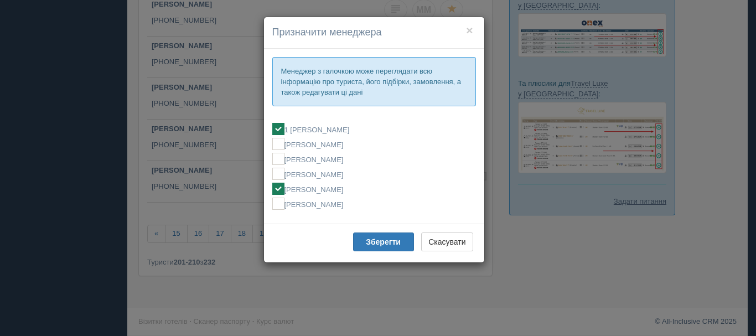
click at [379, 187] on label "[PERSON_NAME]" at bounding box center [374, 189] width 204 height 12
checkbox input "false"
checkbox input "true"
click at [380, 236] on button "Зберегти" at bounding box center [383, 242] width 61 height 19
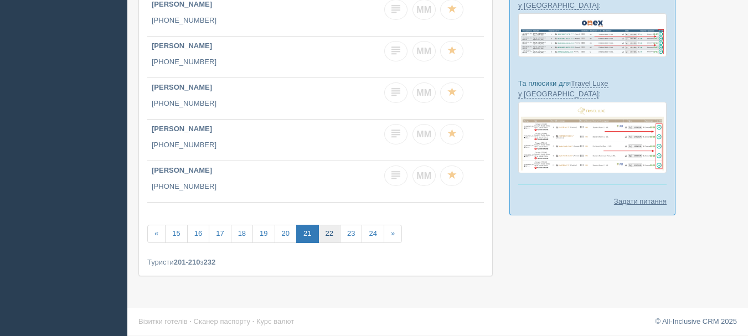
click at [326, 235] on link "22" at bounding box center [329, 234] width 22 height 18
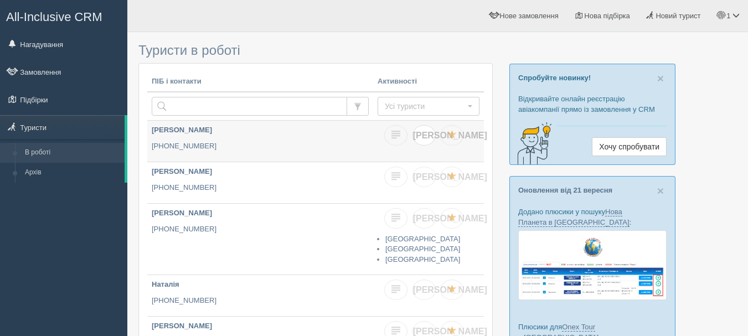
click at [428, 133] on link "[PERSON_NAME]" at bounding box center [424, 135] width 23 height 20
checkbox input "true"
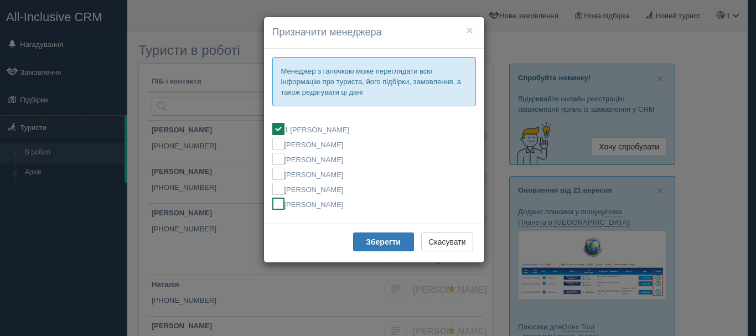
click at [378, 204] on label "[PERSON_NAME]" at bounding box center [374, 204] width 204 height 12
checkbox input "false"
checkbox input "true"
click at [384, 241] on b "Зберегти" at bounding box center [383, 242] width 35 height 9
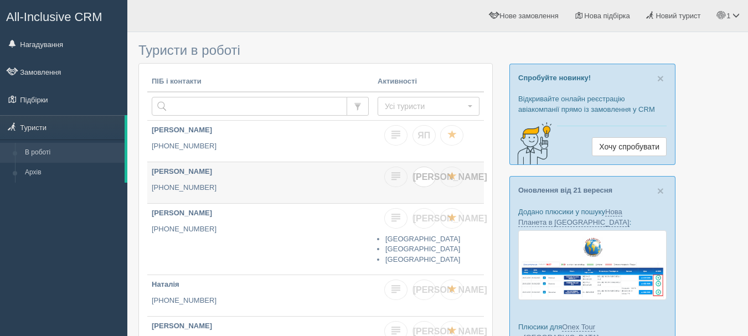
click at [424, 182] on link "[PERSON_NAME]" at bounding box center [424, 177] width 23 height 20
checkbox input "true"
checkbox input "false"
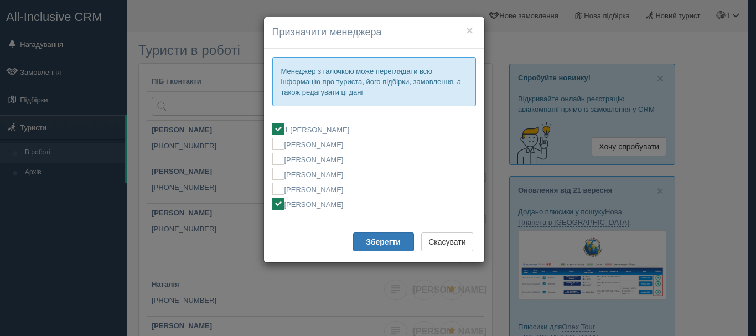
click at [350, 208] on label "[PERSON_NAME]" at bounding box center [374, 204] width 204 height 12
checkbox input "false"
checkbox input "true"
click at [388, 238] on b "Зберегти" at bounding box center [383, 242] width 35 height 9
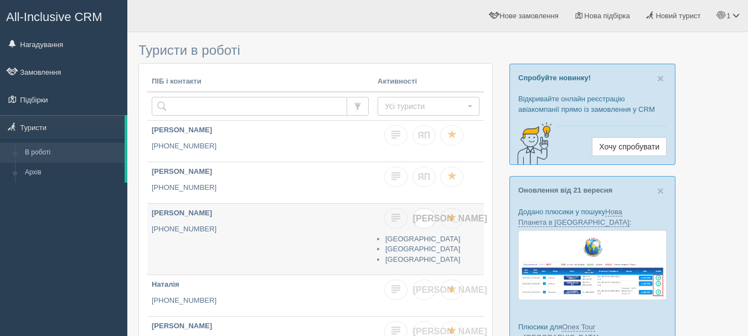
click at [415, 223] on link "[PERSON_NAME]" at bounding box center [424, 218] width 23 height 20
checkbox input "true"
checkbox input "false"
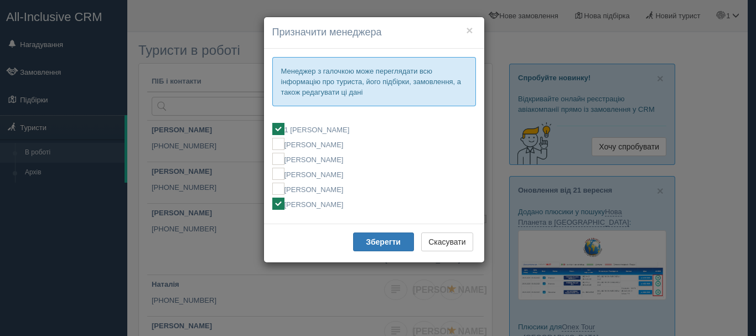
click at [321, 204] on label "[PERSON_NAME]" at bounding box center [374, 204] width 204 height 12
checkbox input "false"
checkbox input "true"
click at [365, 239] on button "Зберегти" at bounding box center [383, 242] width 61 height 19
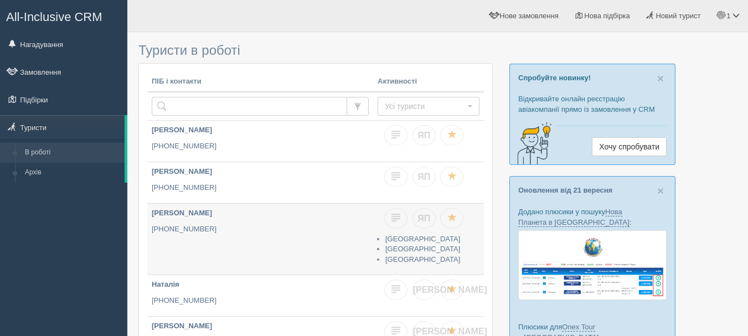
scroll to position [55, 0]
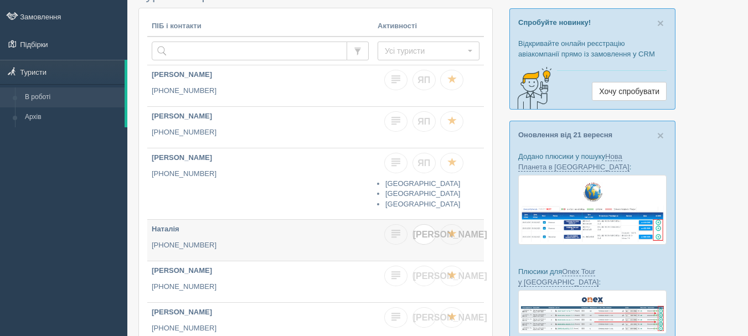
click at [427, 229] on link "[PERSON_NAME]" at bounding box center [424, 234] width 23 height 20
checkbox input "true"
checkbox input "false"
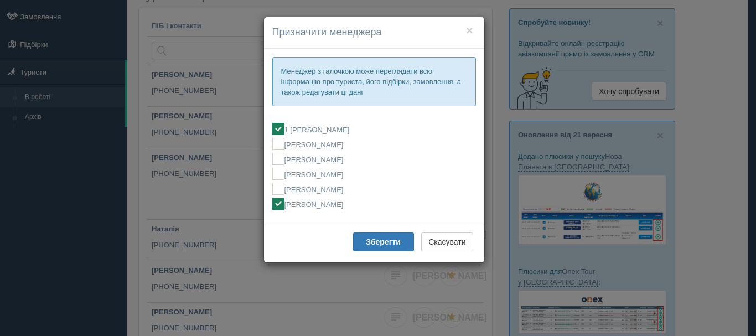
click at [310, 201] on label "[PERSON_NAME]" at bounding box center [374, 204] width 204 height 12
checkbox input "false"
checkbox input "true"
click at [375, 244] on b "Зберегти" at bounding box center [383, 242] width 35 height 9
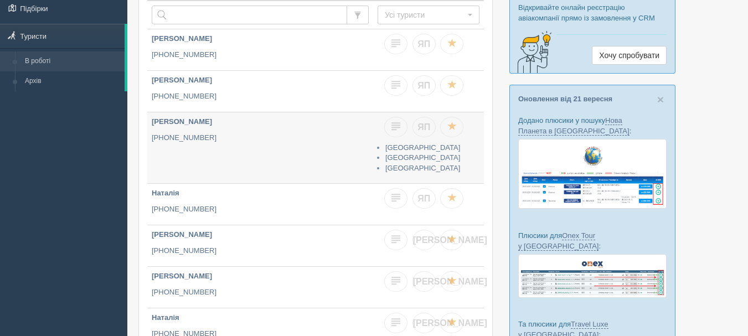
scroll to position [166, 0]
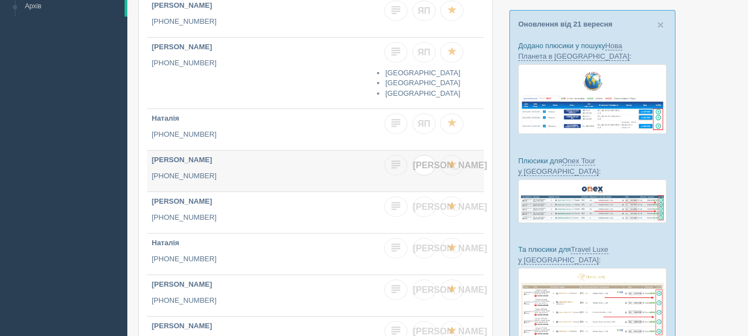
click at [421, 166] on span "[PERSON_NAME]" at bounding box center [450, 165] width 74 height 9
checkbox input "true"
checkbox input "false"
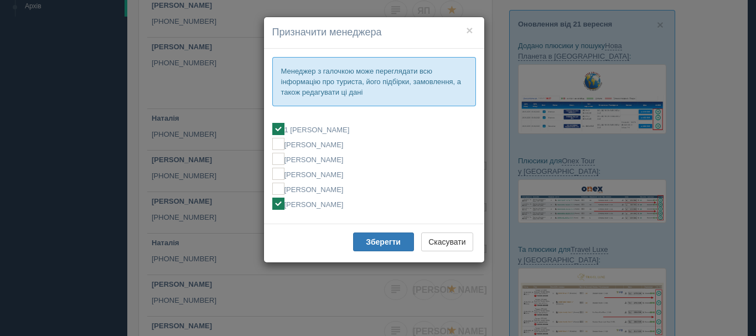
click at [329, 202] on label "[PERSON_NAME]" at bounding box center [374, 204] width 204 height 12
checkbox input "false"
checkbox input "true"
click at [369, 238] on b "Зберегти" at bounding box center [383, 242] width 35 height 9
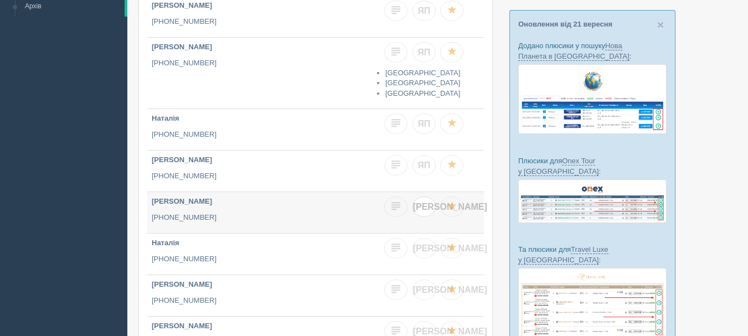
click at [421, 207] on span "[PERSON_NAME]" at bounding box center [450, 206] width 74 height 9
checkbox input "true"
checkbox input "false"
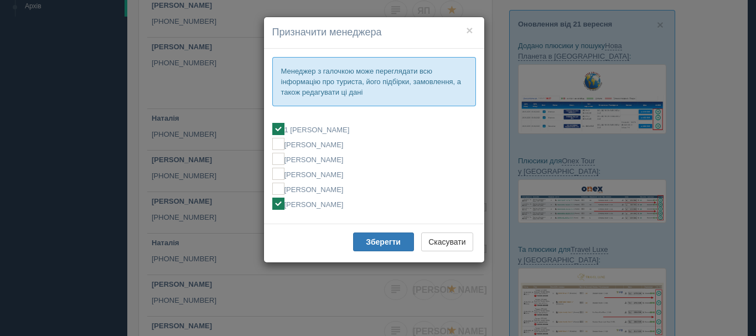
click at [369, 211] on fieldset "1 [PERSON_NAME] [PERSON_NAME] [PERSON_NAME] [PERSON_NAME] [PERSON_NAME] [PERSON…" at bounding box center [374, 166] width 204 height 98
click at [368, 207] on label "[PERSON_NAME]" at bounding box center [374, 204] width 204 height 12
checkbox input "false"
checkbox input "true"
click at [364, 231] on div "Зберегти Скасувати" at bounding box center [374, 243] width 220 height 39
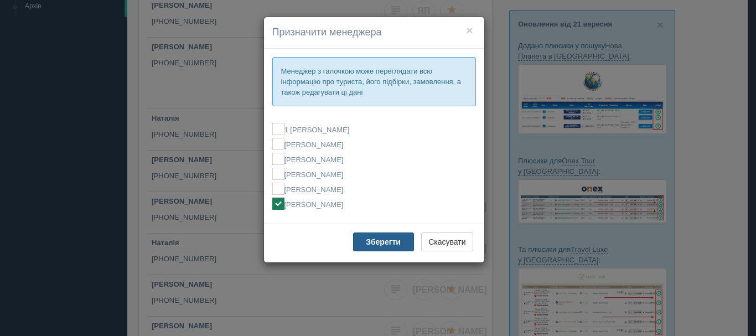
click at [371, 241] on b "Зберегти" at bounding box center [383, 242] width 35 height 9
